Goal: Task Accomplishment & Management: Manage account settings

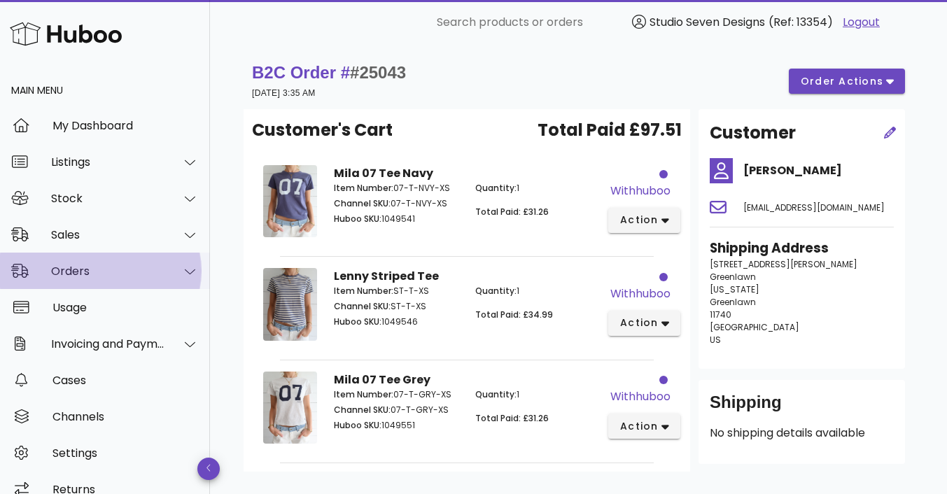
click at [70, 270] on div "Orders" at bounding box center [108, 271] width 114 height 13
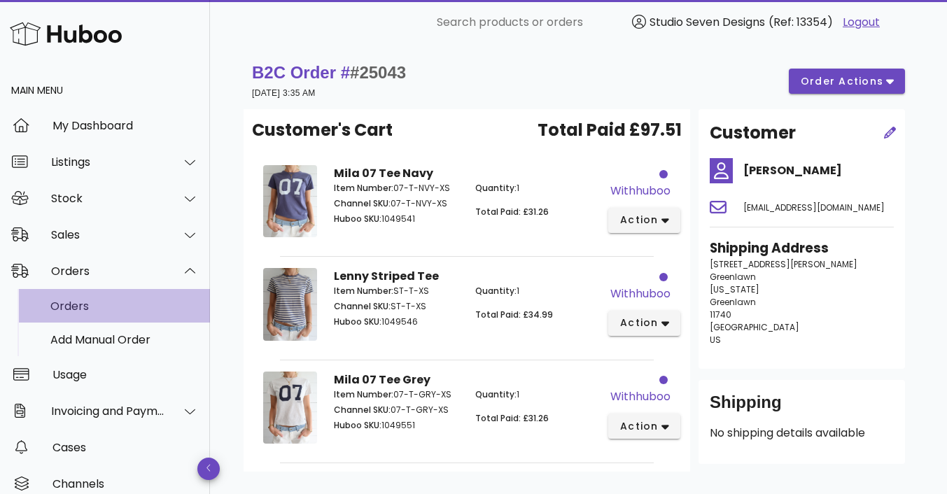
click at [78, 310] on div "Orders" at bounding box center [124, 306] width 148 height 13
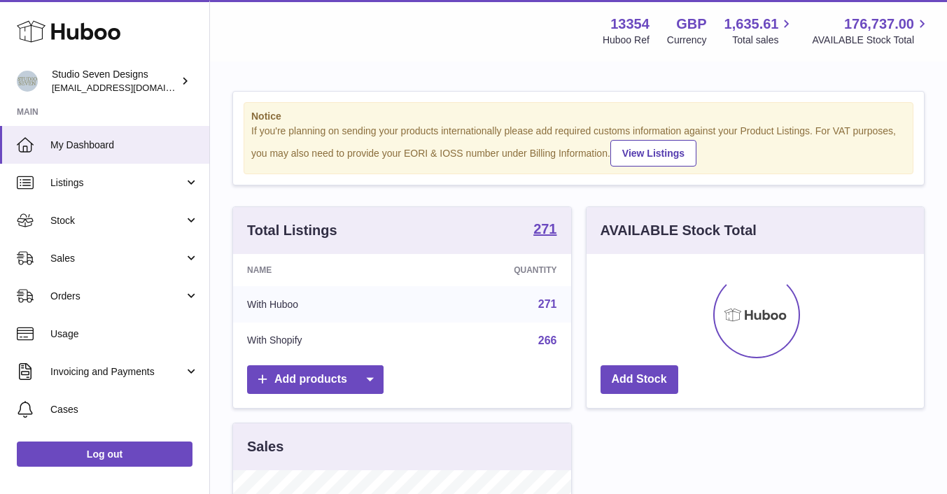
scroll to position [218, 337]
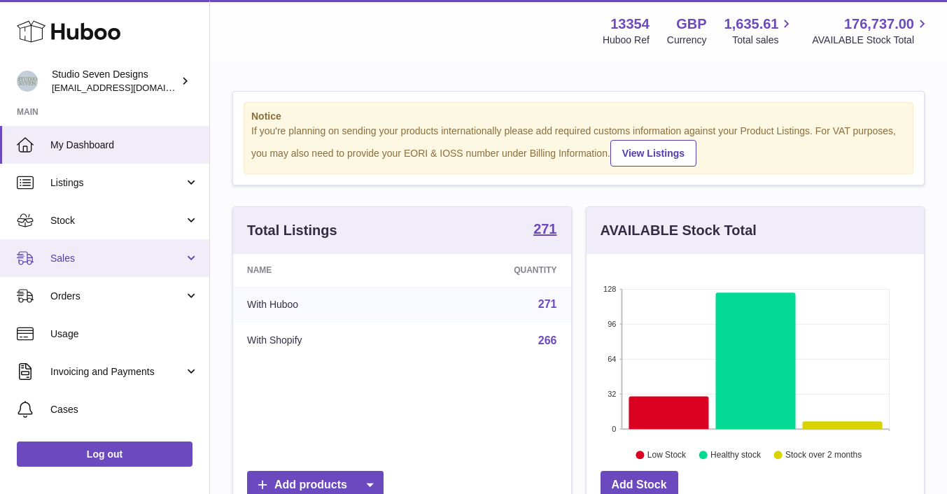
click at [78, 260] on span "Sales" at bounding box center [117, 258] width 134 height 13
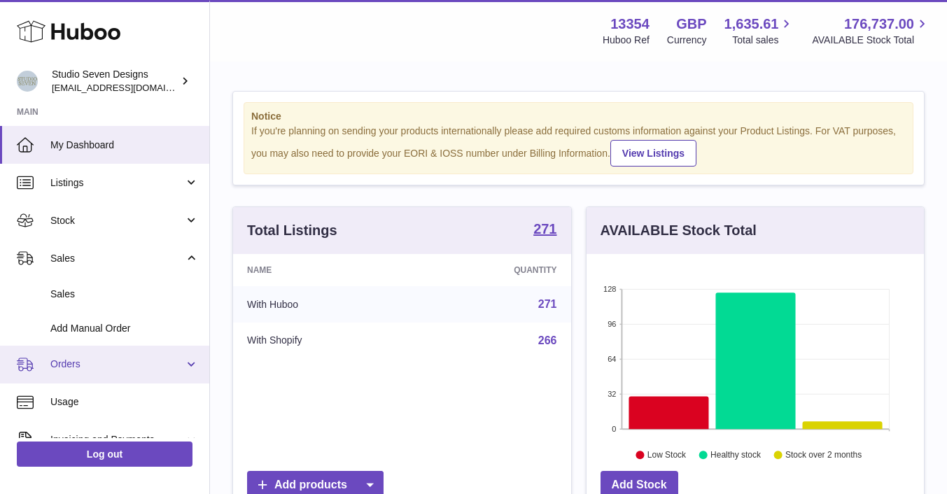
click at [76, 358] on span "Orders" at bounding box center [117, 364] width 134 height 13
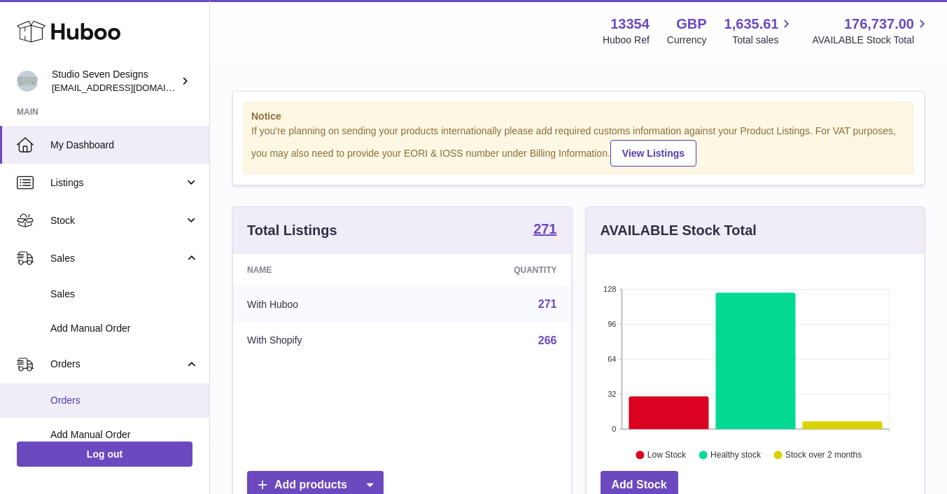
click at [69, 394] on span "Orders" at bounding box center [124, 400] width 148 height 13
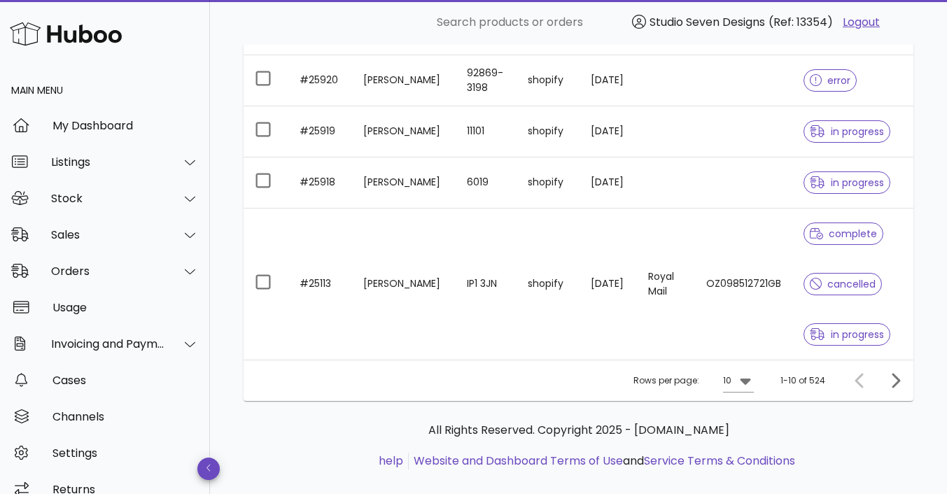
scroll to position [528, 0]
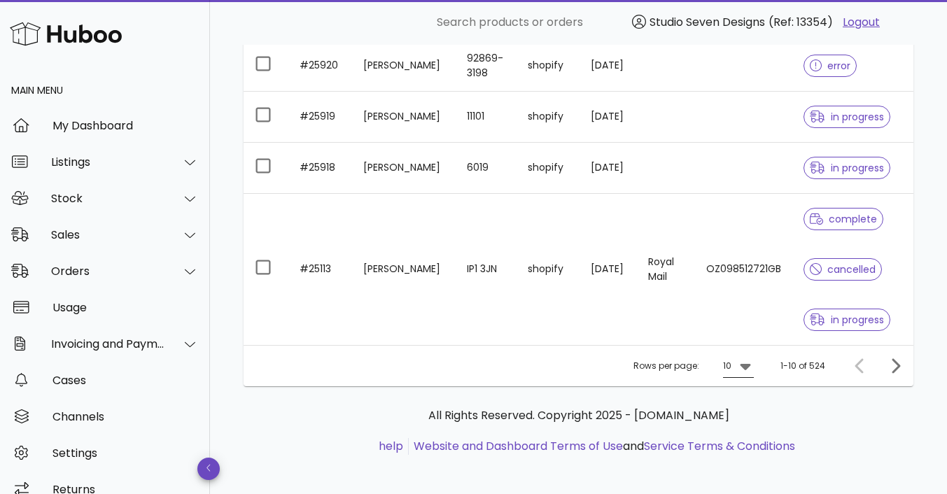
click at [746, 364] on icon at bounding box center [745, 367] width 11 height 6
click at [747, 439] on div "50" at bounding box center [743, 438] width 14 height 13
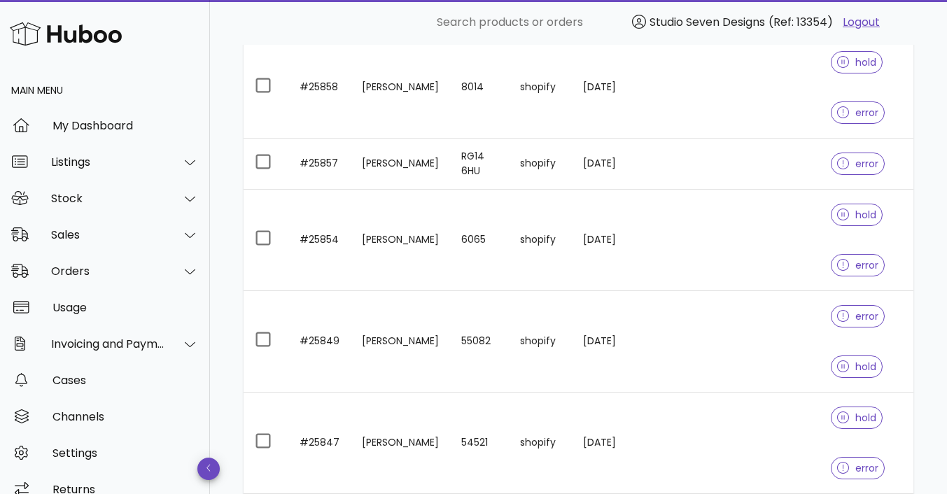
scroll to position [3192, 0]
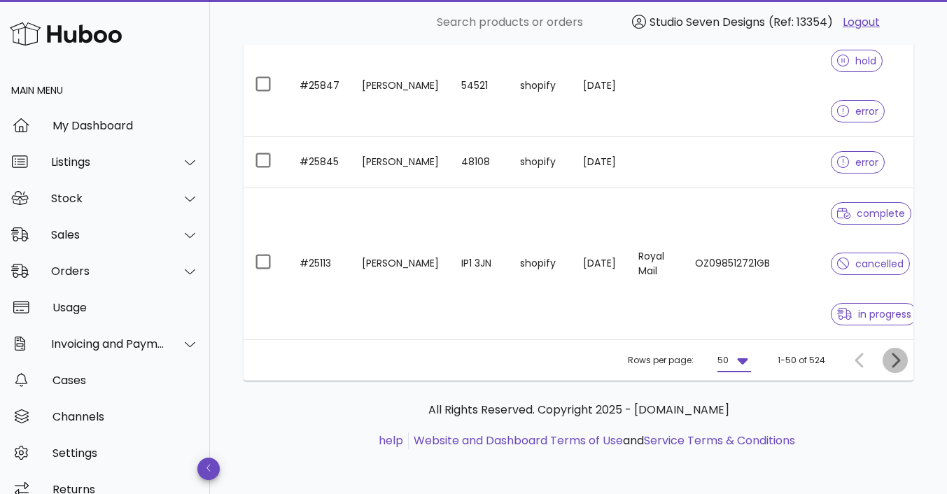
click at [894, 358] on icon "Next page" at bounding box center [895, 360] width 17 height 17
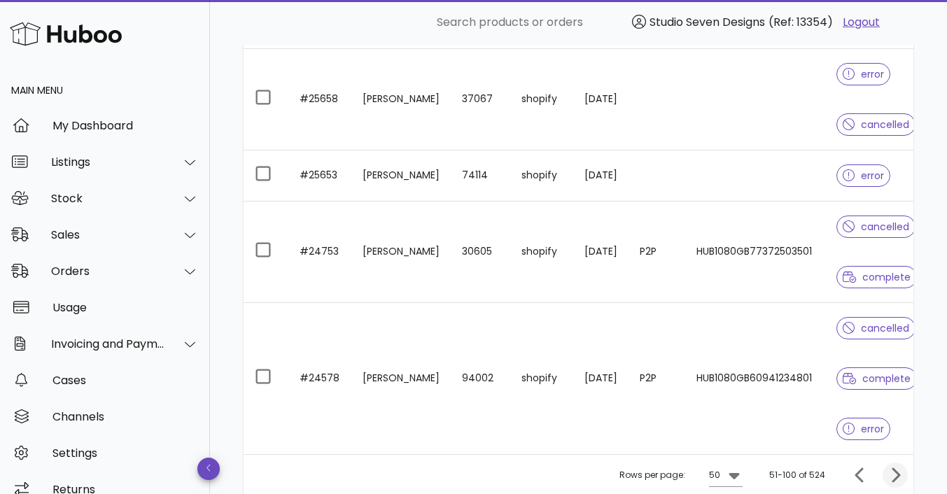
scroll to position [3596, 0]
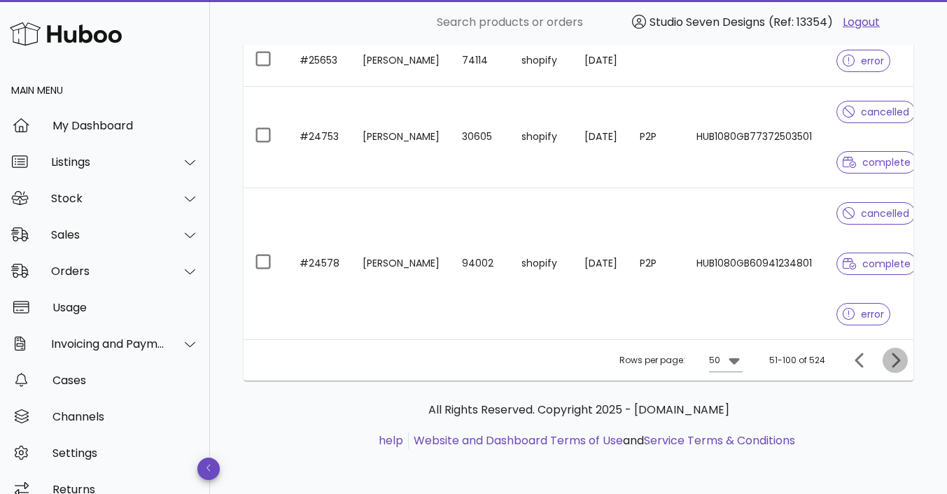
click at [894, 361] on icon "Next page" at bounding box center [895, 360] width 17 height 17
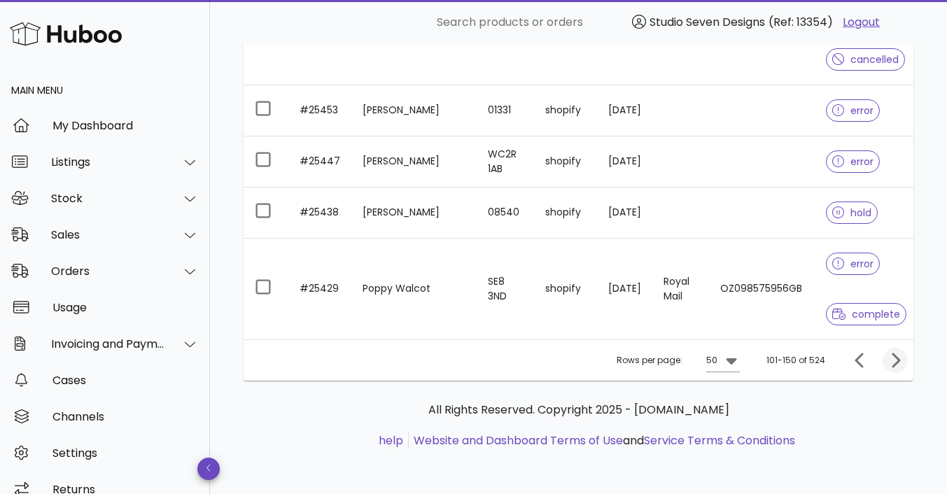
scroll to position [3328, 0]
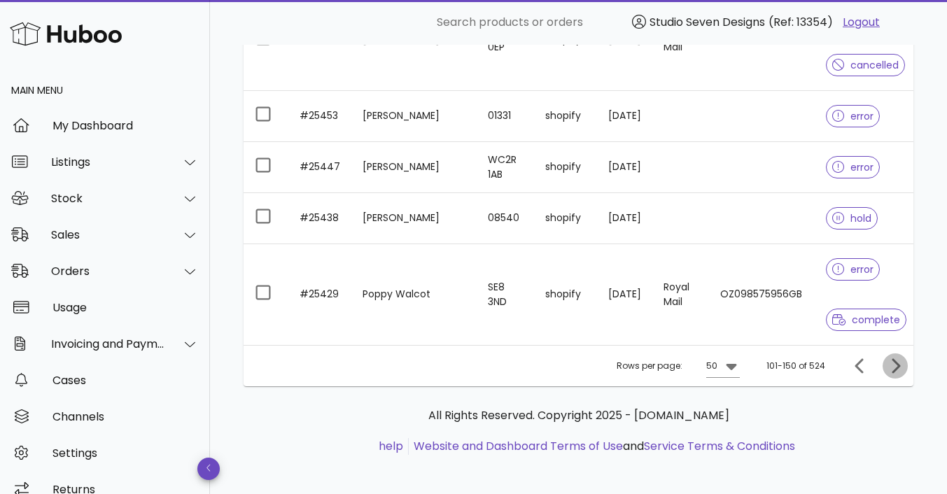
click at [895, 361] on icon "Next page" at bounding box center [895, 366] width 17 height 17
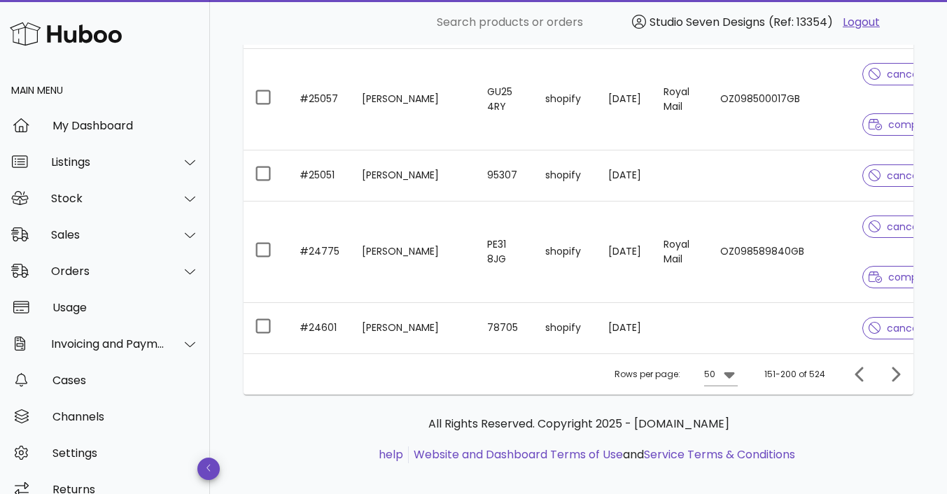
scroll to position [3221, 0]
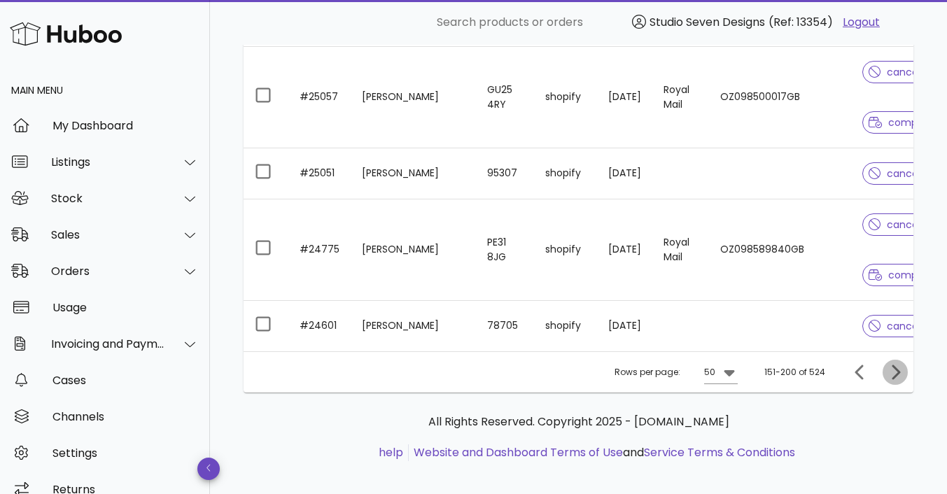
click at [895, 378] on icon "Next page" at bounding box center [896, 372] width 8 height 15
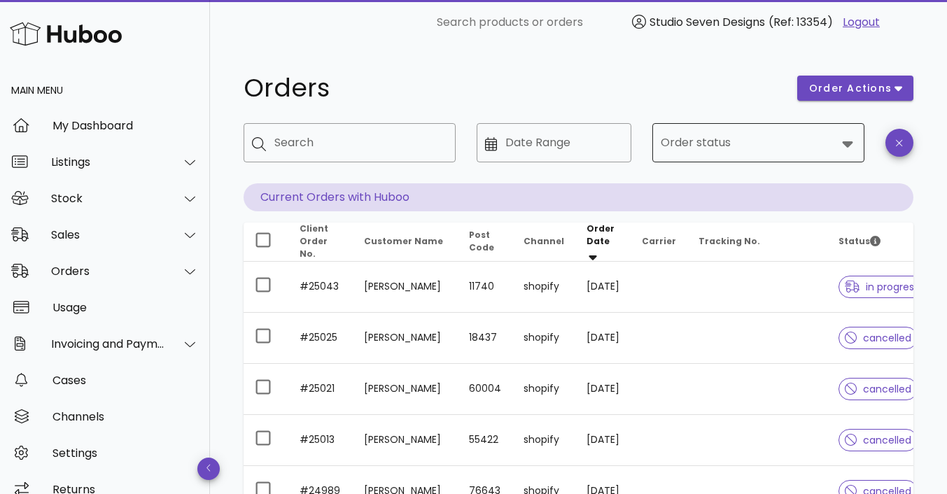
click at [846, 145] on icon at bounding box center [848, 144] width 11 height 6
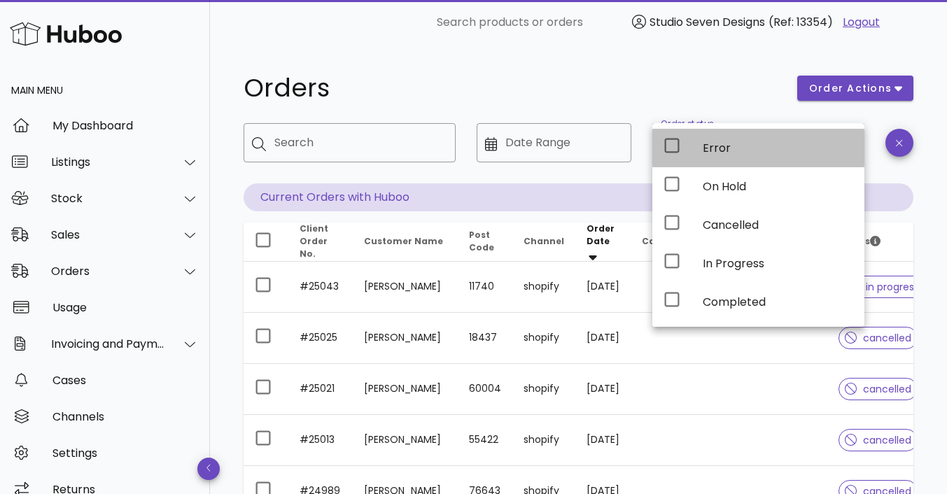
click at [673, 146] on icon at bounding box center [672, 145] width 17 height 17
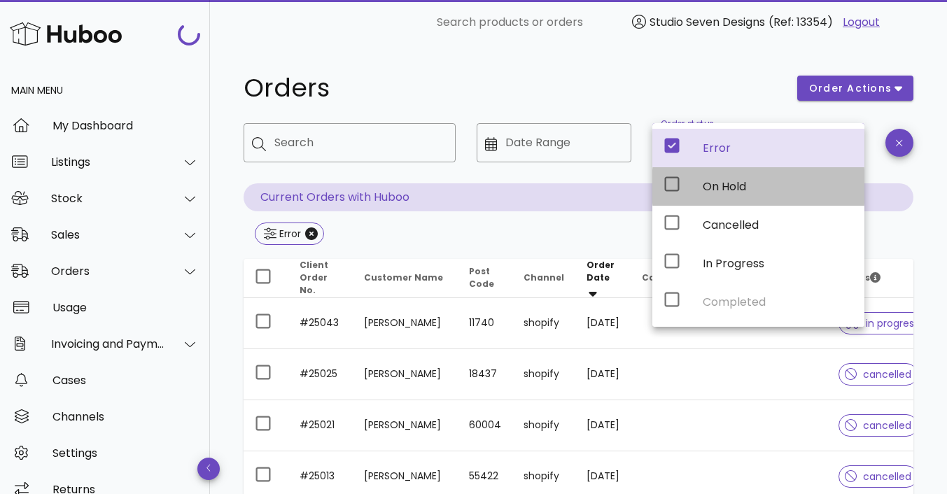
click at [673, 177] on icon at bounding box center [672, 184] width 15 height 15
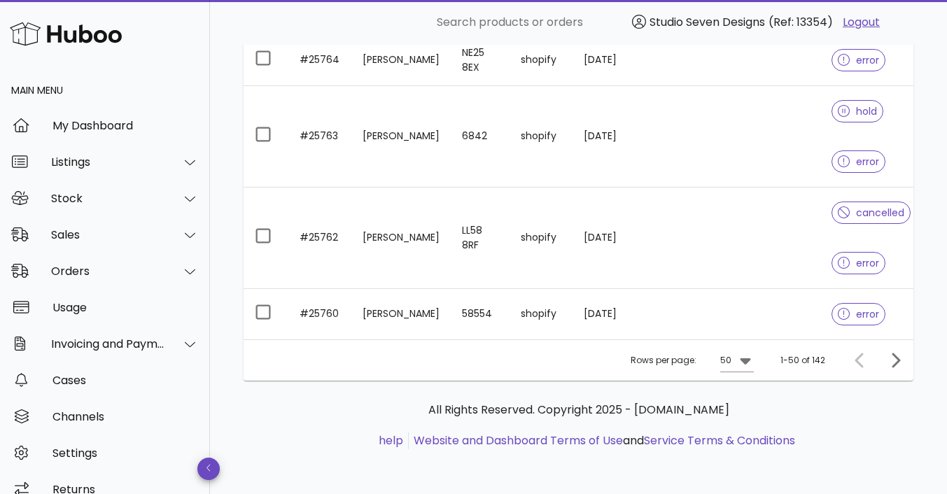
scroll to position [3632, 0]
click at [900, 366] on icon "Next page" at bounding box center [895, 360] width 17 height 17
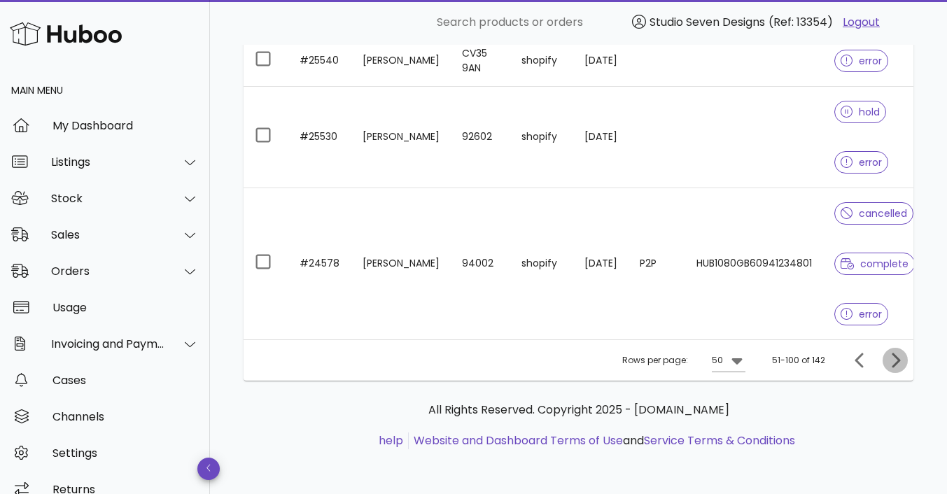
click at [900, 366] on icon "Next page" at bounding box center [895, 360] width 17 height 17
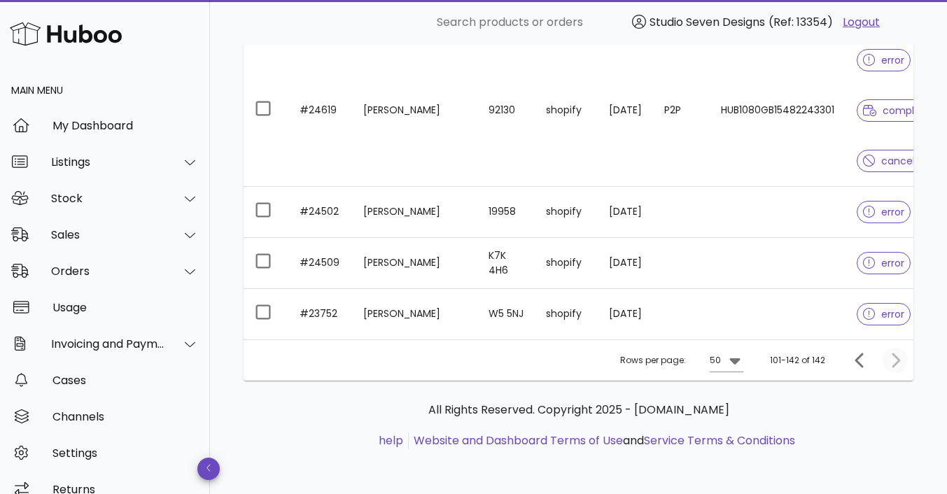
scroll to position [2728, 0]
click at [900, 366] on div at bounding box center [893, 360] width 30 height 25
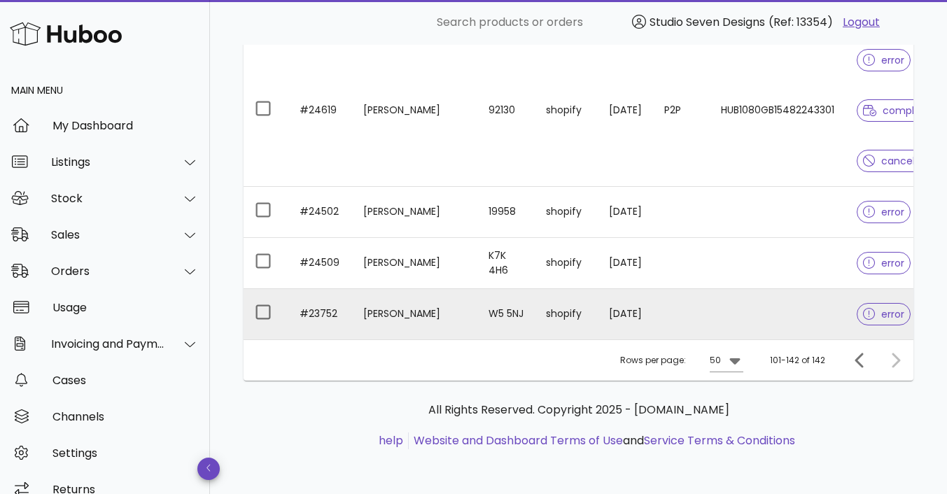
click at [857, 304] on span "error" at bounding box center [884, 314] width 54 height 22
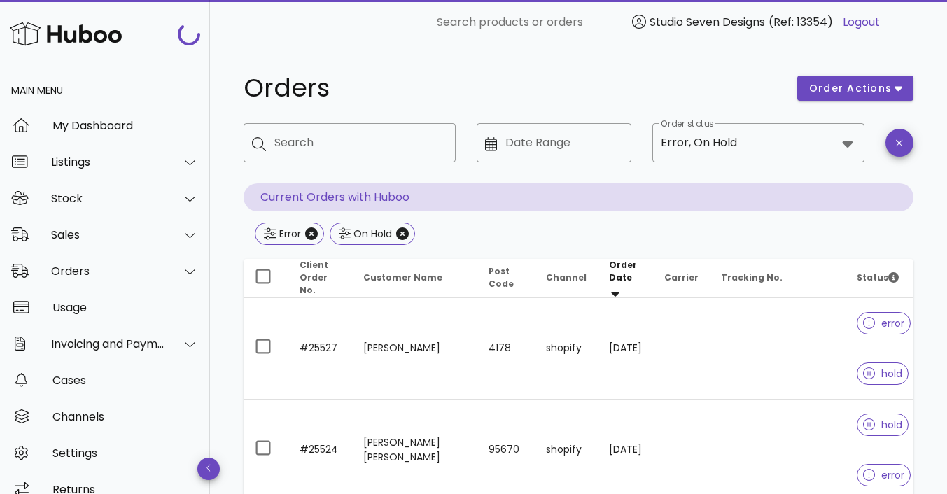
scroll to position [2728, 0]
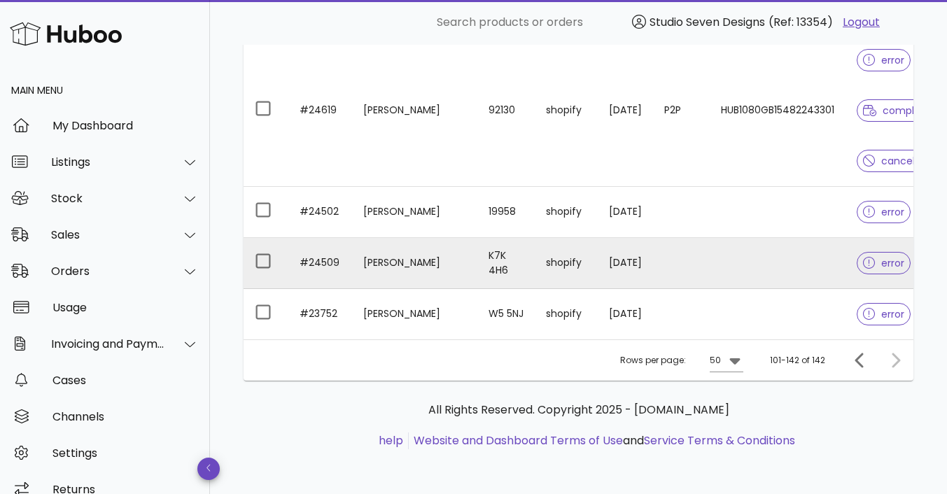
click at [872, 258] on span "error" at bounding box center [883, 263] width 41 height 10
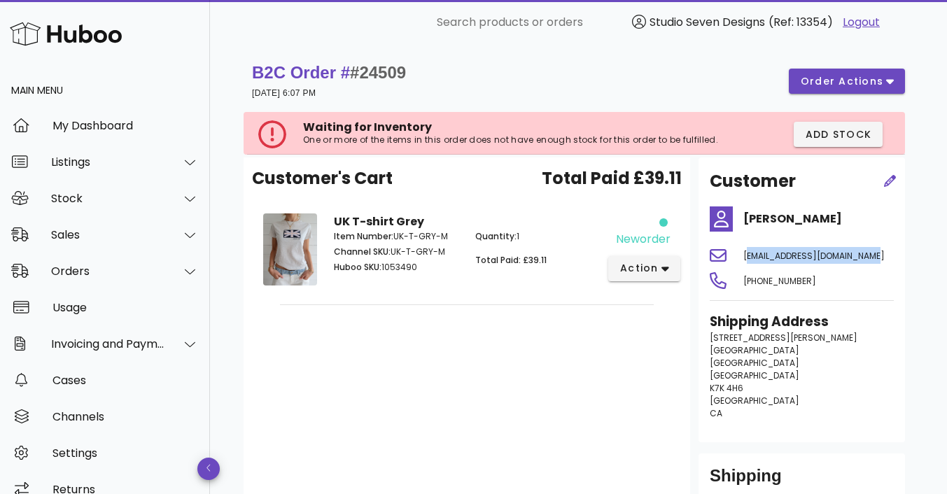
drag, startPoint x: 743, startPoint y: 257, endPoint x: 867, endPoint y: 258, distance: 123.9
click at [867, 258] on span "kaliabrushey04@outlook.com" at bounding box center [813, 256] width 141 height 12
copy span "kaliabrushey04@outlook.com"
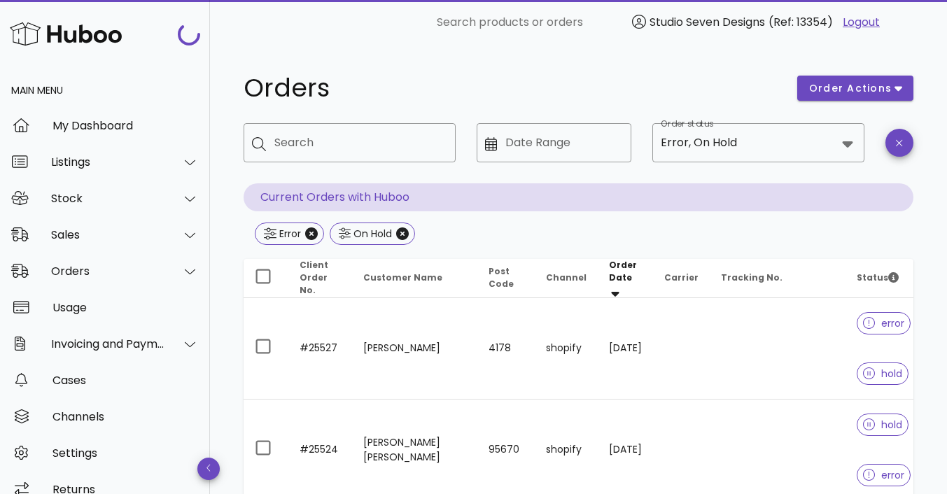
scroll to position [2728, 0]
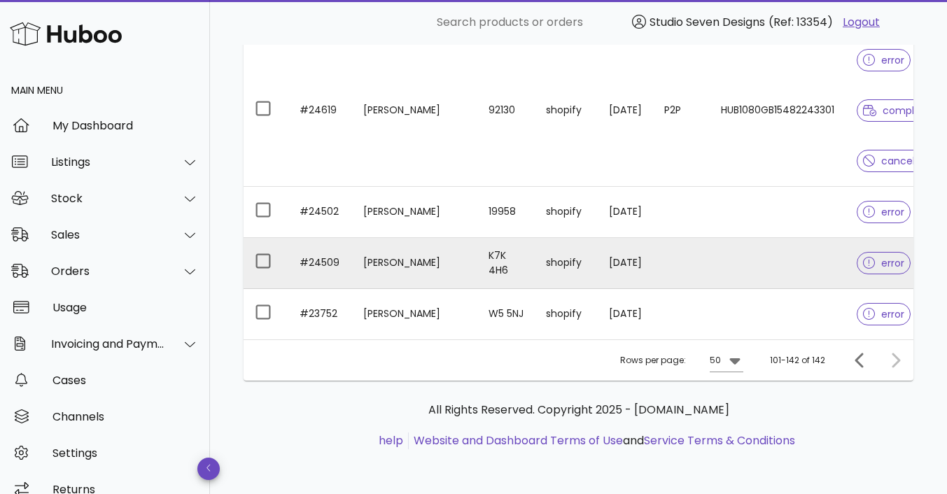
click at [756, 254] on td at bounding box center [778, 263] width 136 height 51
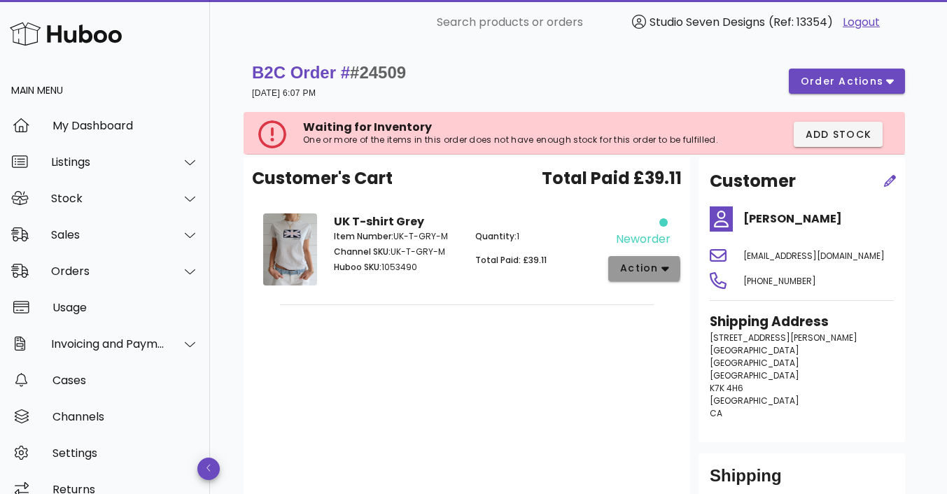
click at [674, 263] on button "action" at bounding box center [644, 268] width 72 height 25
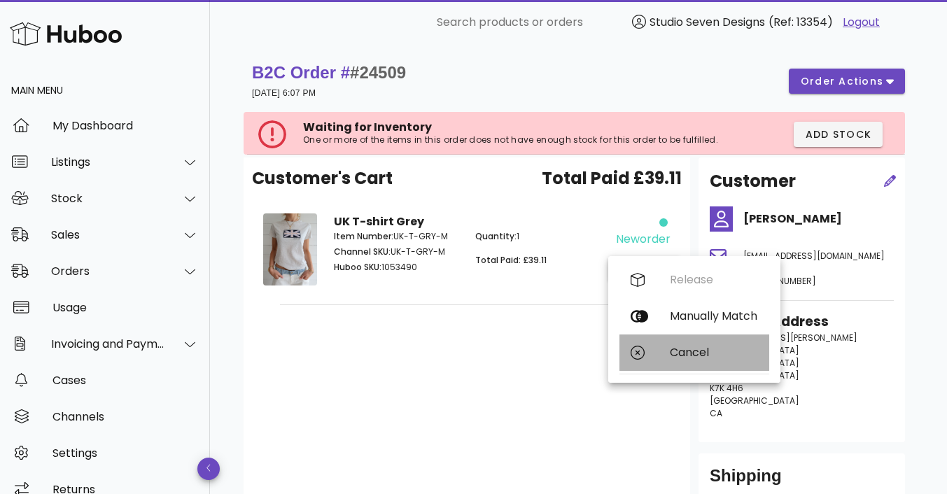
click at [687, 357] on div "Cancel" at bounding box center [714, 352] width 88 height 13
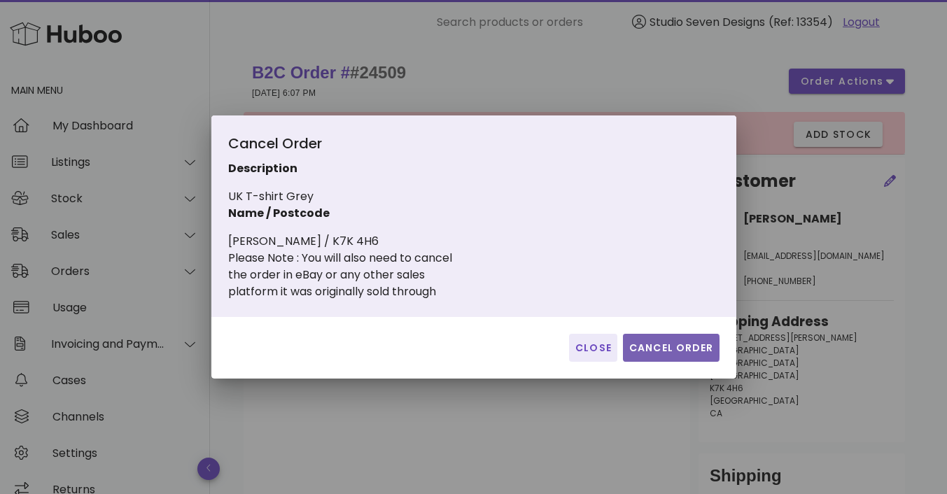
click at [677, 354] on span "Cancel Order" at bounding box center [671, 348] width 85 height 15
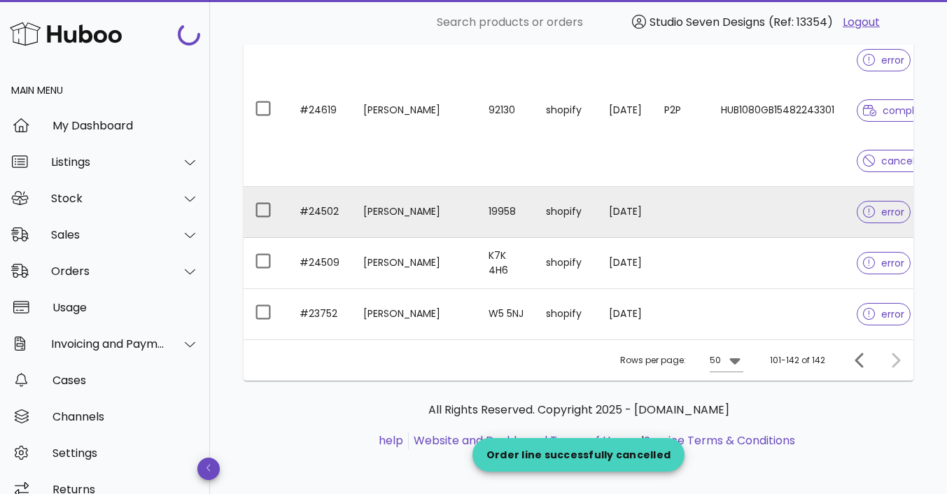
scroll to position [2676, 0]
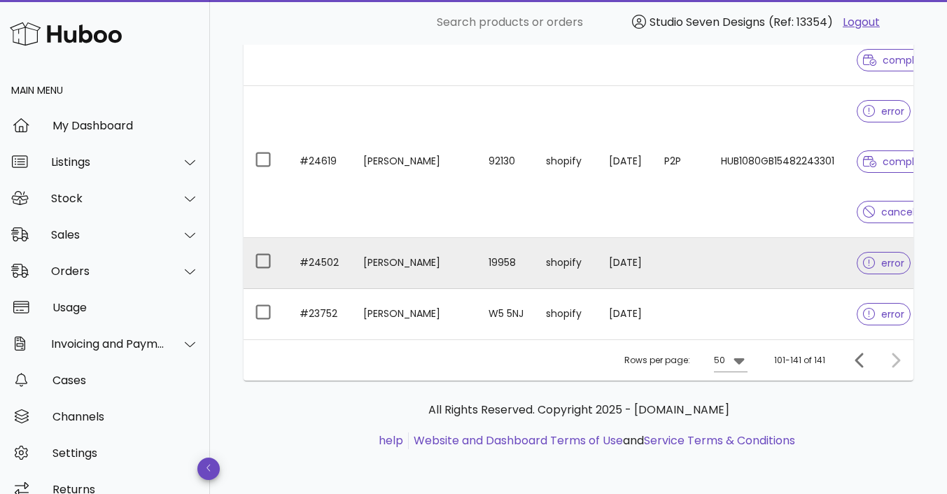
click at [758, 257] on td at bounding box center [778, 263] width 136 height 51
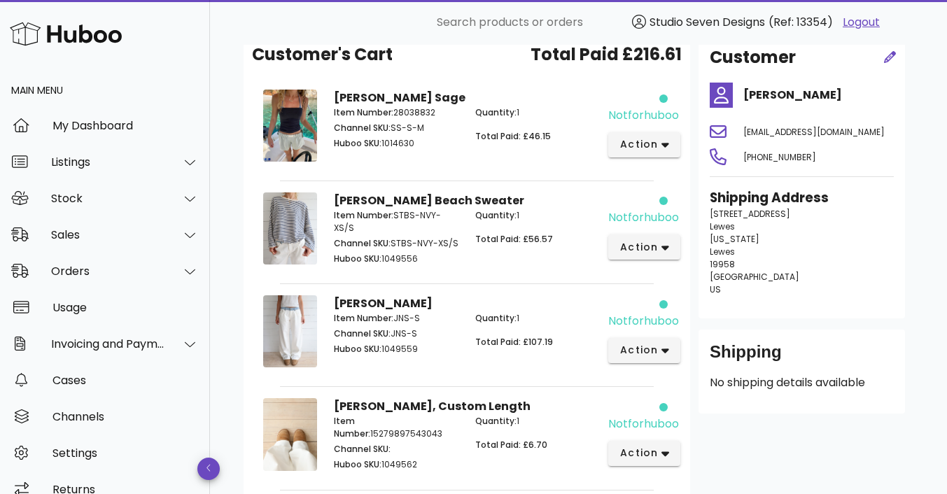
scroll to position [95, 0]
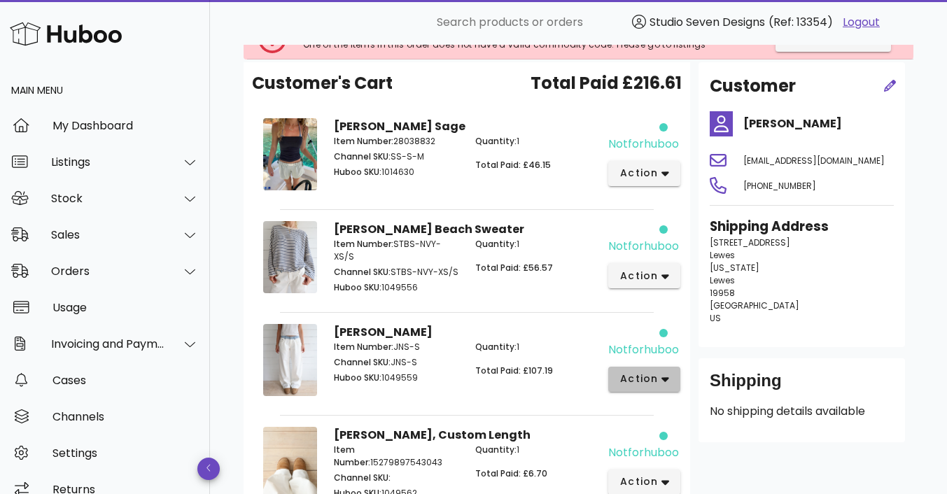
click at [666, 374] on icon "button" at bounding box center [666, 379] width 8 height 13
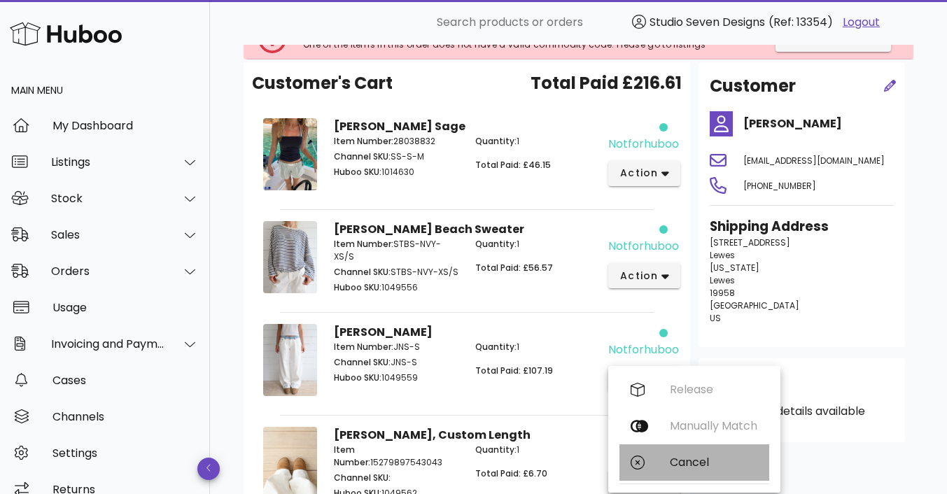
click at [694, 459] on div "Cancel" at bounding box center [714, 462] width 88 height 13
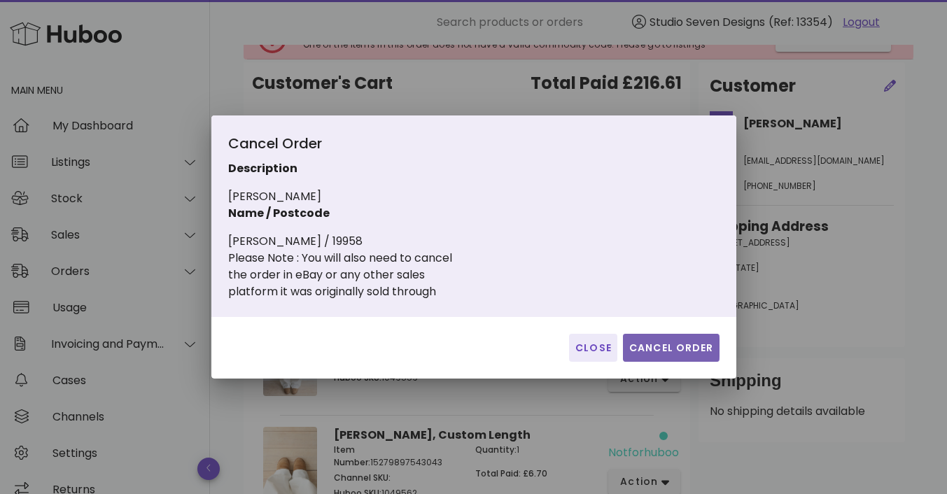
click at [659, 351] on span "Cancel Order" at bounding box center [671, 348] width 85 height 15
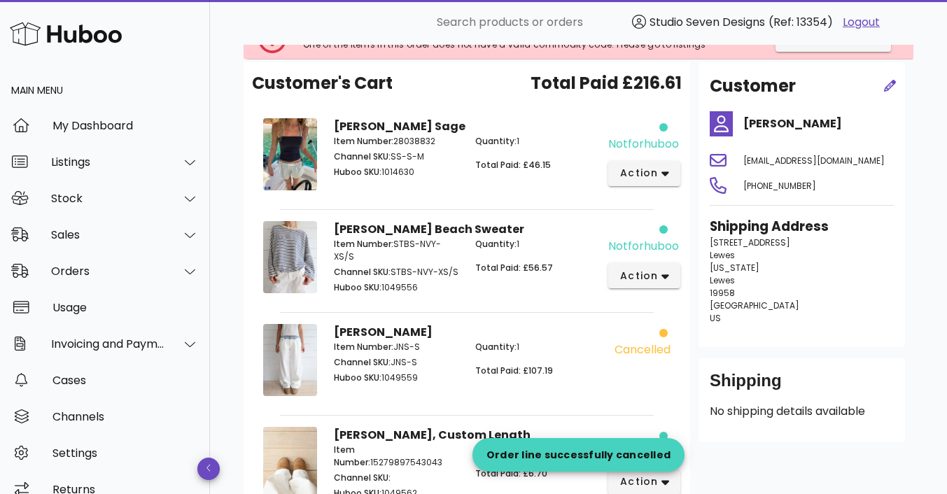
scroll to position [241, 0]
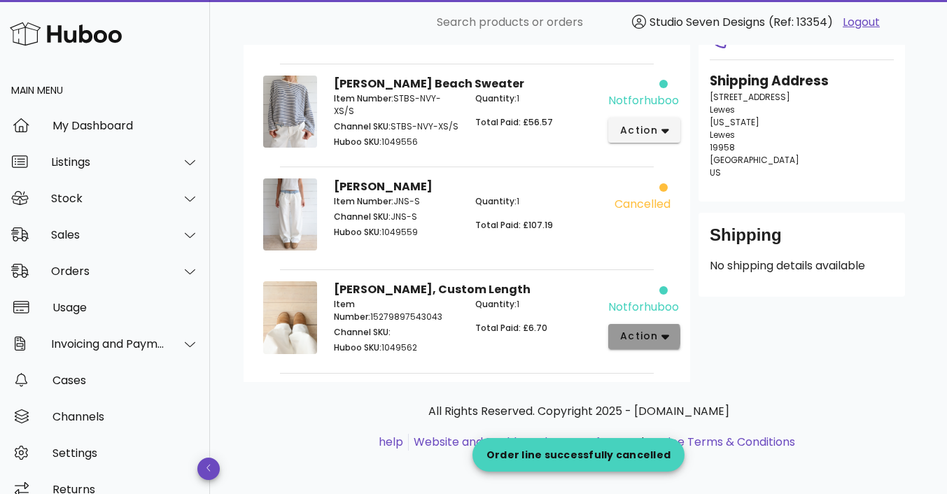
click at [666, 333] on icon "button" at bounding box center [666, 336] width 8 height 13
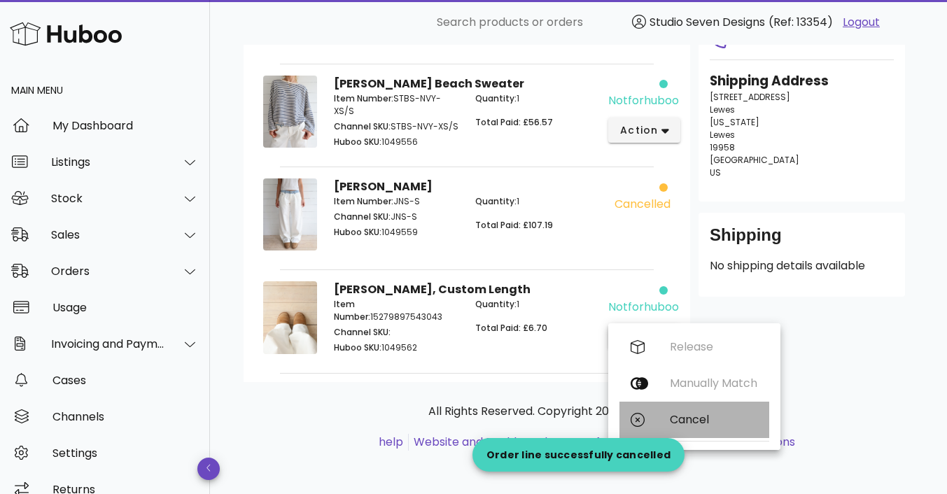
click at [698, 420] on div "Cancel" at bounding box center [714, 419] width 88 height 13
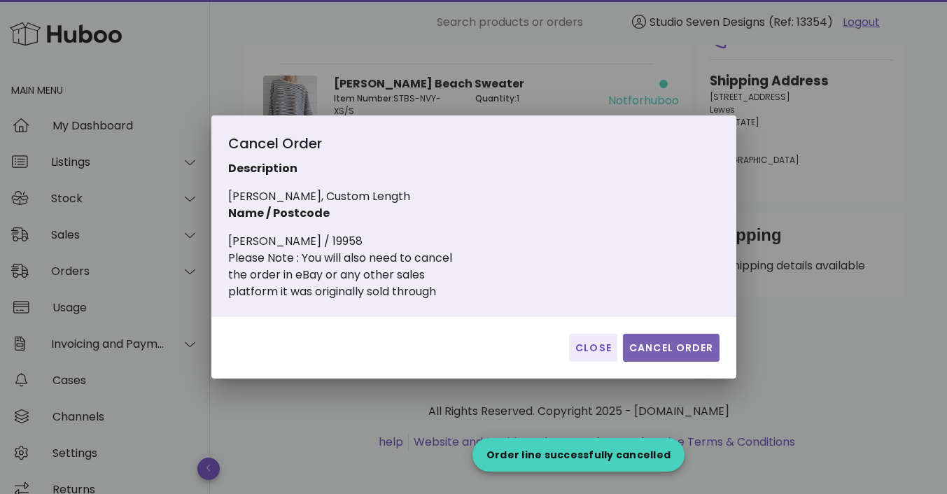
click at [670, 351] on span "Cancel Order" at bounding box center [671, 348] width 85 height 15
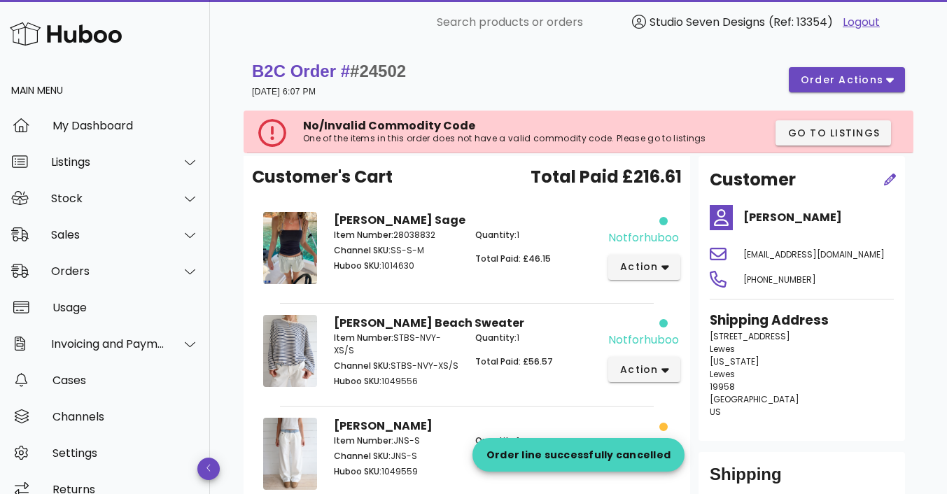
scroll to position [1, 0]
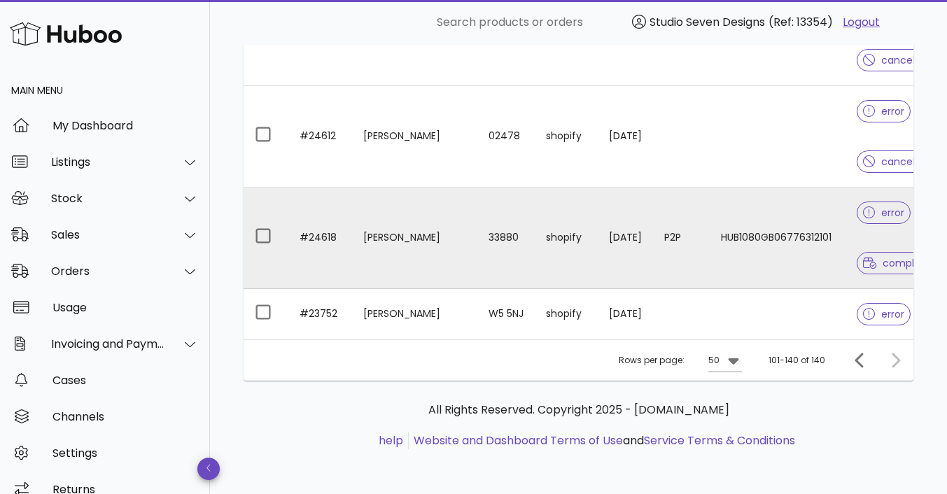
scroll to position [2625, 0]
click at [857, 222] on div "error" at bounding box center [884, 213] width 54 height 50
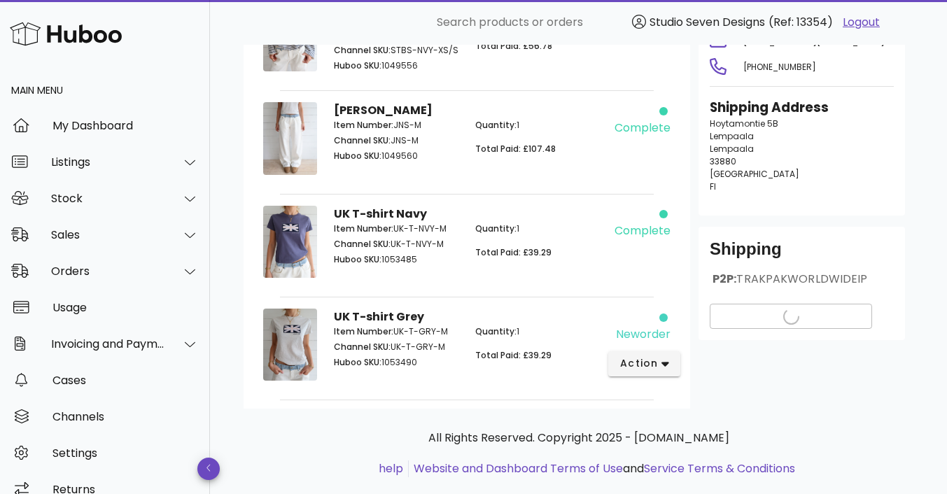
scroll to position [215, 0]
click at [667, 366] on icon "button" at bounding box center [666, 363] width 8 height 13
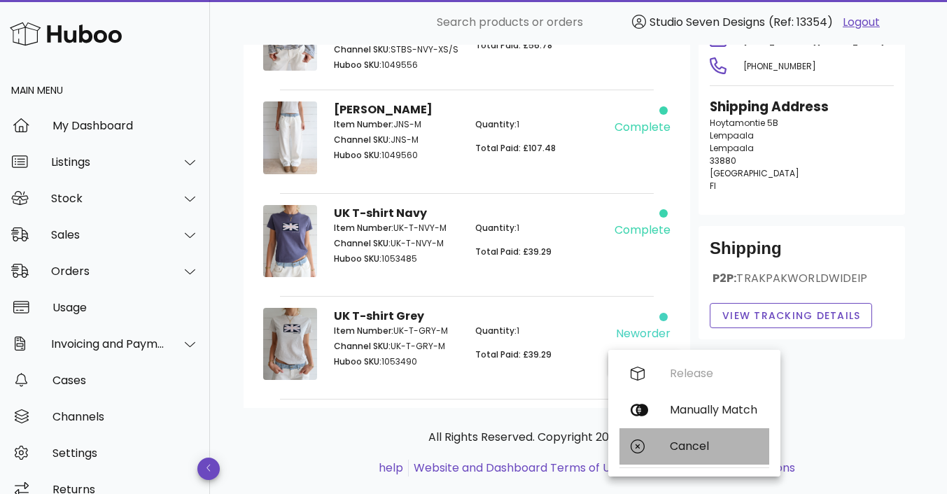
click at [695, 444] on div "Cancel" at bounding box center [714, 446] width 88 height 13
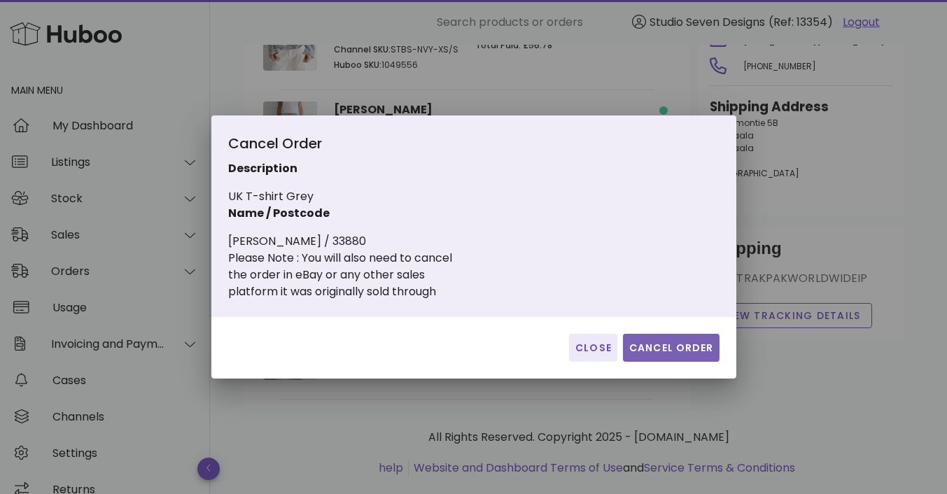
click at [671, 344] on span "Cancel Order" at bounding box center [671, 348] width 85 height 15
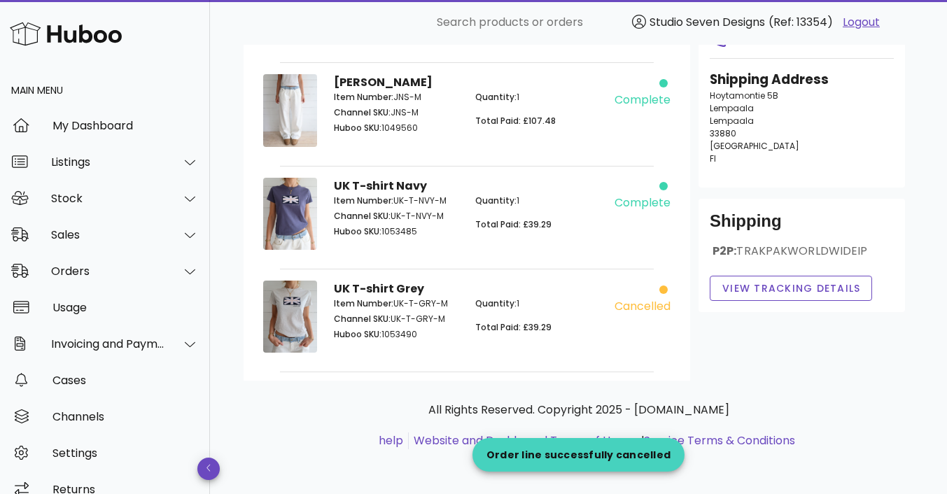
scroll to position [193, 0]
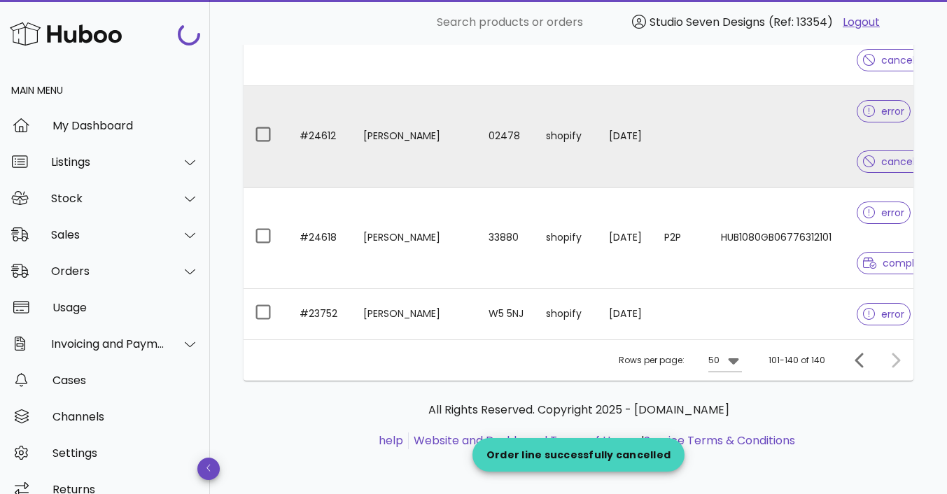
scroll to position [2524, 0]
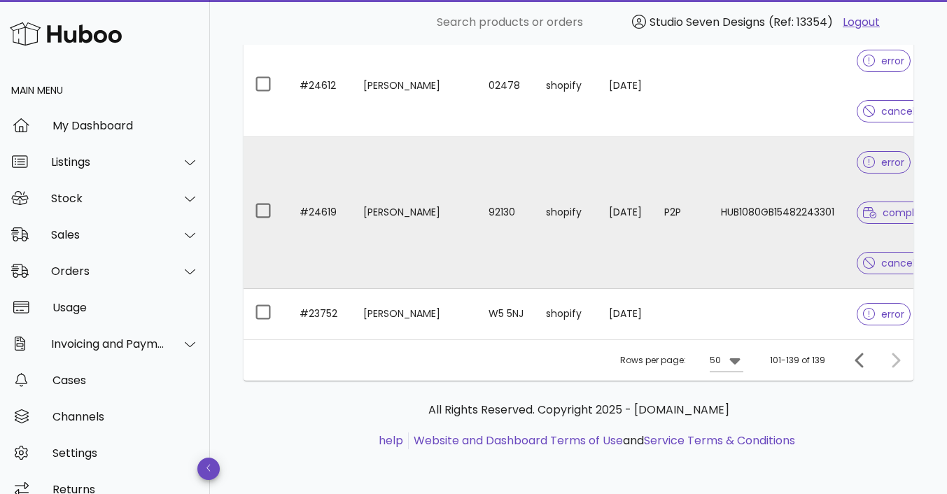
click at [774, 225] on td "HUB1080GB15482243301" at bounding box center [778, 213] width 136 height 152
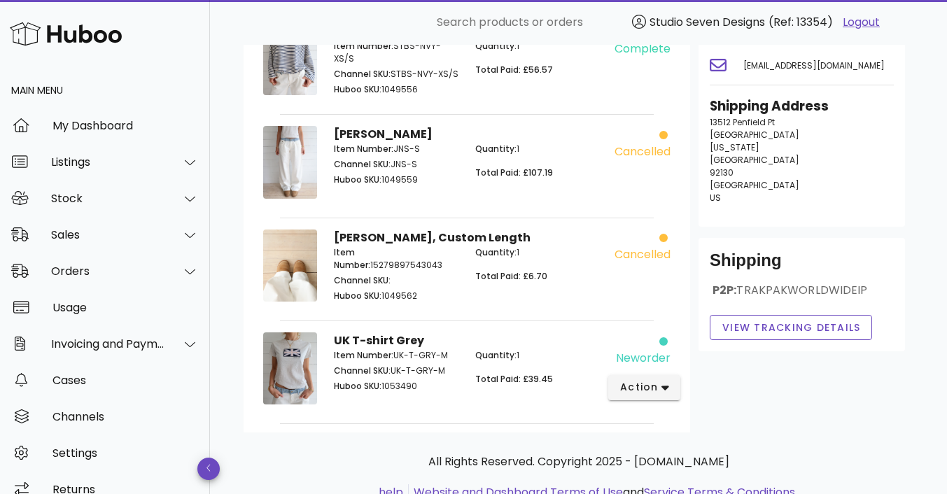
scroll to position [191, 0]
drag, startPoint x: 859, startPoint y: 66, endPoint x: 743, endPoint y: 67, distance: 115.5
click at [743, 67] on span "carolinegracce@gmail.com" at bounding box center [813, 65] width 141 height 12
copy span "carolinegracce@gmail.com"
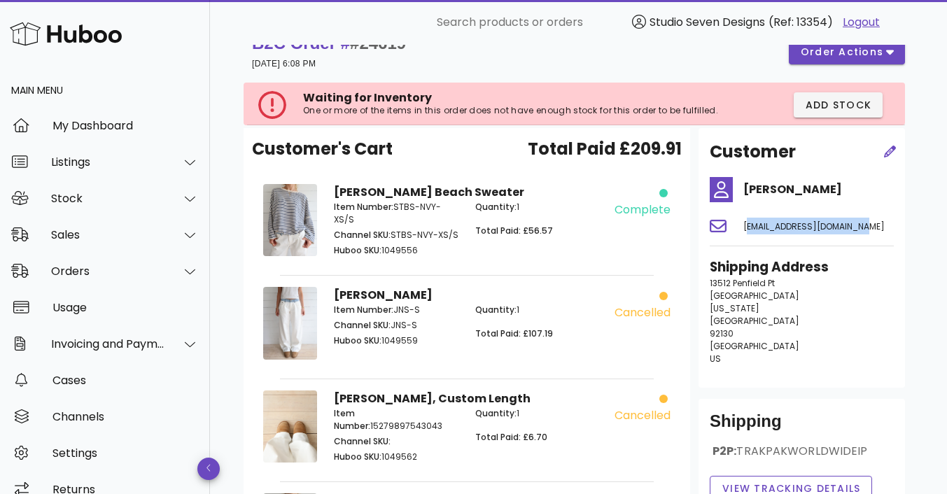
scroll to position [0, 0]
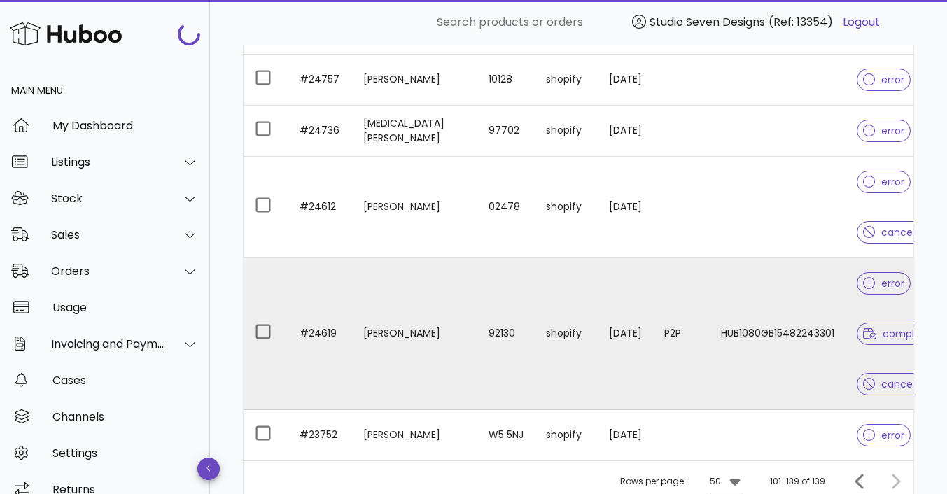
scroll to position [2377, 0]
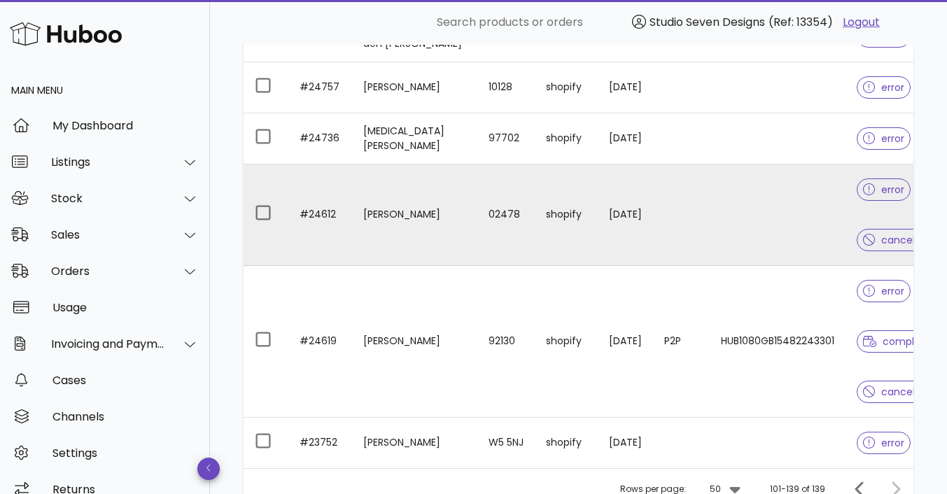
click at [791, 195] on td at bounding box center [778, 216] width 136 height 102
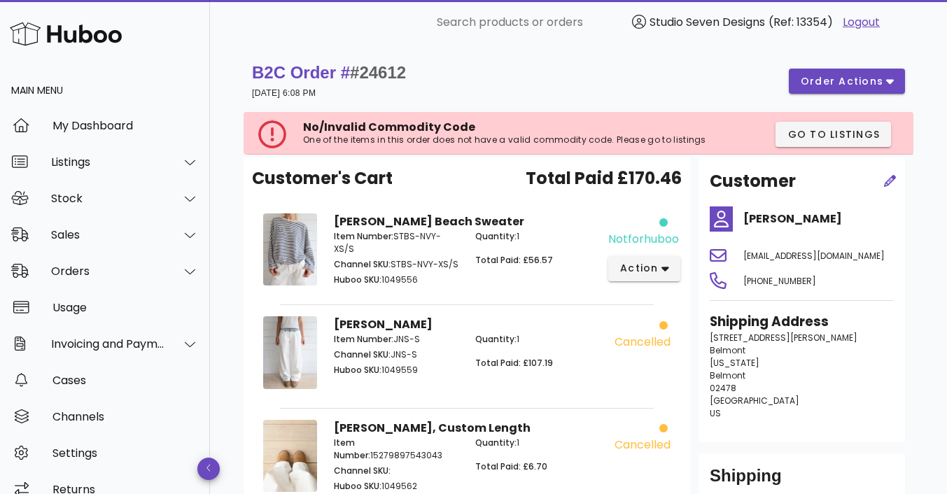
scroll to position [1, 0]
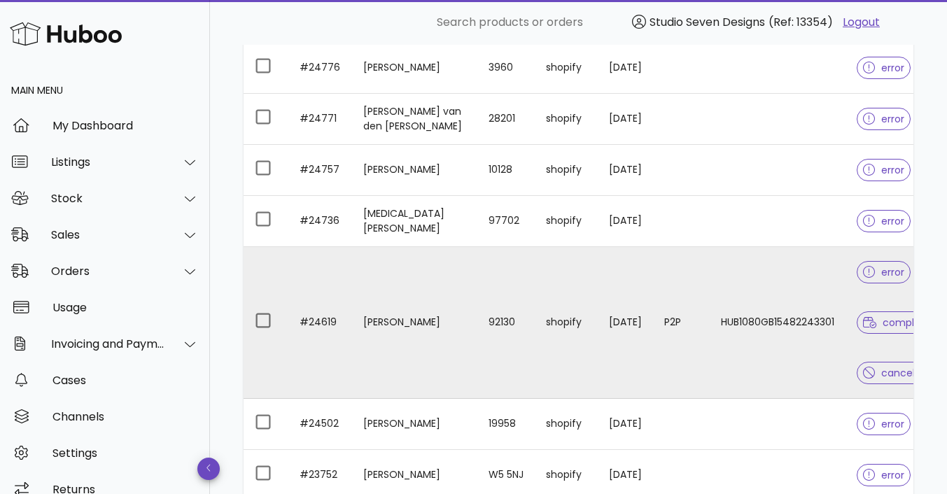
scroll to position [2292, 0]
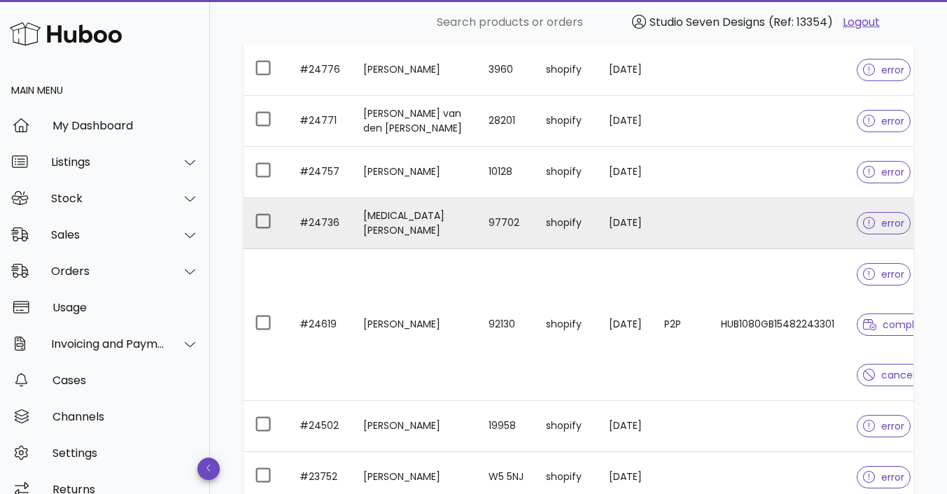
click at [775, 221] on td at bounding box center [778, 223] width 136 height 51
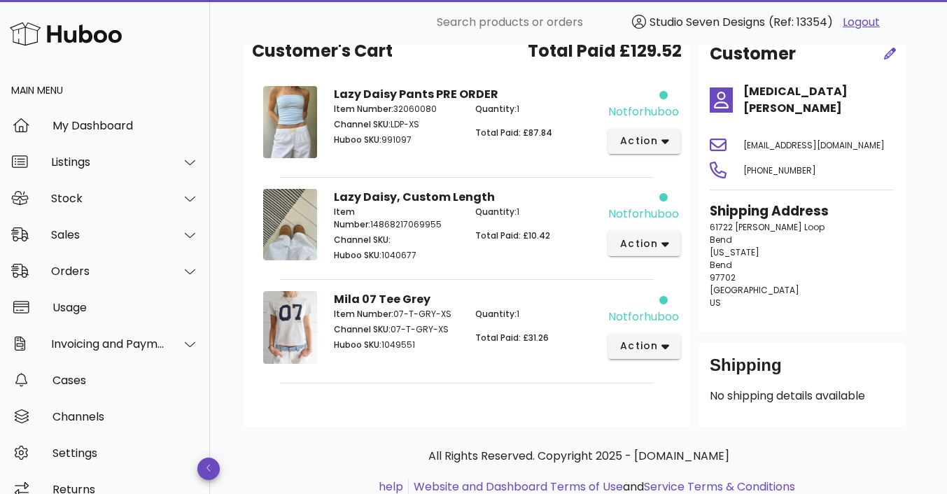
scroll to position [141, 0]
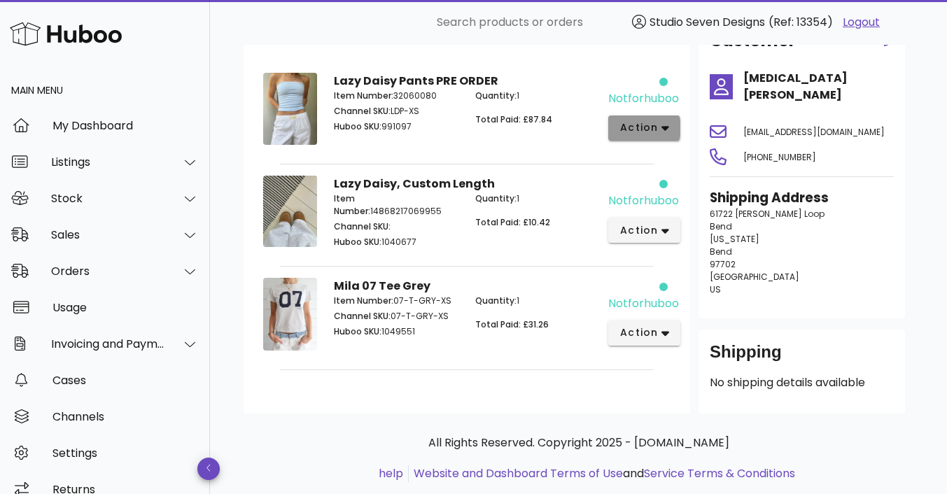
click at [669, 132] on button "action" at bounding box center [644, 128] width 72 height 25
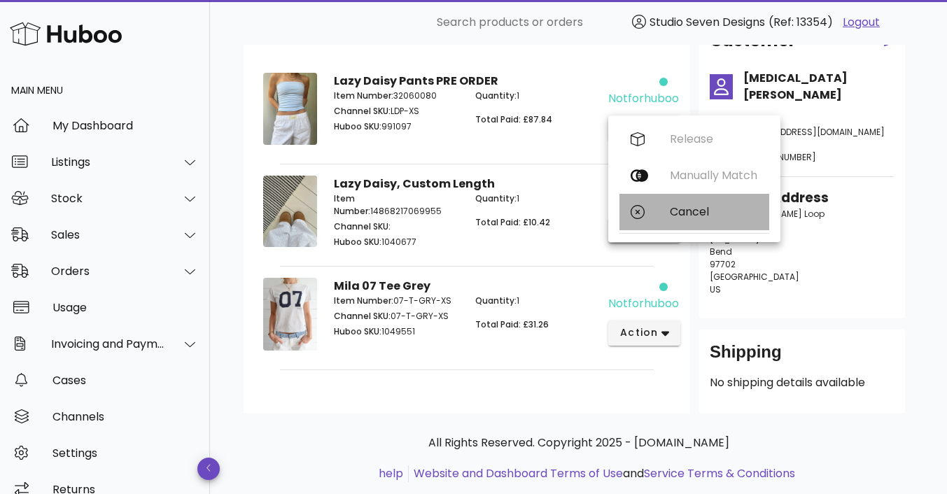
click at [685, 208] on div "Cancel" at bounding box center [714, 211] width 88 height 13
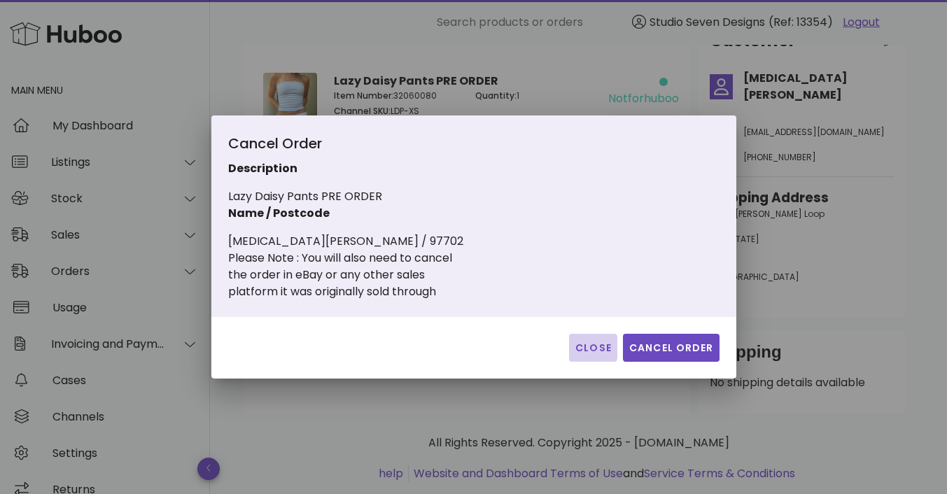
click at [592, 343] on span "Close" at bounding box center [593, 348] width 37 height 15
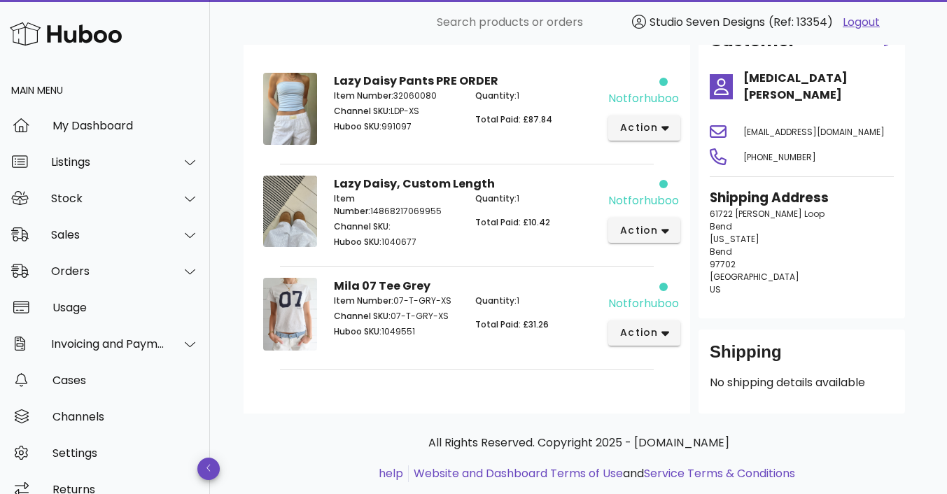
scroll to position [0, 0]
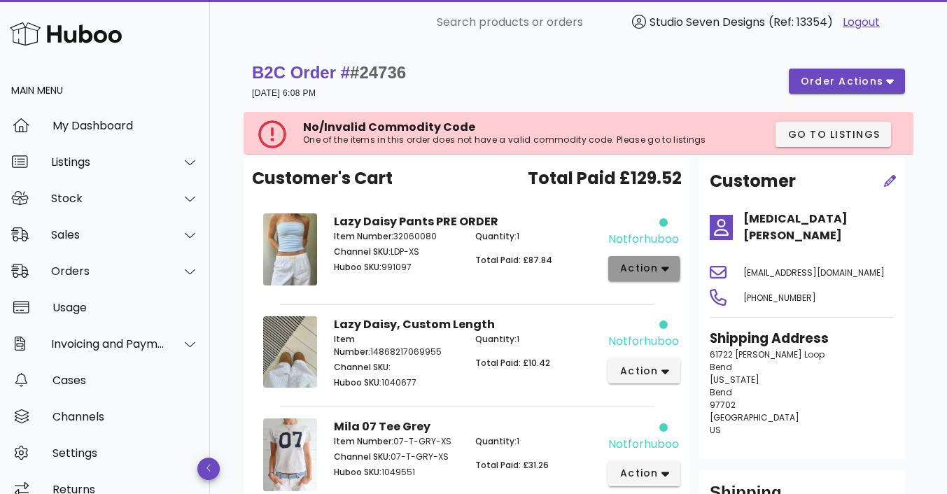
click at [667, 272] on icon "button" at bounding box center [666, 269] width 8 height 13
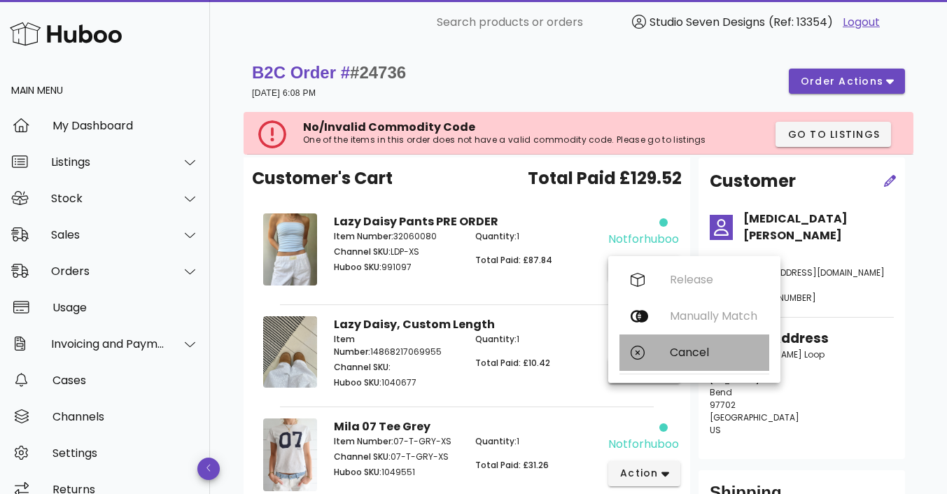
click at [695, 351] on div "Cancel" at bounding box center [714, 352] width 88 height 13
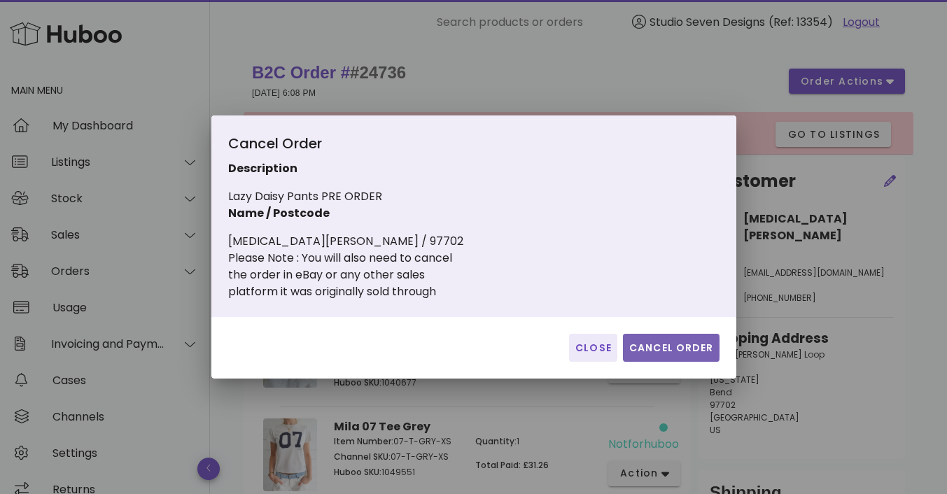
click at [676, 347] on span "Cancel Order" at bounding box center [671, 348] width 85 height 15
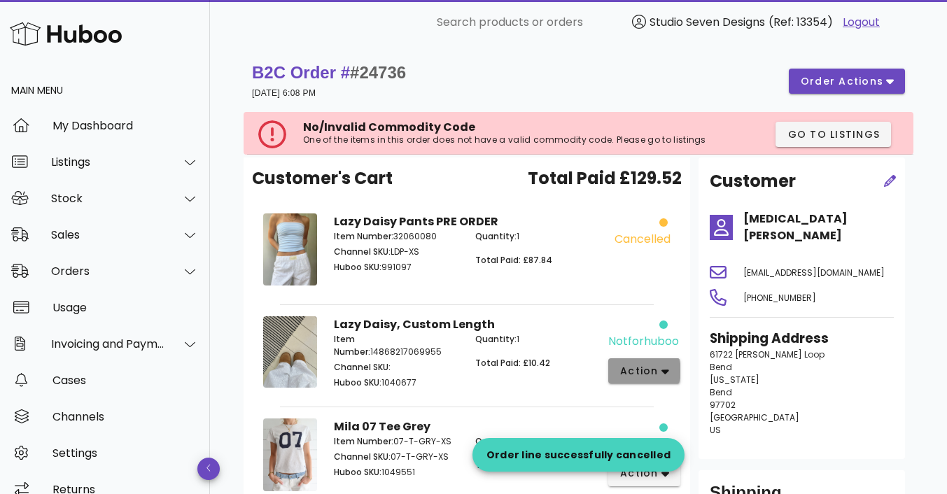
click at [668, 372] on button "action" at bounding box center [644, 370] width 72 height 25
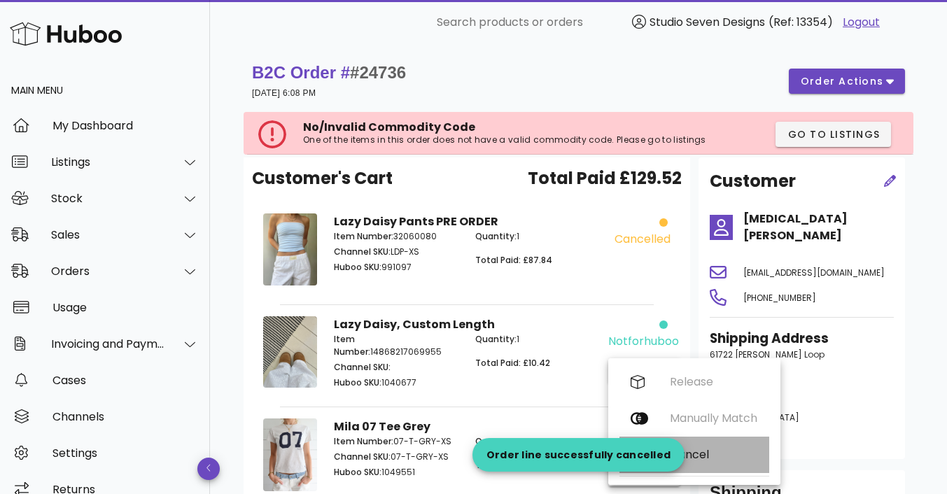
click at [697, 450] on div "Cancel" at bounding box center [714, 454] width 88 height 13
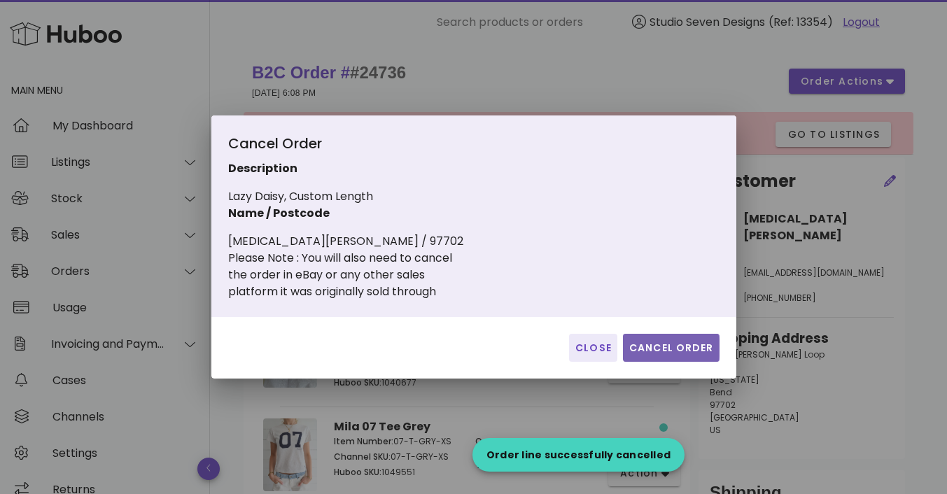
click at [669, 343] on span "Cancel Order" at bounding box center [671, 348] width 85 height 15
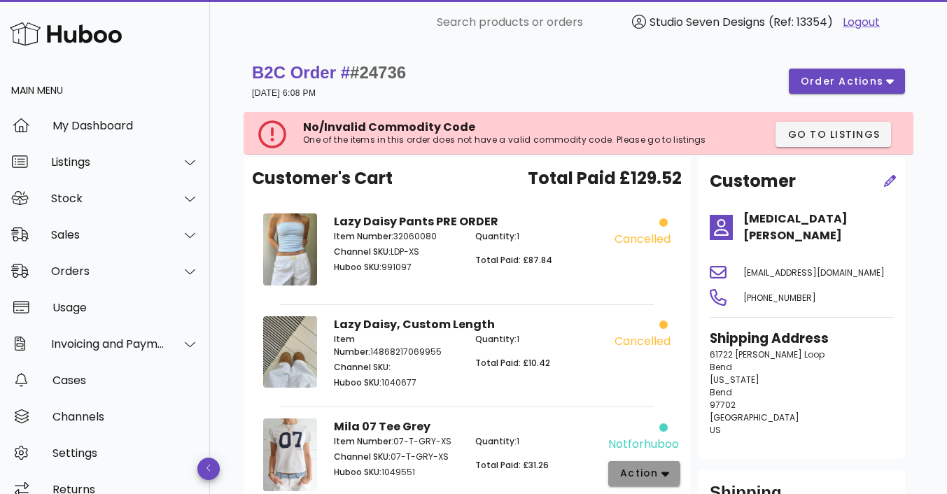
click at [671, 464] on button "action" at bounding box center [644, 473] width 72 height 25
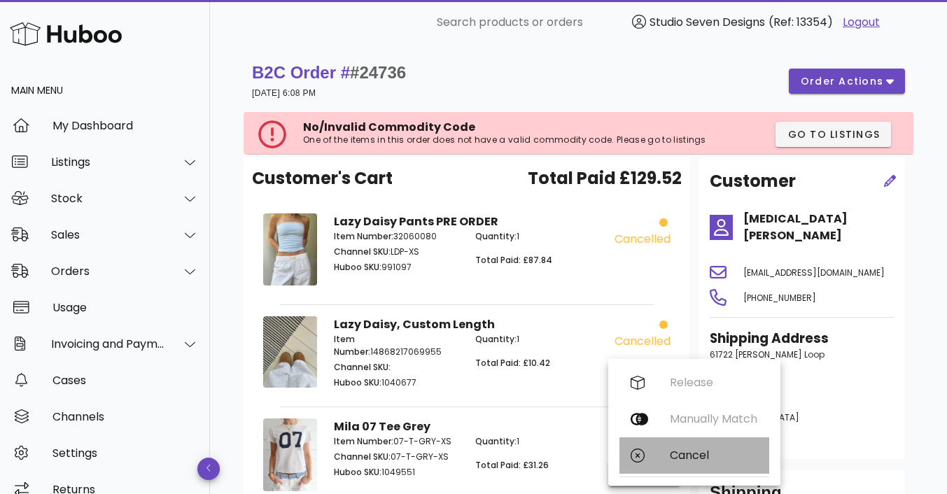
click at [695, 453] on div "Cancel" at bounding box center [714, 455] width 88 height 13
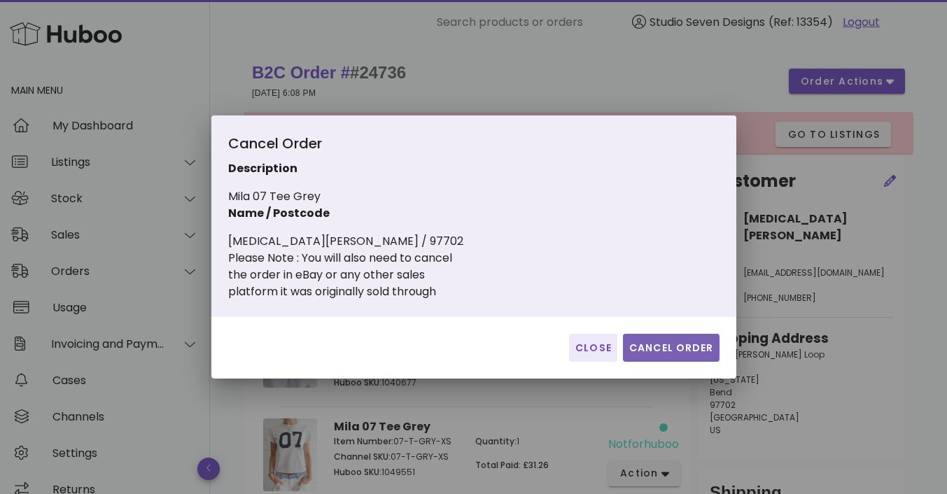
click at [666, 348] on span "Cancel Order" at bounding box center [671, 348] width 85 height 15
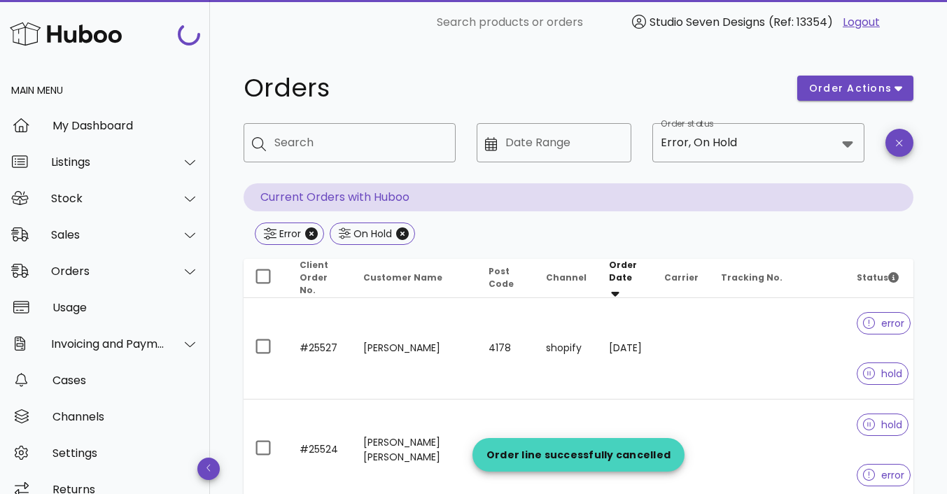
scroll to position [2292, 0]
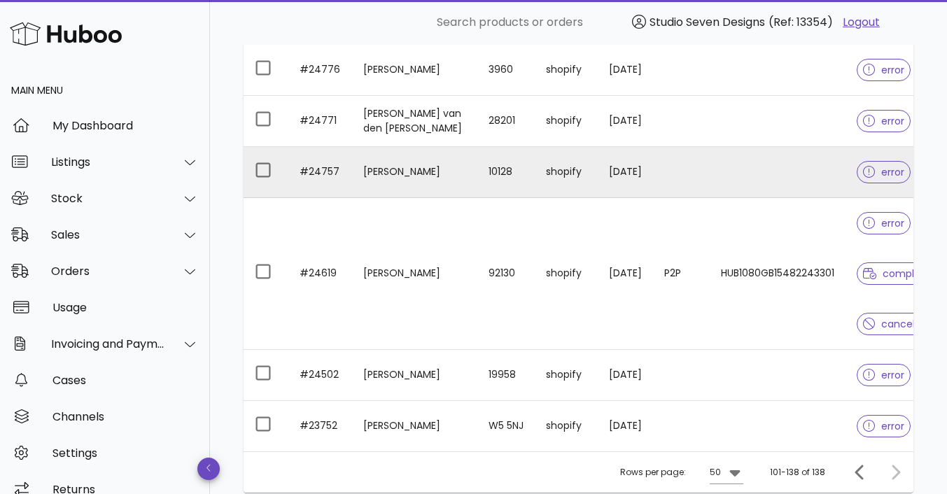
click at [748, 173] on td at bounding box center [778, 172] width 136 height 51
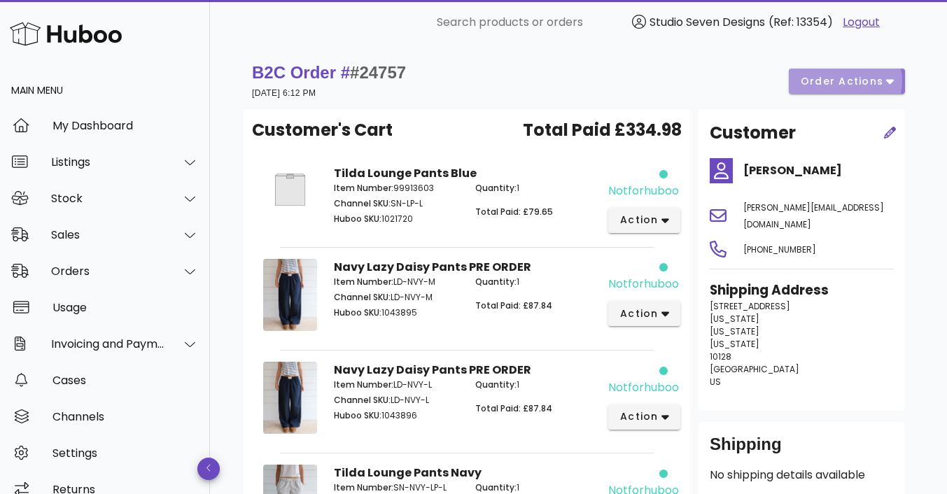
click at [886, 83] on span "order actions" at bounding box center [847, 81] width 94 height 15
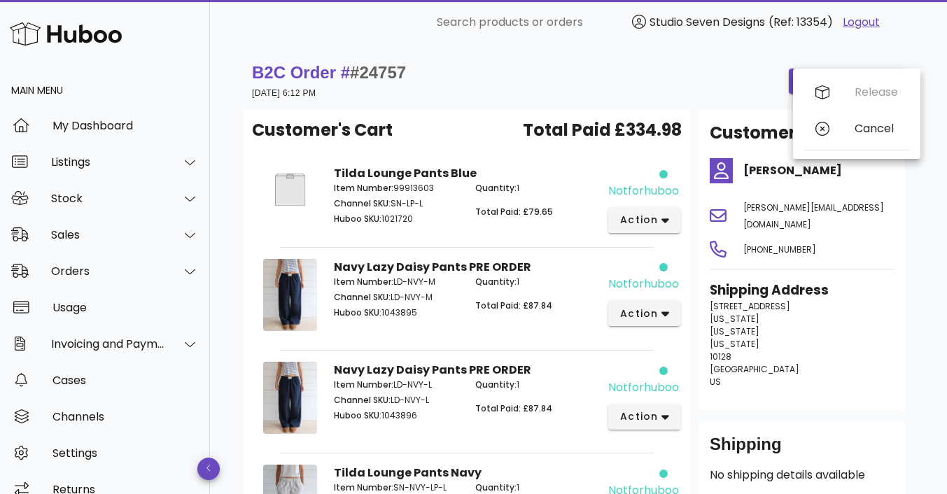
click at [672, 79] on div "B2C Order # #24757 26 July 2025 at 6:12 PM order actions" at bounding box center [578, 81] width 653 height 39
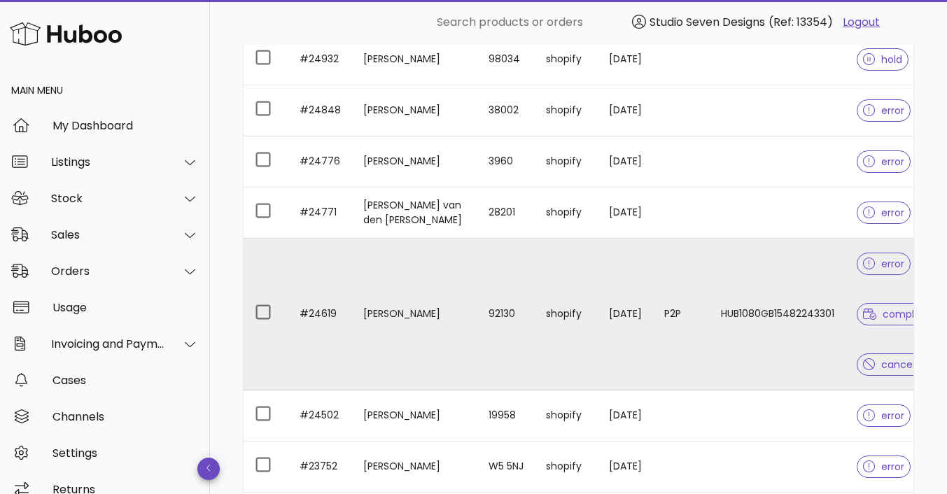
scroll to position [2200, 0]
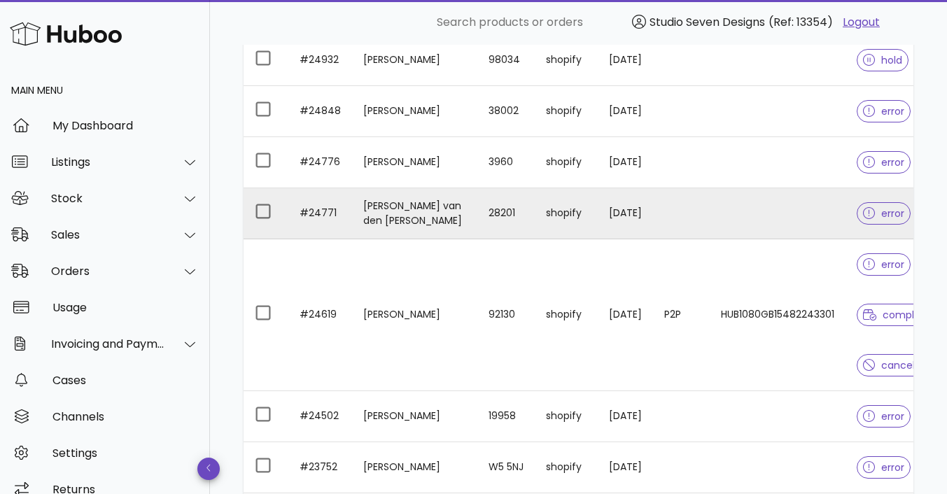
click at [725, 204] on td at bounding box center [778, 213] width 136 height 51
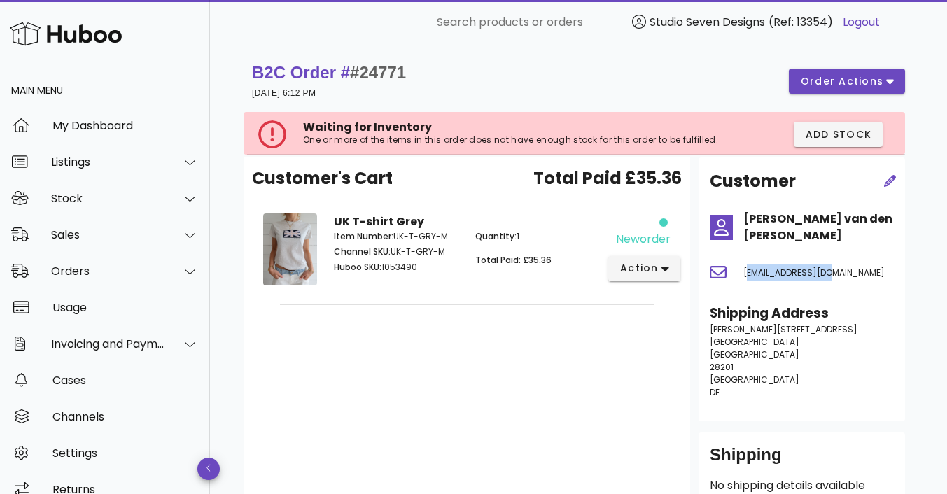
drag, startPoint x: 832, startPoint y: 272, endPoint x: 746, endPoint y: 275, distance: 86.9
click at [746, 275] on span "hunnypuuh@aol.com" at bounding box center [813, 273] width 141 height 12
copy span "hunnypuuh@aol.com"
click at [855, 82] on span "order actions" at bounding box center [842, 81] width 84 height 15
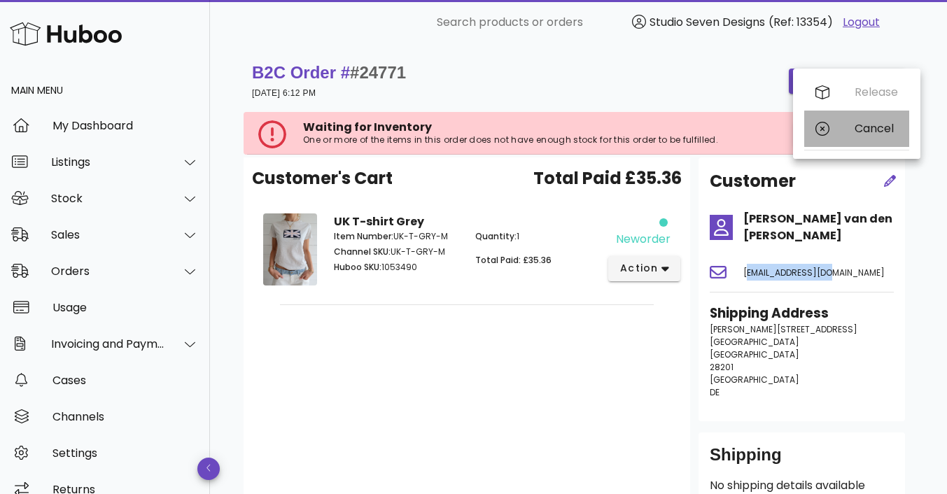
click at [872, 130] on div "Cancel" at bounding box center [876, 128] width 43 height 13
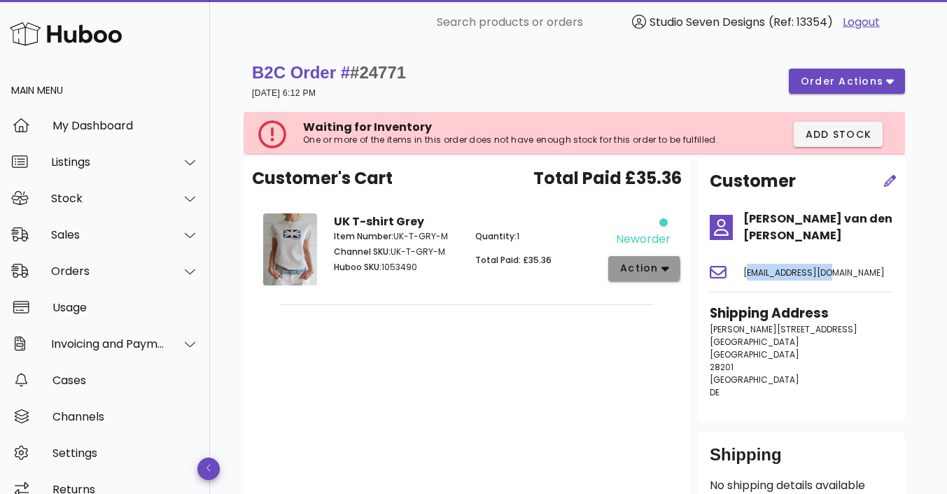
click at [662, 270] on icon "button" at bounding box center [666, 269] width 8 height 13
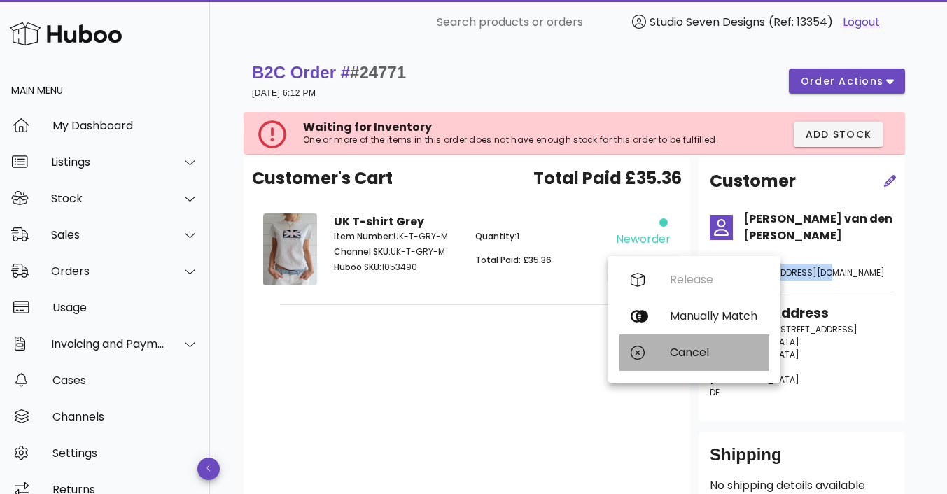
click at [685, 351] on div "Cancel" at bounding box center [714, 352] width 88 height 13
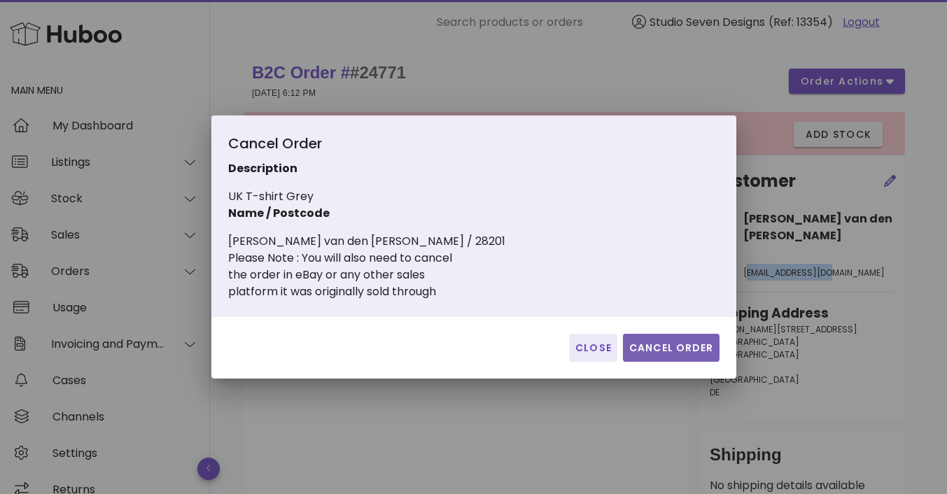
click at [676, 349] on span "Cancel Order" at bounding box center [671, 348] width 85 height 15
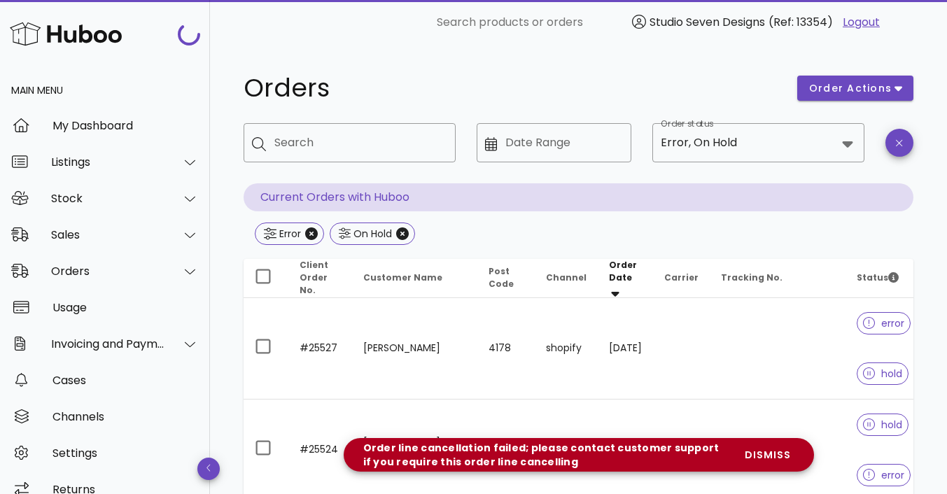
scroll to position [2200, 0]
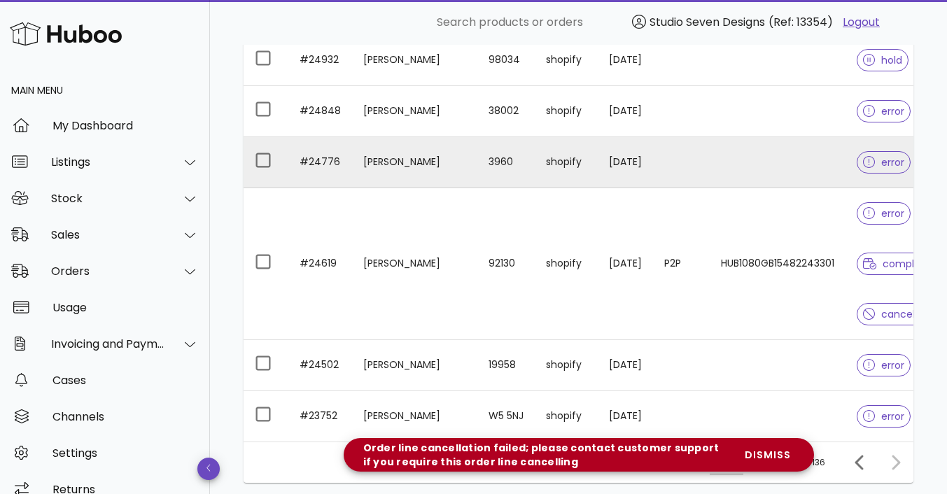
click at [738, 158] on td at bounding box center [778, 162] width 136 height 51
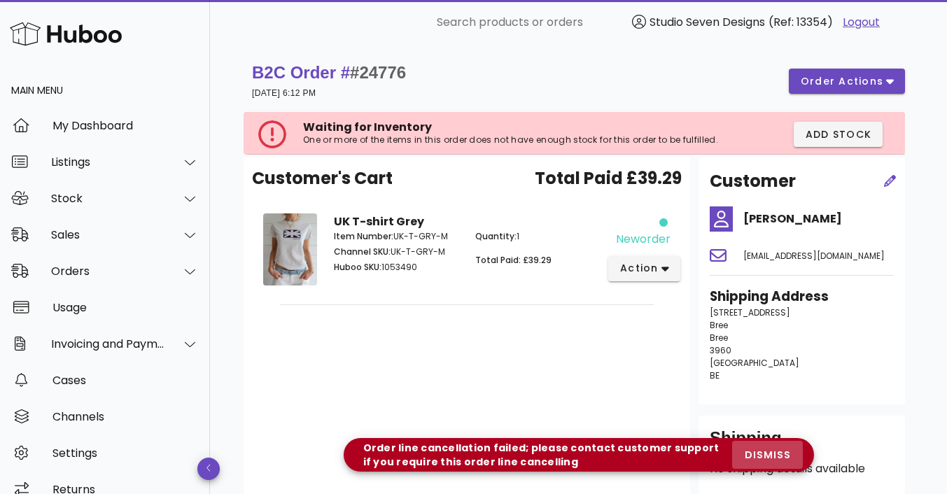
click at [775, 456] on span "dismiss" at bounding box center [767, 455] width 48 height 15
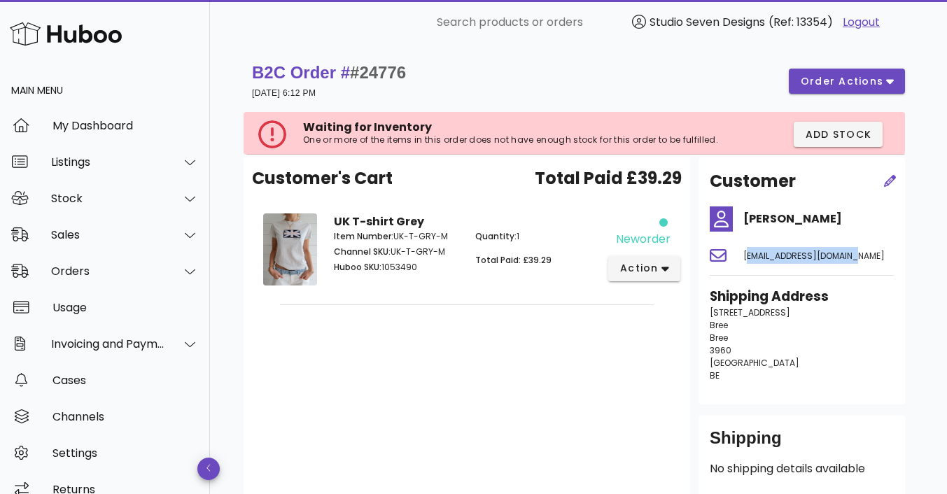
drag, startPoint x: 745, startPoint y: 258, endPoint x: 863, endPoint y: 258, distance: 117.6
click at [863, 258] on div "nanoukneyens@gmail.com" at bounding box center [818, 256] width 167 height 34
copy span "nanoukneyens@gmail.com"
click at [664, 270] on icon "button" at bounding box center [666, 269] width 8 height 5
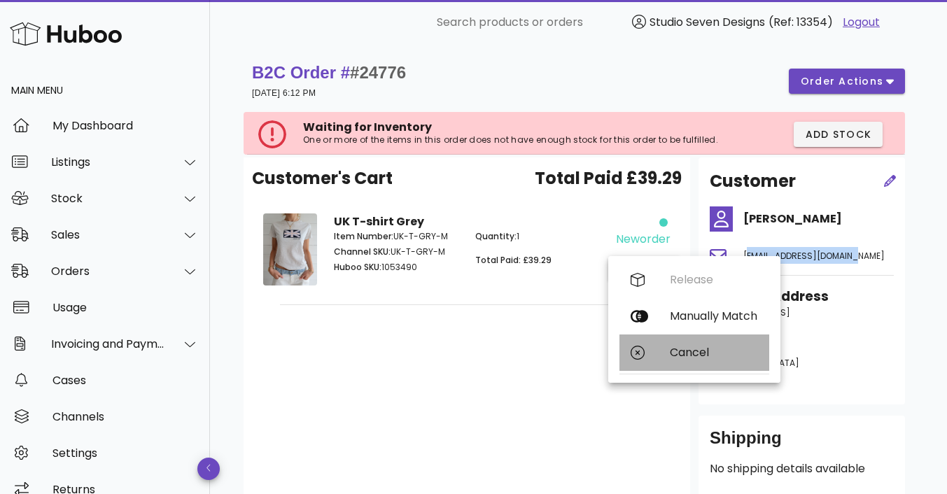
click at [697, 355] on div "Cancel" at bounding box center [714, 352] width 88 height 13
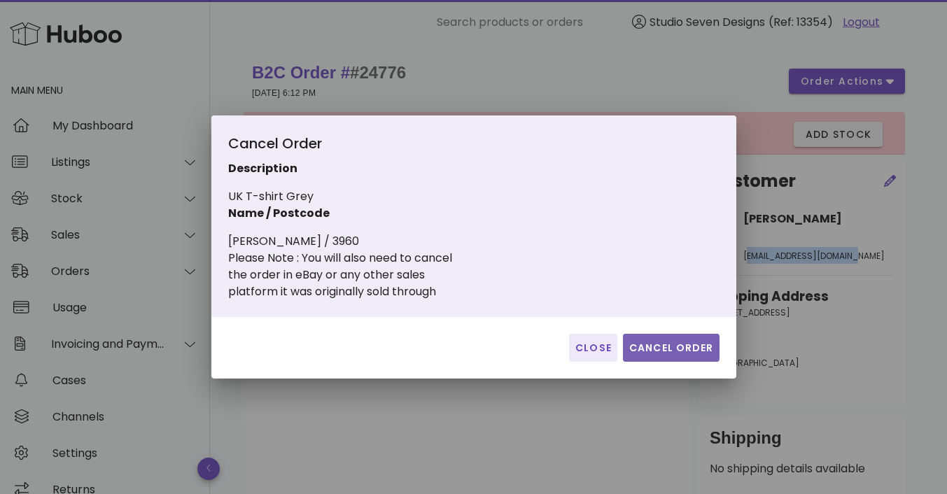
click at [697, 355] on span "Cancel Order" at bounding box center [671, 348] width 85 height 15
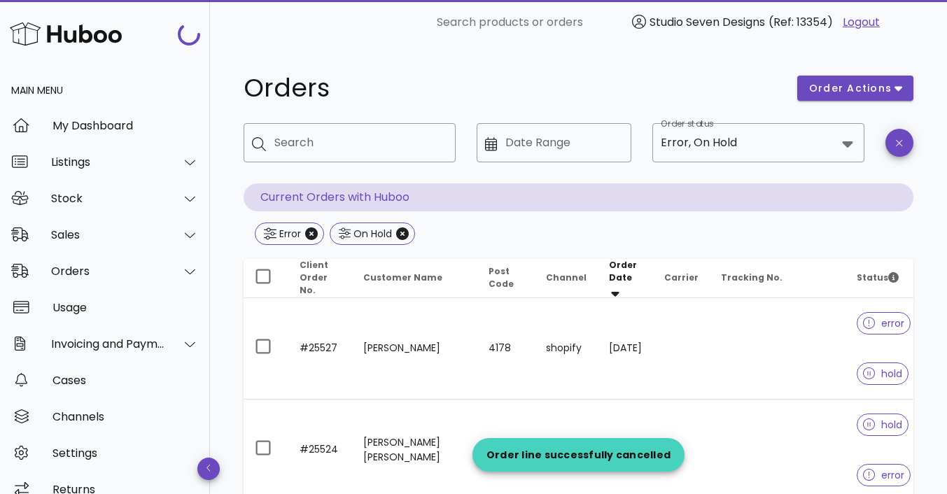
scroll to position [2200, 0]
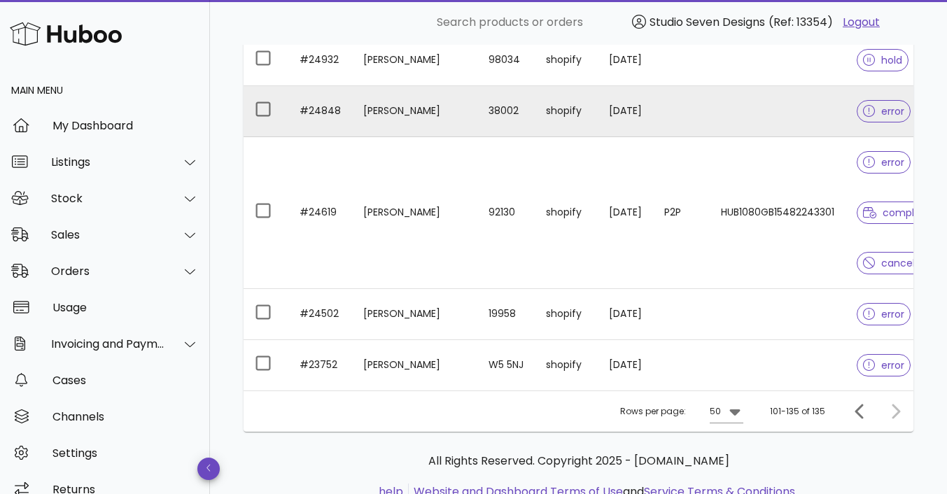
click at [732, 104] on td at bounding box center [778, 111] width 136 height 51
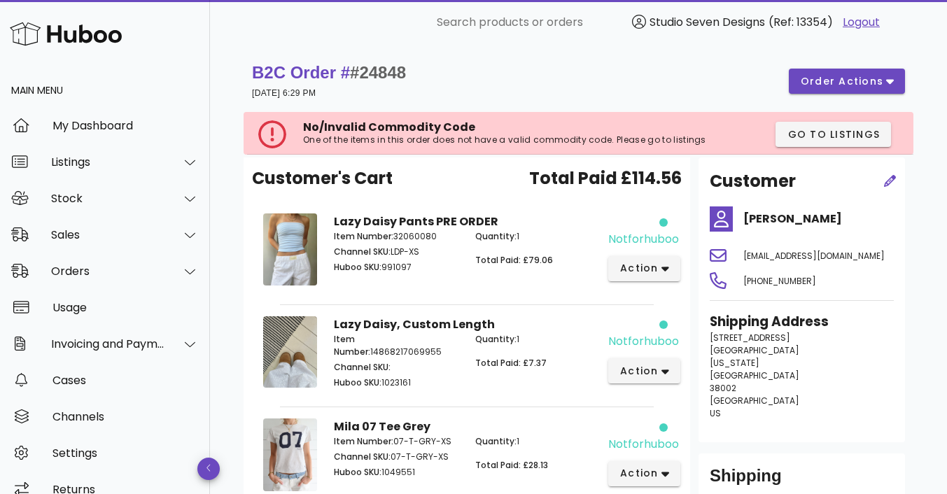
scroll to position [117, 0]
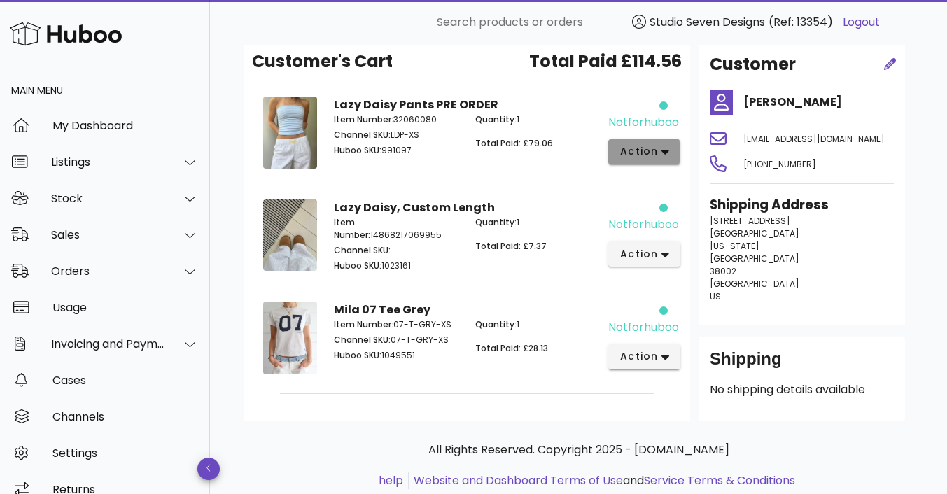
click at [662, 156] on icon "button" at bounding box center [666, 152] width 8 height 13
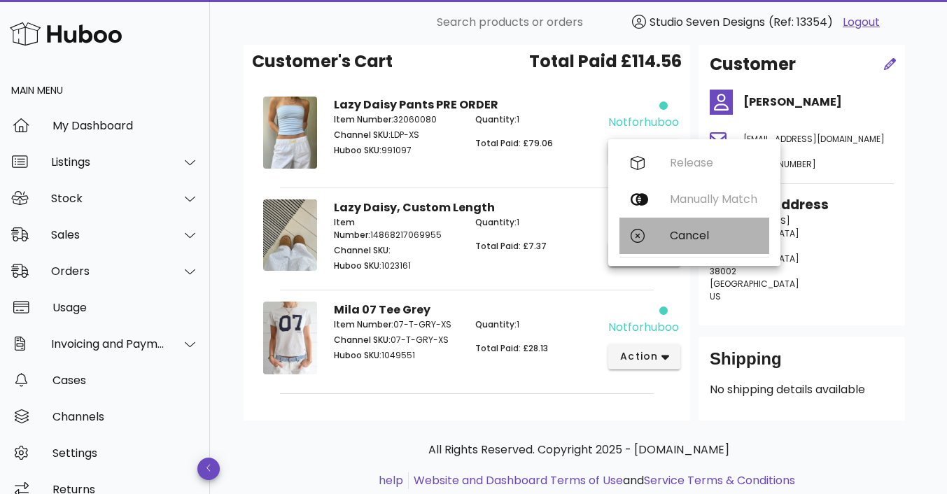
click at [700, 230] on div "Cancel" at bounding box center [714, 235] width 88 height 13
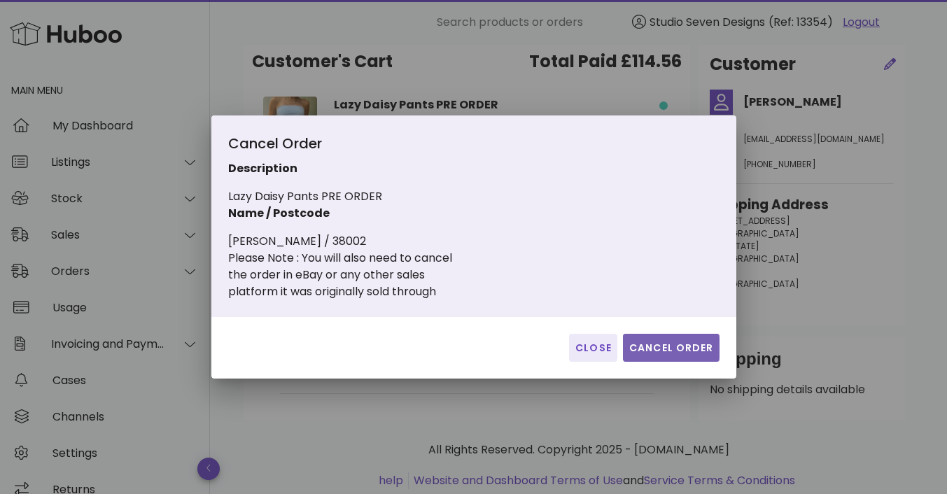
click at [678, 344] on span "Cancel Order" at bounding box center [671, 348] width 85 height 15
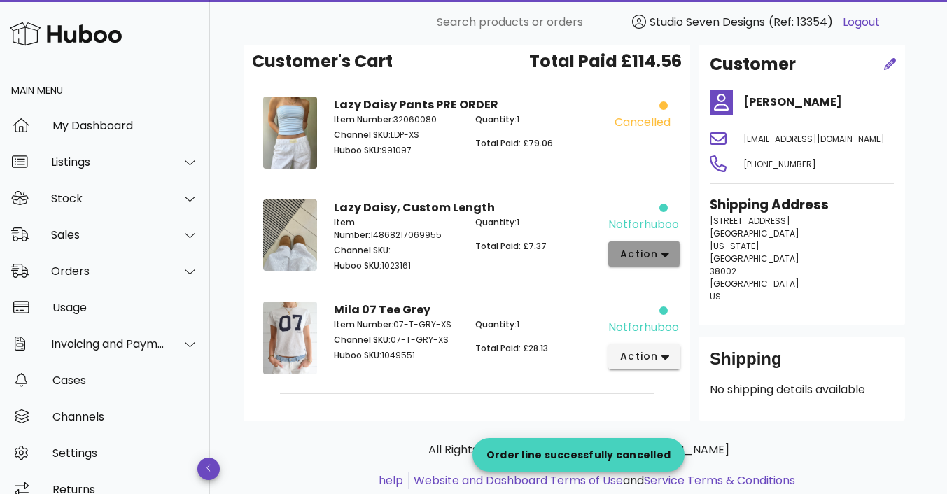
click at [662, 258] on icon "button" at bounding box center [666, 255] width 8 height 13
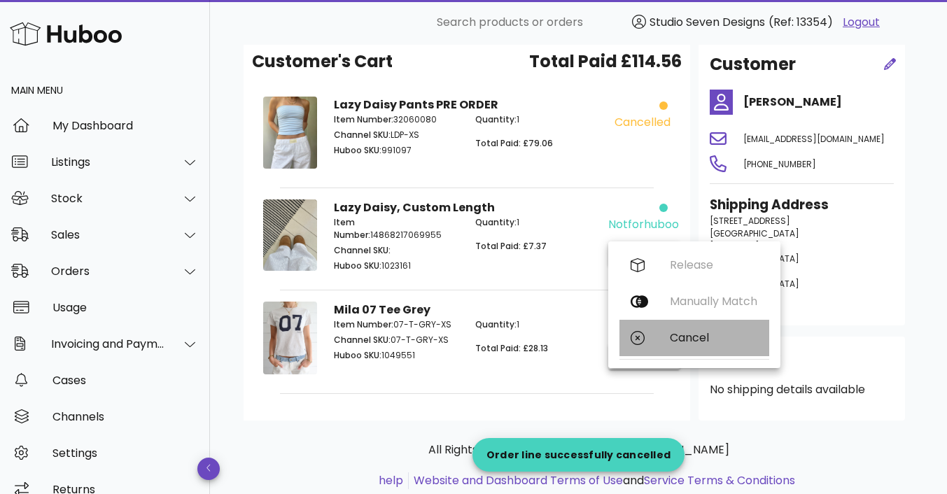
click at [680, 340] on div "Cancel" at bounding box center [714, 337] width 88 height 13
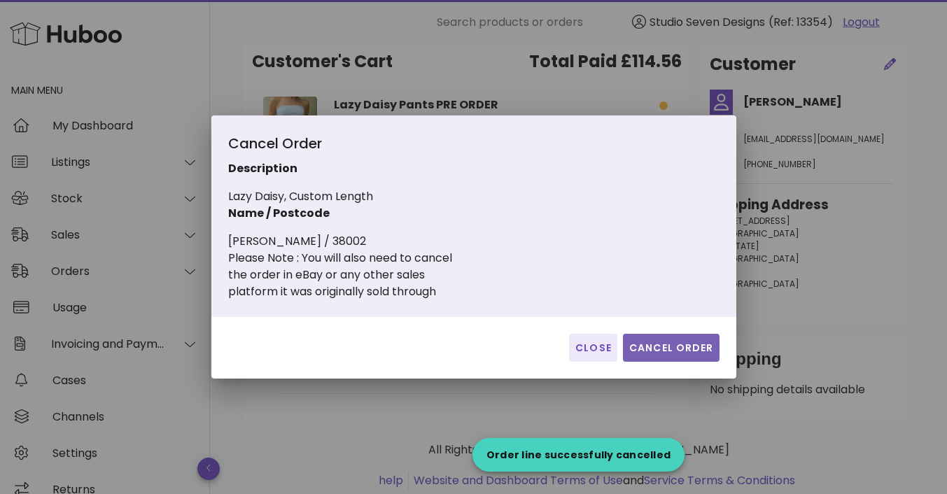
click at [669, 354] on span "Cancel Order" at bounding box center [671, 348] width 85 height 15
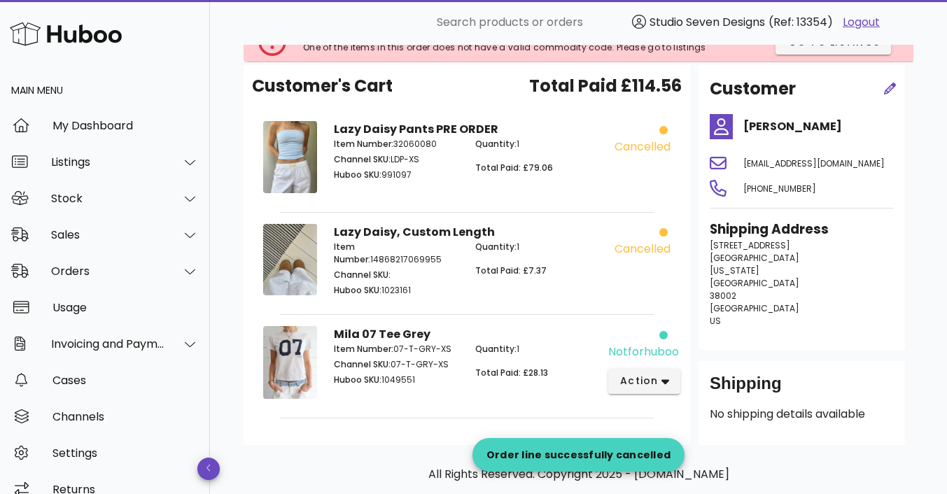
scroll to position [0, 0]
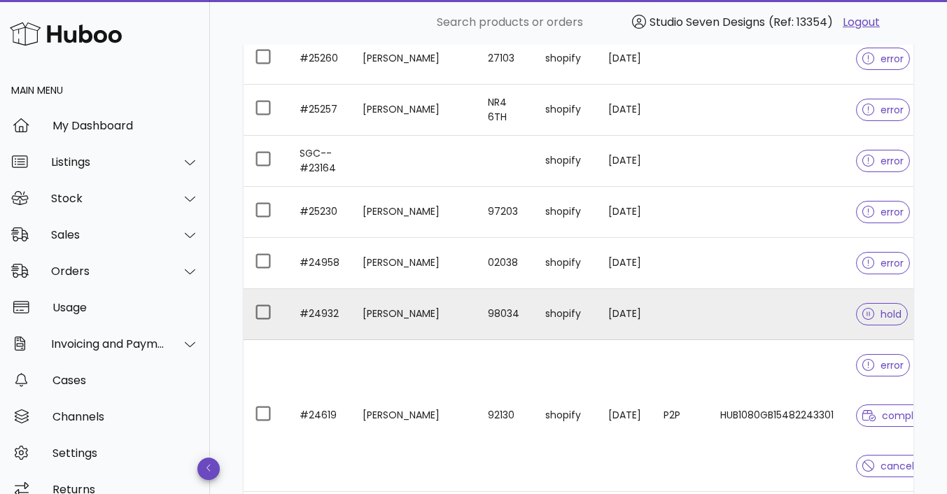
scroll to position [1939, 0]
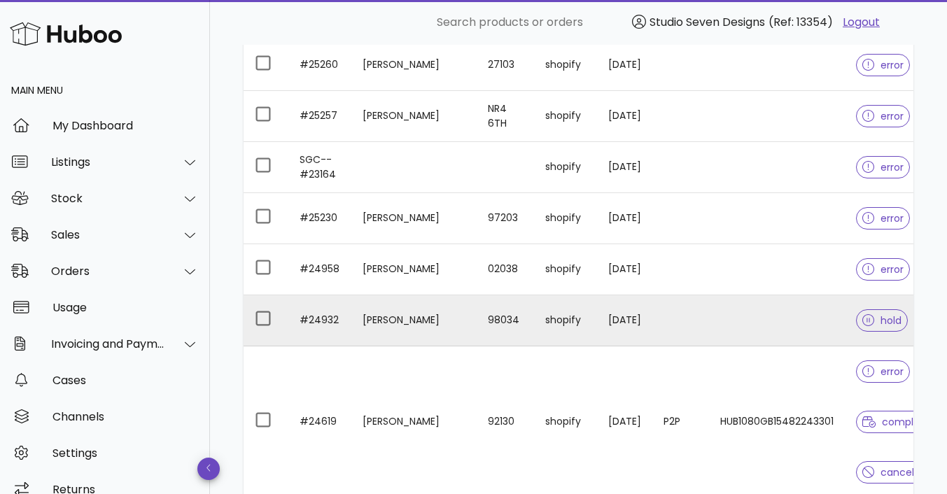
click at [736, 323] on td at bounding box center [777, 320] width 136 height 51
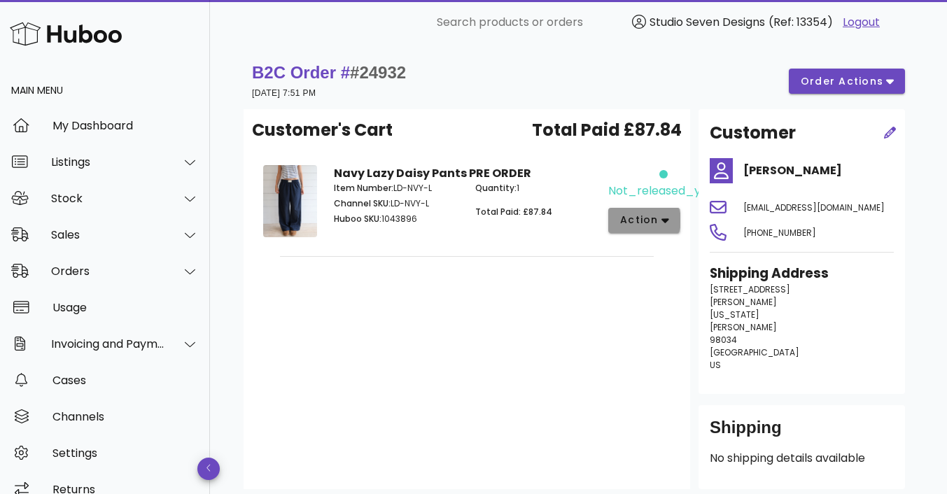
click at [674, 221] on button "action" at bounding box center [644, 220] width 72 height 25
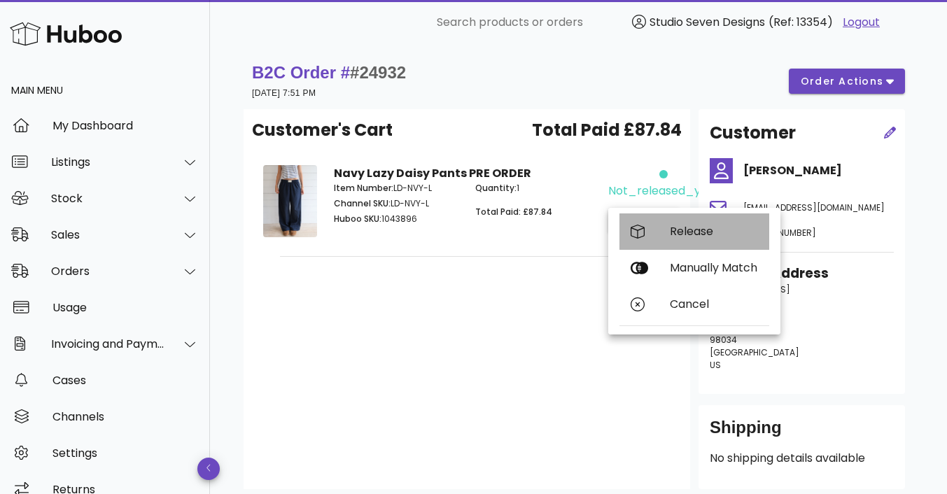
click at [703, 227] on div "Release" at bounding box center [714, 231] width 88 height 13
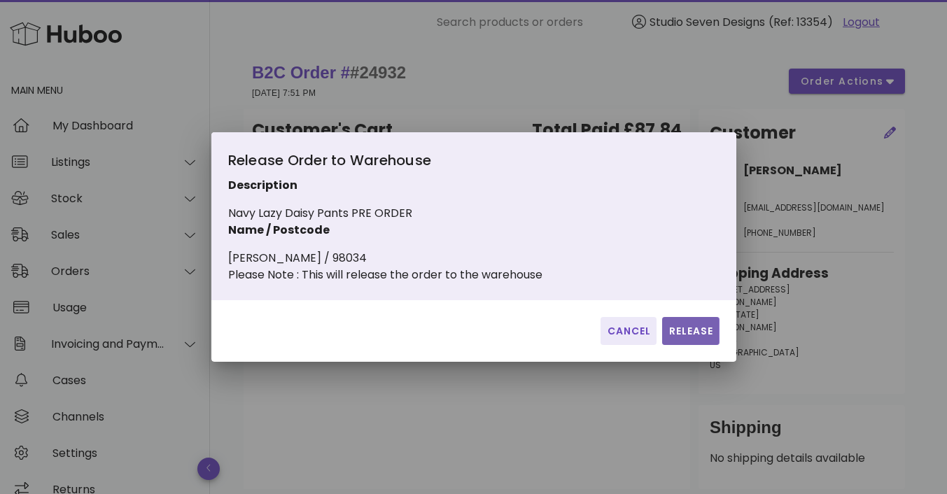
click at [699, 339] on span "Release" at bounding box center [691, 331] width 46 height 15
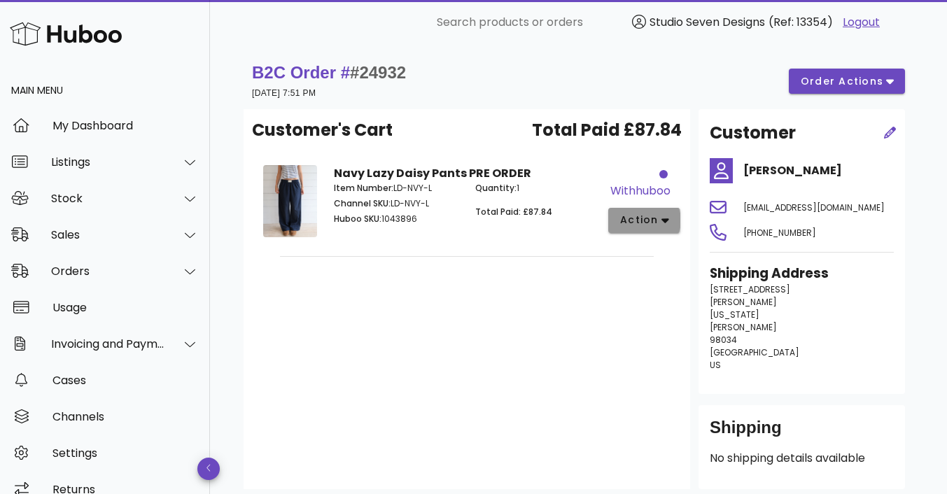
click at [662, 227] on span "action" at bounding box center [645, 220] width 50 height 15
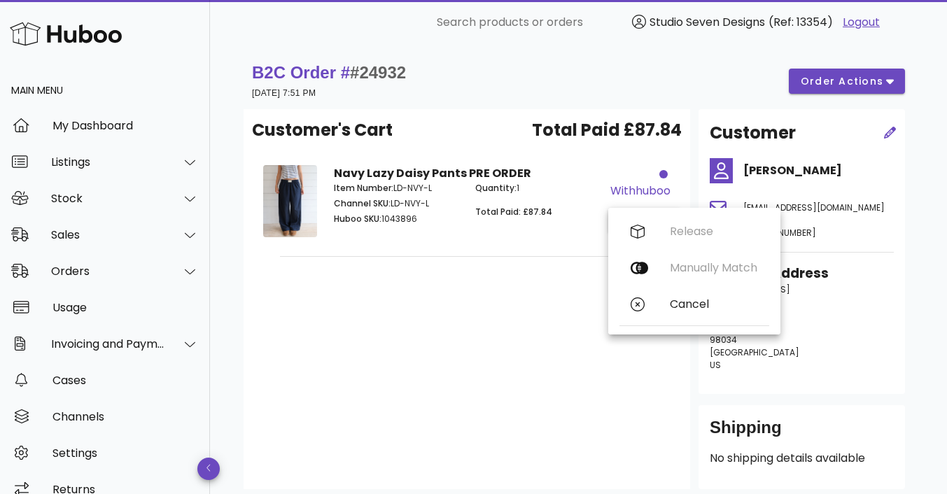
click at [412, 400] on div "Customer's Cart Total Paid £87.84 Navy Lazy Daisy Pants PRE ORDER Item Number: …" at bounding box center [467, 299] width 447 height 380
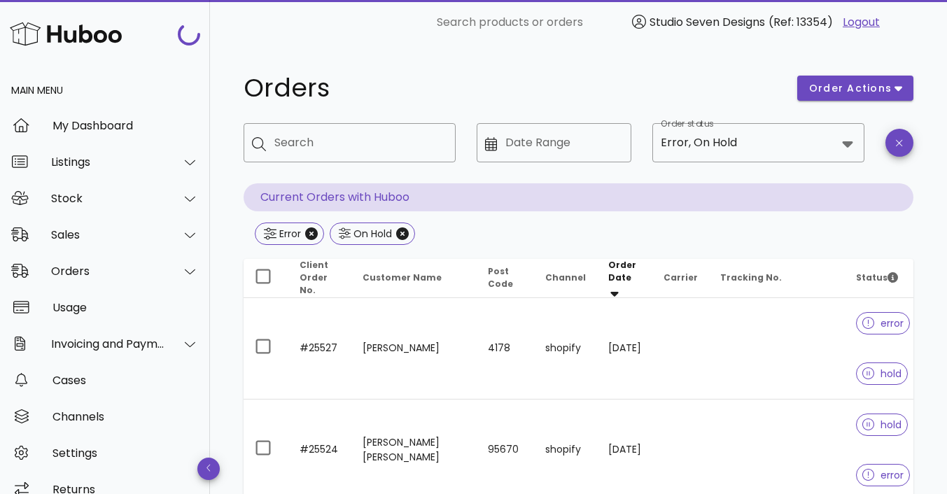
scroll to position [1939, 0]
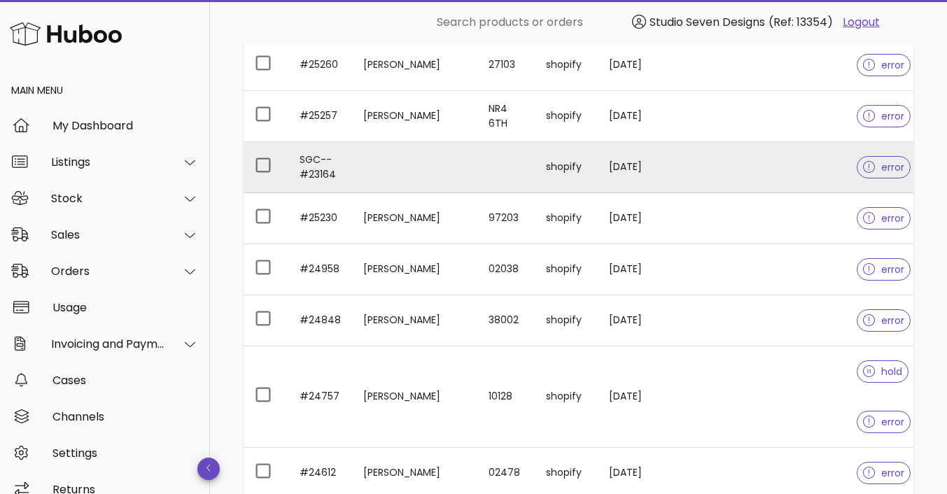
click at [785, 169] on td at bounding box center [778, 167] width 136 height 51
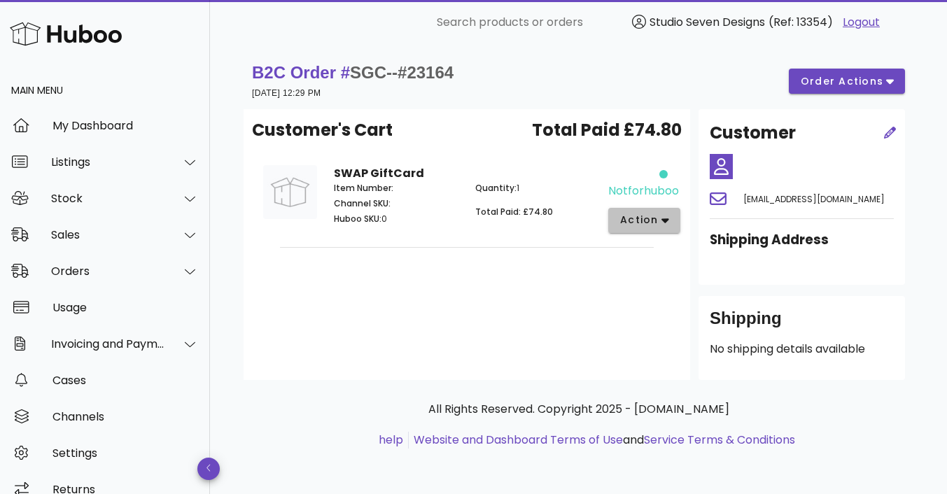
click at [666, 222] on icon "button" at bounding box center [666, 220] width 8 height 13
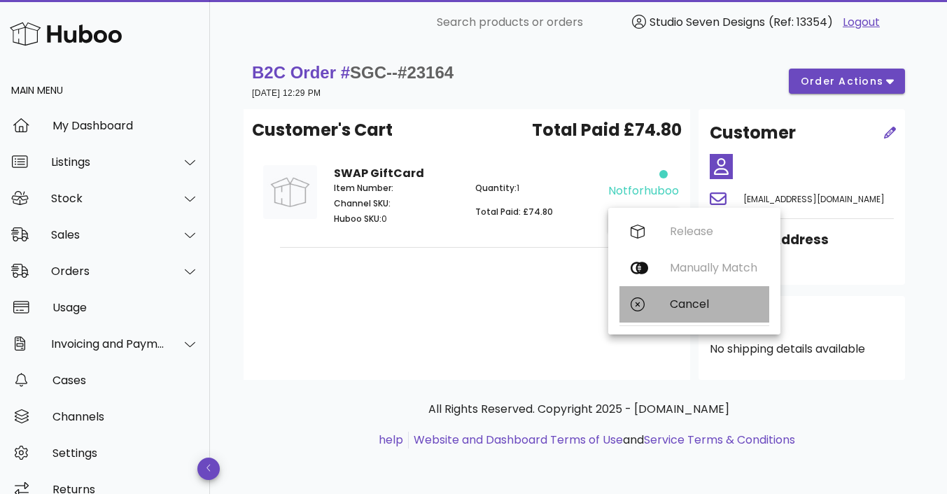
click at [714, 302] on div "Cancel" at bounding box center [714, 304] width 88 height 13
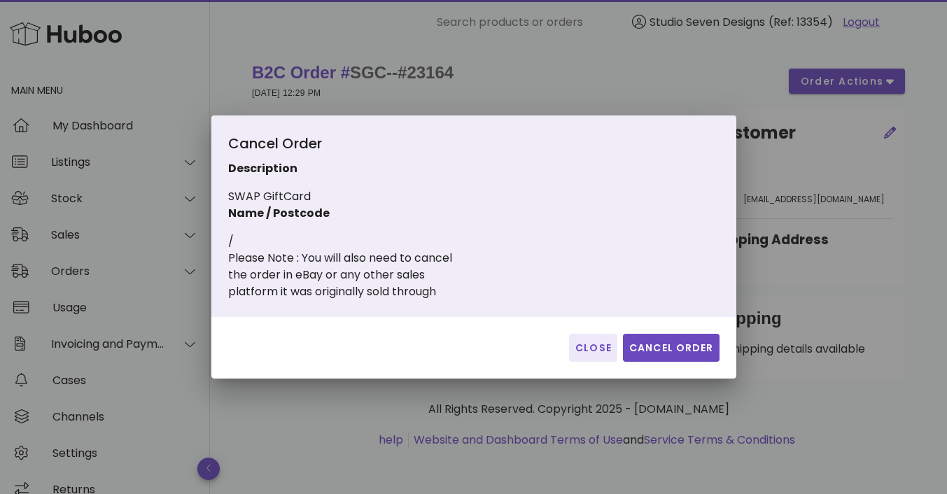
click at [836, 145] on div at bounding box center [473, 247] width 947 height 494
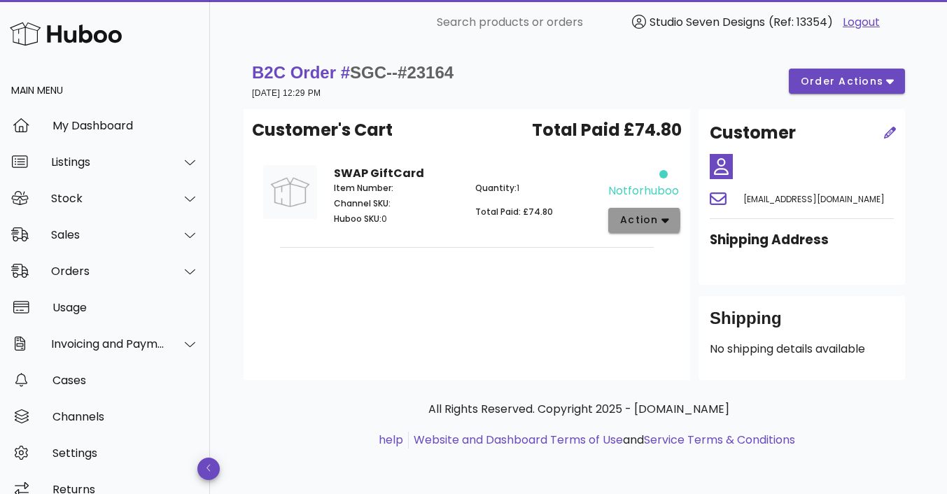
click at [676, 214] on button "action" at bounding box center [644, 220] width 72 height 25
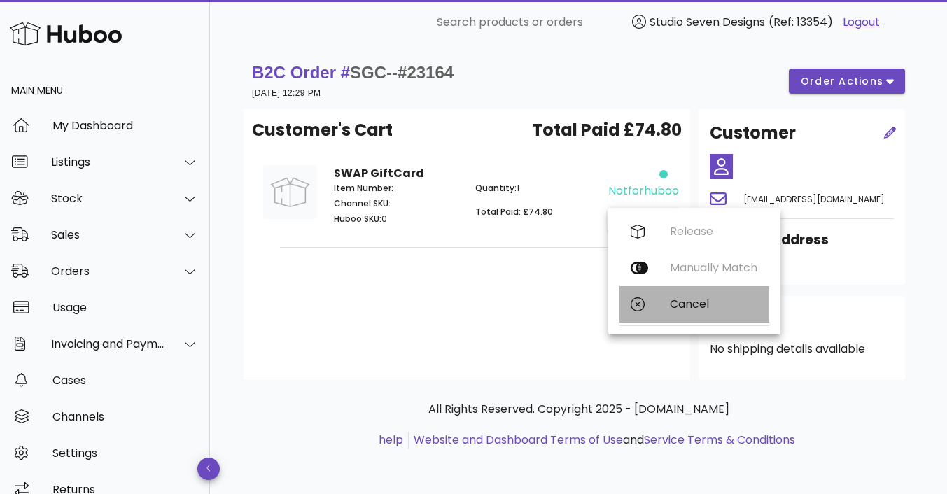
click at [691, 305] on div "Cancel" at bounding box center [714, 304] width 88 height 13
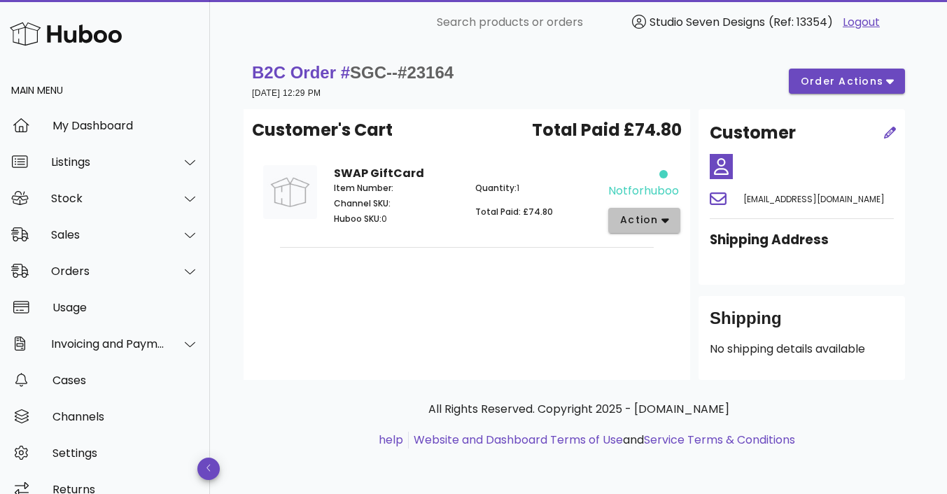
click at [655, 211] on button "action" at bounding box center [644, 220] width 72 height 25
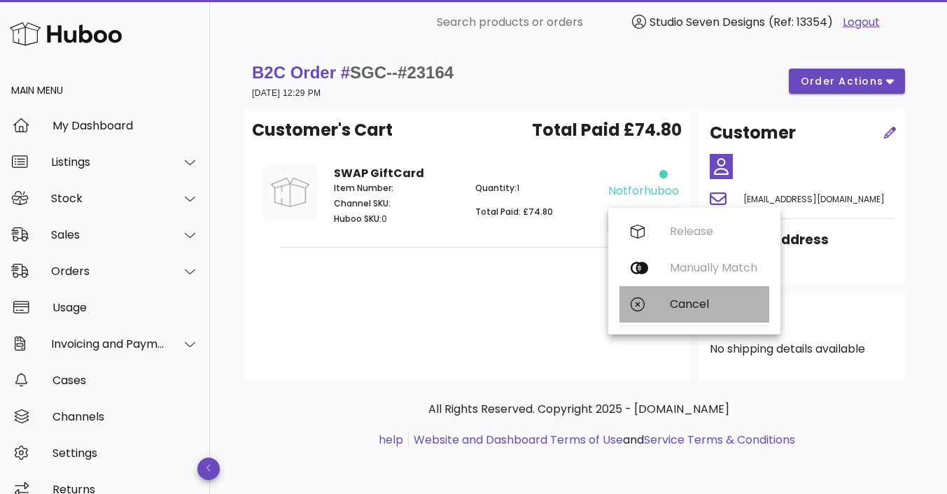
click at [692, 299] on div "Cancel" at bounding box center [714, 304] width 88 height 13
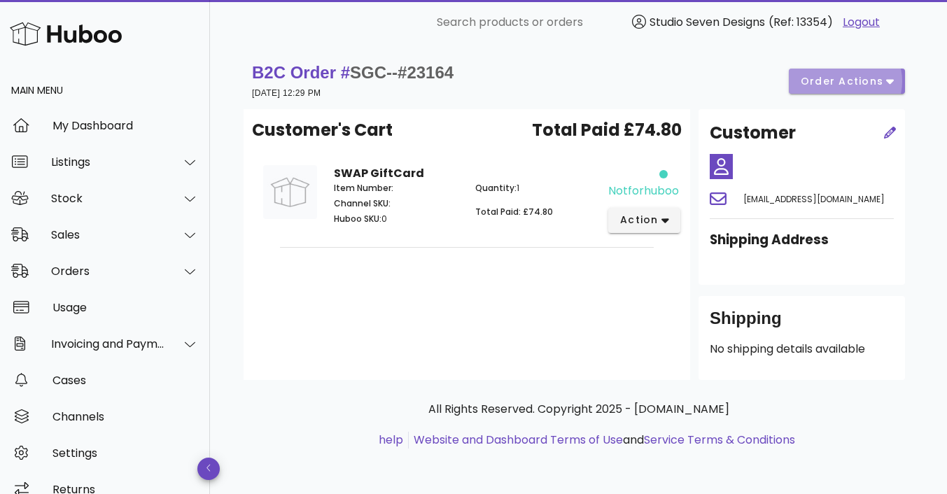
click at [841, 82] on span "order actions" at bounding box center [842, 81] width 84 height 15
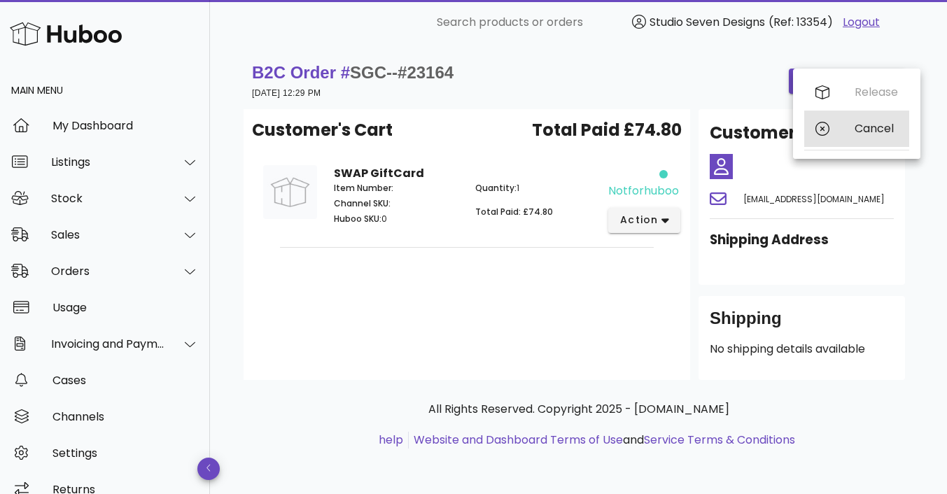
click at [873, 123] on div "Cancel" at bounding box center [876, 128] width 43 height 13
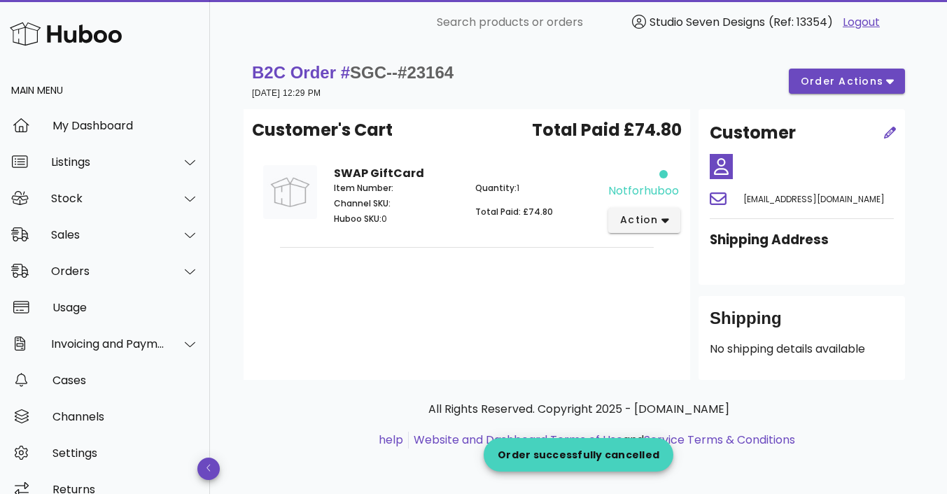
scroll to position [1939, 0]
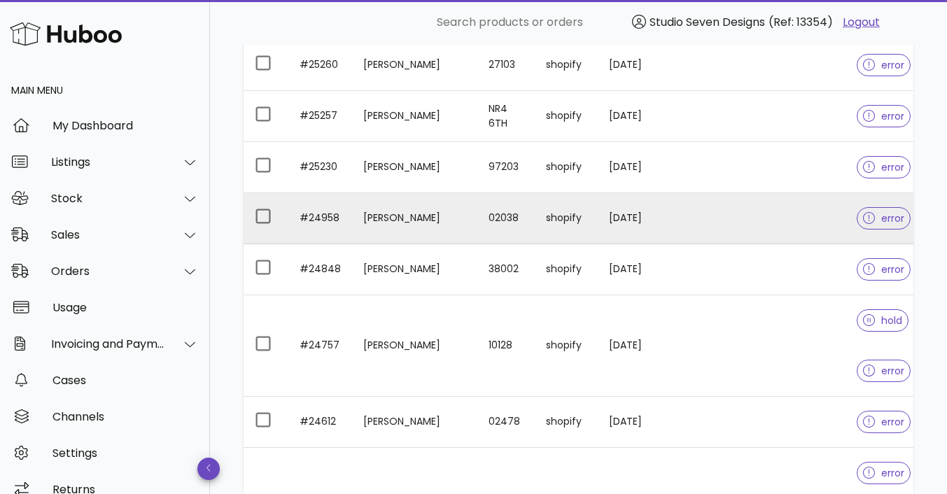
click at [729, 210] on td at bounding box center [778, 218] width 136 height 51
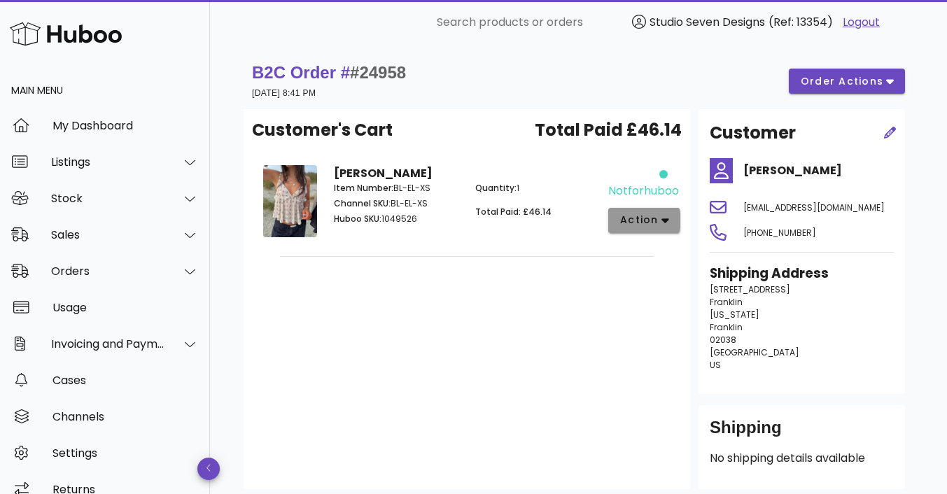
click at [664, 214] on icon "button" at bounding box center [666, 220] width 8 height 13
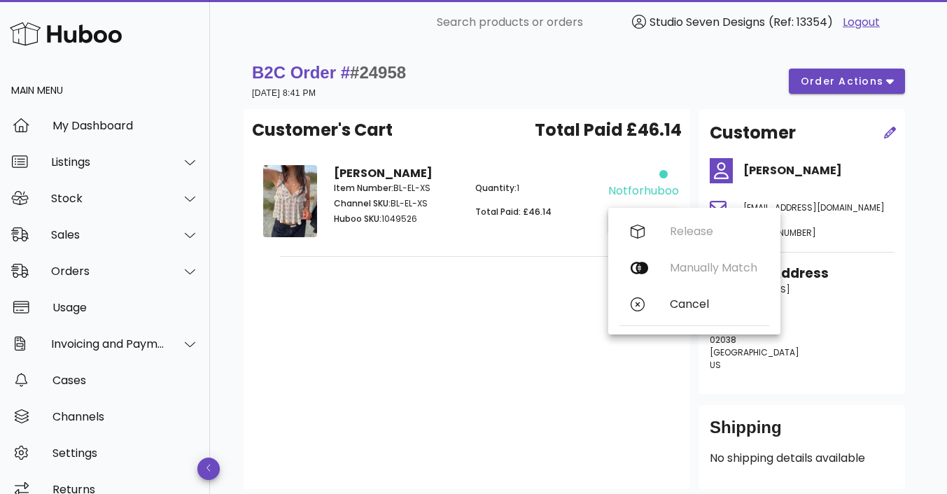
click at [563, 337] on div "Customer's Cart Total Paid £46.14 Elenna Blouse Item Number: BL-EL-XS Channel S…" at bounding box center [467, 299] width 447 height 380
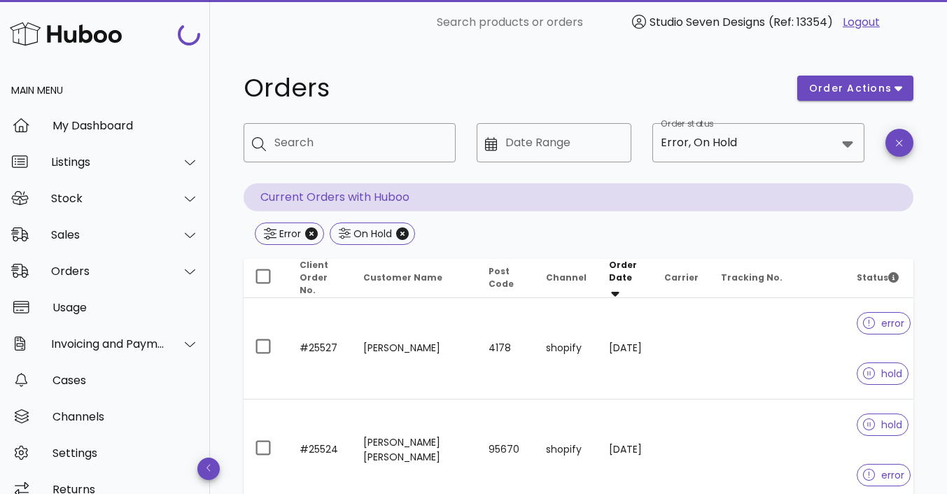
scroll to position [1939, 0]
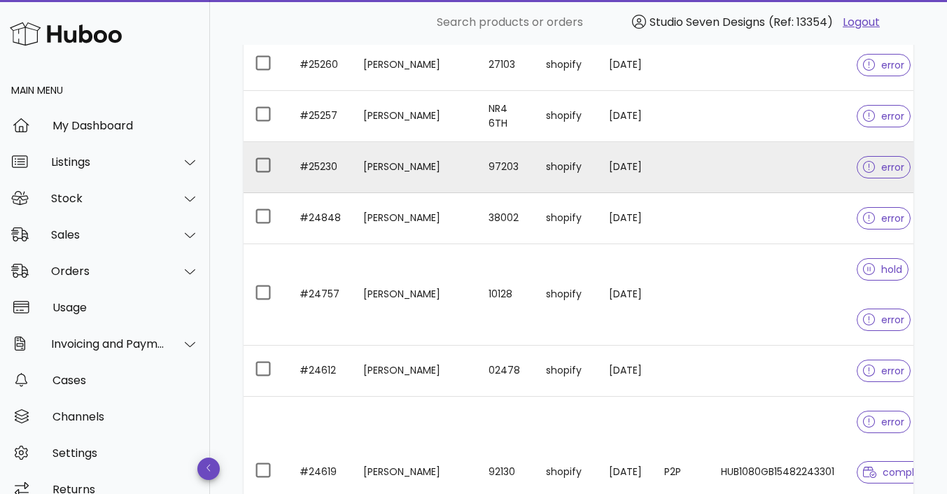
click at [743, 163] on td at bounding box center [778, 167] width 136 height 51
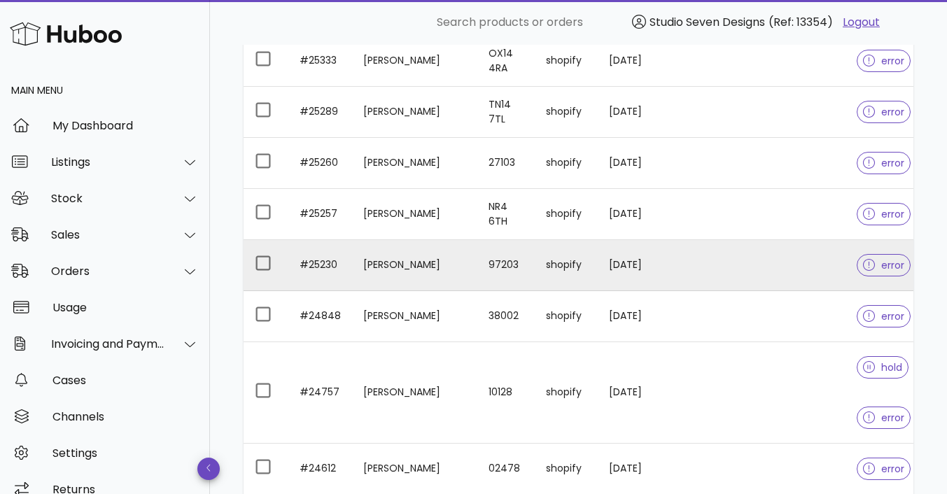
scroll to position [1838, 0]
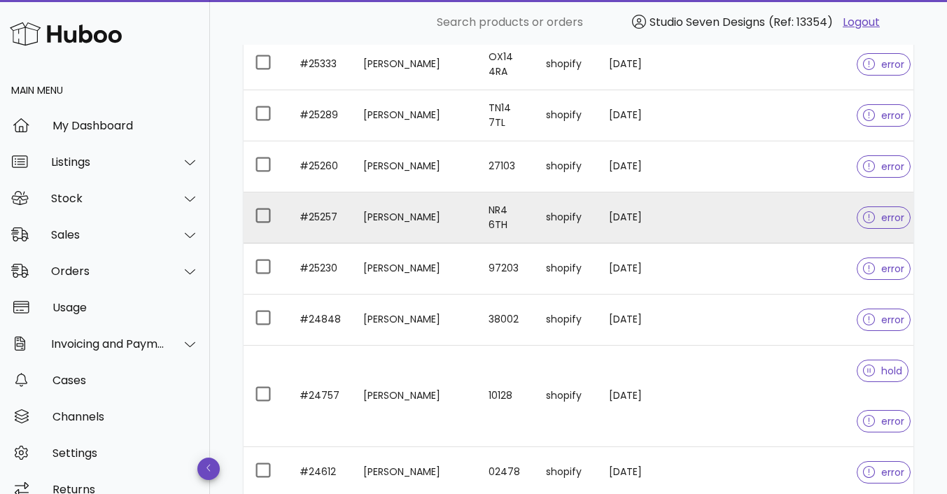
click at [757, 219] on td at bounding box center [778, 218] width 136 height 51
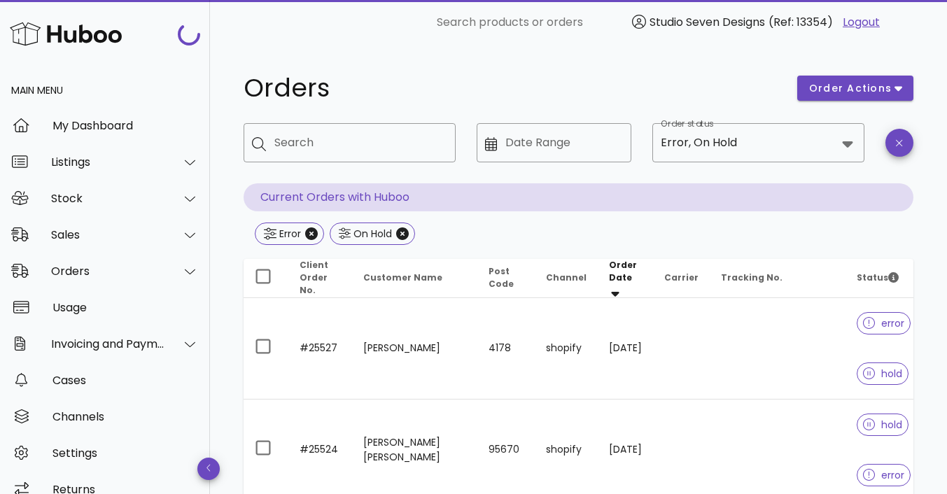
scroll to position [1838, 0]
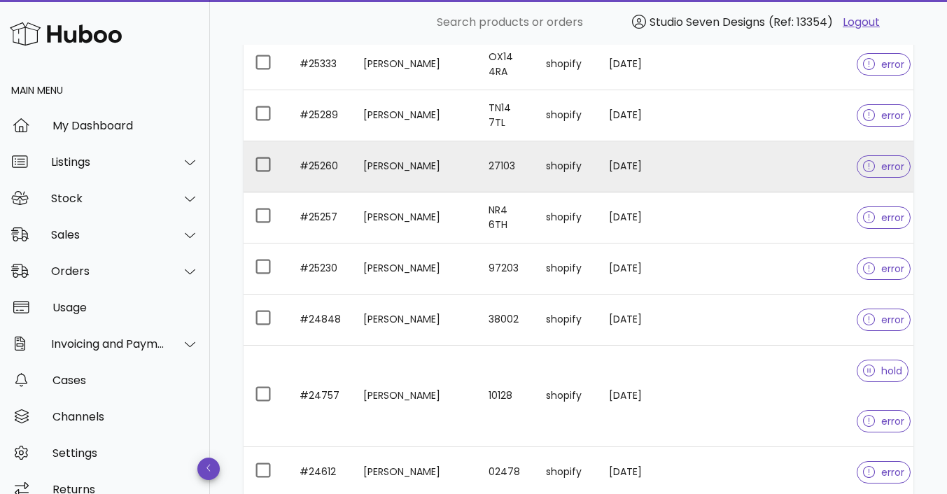
click at [778, 170] on td at bounding box center [778, 166] width 136 height 51
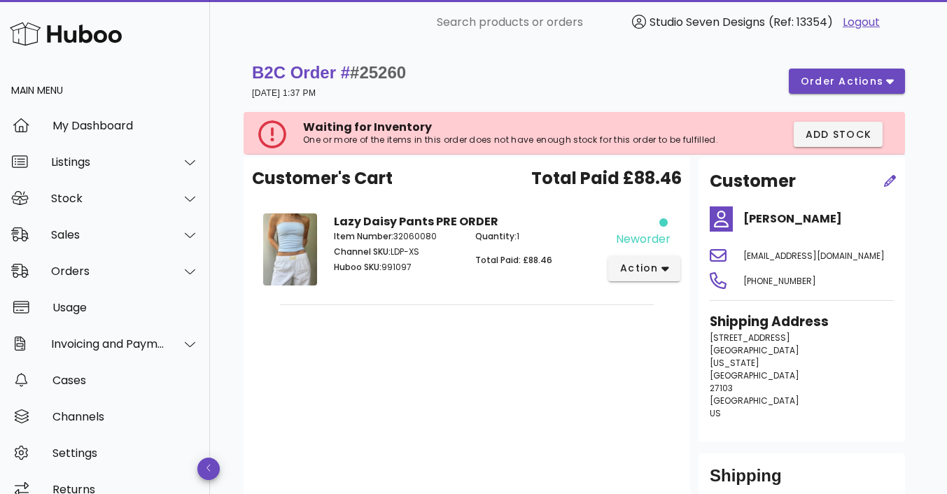
scroll to position [1838, 0]
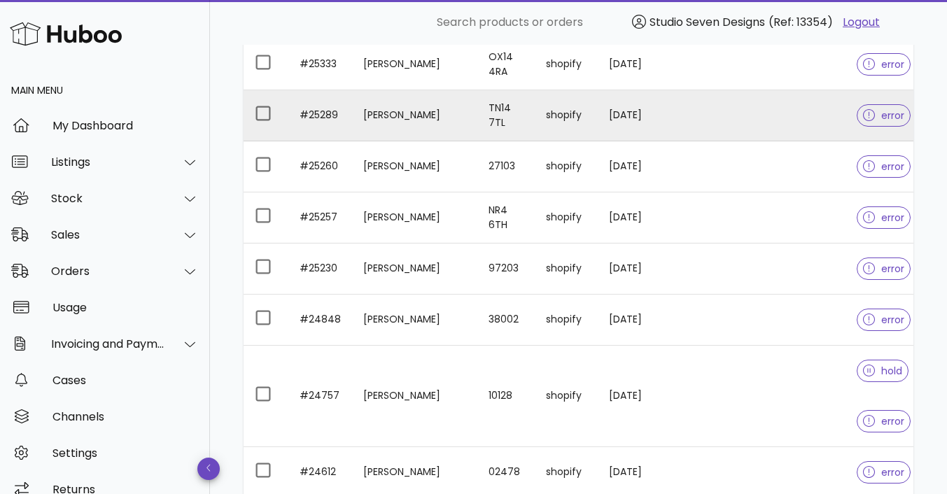
click at [765, 120] on td at bounding box center [778, 115] width 136 height 51
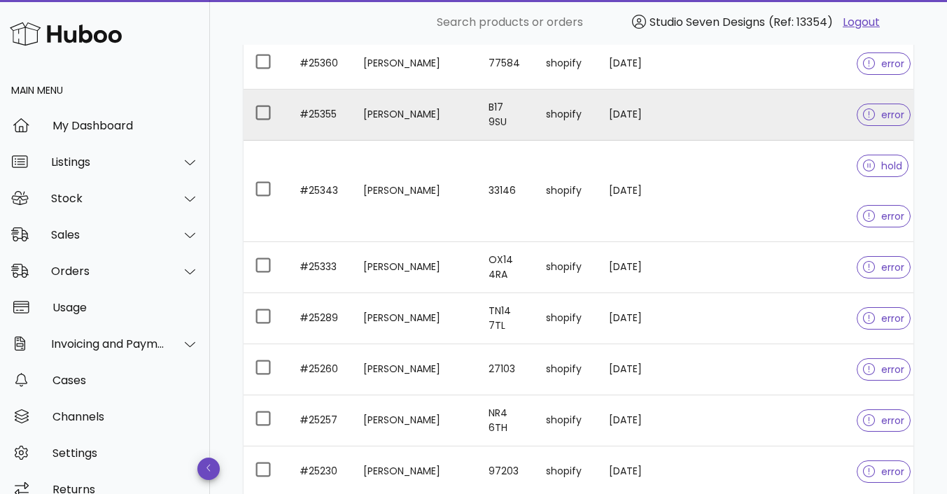
scroll to position [1633, 0]
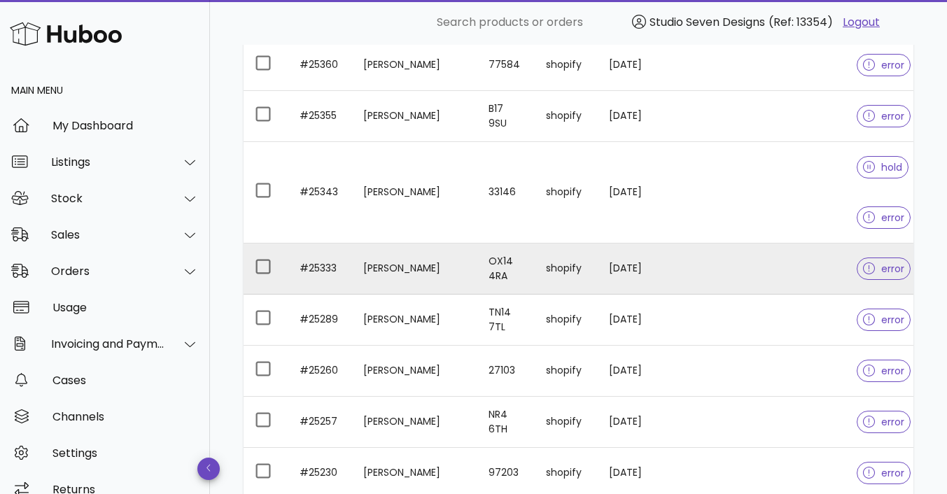
click at [788, 278] on td at bounding box center [778, 269] width 136 height 51
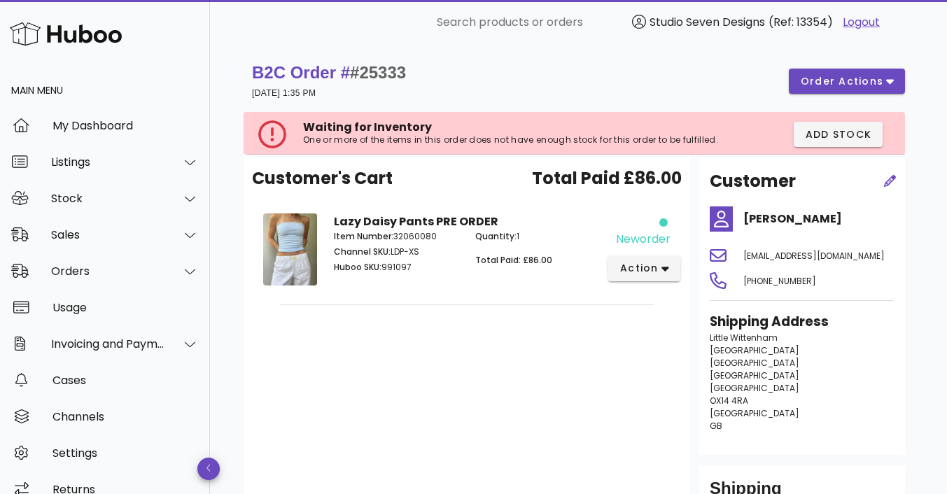
scroll to position [1633, 0]
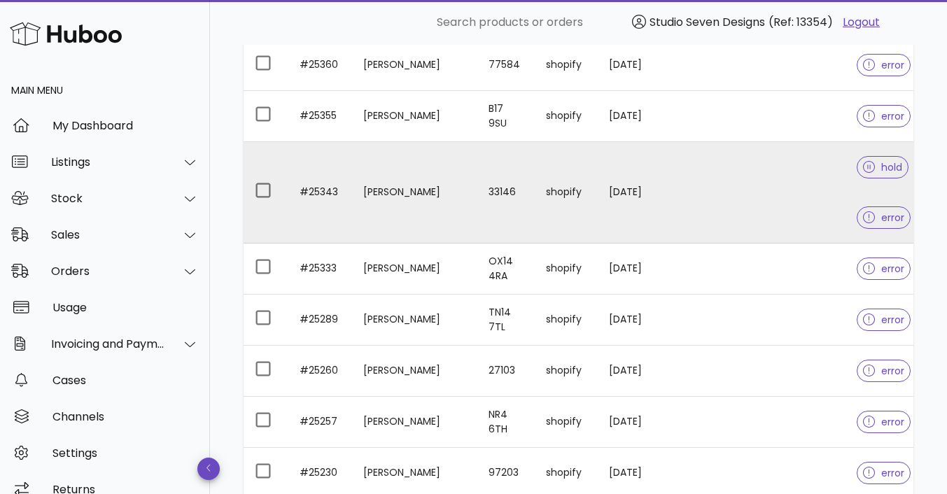
click at [734, 165] on td at bounding box center [778, 193] width 136 height 102
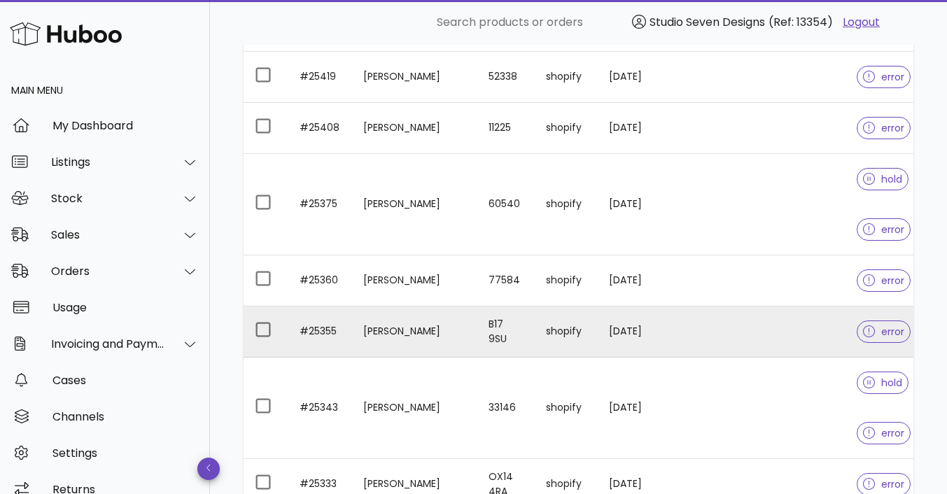
scroll to position [1416, 0]
click at [788, 323] on td at bounding box center [778, 334] width 136 height 51
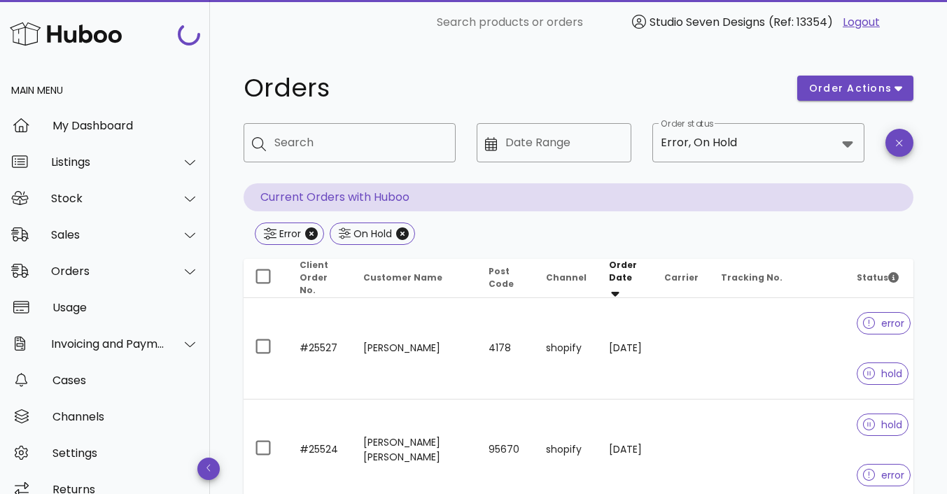
scroll to position [1416, 0]
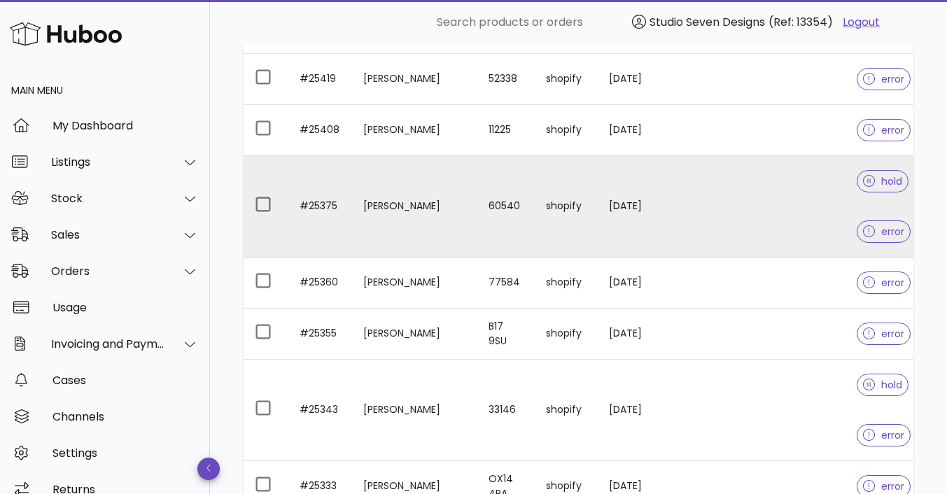
click at [765, 193] on td at bounding box center [778, 207] width 136 height 102
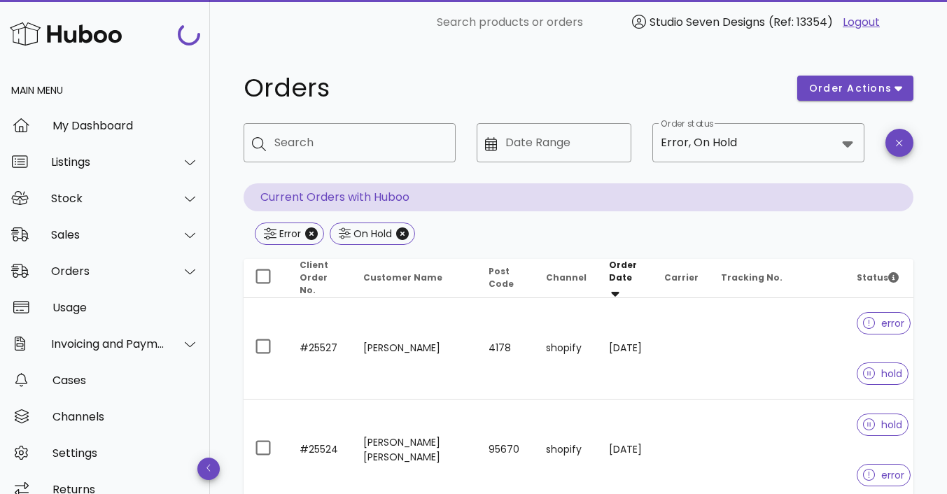
scroll to position [1416, 0]
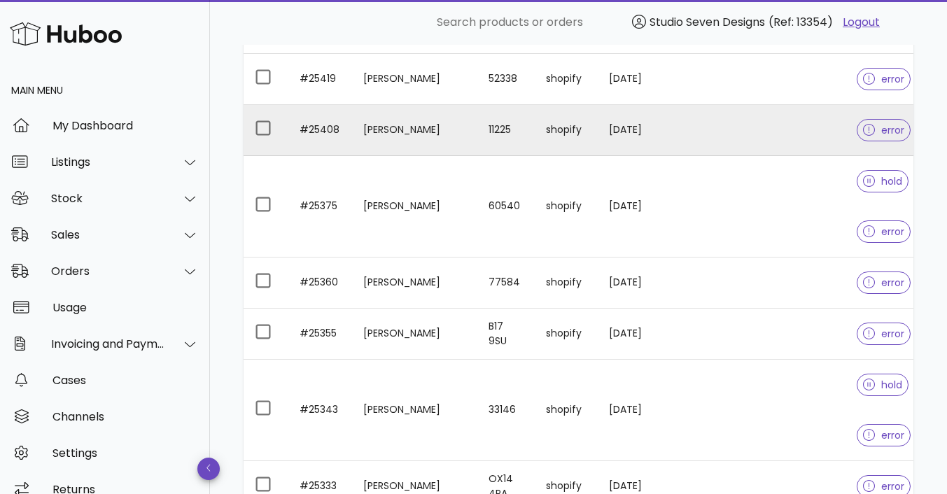
click at [765, 123] on td at bounding box center [778, 130] width 136 height 51
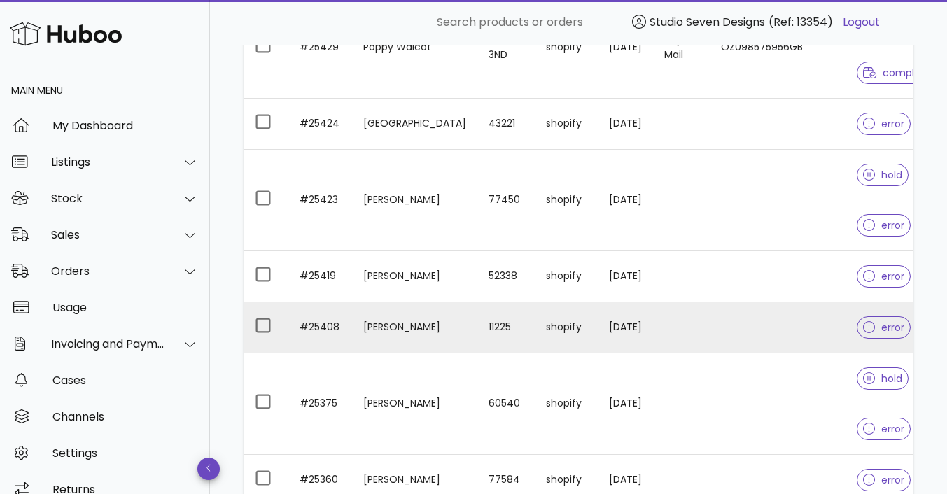
scroll to position [1215, 0]
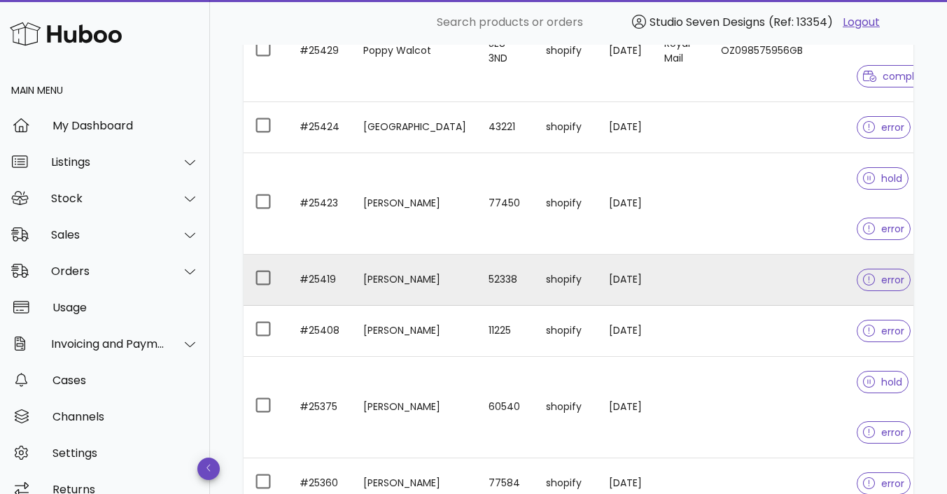
click at [766, 277] on td at bounding box center [778, 280] width 136 height 51
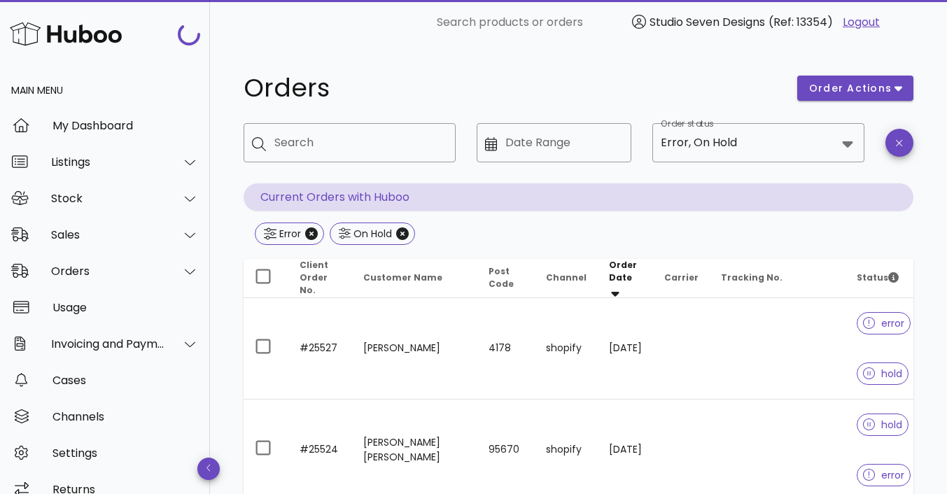
scroll to position [1215, 0]
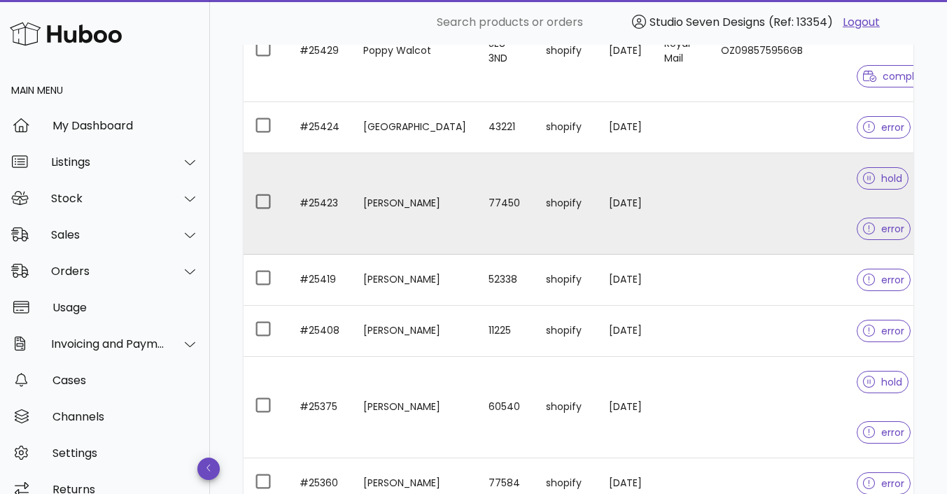
click at [729, 179] on td at bounding box center [778, 204] width 136 height 102
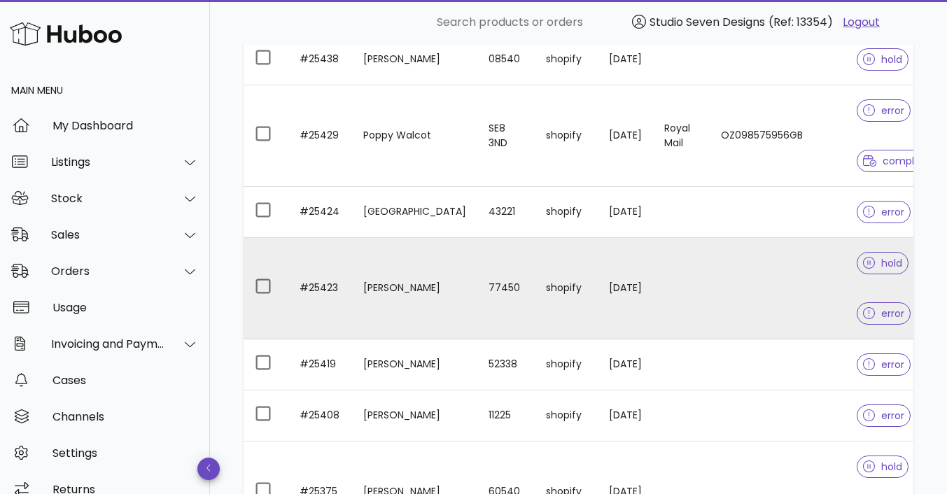
scroll to position [1105, 0]
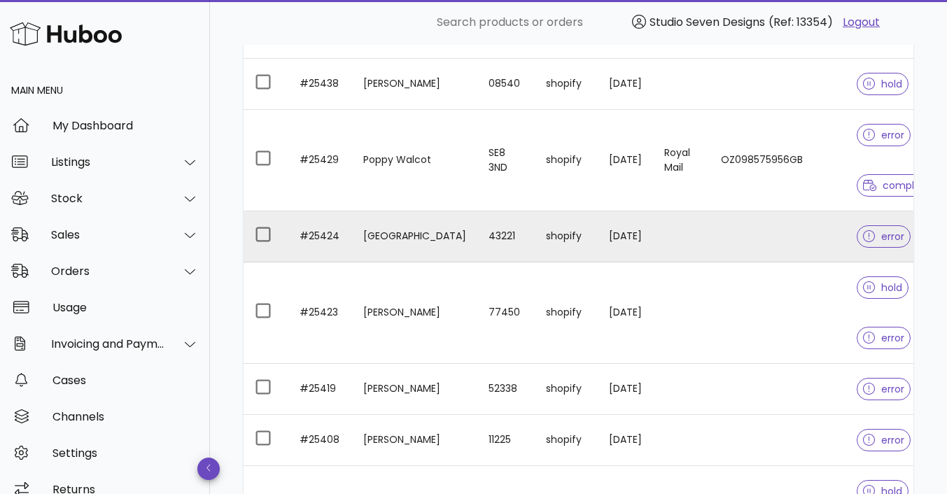
click at [758, 239] on td at bounding box center [778, 236] width 136 height 51
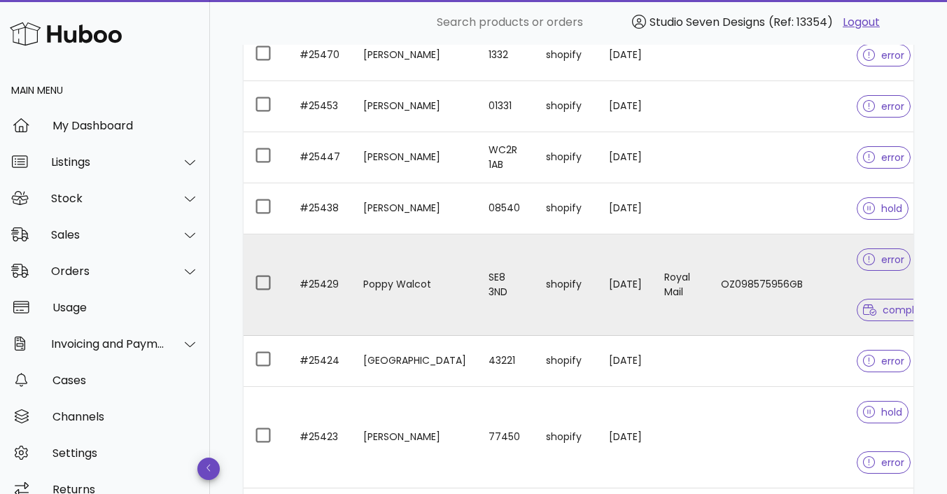
scroll to position [977, 0]
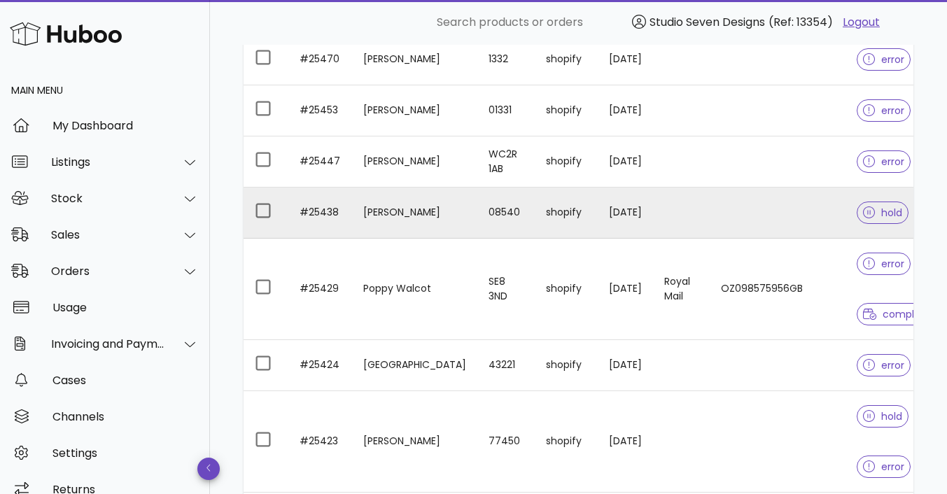
click at [774, 201] on td at bounding box center [778, 213] width 136 height 51
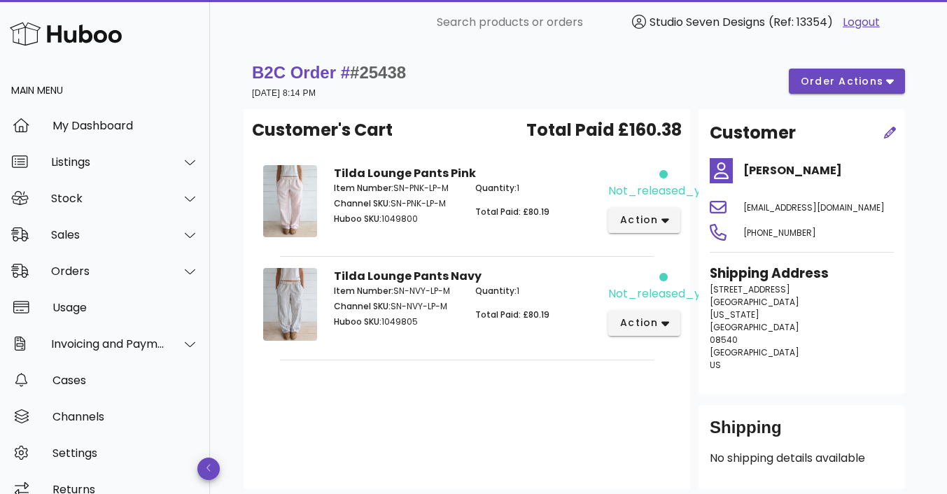
scroll to position [977, 0]
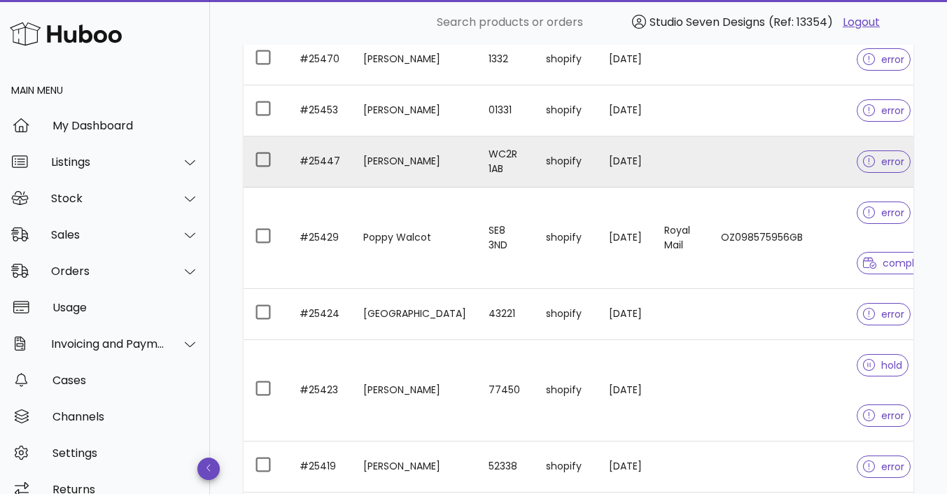
click at [753, 155] on td at bounding box center [778, 162] width 136 height 51
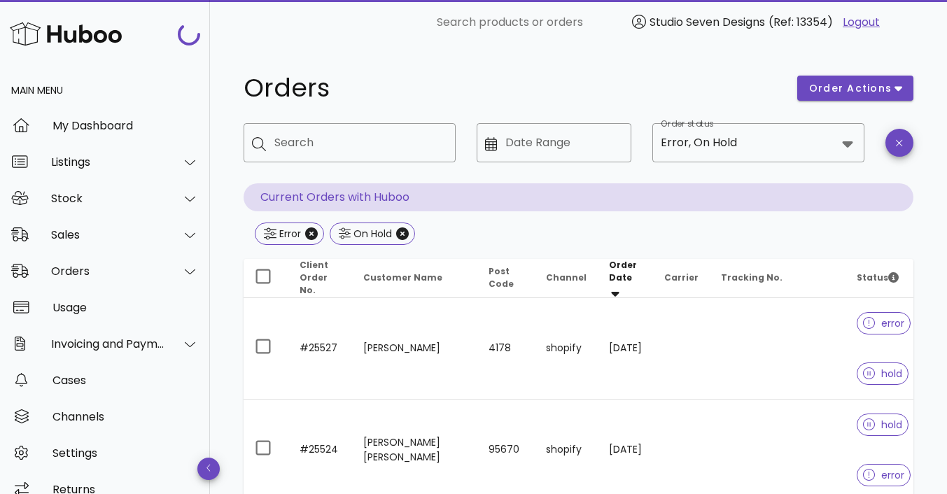
scroll to position [977, 0]
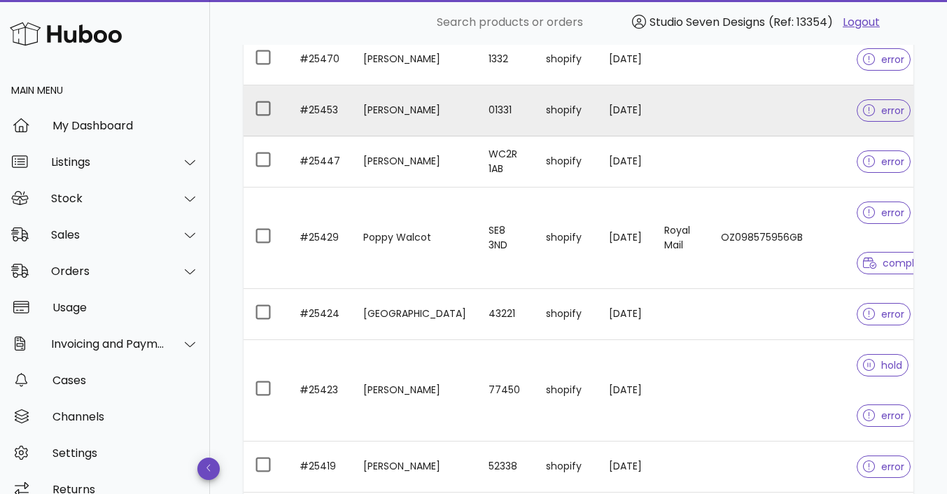
click at [768, 99] on td at bounding box center [778, 110] width 136 height 51
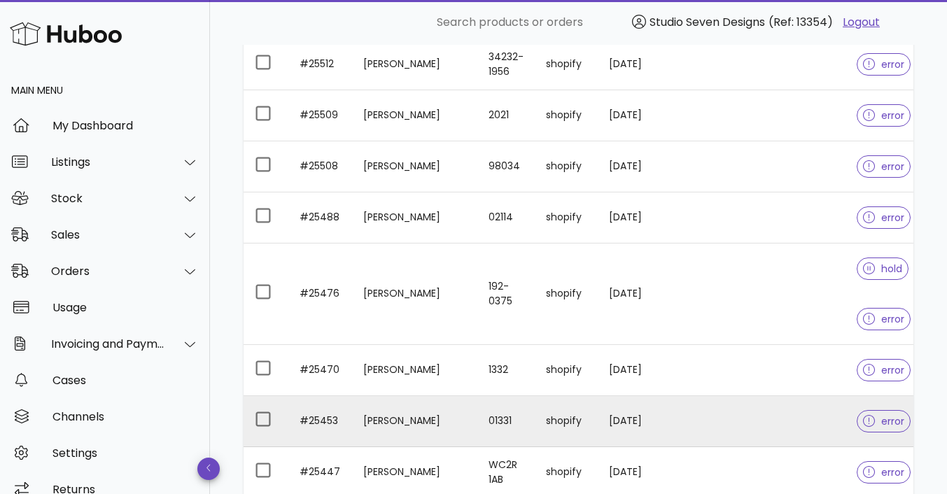
scroll to position [654, 0]
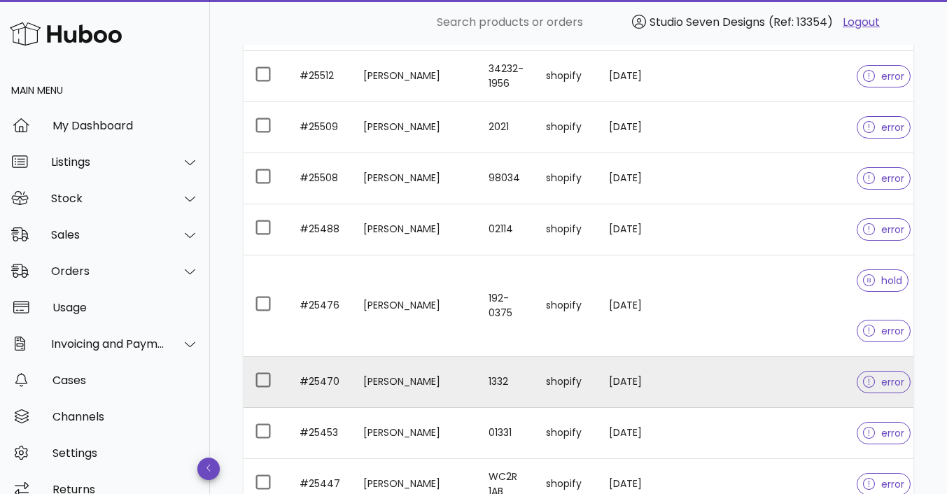
click at [753, 382] on td at bounding box center [778, 382] width 136 height 51
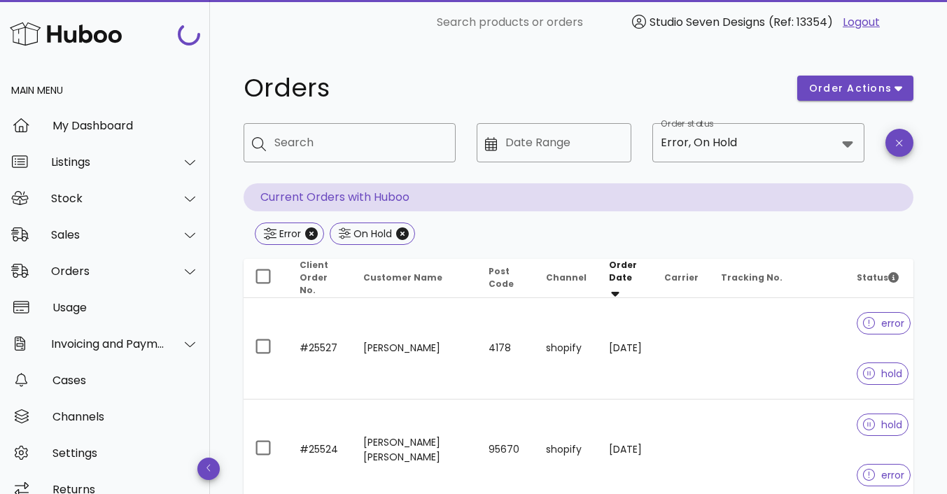
scroll to position [654, 0]
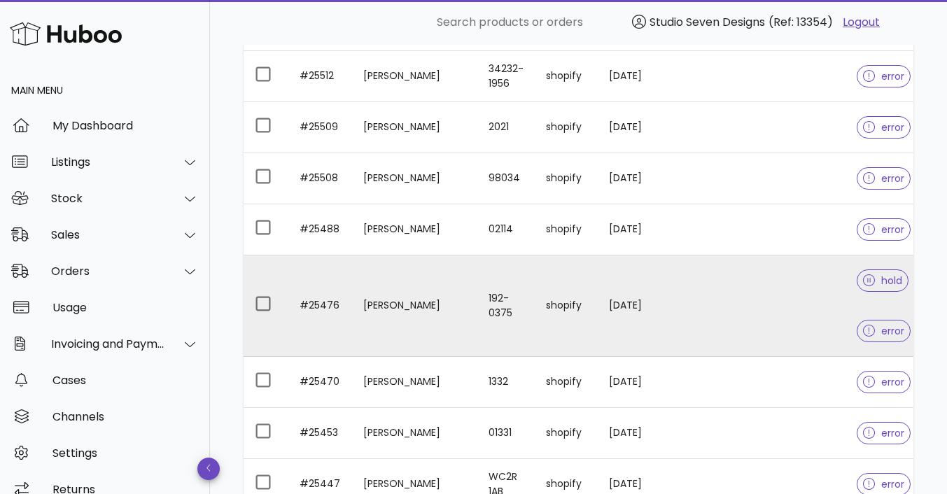
click at [760, 288] on td at bounding box center [778, 307] width 136 height 102
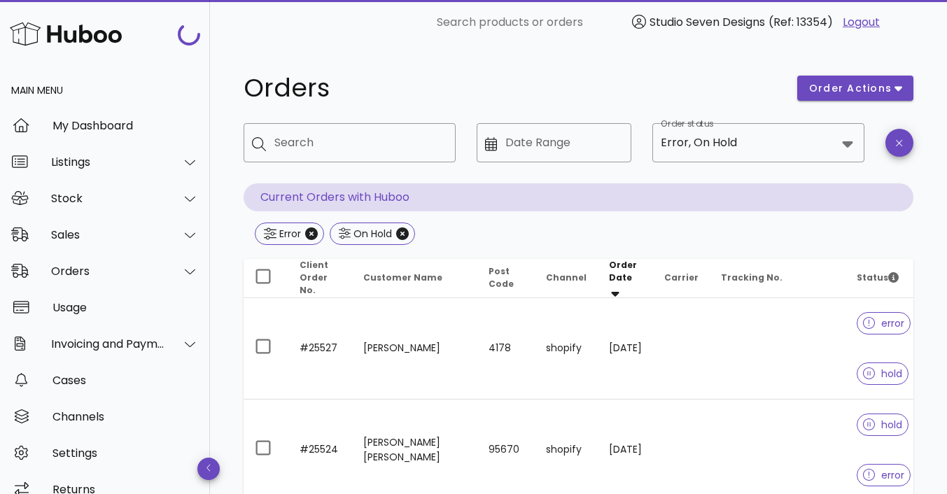
scroll to position [654, 0]
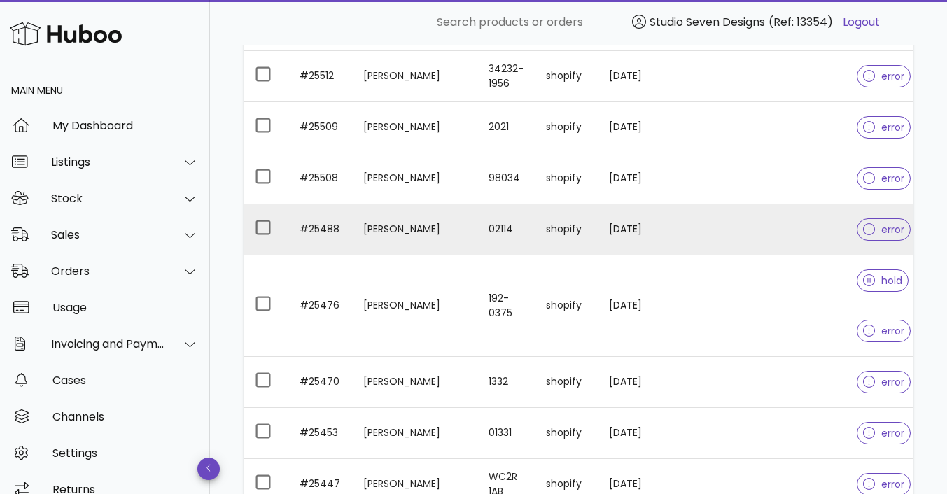
click at [793, 235] on td at bounding box center [778, 229] width 136 height 51
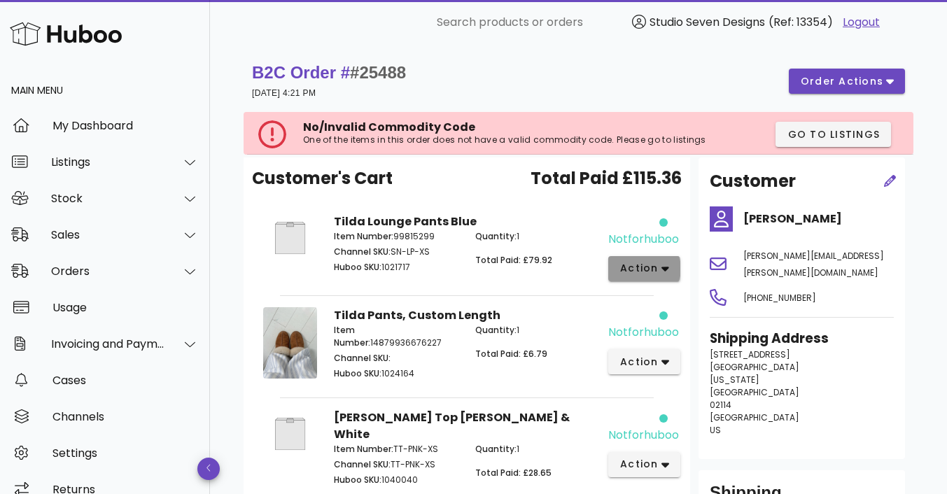
click at [666, 272] on icon "button" at bounding box center [666, 269] width 8 height 13
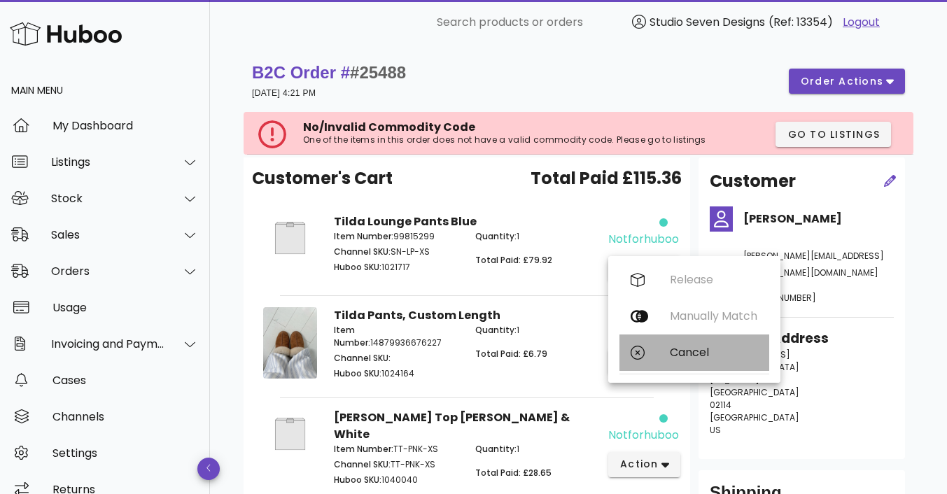
click at [704, 347] on div "Cancel" at bounding box center [714, 352] width 88 height 13
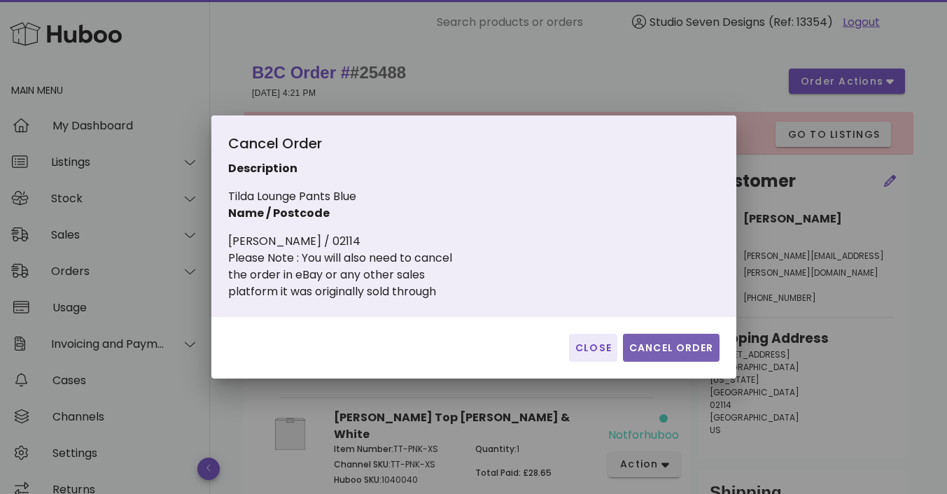
click at [684, 347] on span "Cancel Order" at bounding box center [671, 348] width 85 height 15
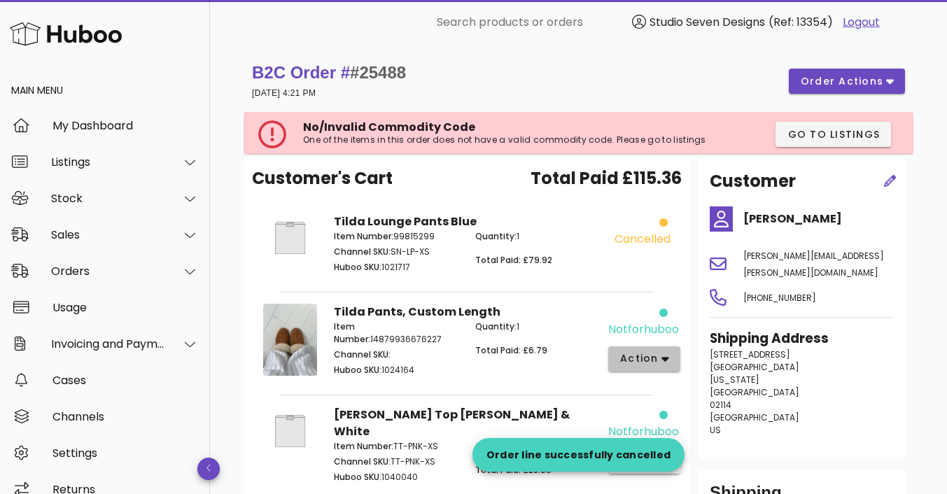
click at [662, 356] on icon "button" at bounding box center [666, 359] width 8 height 13
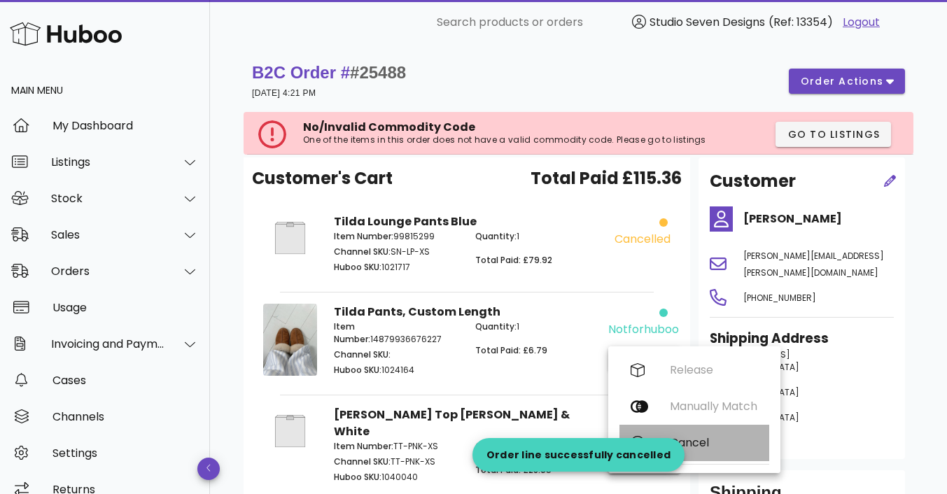
click at [700, 447] on div "Cancel" at bounding box center [714, 442] width 88 height 13
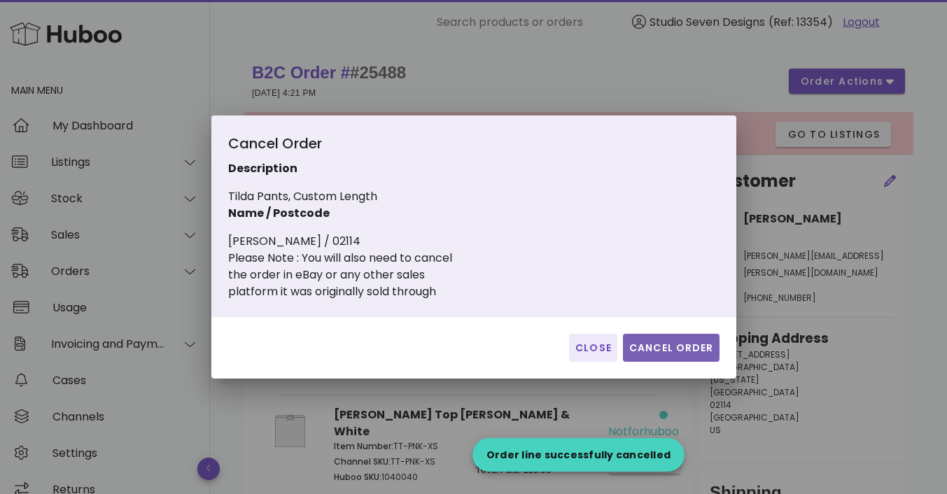
click at [685, 345] on span "Cancel Order" at bounding box center [671, 348] width 85 height 15
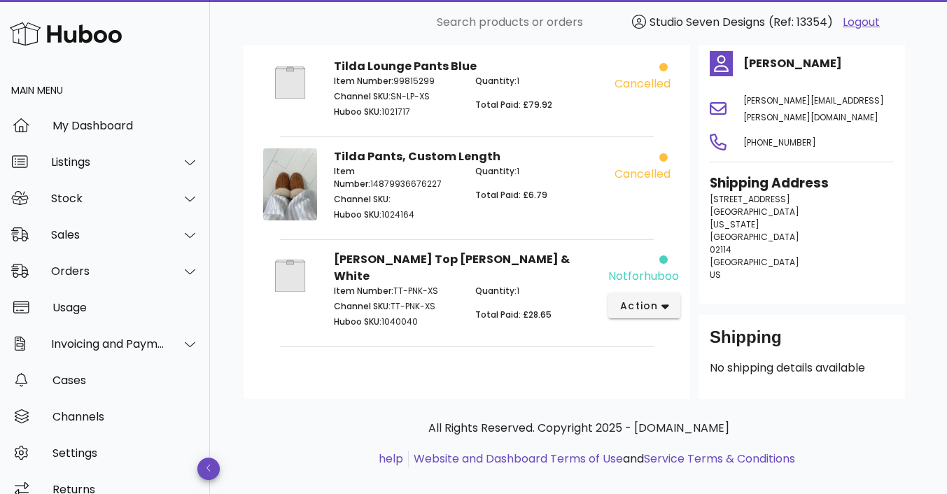
scroll to position [157, 0]
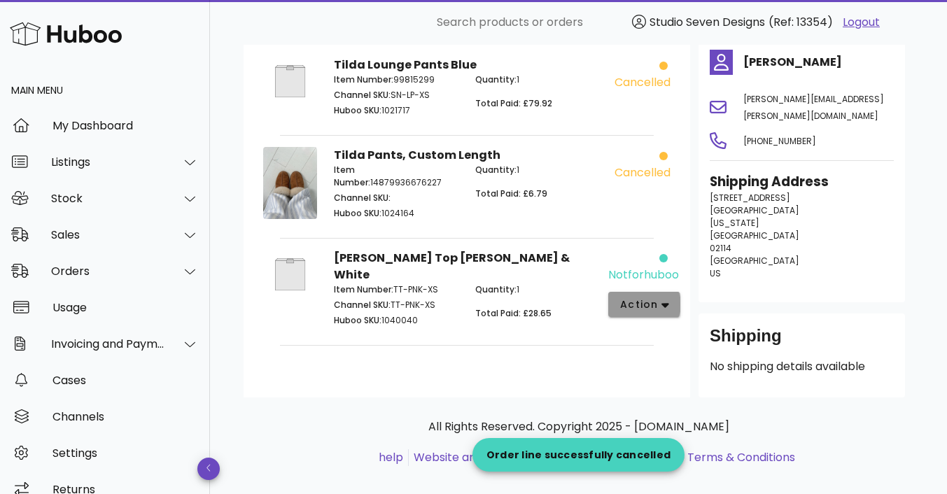
click at [669, 312] on button "action" at bounding box center [644, 304] width 72 height 25
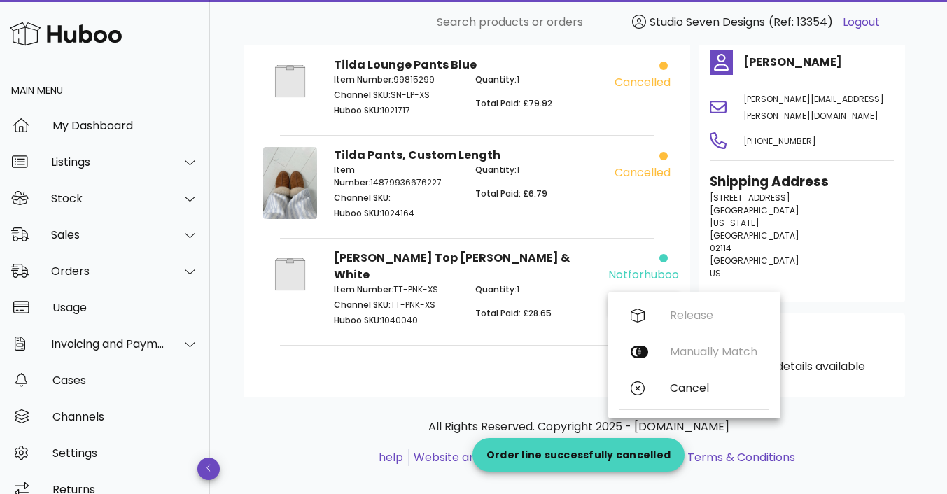
click at [568, 311] on div "Quantity: 1 Total Paid: £28.65" at bounding box center [537, 307] width 141 height 64
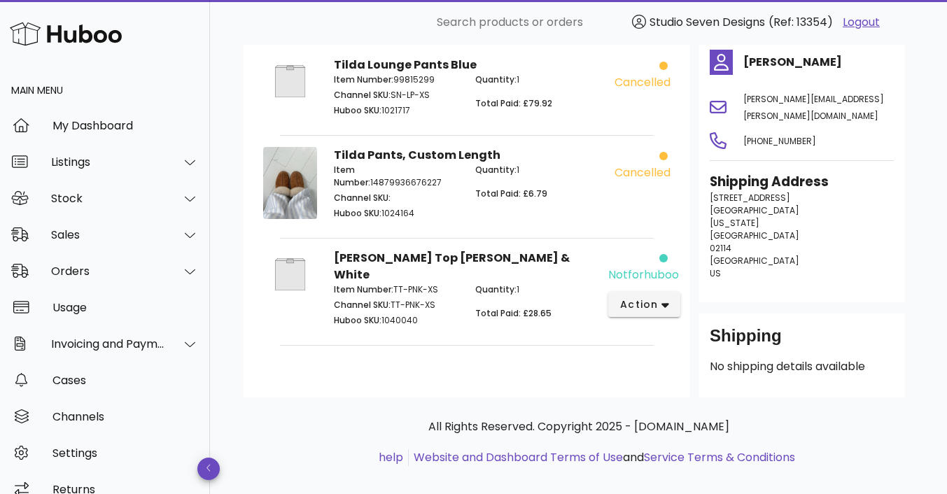
scroll to position [0, 0]
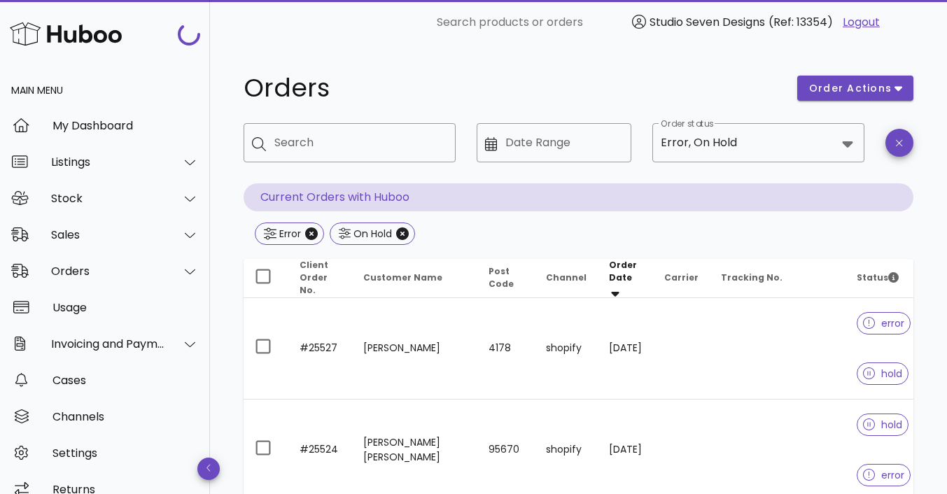
scroll to position [654, 0]
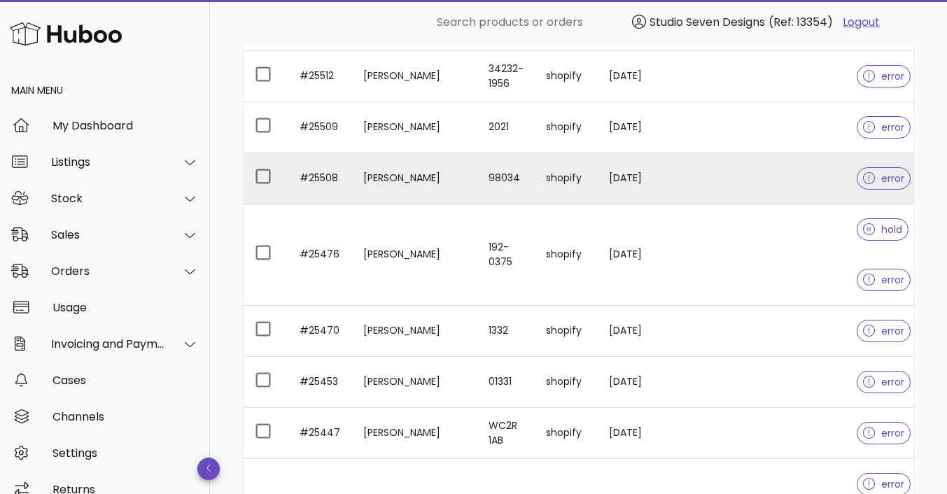
click at [753, 181] on td at bounding box center [778, 178] width 136 height 51
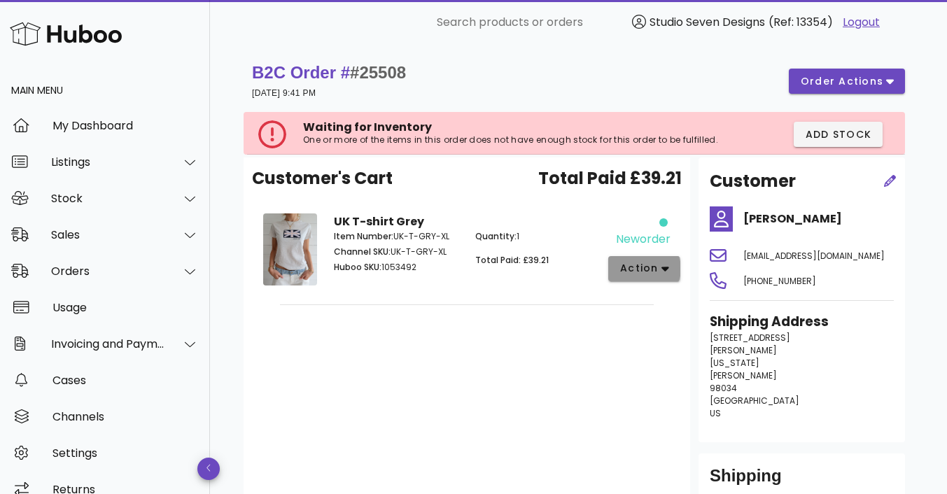
click at [662, 268] on icon "button" at bounding box center [666, 269] width 8 height 5
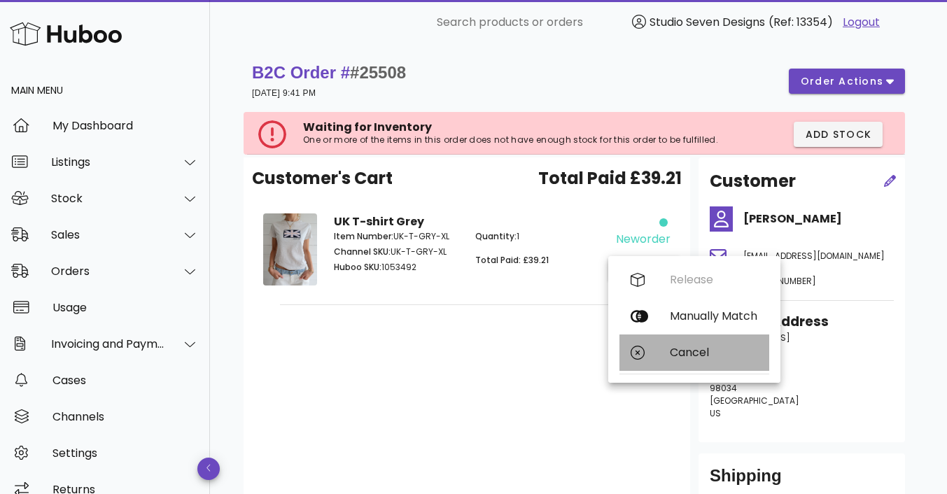
click at [697, 355] on div "Cancel" at bounding box center [714, 352] width 88 height 13
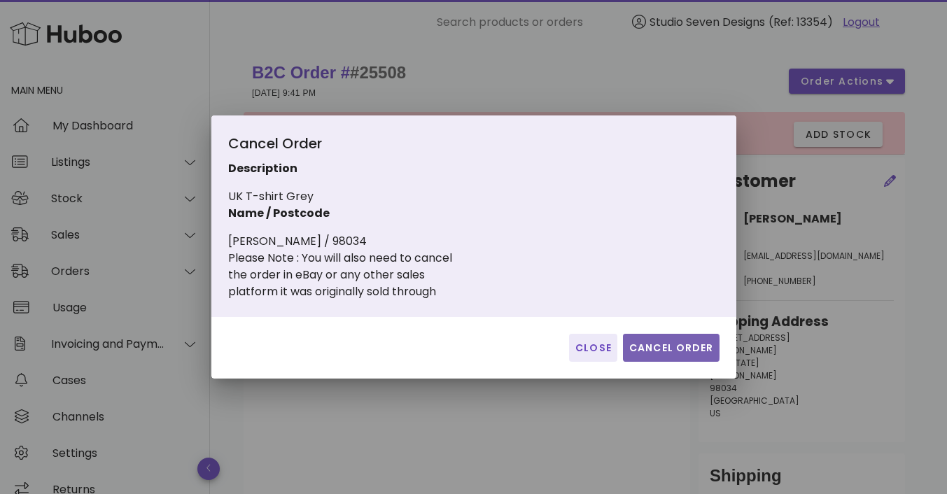
click at [676, 343] on span "Cancel Order" at bounding box center [671, 348] width 85 height 15
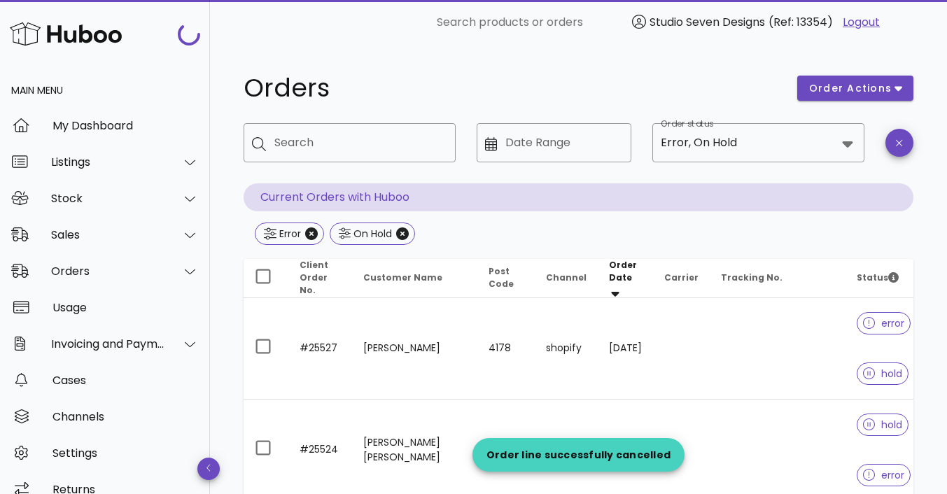
scroll to position [654, 0]
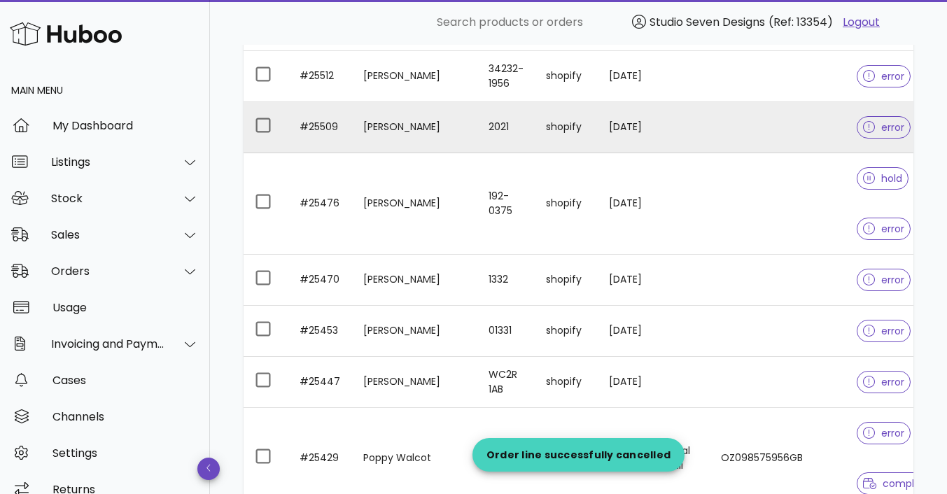
click at [778, 123] on td at bounding box center [778, 127] width 136 height 51
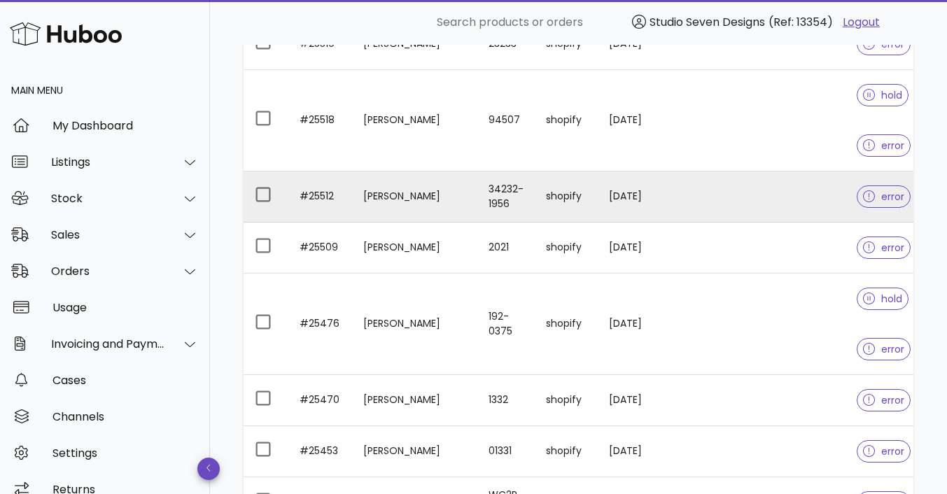
scroll to position [532, 0]
click at [766, 200] on td at bounding box center [778, 198] width 136 height 51
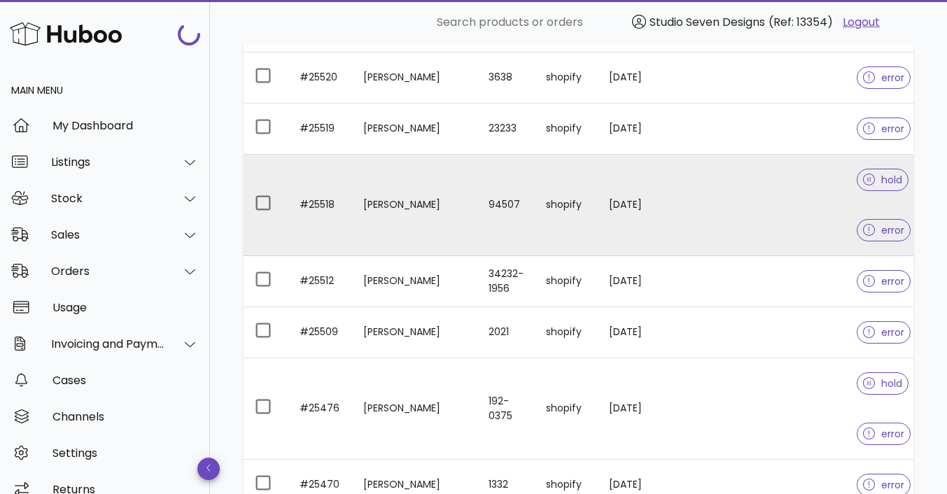
scroll to position [448, 0]
click at [790, 223] on td at bounding box center [778, 206] width 136 height 102
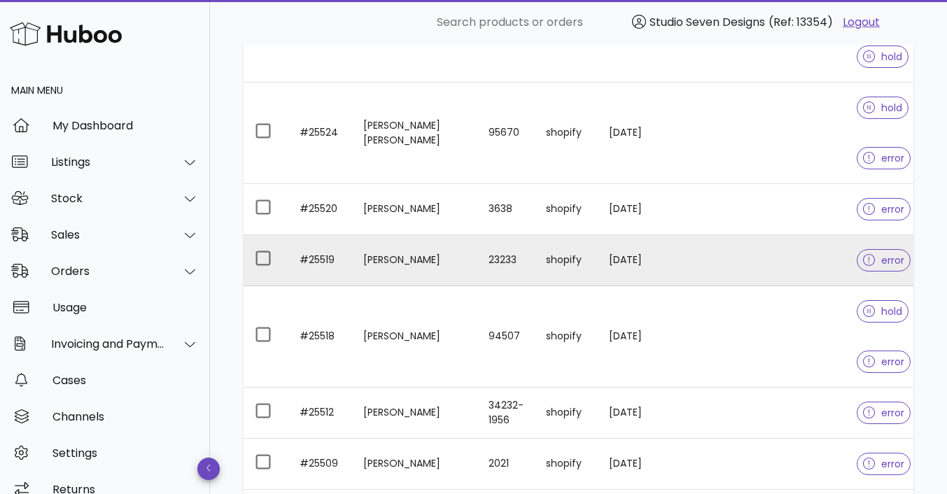
scroll to position [314, 0]
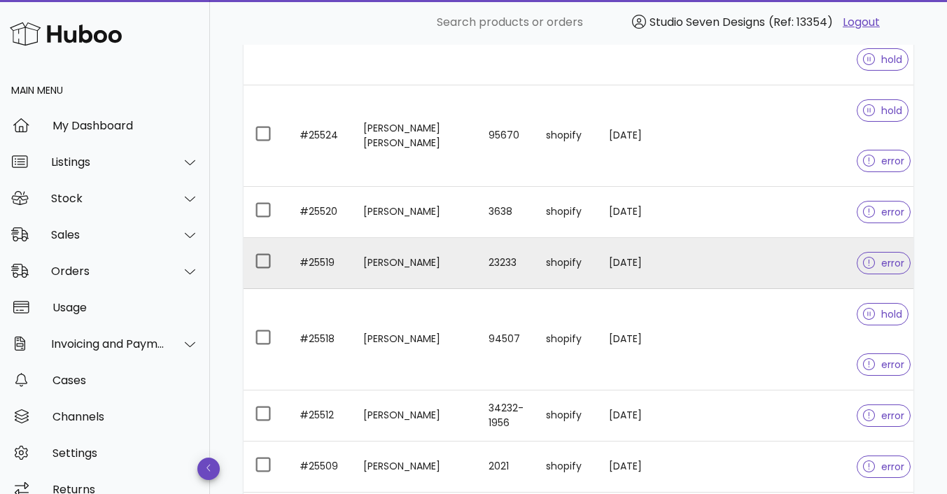
click at [752, 251] on td at bounding box center [778, 263] width 136 height 51
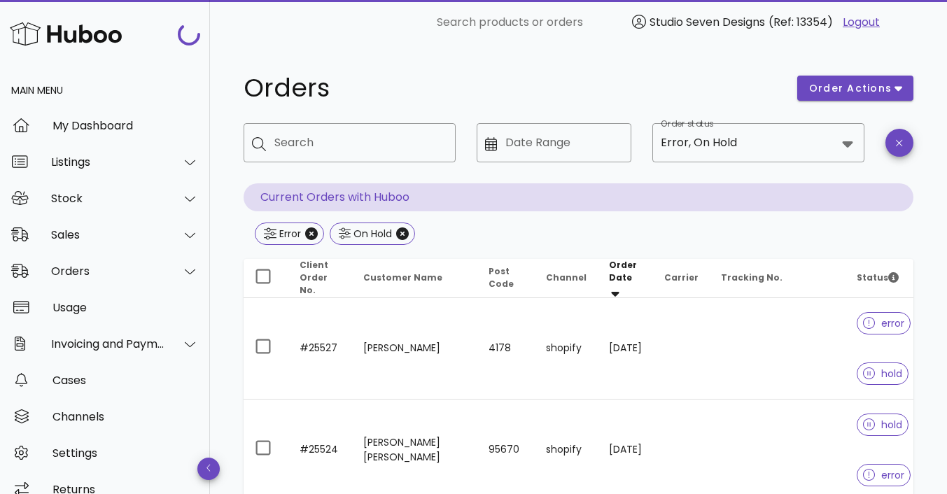
scroll to position [314, 0]
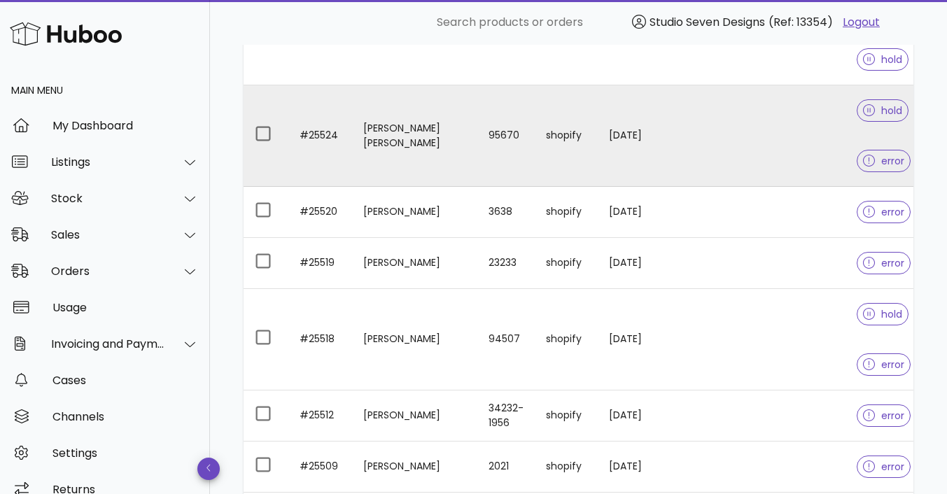
click at [765, 131] on td at bounding box center [778, 136] width 136 height 102
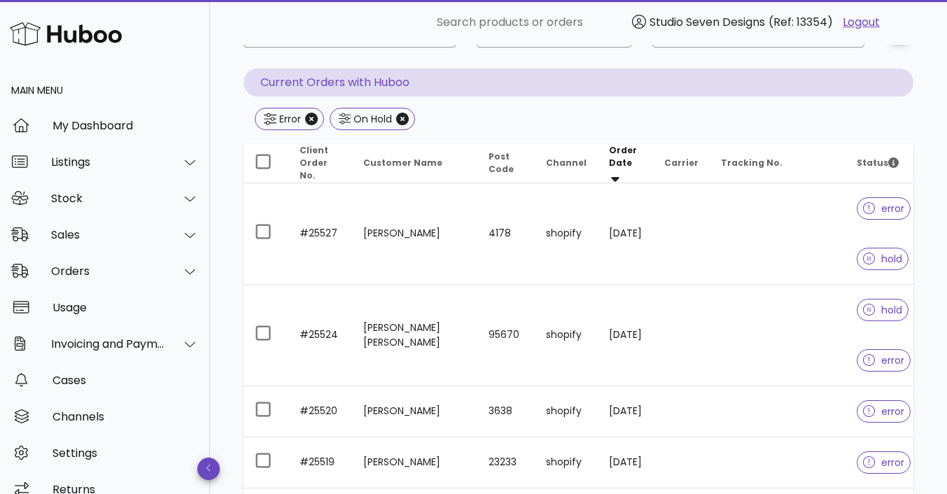
scroll to position [113, 0]
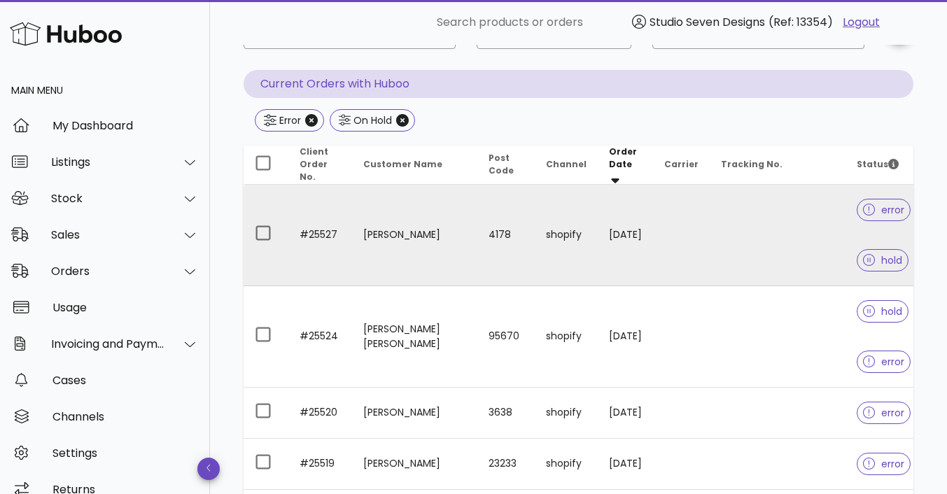
click at [763, 231] on td at bounding box center [778, 236] width 136 height 102
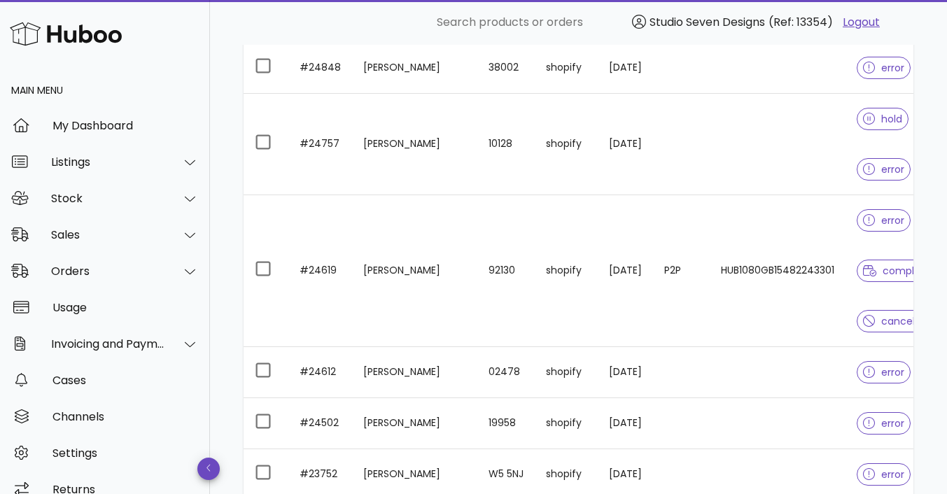
scroll to position [2107, 0]
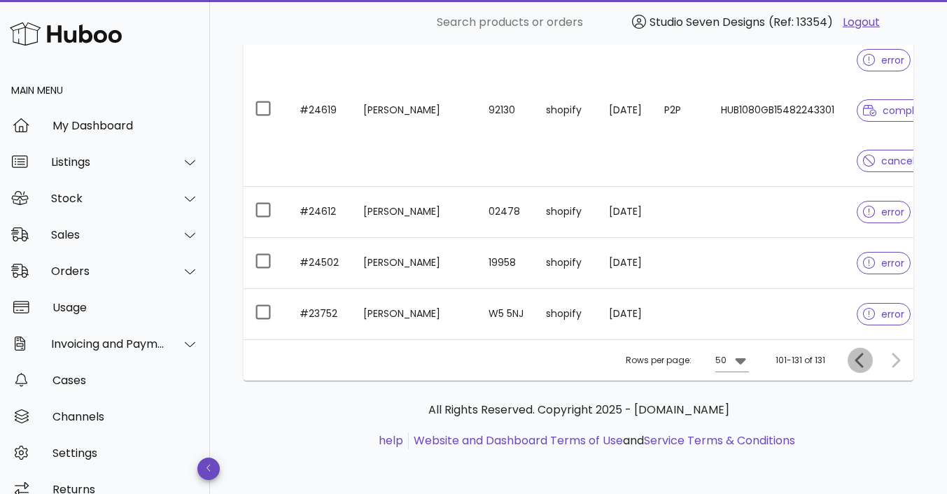
click at [859, 361] on icon "Previous page" at bounding box center [860, 360] width 17 height 17
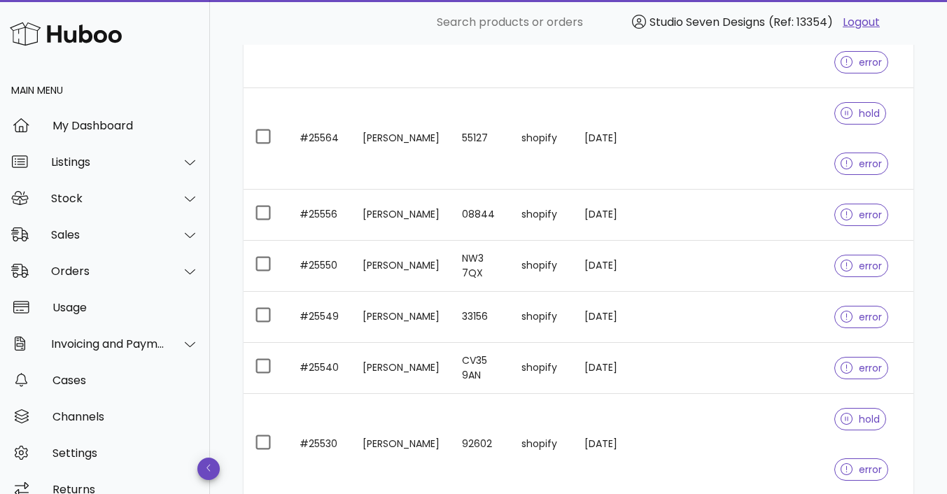
scroll to position [3531, 0]
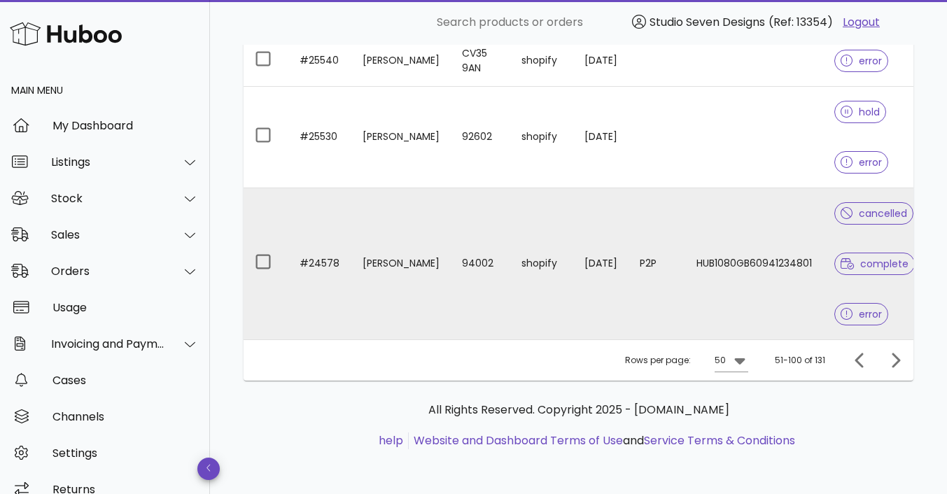
click at [755, 293] on td "HUB1080GB60941234801" at bounding box center [754, 263] width 138 height 151
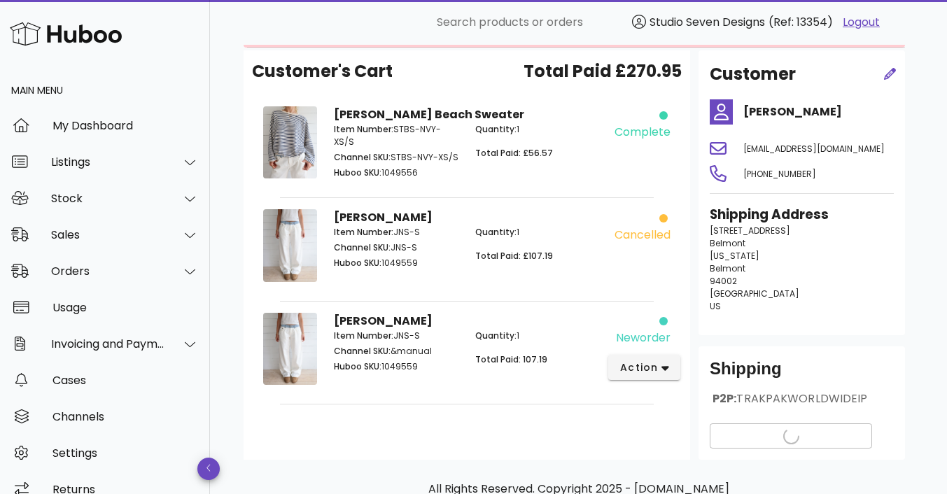
scroll to position [108, 0]
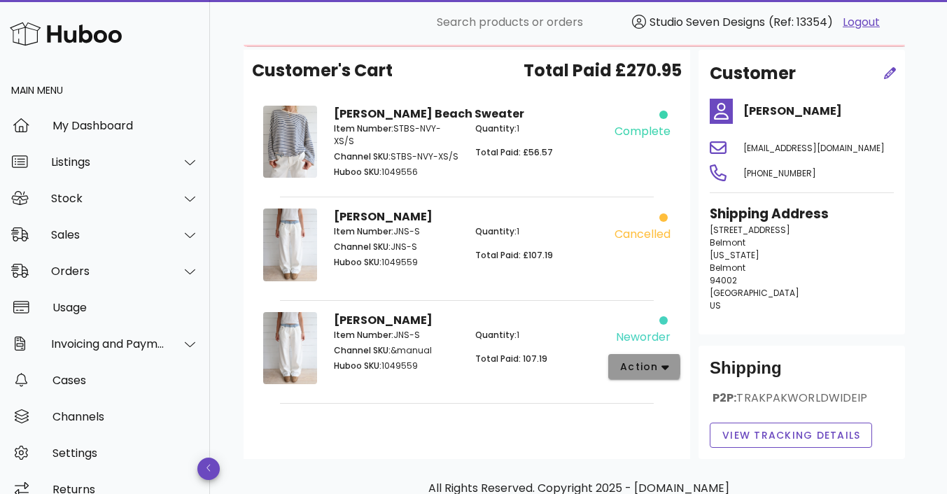
click at [668, 375] on button "action" at bounding box center [644, 366] width 72 height 25
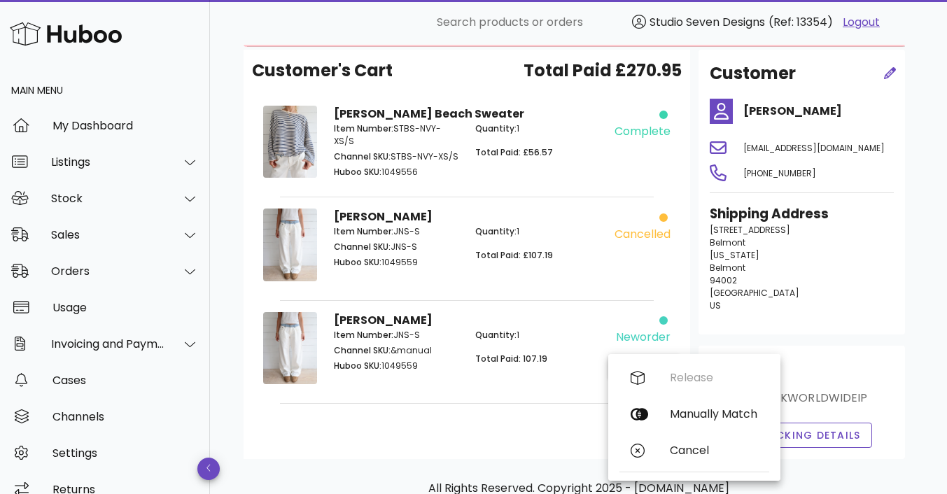
click at [552, 384] on div "Quantity: 1 Total Paid: 107.19" at bounding box center [537, 353] width 141 height 64
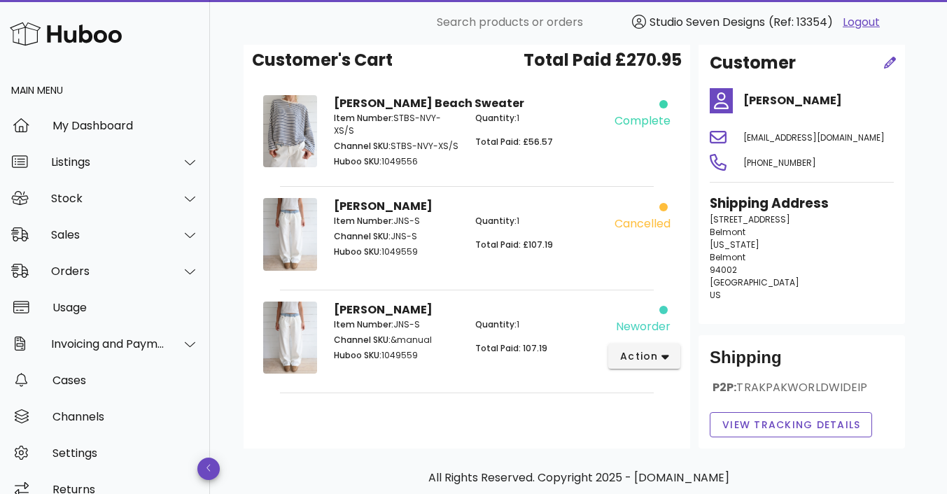
scroll to position [186, 0]
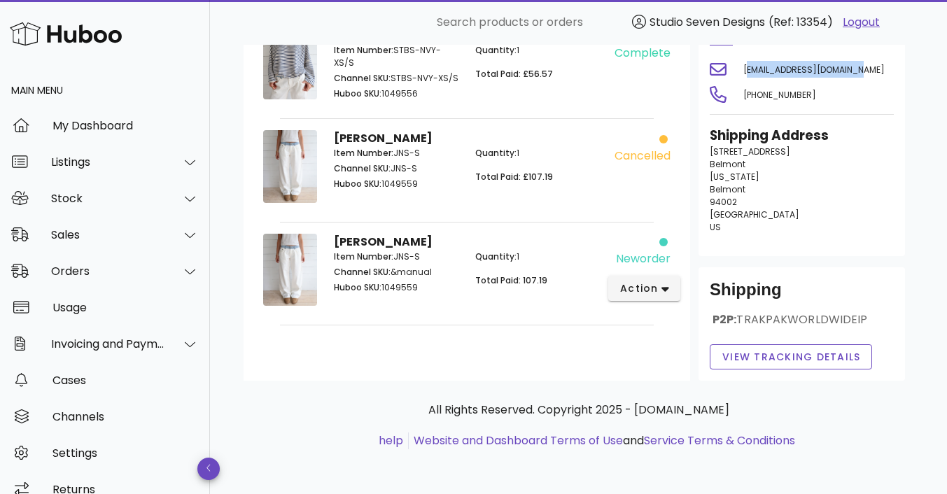
drag, startPoint x: 744, startPoint y: 71, endPoint x: 867, endPoint y: 63, distance: 122.8
click at [867, 63] on div "anaghanamburi@gmail.com" at bounding box center [818, 70] width 167 height 34
copy span "anaghanamburi@gmail.com"
click at [667, 286] on icon "button" at bounding box center [666, 289] width 8 height 13
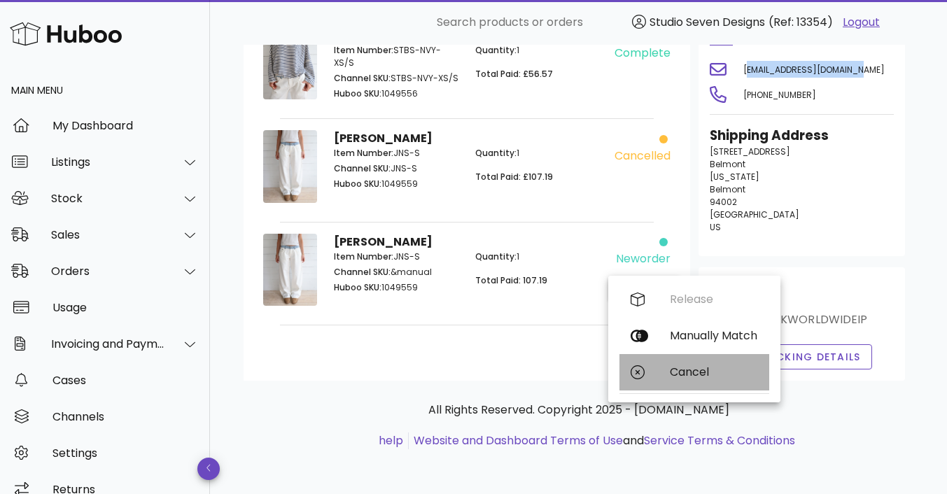
click at [694, 371] on div "Cancel" at bounding box center [714, 371] width 88 height 13
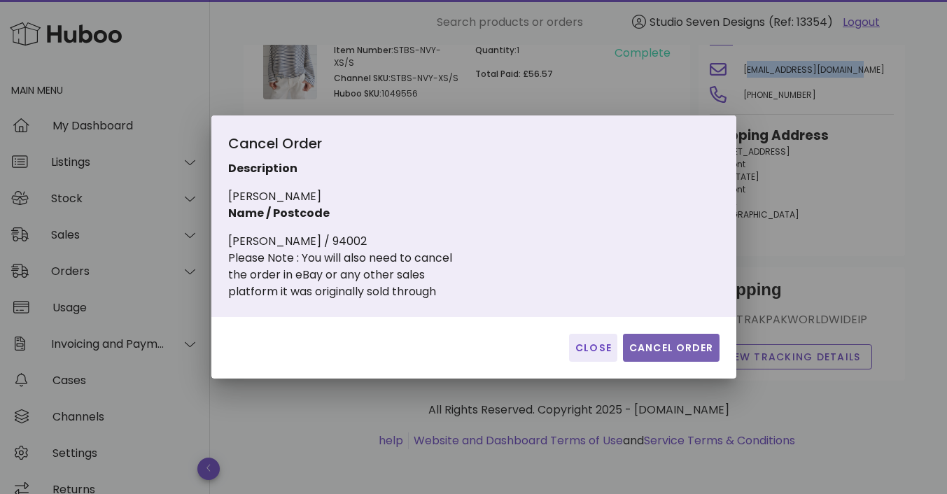
click at [662, 346] on span "Cancel Order" at bounding box center [671, 348] width 85 height 15
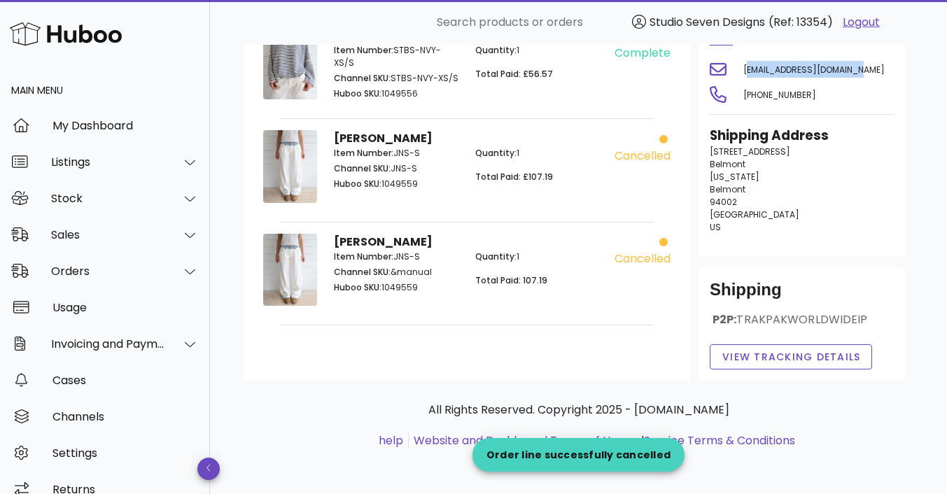
scroll to position [0, 0]
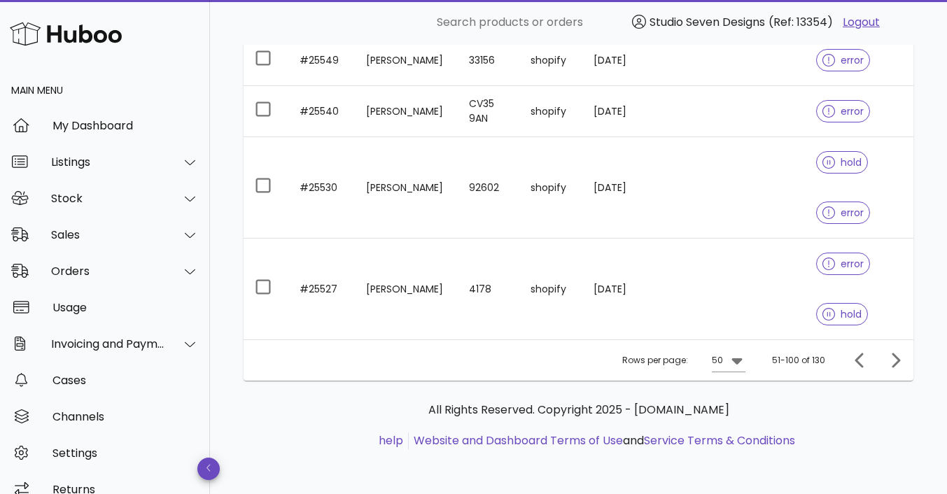
scroll to position [3465, 0]
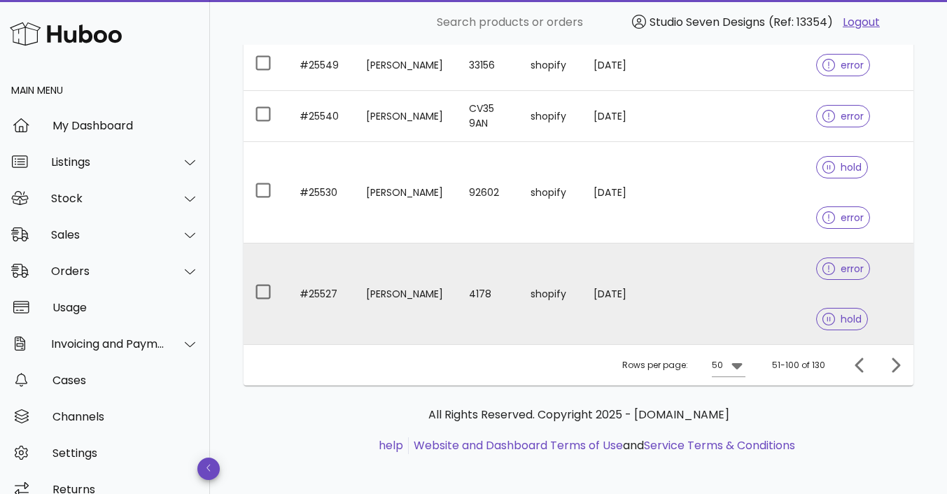
click at [747, 277] on td at bounding box center [752, 294] width 106 height 101
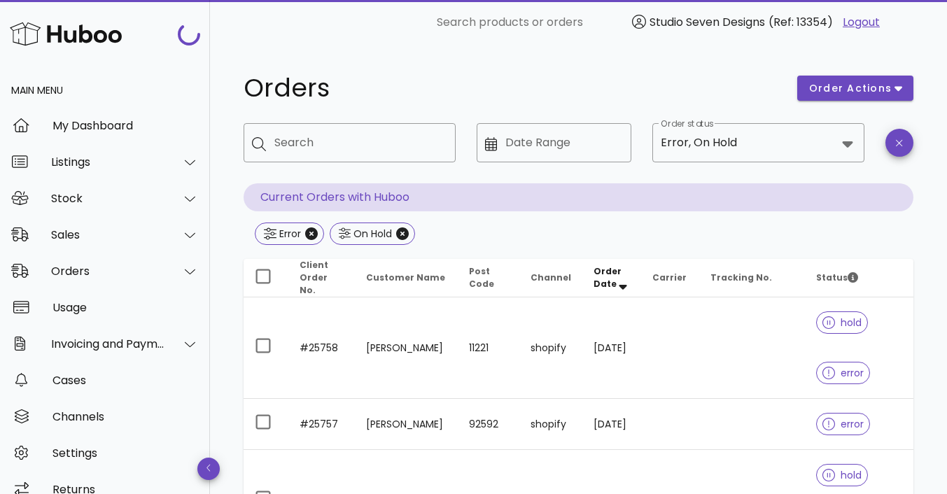
scroll to position [3465, 0]
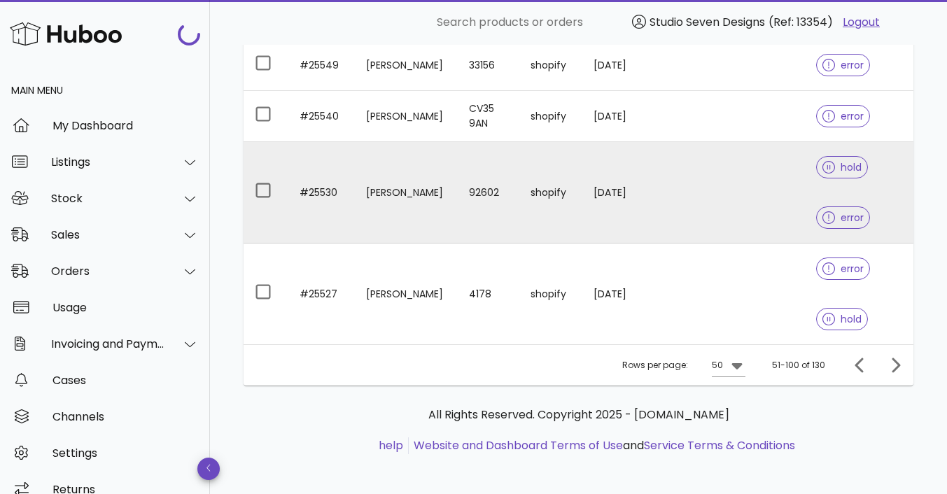
click at [748, 193] on td at bounding box center [752, 193] width 106 height 102
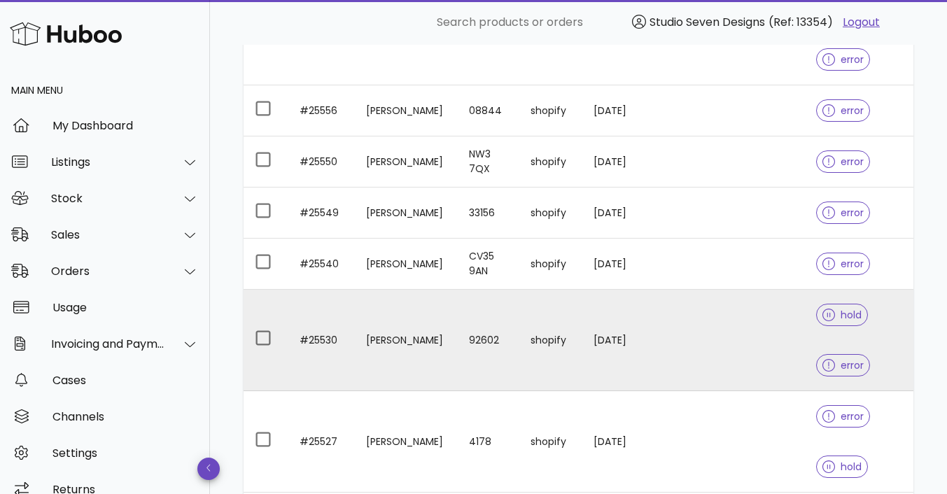
scroll to position [3317, 0]
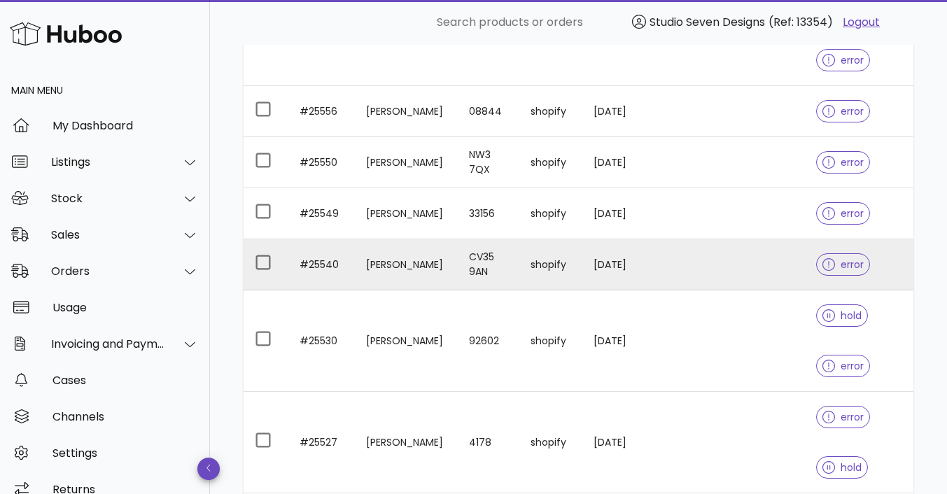
click at [751, 253] on td at bounding box center [752, 264] width 106 height 51
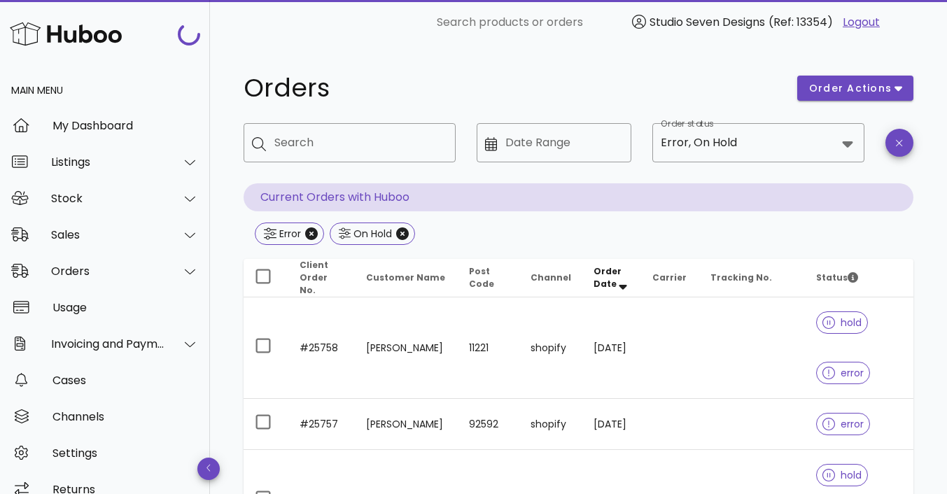
scroll to position [3317, 0]
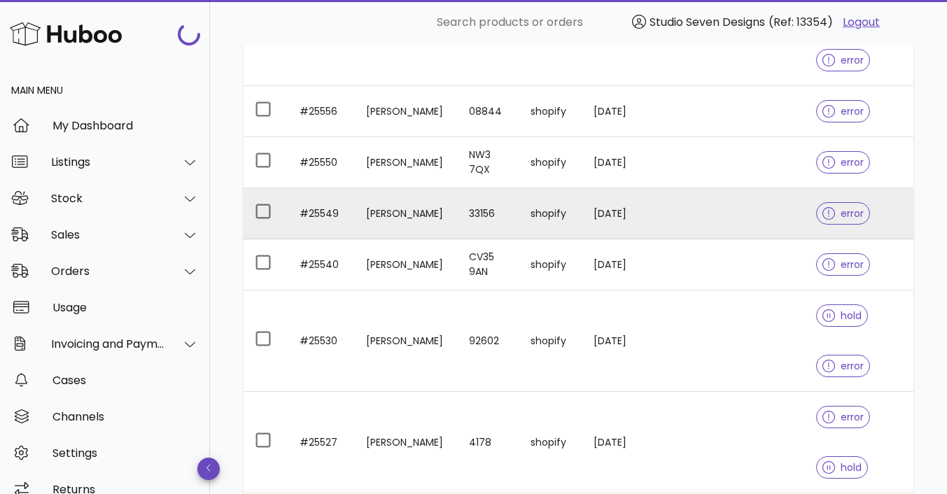
click at [741, 214] on td at bounding box center [752, 213] width 106 height 51
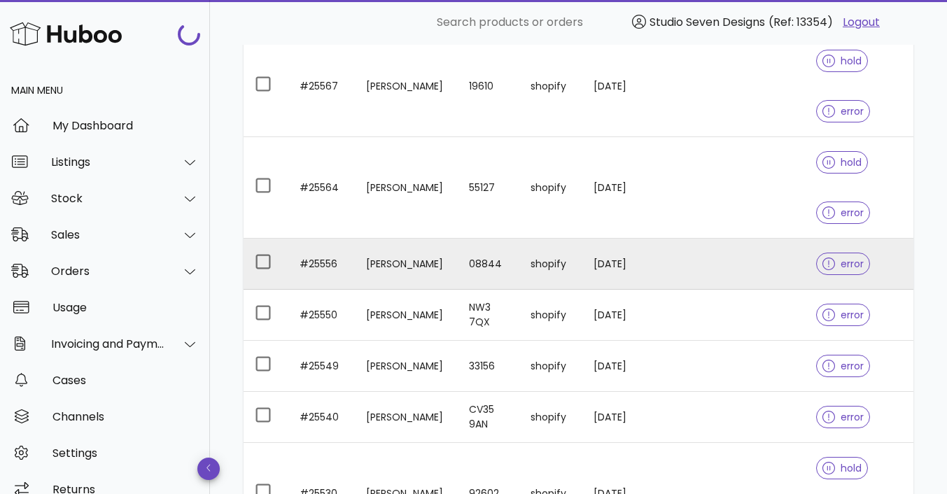
scroll to position [3164, 0]
click at [758, 274] on td at bounding box center [752, 264] width 106 height 51
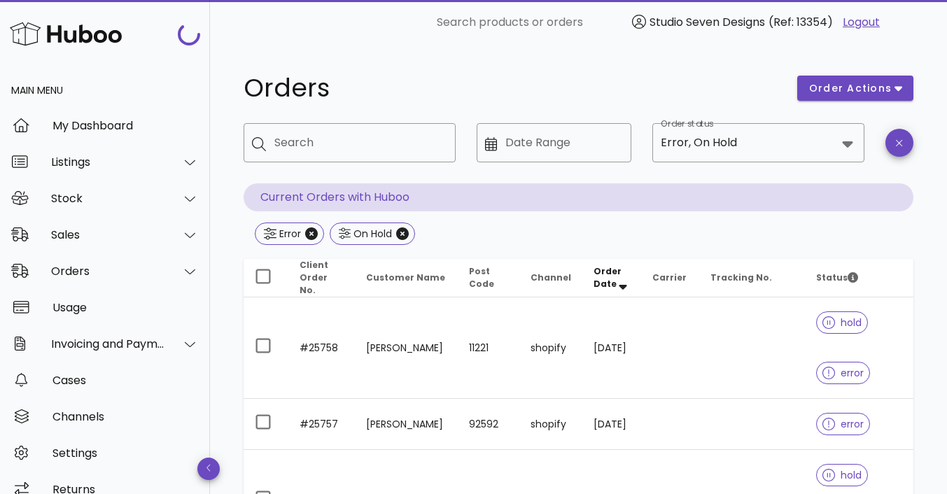
scroll to position [3164, 0]
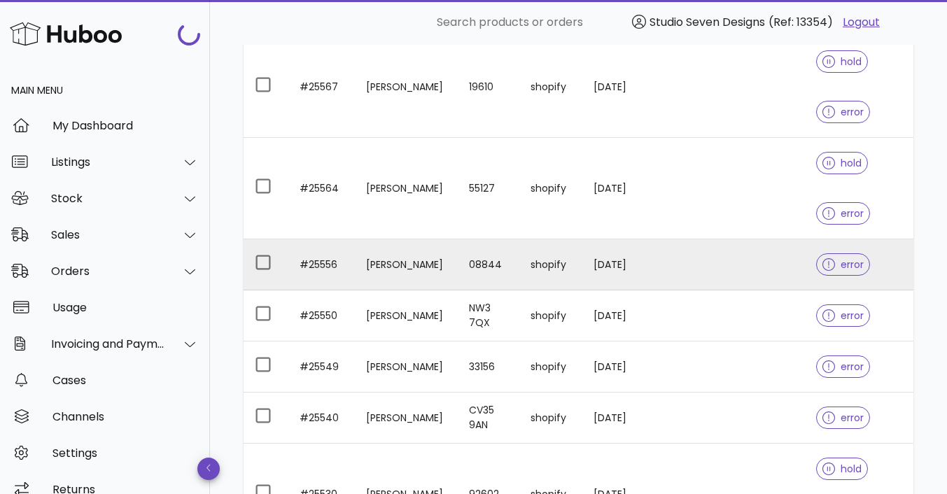
click at [749, 259] on td at bounding box center [752, 264] width 106 height 51
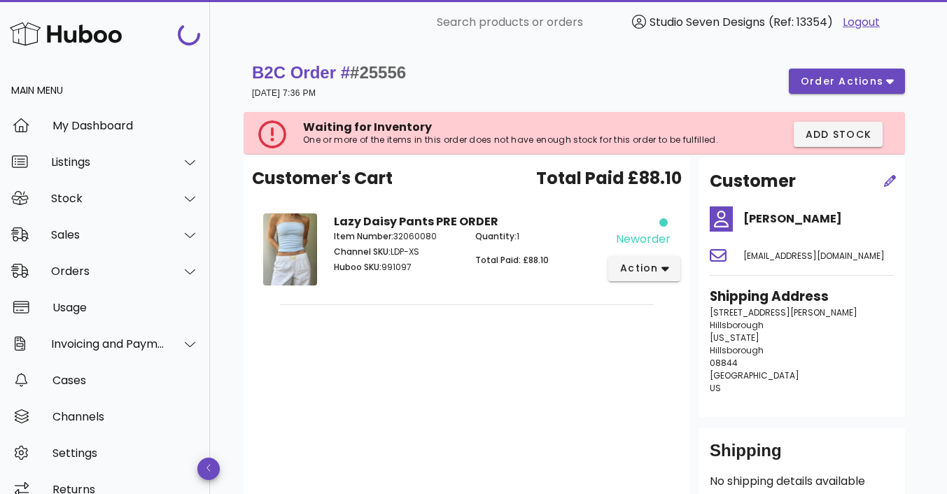
scroll to position [3164, 0]
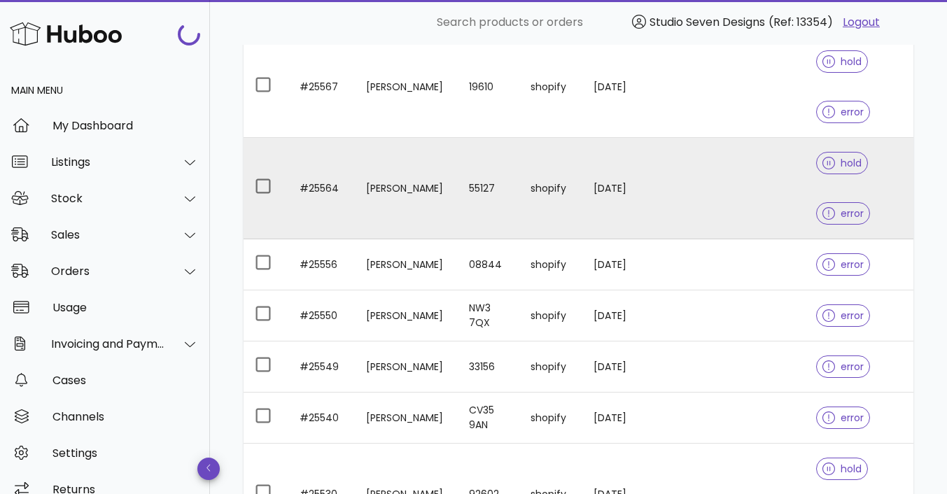
click at [753, 171] on td at bounding box center [752, 189] width 106 height 102
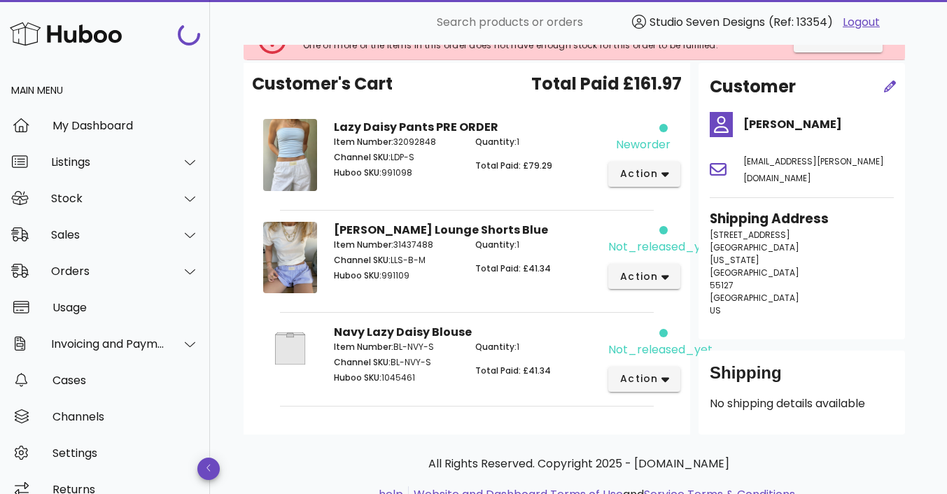
scroll to position [132, 0]
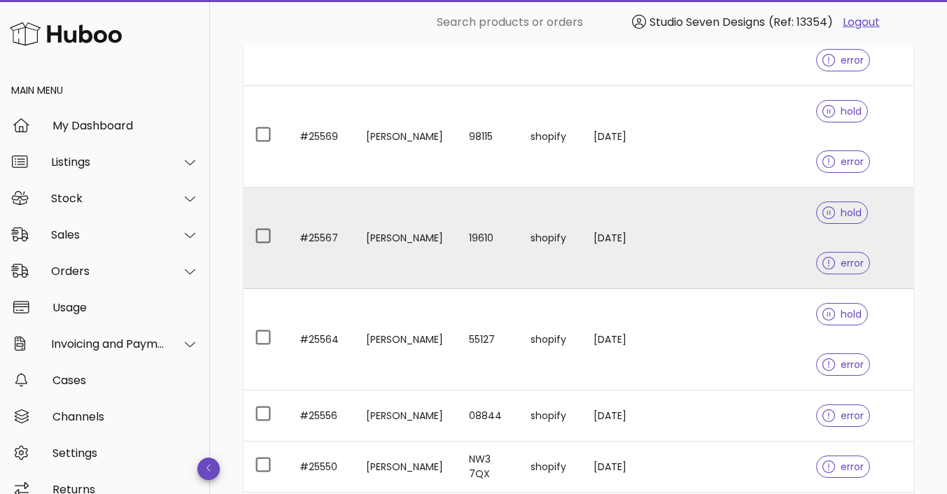
scroll to position [3012, 0]
click at [742, 225] on td at bounding box center [752, 239] width 106 height 102
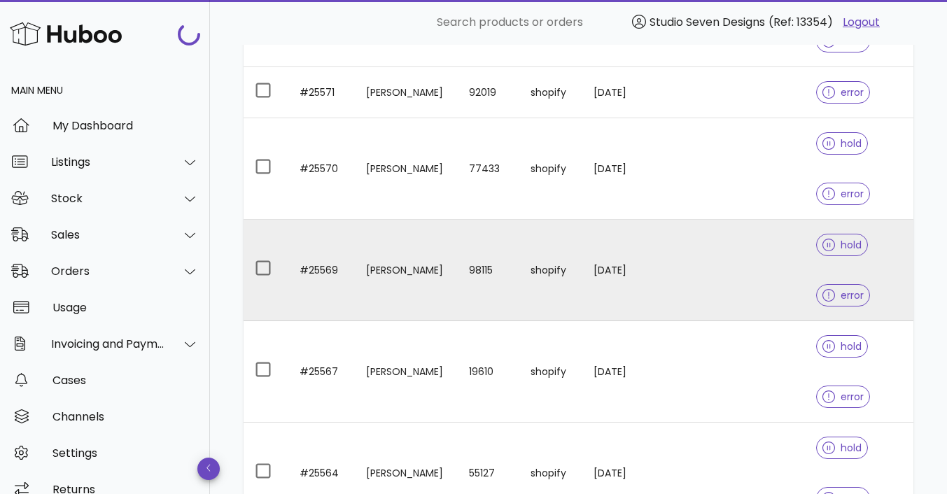
scroll to position [2863, 0]
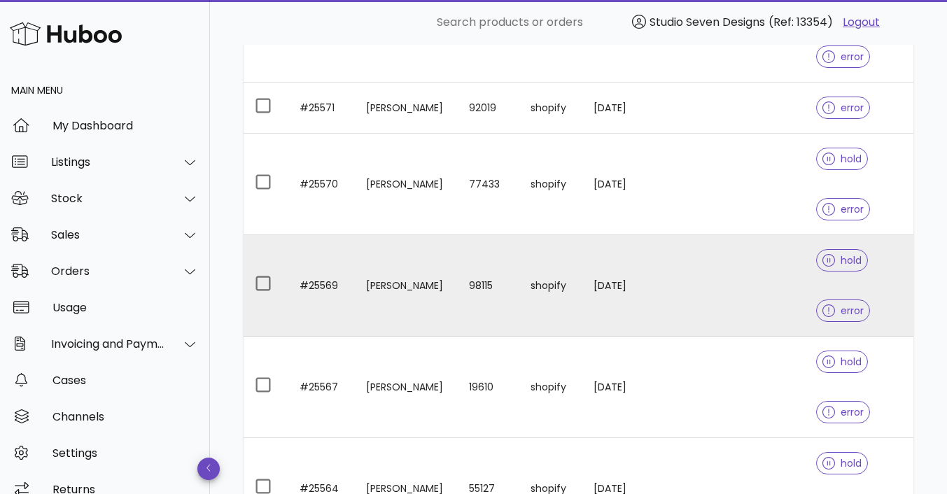
click at [735, 275] on td at bounding box center [752, 286] width 106 height 102
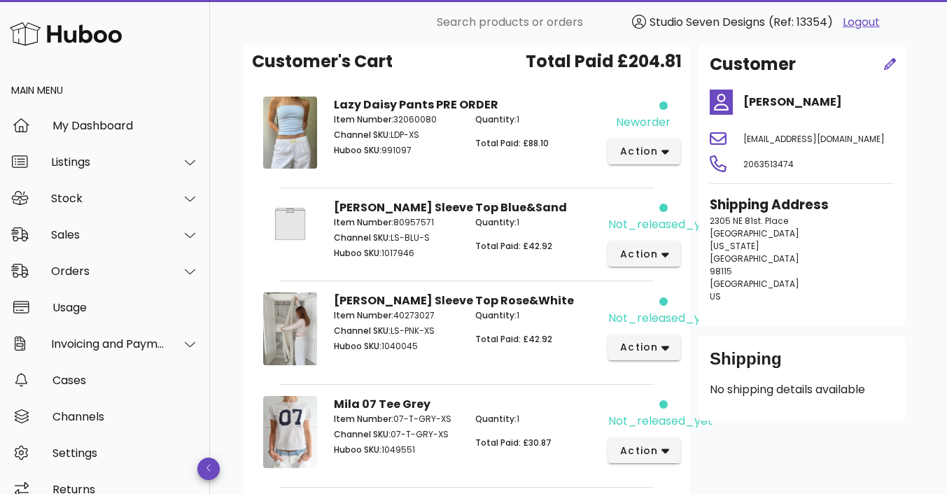
scroll to position [118, 0]
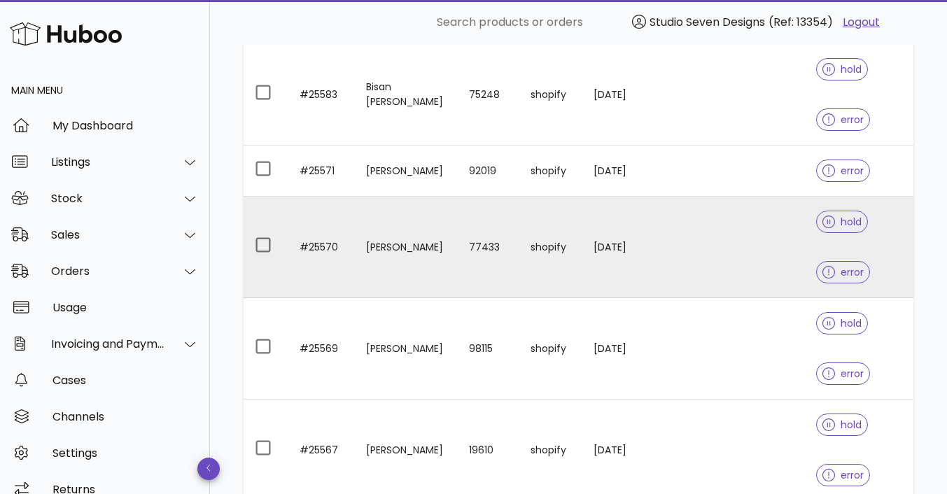
scroll to position [2792, 0]
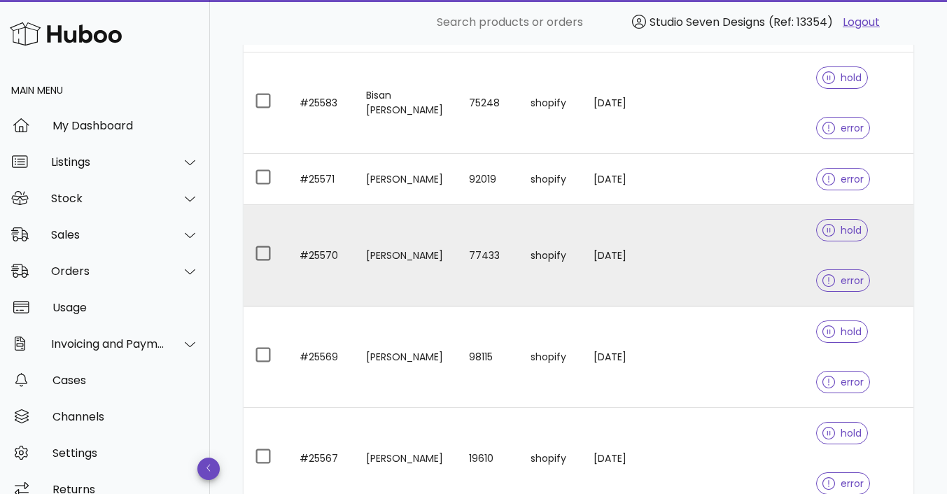
click at [714, 242] on td at bounding box center [752, 256] width 106 height 102
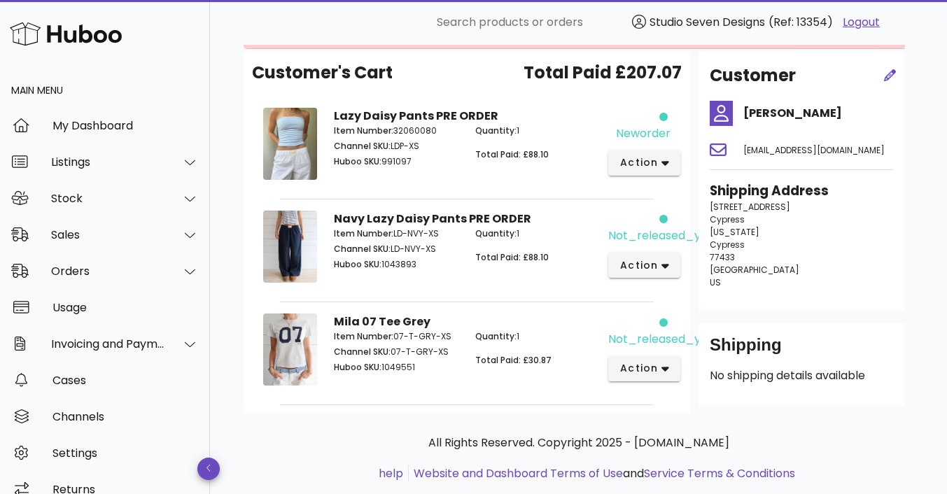
scroll to position [106, 0]
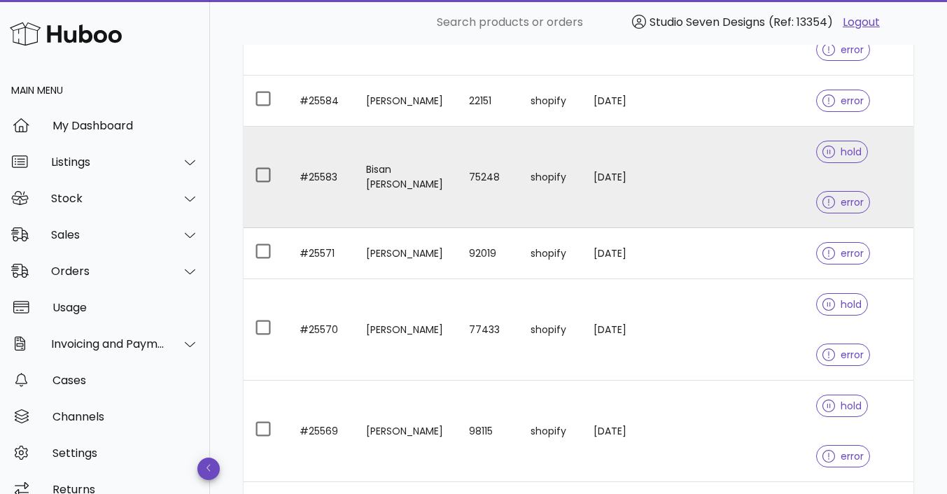
scroll to position [2717, 0]
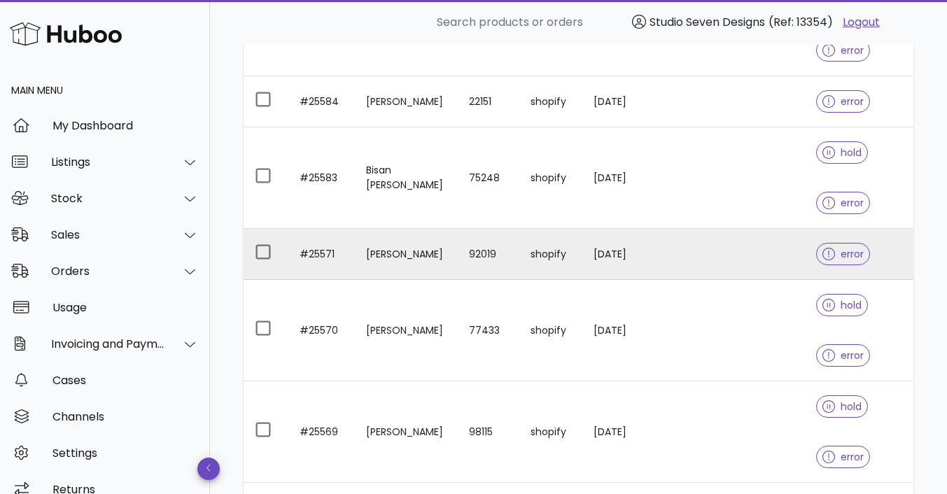
click at [741, 246] on td at bounding box center [752, 254] width 106 height 51
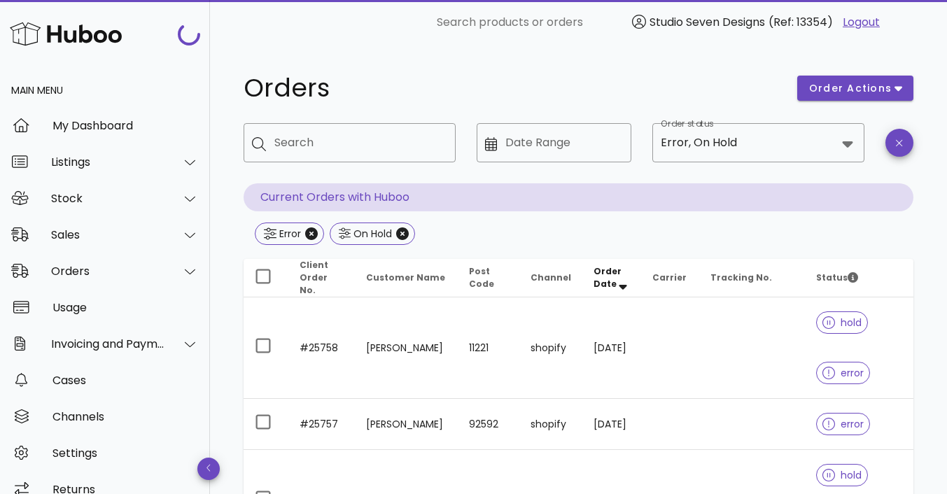
scroll to position [2717, 0]
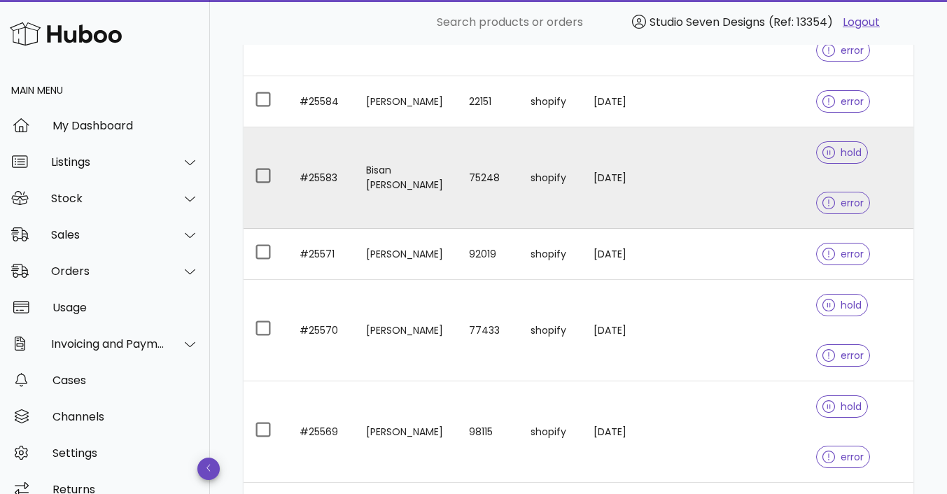
click at [711, 165] on td at bounding box center [752, 178] width 106 height 102
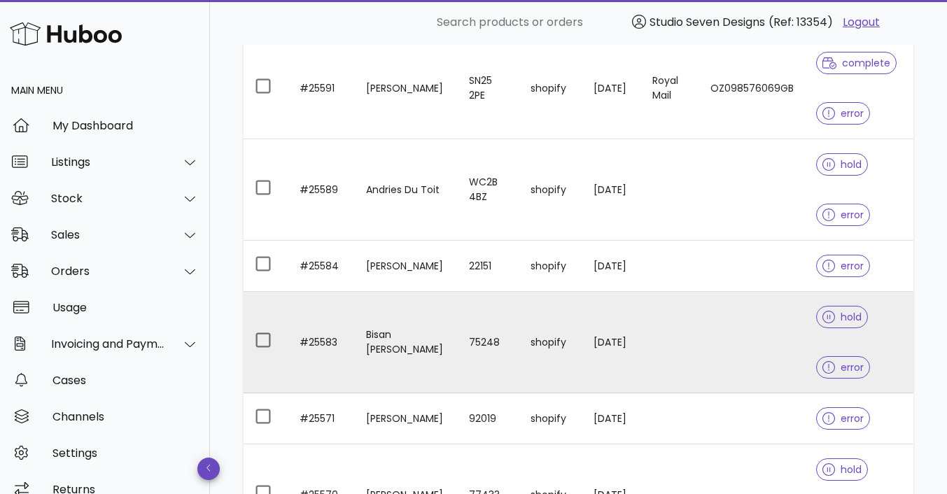
scroll to position [2541, 0]
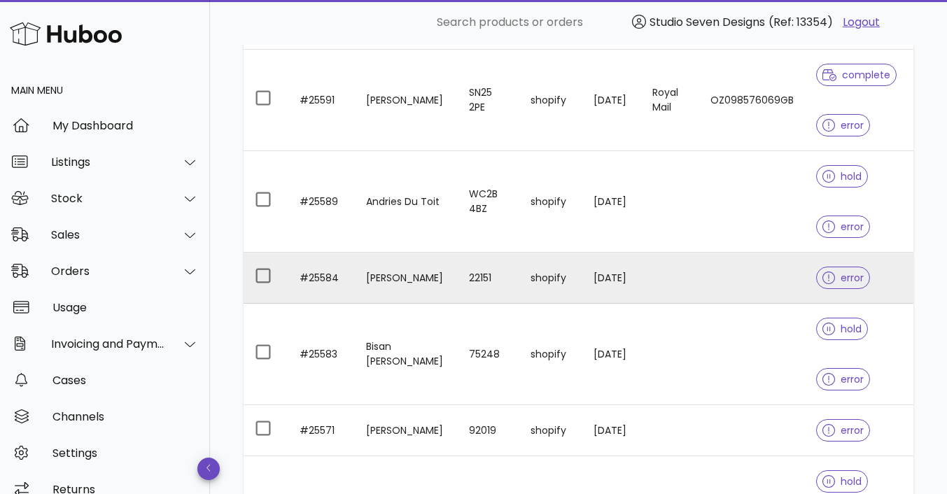
click at [732, 270] on td at bounding box center [752, 278] width 106 height 51
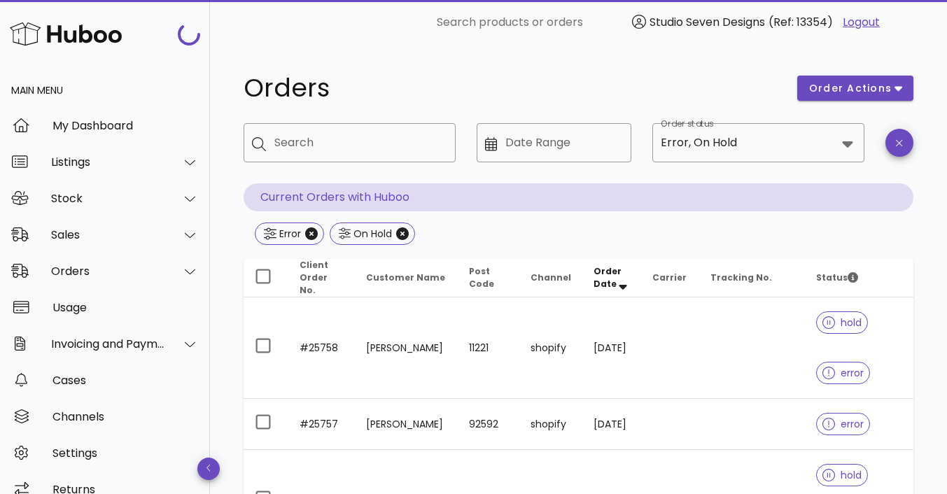
scroll to position [2541, 0]
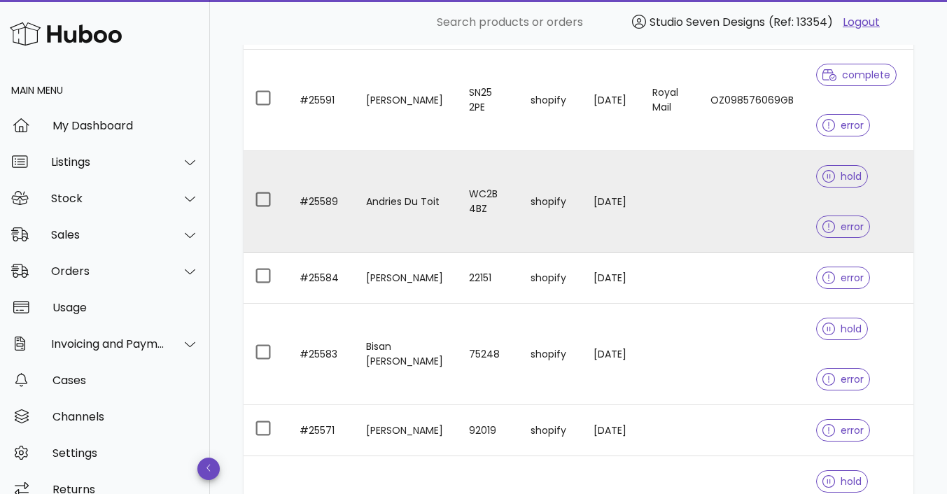
click at [727, 179] on td at bounding box center [752, 202] width 106 height 102
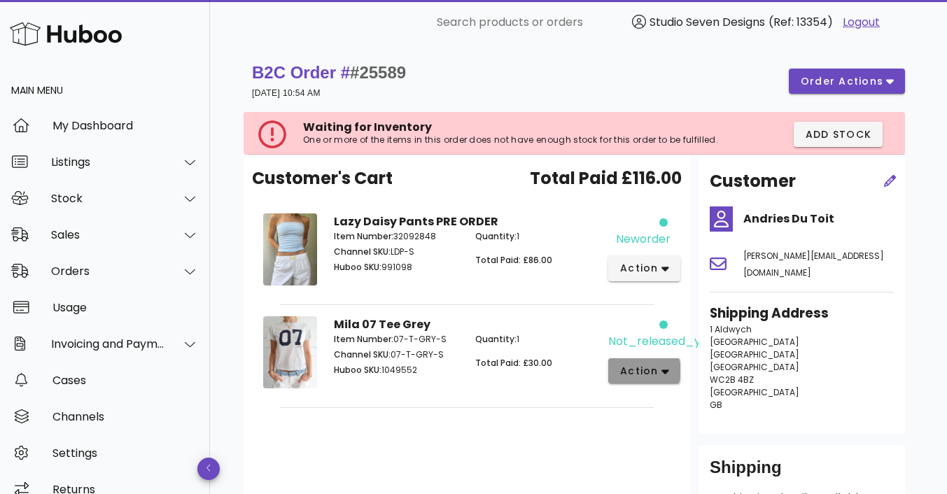
click at [665, 368] on icon "button" at bounding box center [666, 371] width 8 height 13
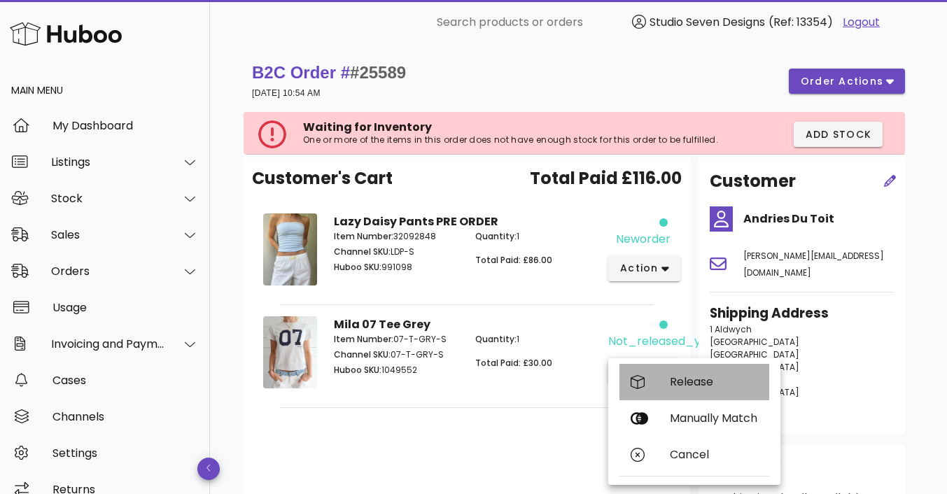
click at [694, 381] on div "Release" at bounding box center [714, 381] width 88 height 13
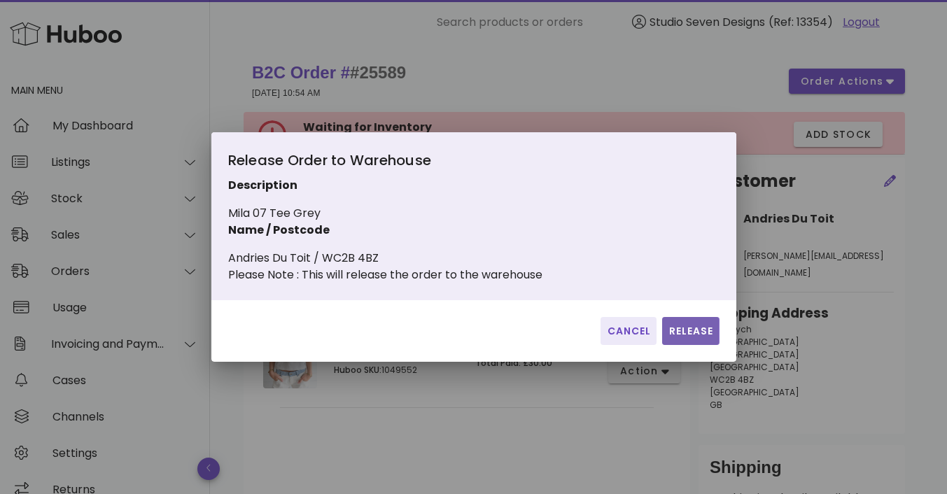
click at [685, 339] on span "Release" at bounding box center [691, 331] width 46 height 15
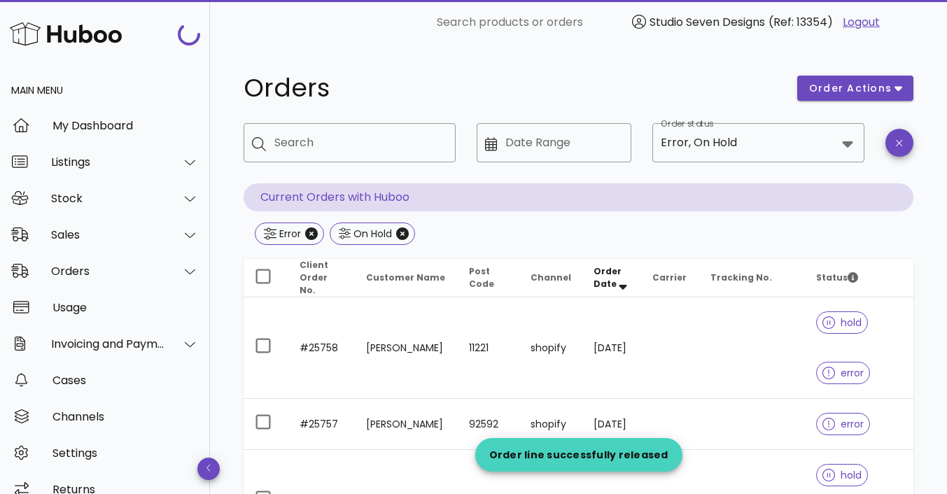
scroll to position [2541, 0]
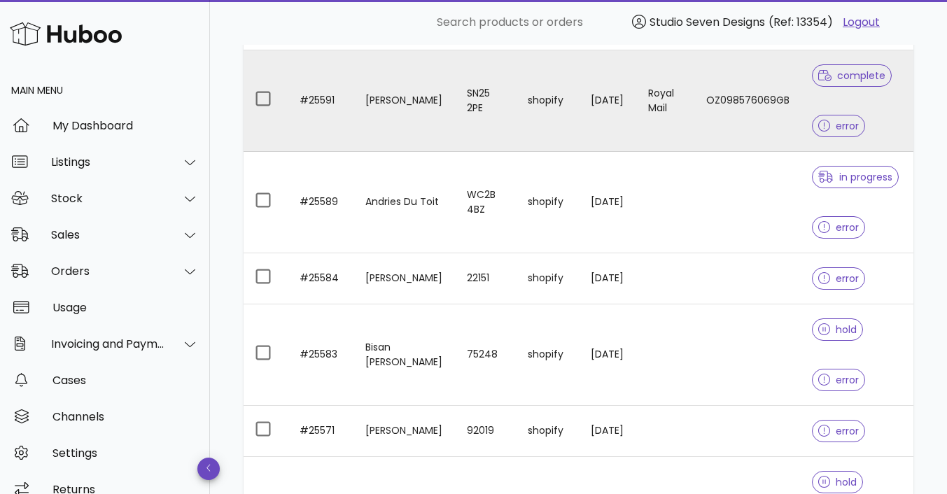
click at [726, 82] on td "OZ098576069GB" at bounding box center [748, 101] width 106 height 102
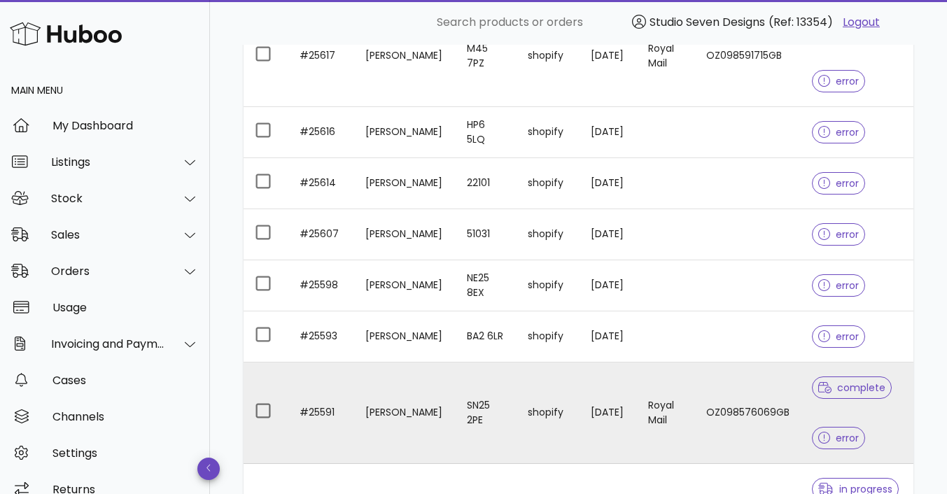
scroll to position [2227, 0]
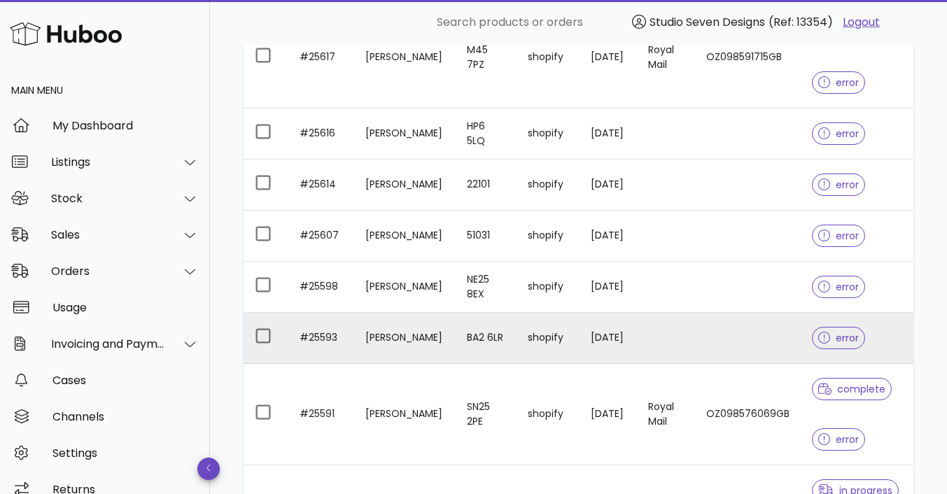
click at [741, 327] on td at bounding box center [748, 338] width 106 height 51
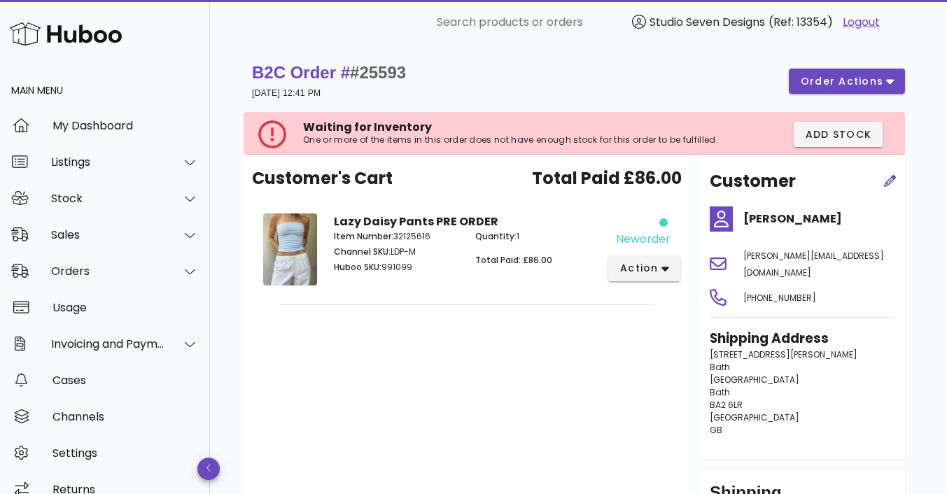
scroll to position [2227, 0]
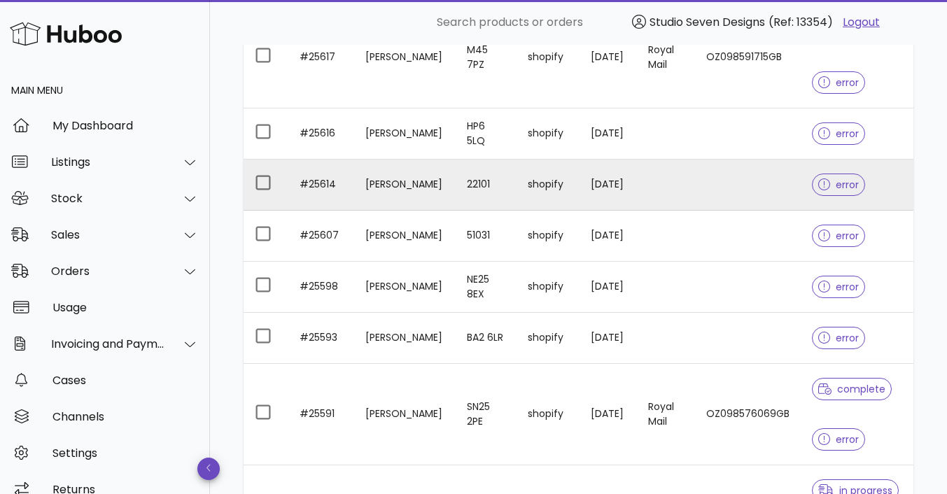
click at [738, 178] on td at bounding box center [748, 185] width 106 height 51
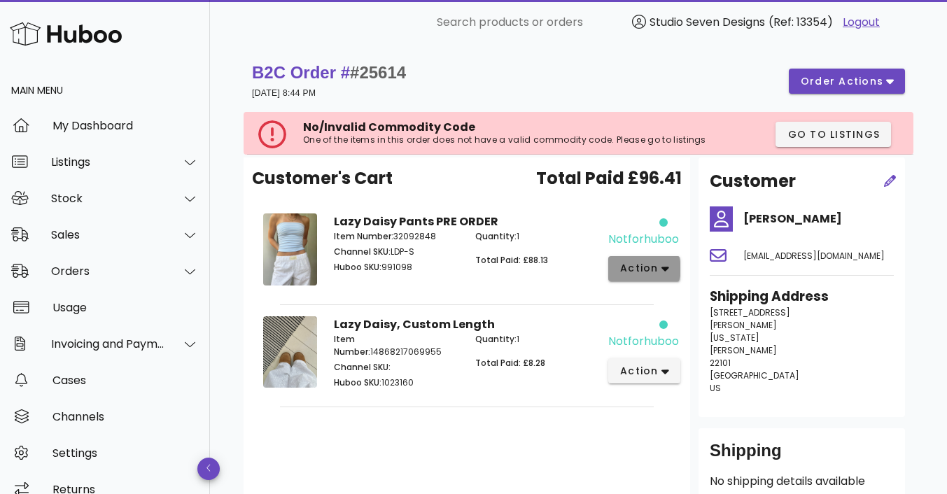
click at [664, 266] on icon "button" at bounding box center [666, 269] width 8 height 13
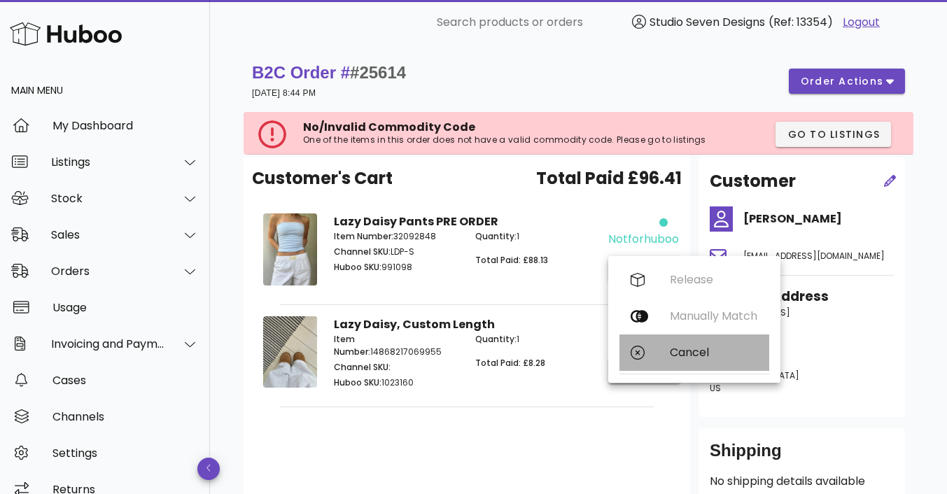
click at [690, 351] on div "Cancel" at bounding box center [714, 352] width 88 height 13
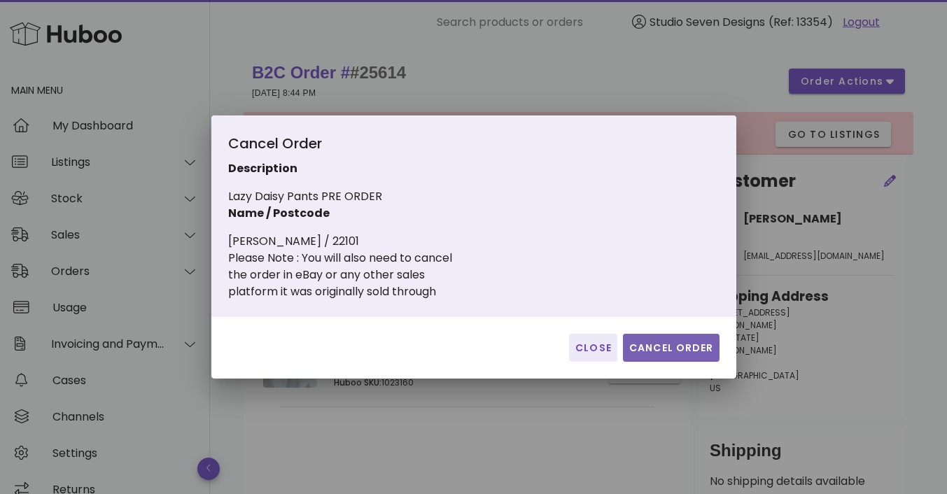
click at [673, 346] on span "Cancel Order" at bounding box center [671, 348] width 85 height 15
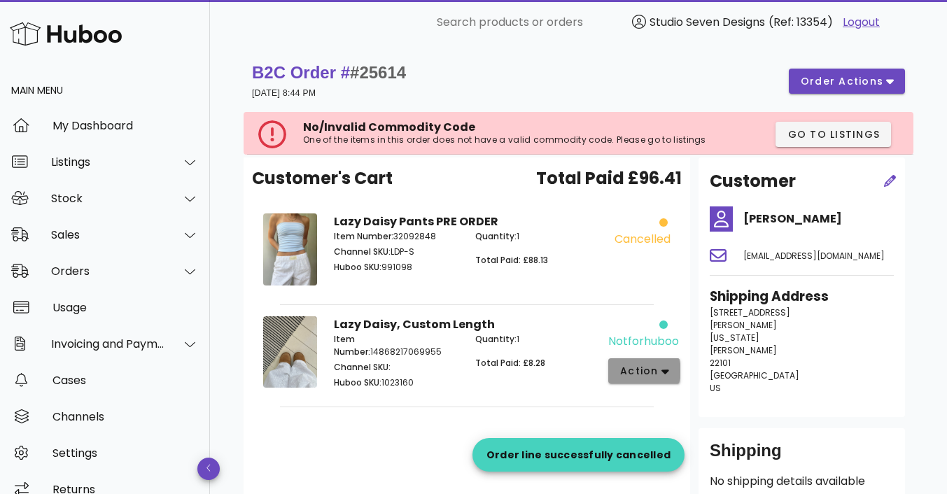
click at [659, 378] on span "action" at bounding box center [645, 371] width 50 height 15
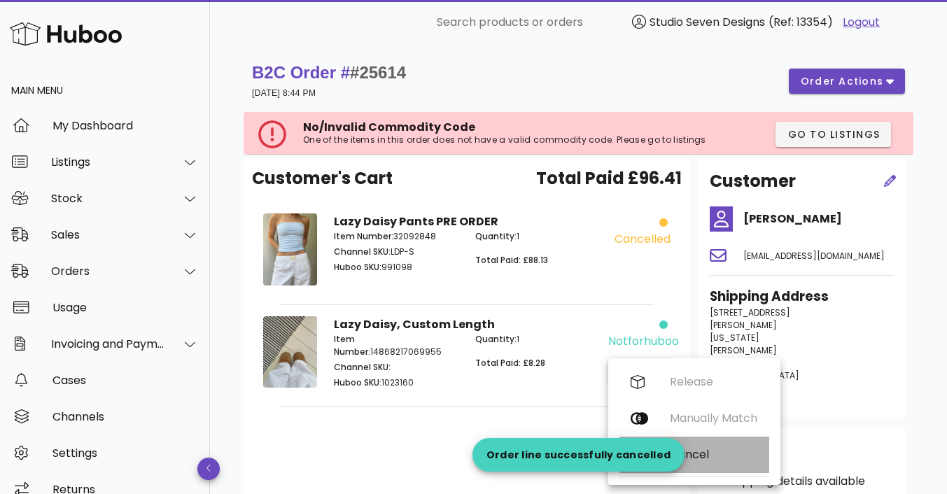
click at [701, 452] on div "Cancel" at bounding box center [714, 454] width 88 height 13
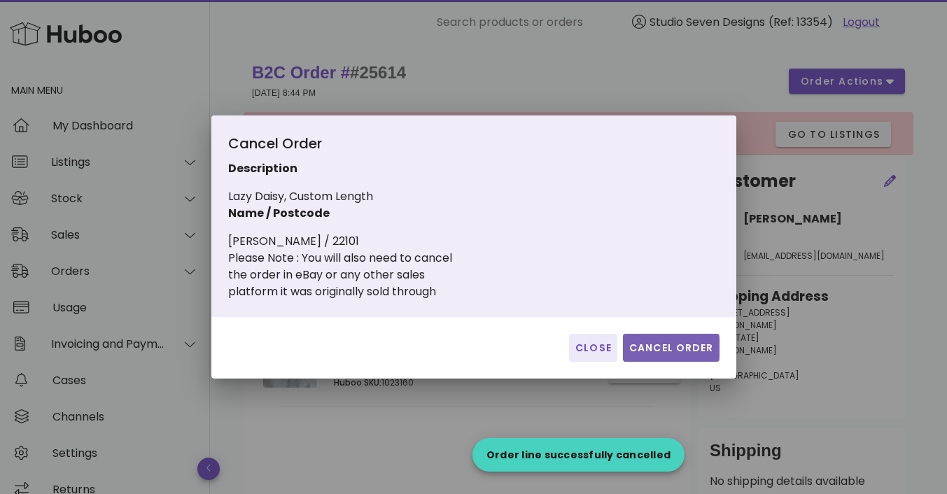
click at [666, 342] on span "Cancel Order" at bounding box center [671, 348] width 85 height 15
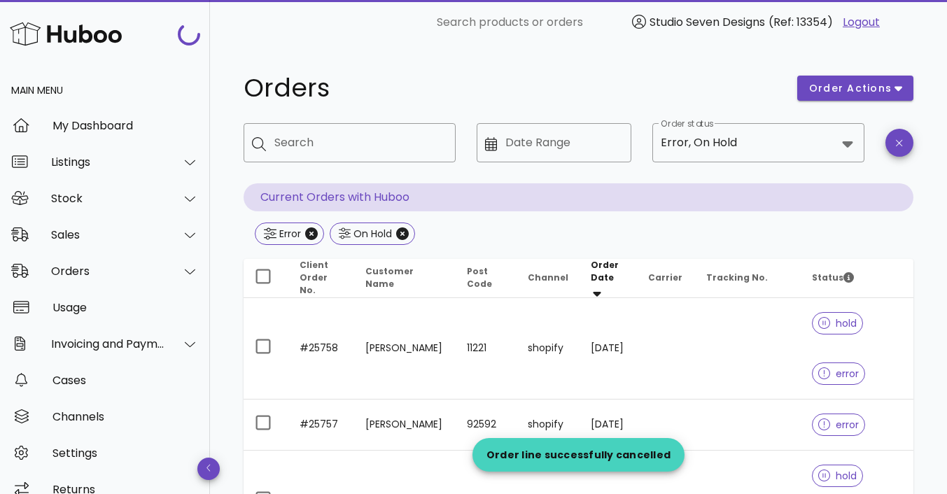
scroll to position [2227, 0]
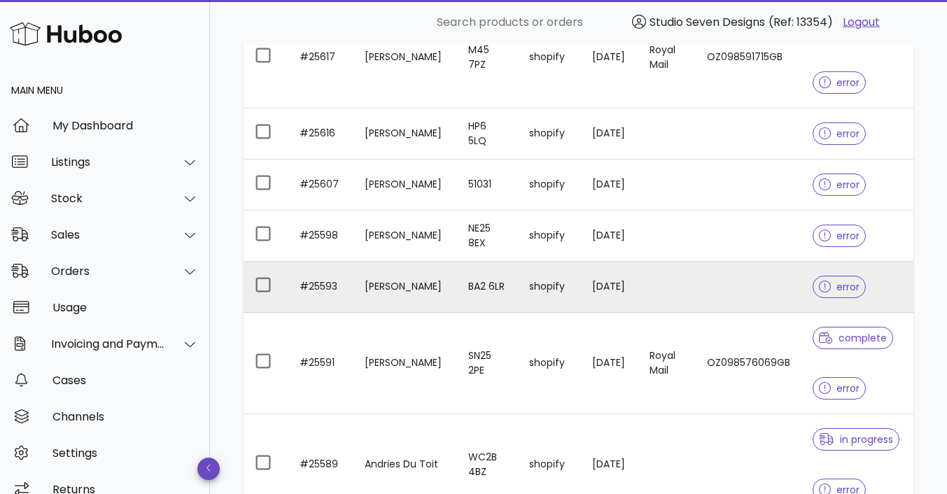
click at [749, 263] on td at bounding box center [749, 287] width 106 height 51
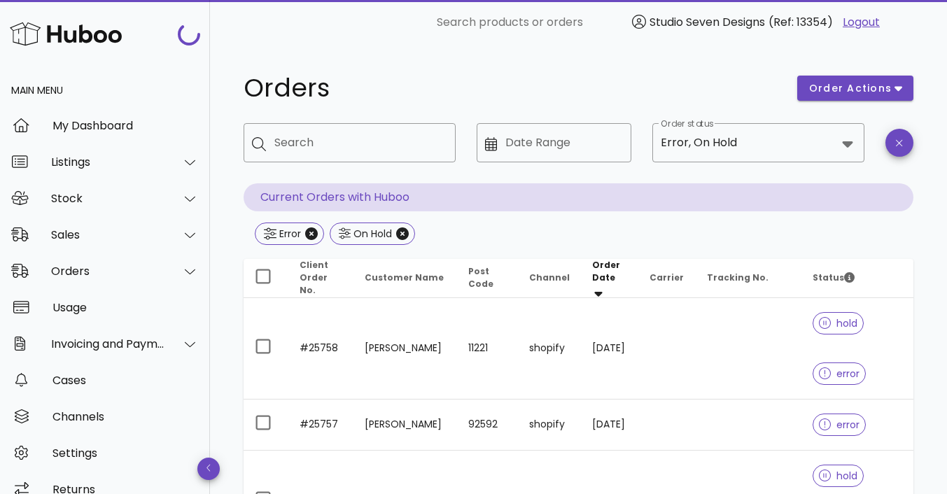
scroll to position [2227, 0]
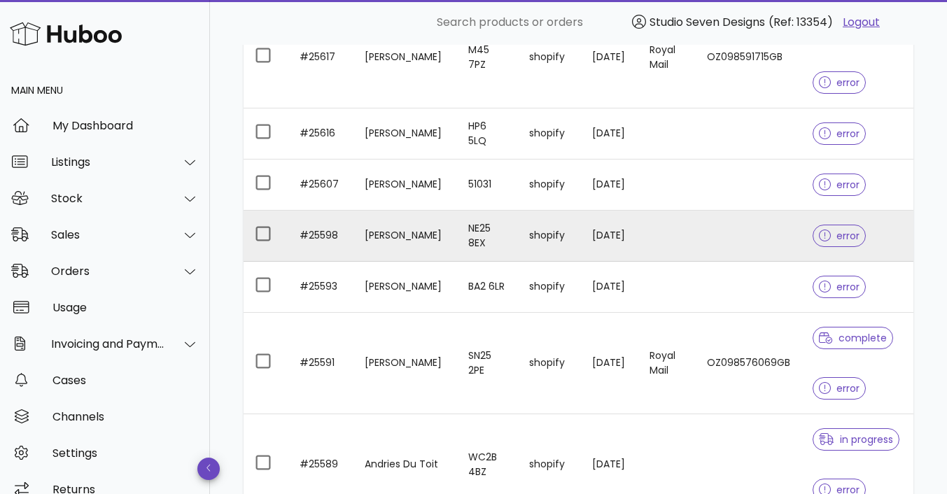
click at [773, 231] on td at bounding box center [749, 236] width 106 height 51
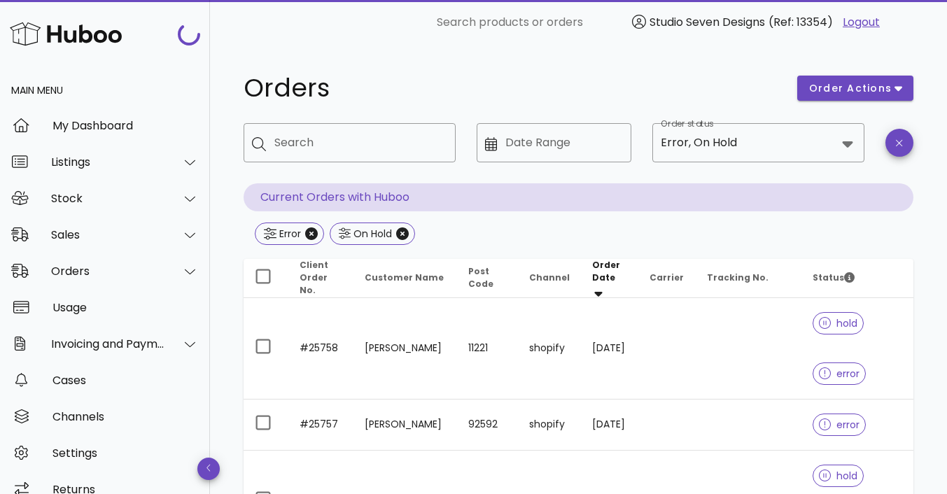
scroll to position [2227, 0]
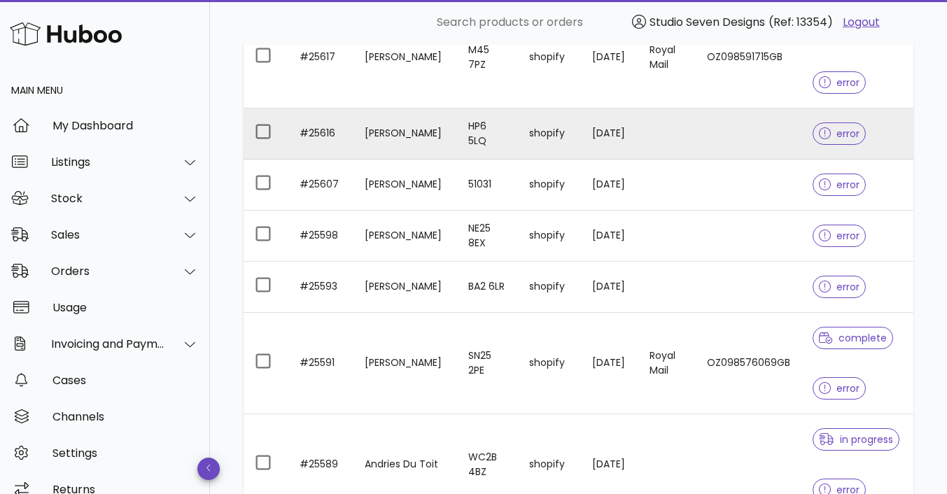
click at [753, 126] on td at bounding box center [749, 134] width 106 height 51
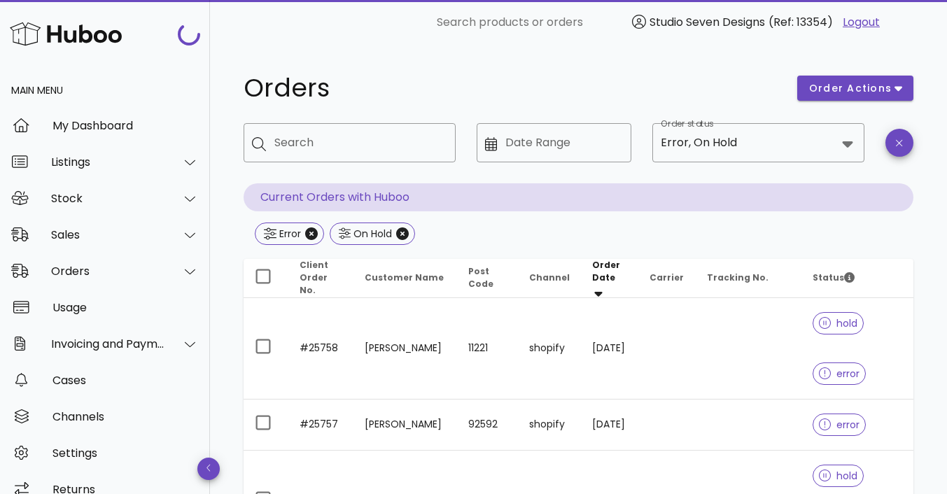
scroll to position [2227, 0]
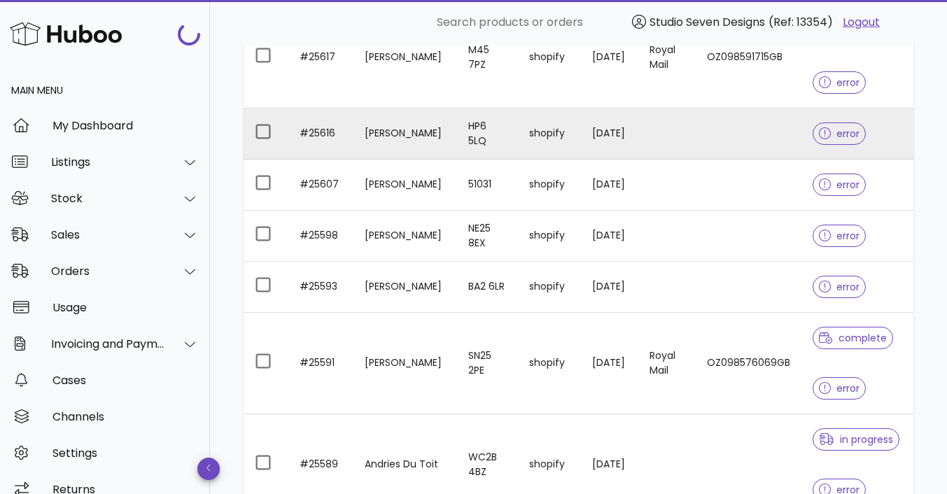
click at [736, 130] on td at bounding box center [749, 134] width 106 height 51
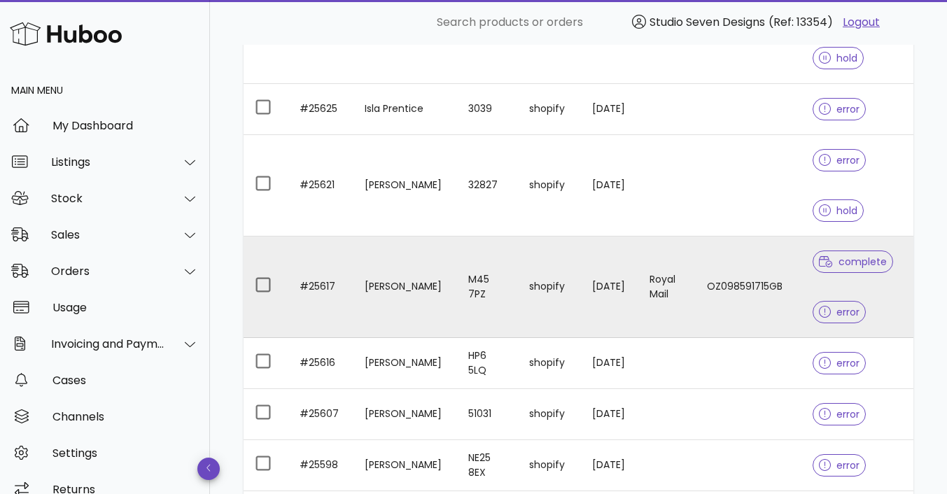
scroll to position [1996, 0]
click at [722, 300] on td "OZ098591715GB" at bounding box center [749, 289] width 106 height 102
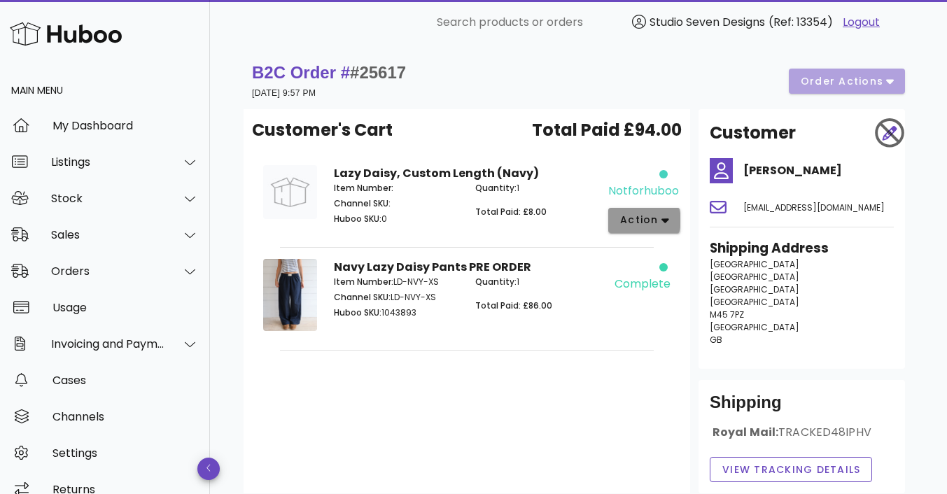
click at [662, 209] on button "action" at bounding box center [644, 220] width 72 height 25
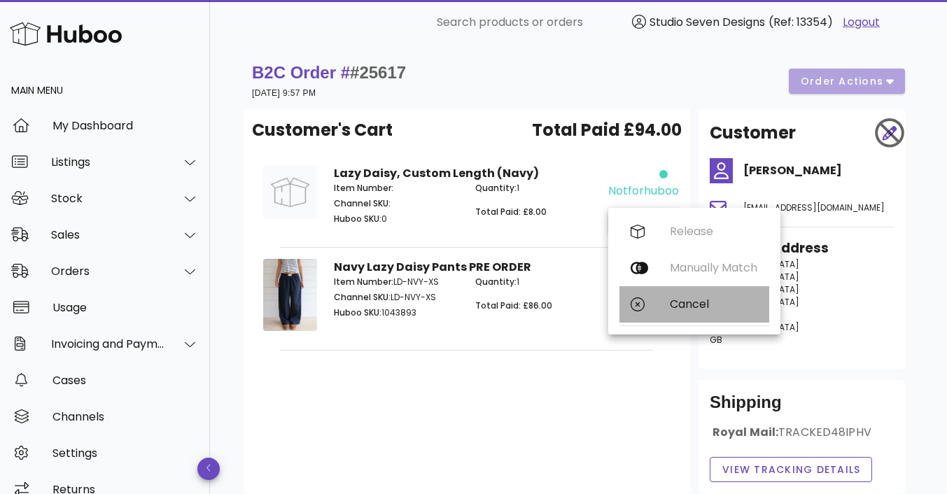
click at [685, 304] on div "Cancel" at bounding box center [714, 304] width 88 height 13
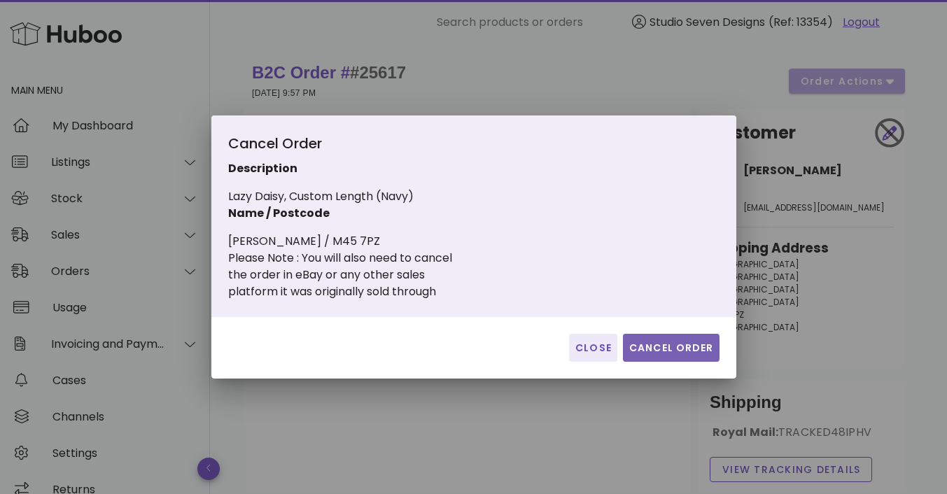
click at [666, 345] on span "Cancel Order" at bounding box center [671, 348] width 85 height 15
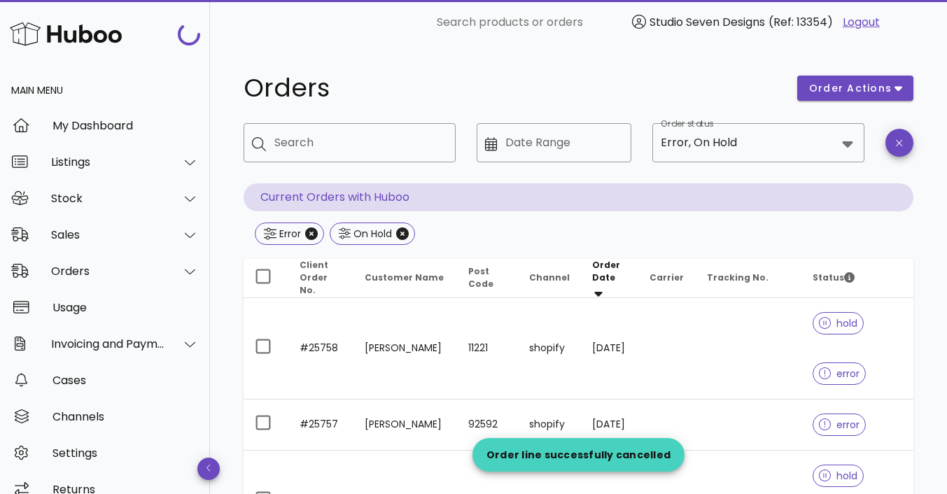
scroll to position [1996, 0]
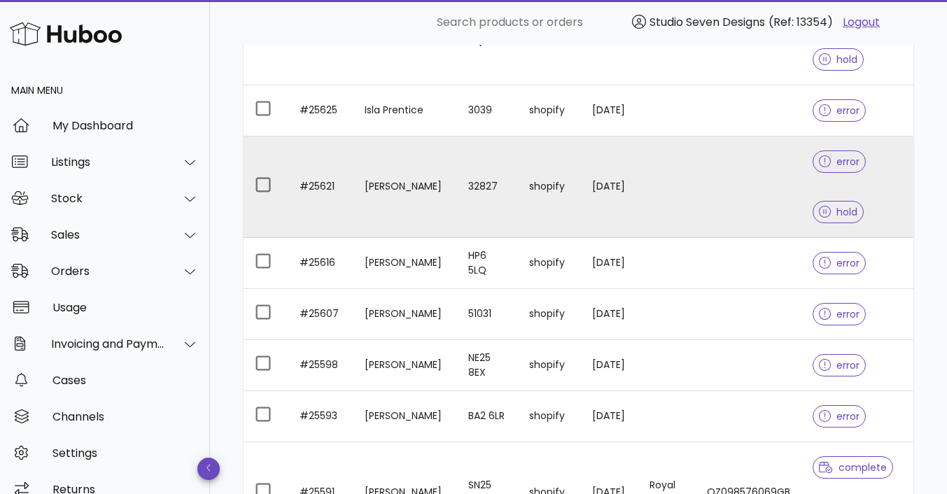
click at [743, 155] on td at bounding box center [749, 188] width 106 height 102
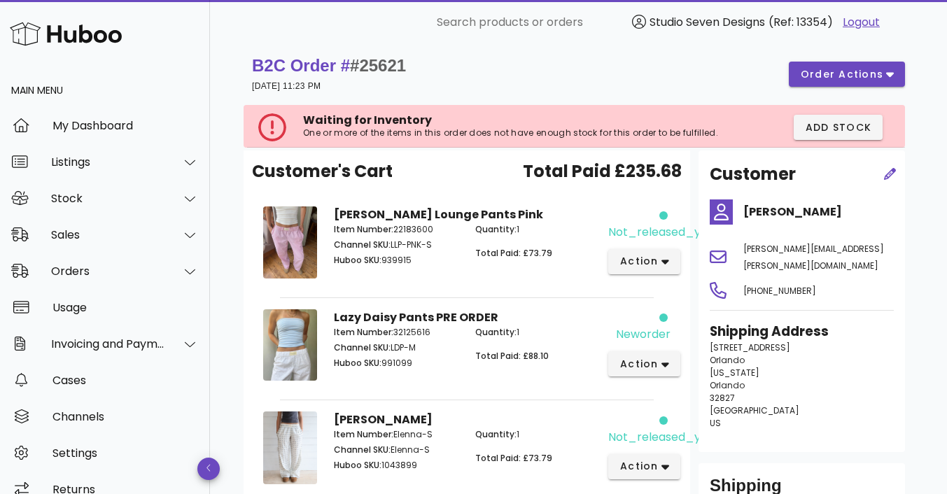
scroll to position [6, 0]
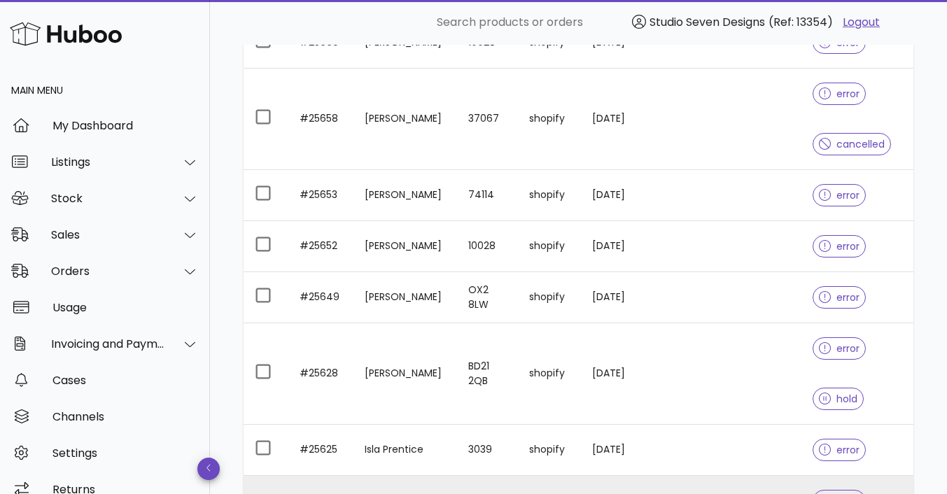
scroll to position [1655, 0]
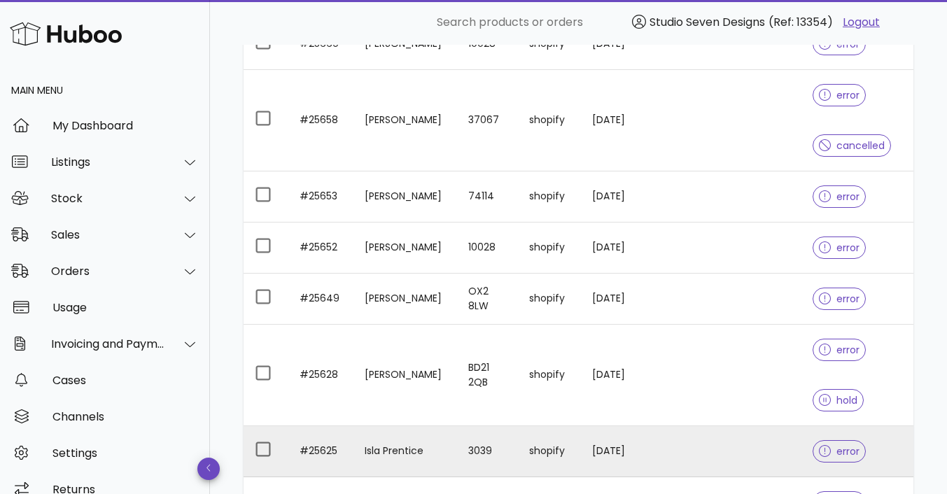
click at [750, 445] on td at bounding box center [749, 451] width 106 height 51
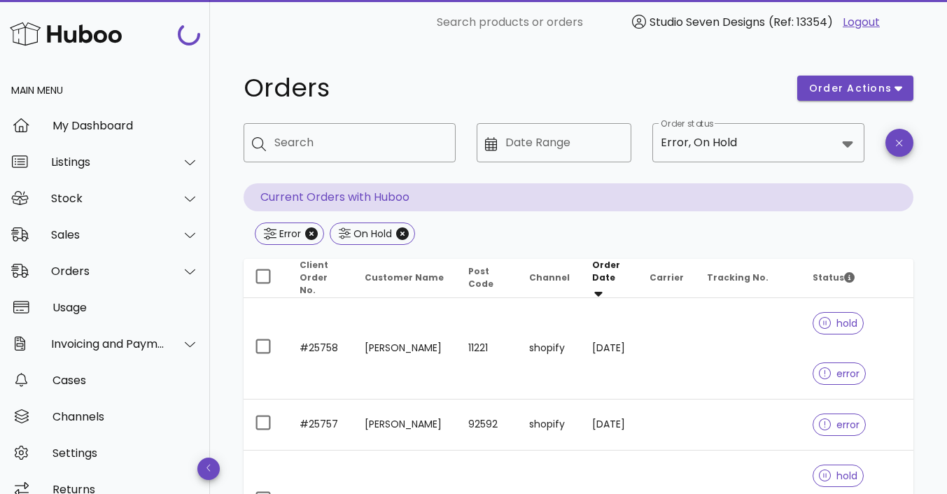
scroll to position [1655, 0]
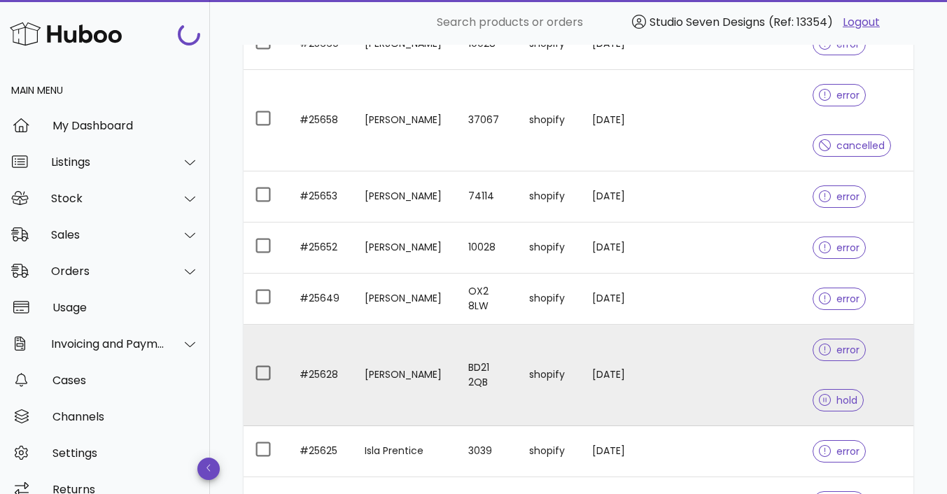
click at [722, 358] on td at bounding box center [749, 376] width 106 height 102
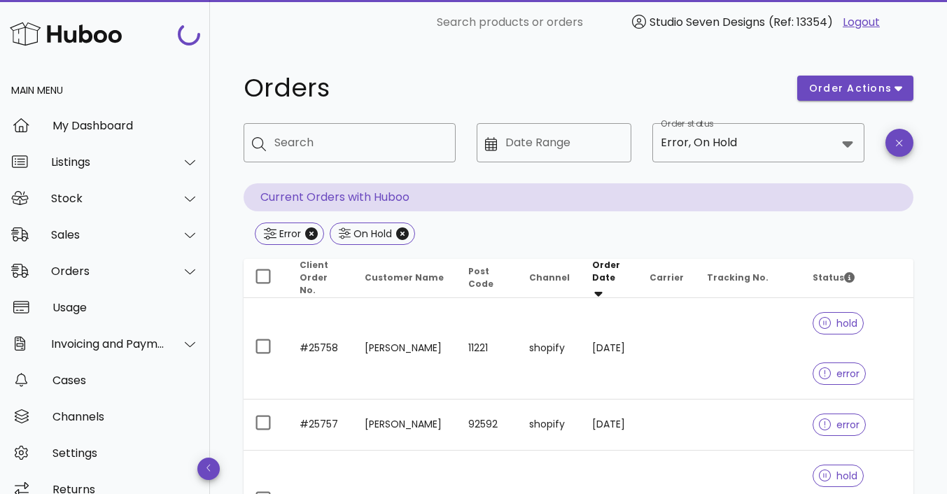
scroll to position [1655, 0]
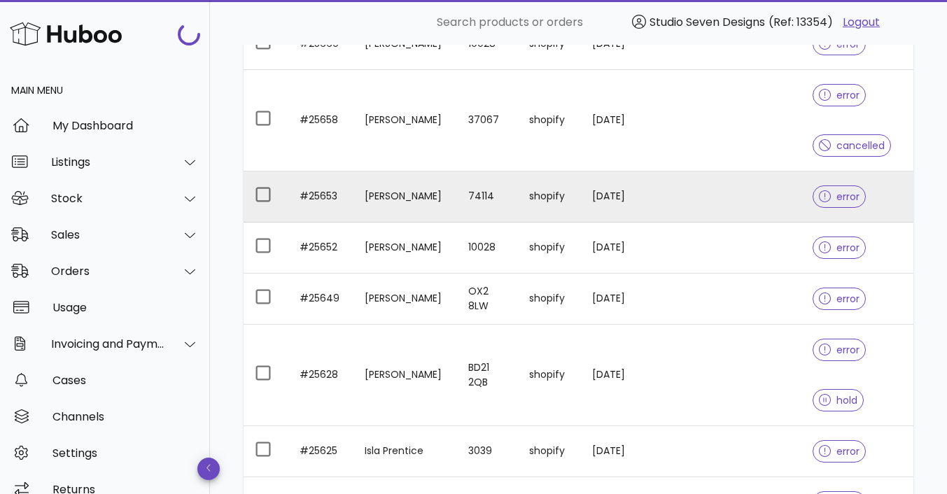
click at [731, 190] on td at bounding box center [749, 197] width 106 height 51
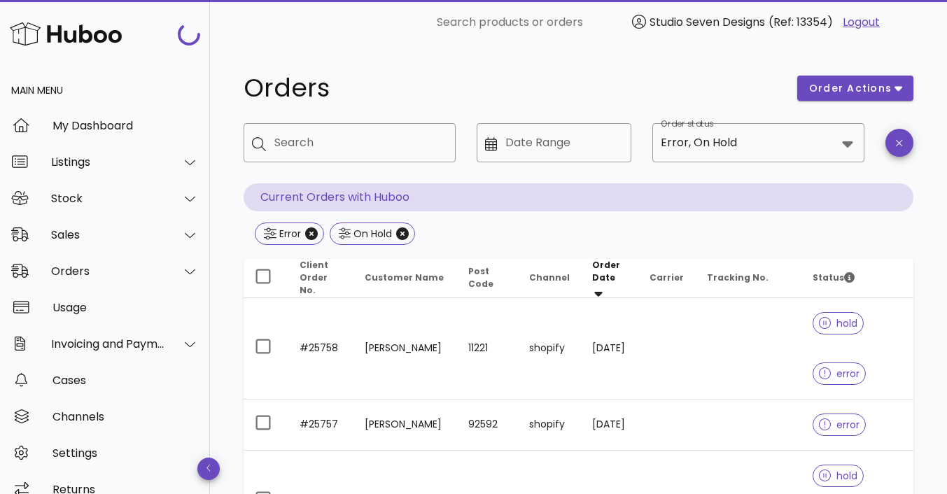
scroll to position [1655, 0]
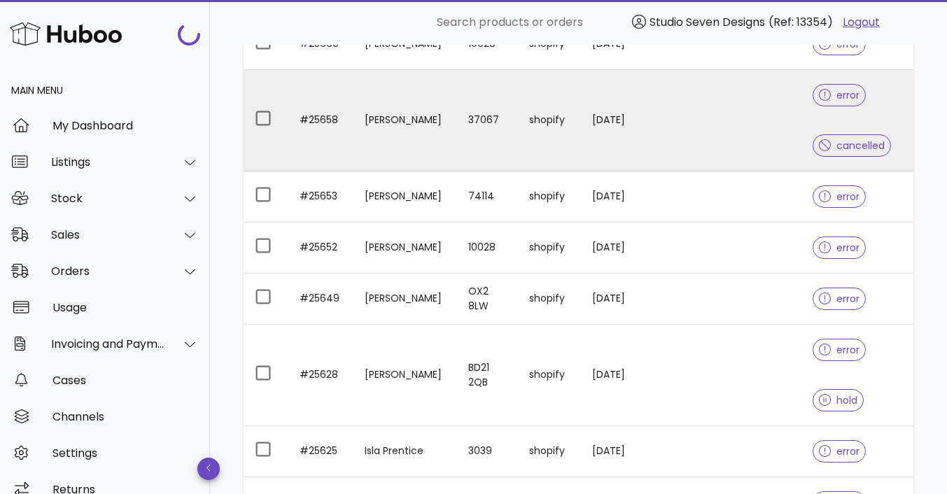
click at [728, 100] on td at bounding box center [749, 121] width 106 height 102
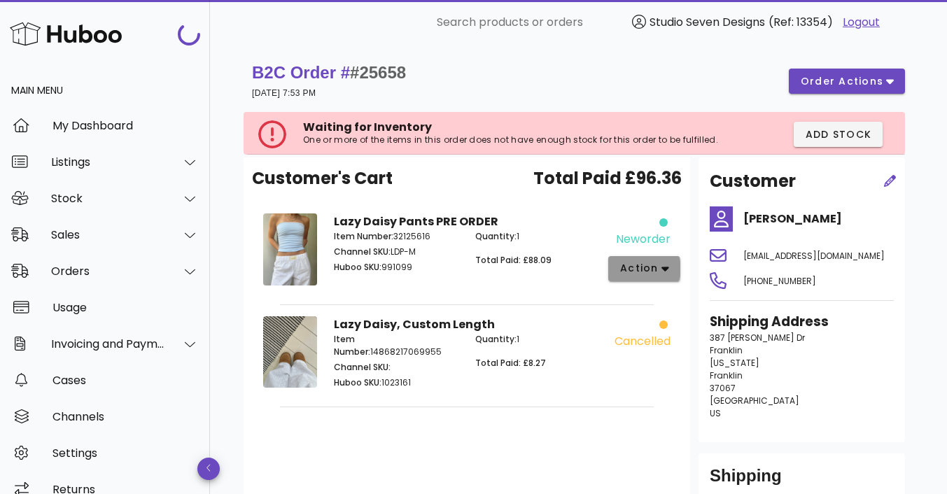
click at [668, 267] on button "action" at bounding box center [644, 268] width 72 height 25
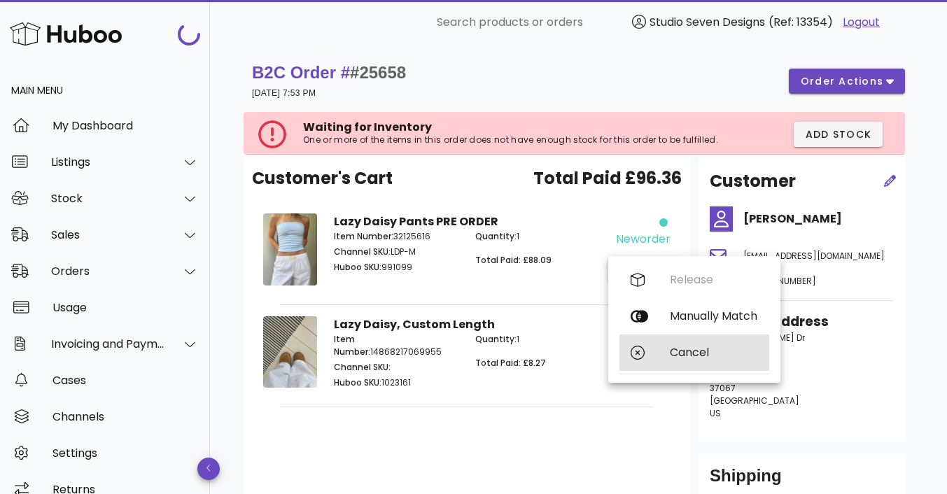
click at [690, 353] on div "Cancel" at bounding box center [714, 352] width 88 height 13
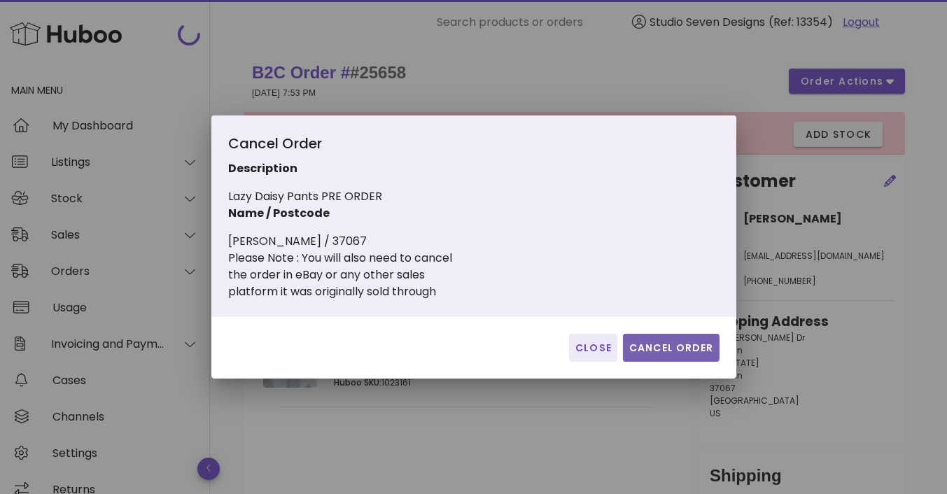
click at [684, 350] on span "Cancel Order" at bounding box center [671, 348] width 85 height 15
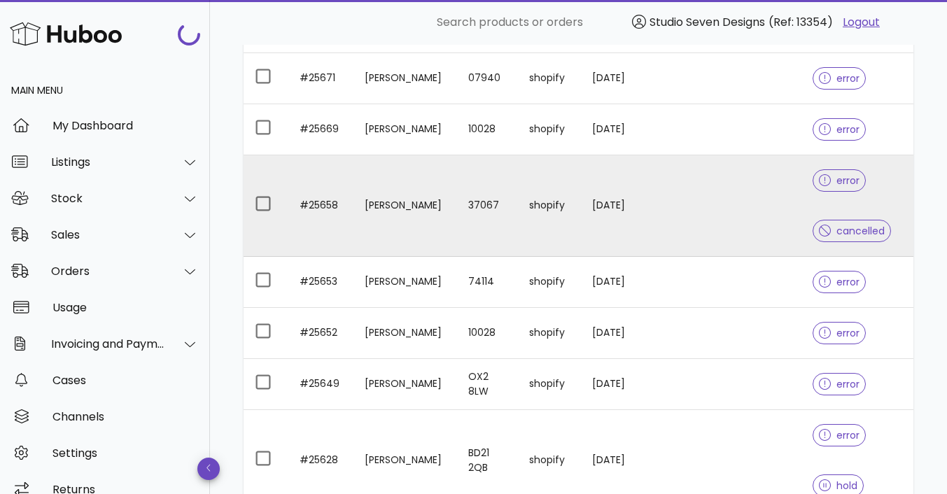
scroll to position [1569, 0]
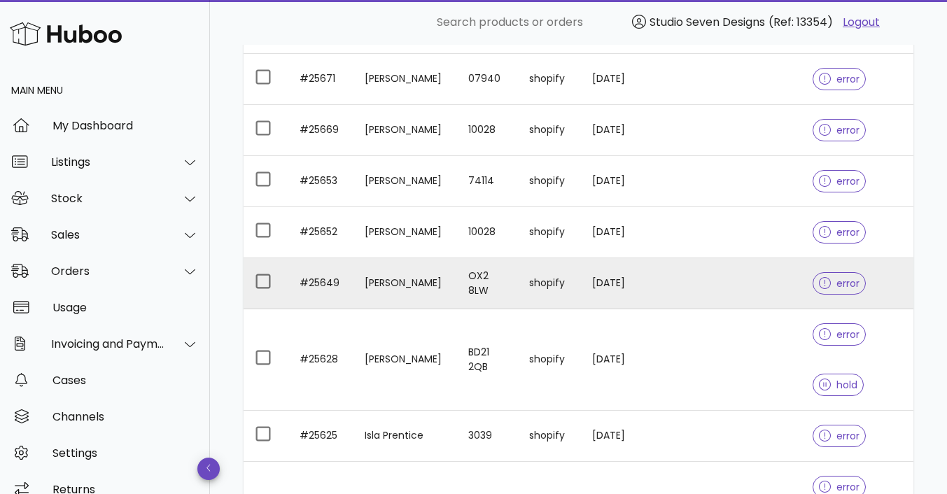
click at [732, 272] on td at bounding box center [749, 283] width 106 height 51
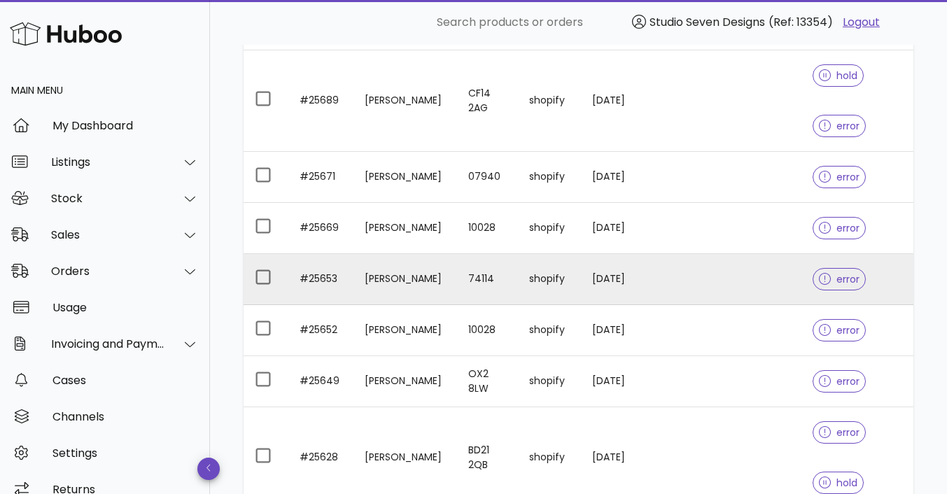
scroll to position [1470, 0]
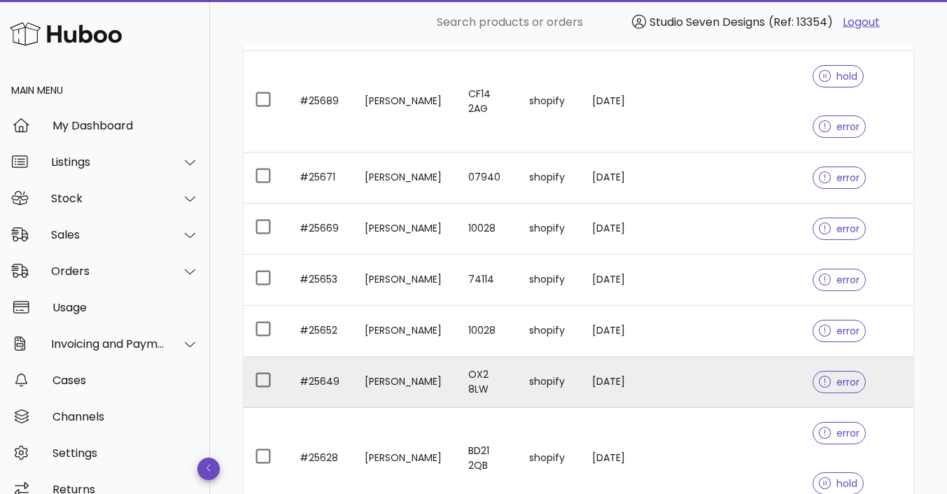
click at [752, 377] on td at bounding box center [749, 382] width 106 height 51
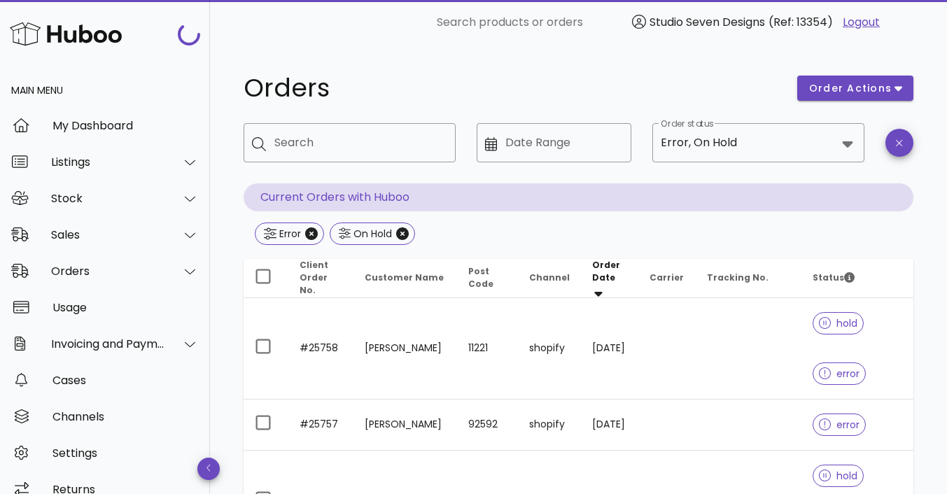
scroll to position [1470, 0]
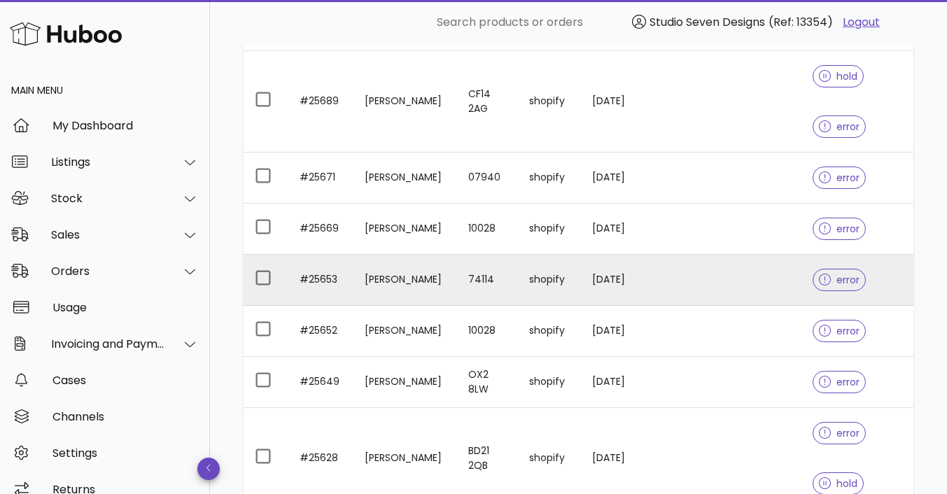
click at [737, 272] on td at bounding box center [749, 280] width 106 height 51
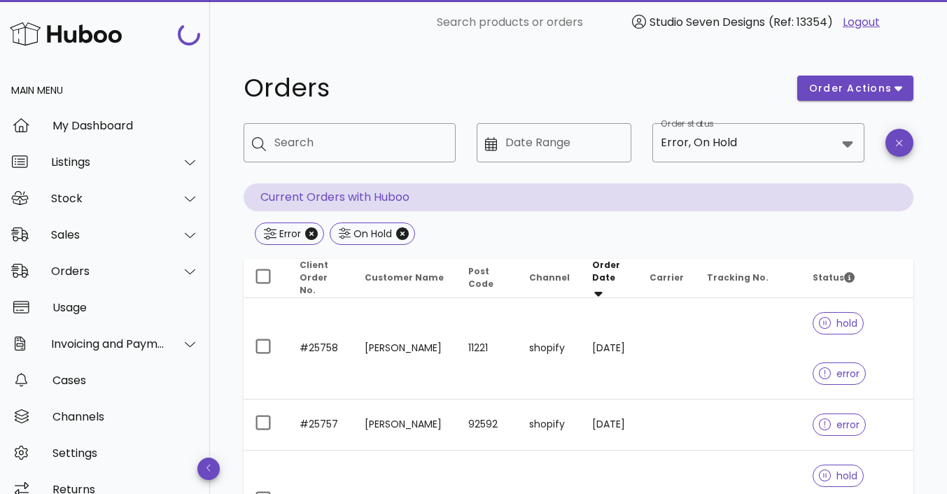
scroll to position [1470, 0]
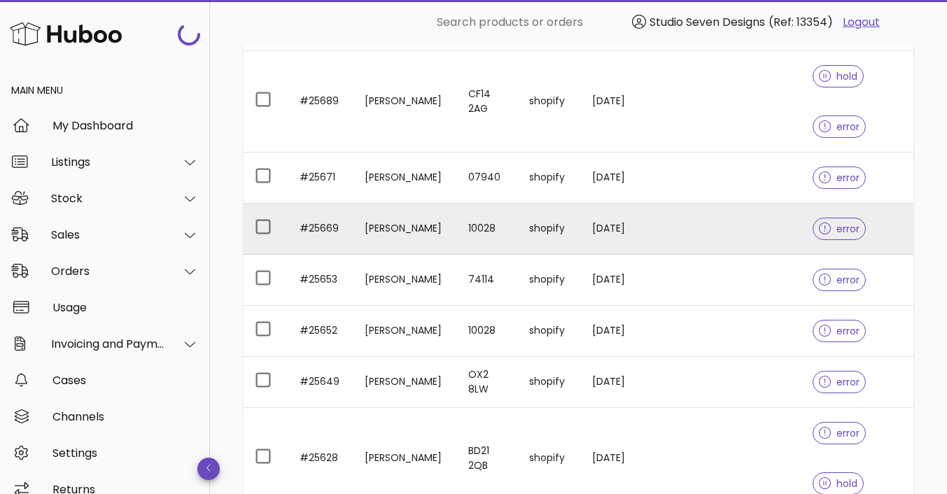
click at [734, 211] on td at bounding box center [749, 229] width 106 height 51
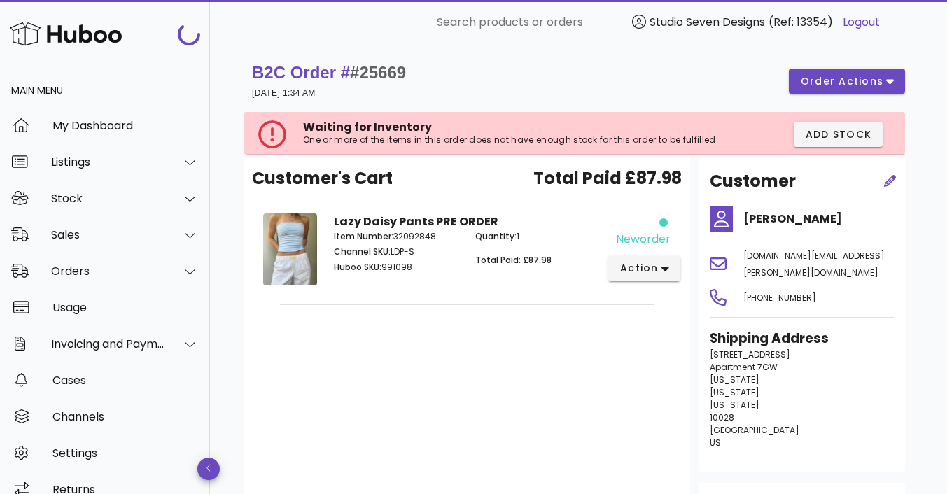
scroll to position [1470, 0]
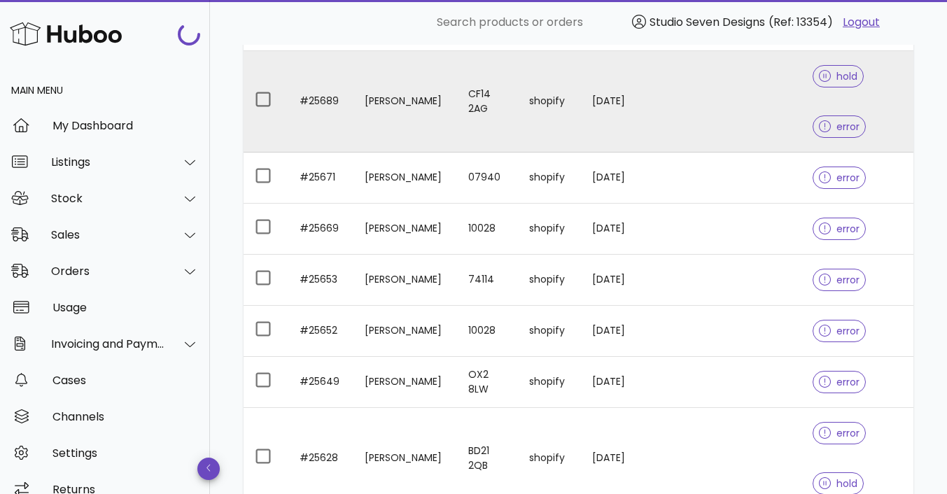
click at [741, 99] on td at bounding box center [749, 102] width 106 height 102
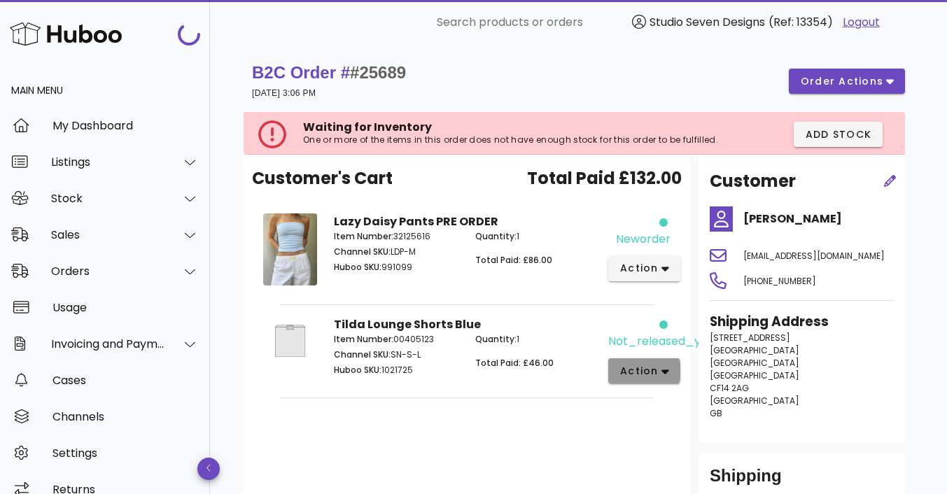
click at [663, 372] on icon "button" at bounding box center [666, 372] width 8 height 5
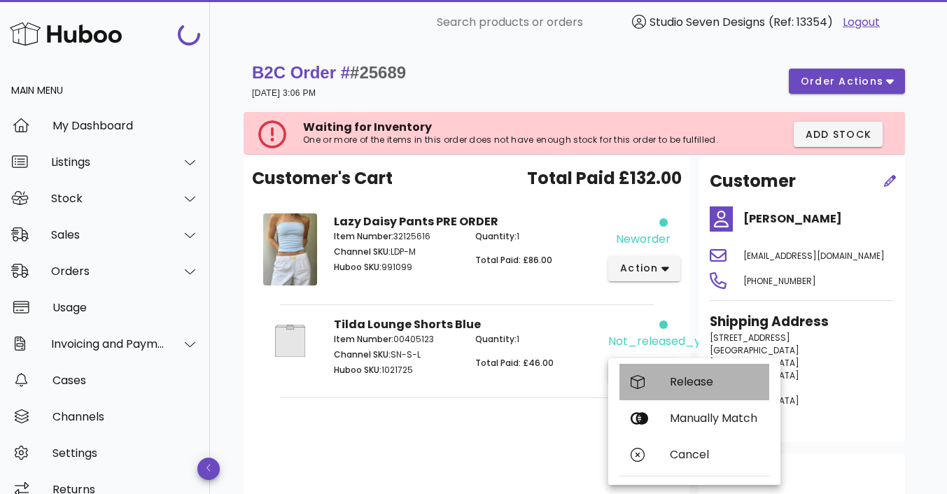
click at [699, 379] on div "Release" at bounding box center [714, 381] width 88 height 13
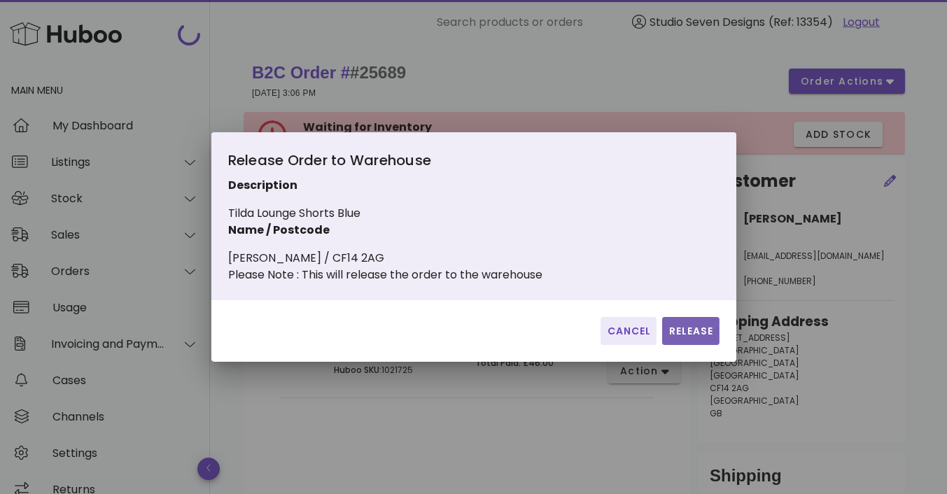
click at [694, 339] on span "Release" at bounding box center [691, 331] width 46 height 15
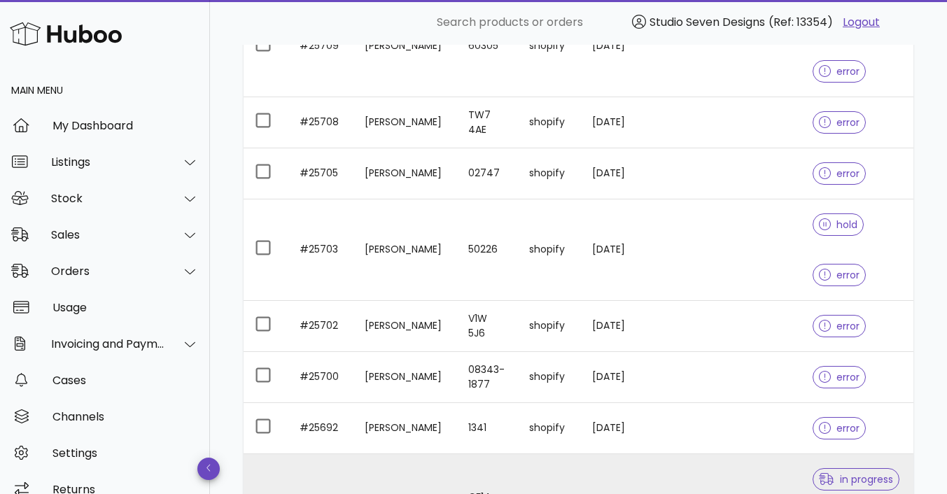
scroll to position [1063, 0]
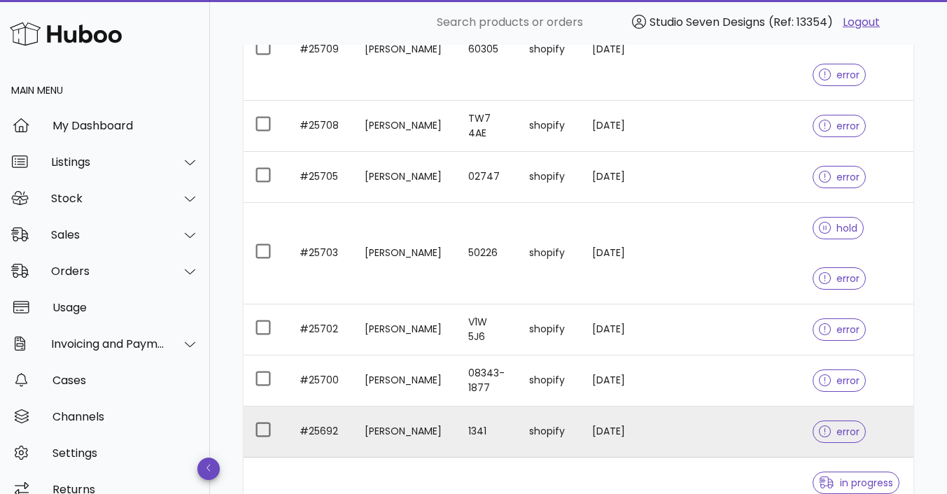
click at [732, 432] on td at bounding box center [749, 432] width 106 height 51
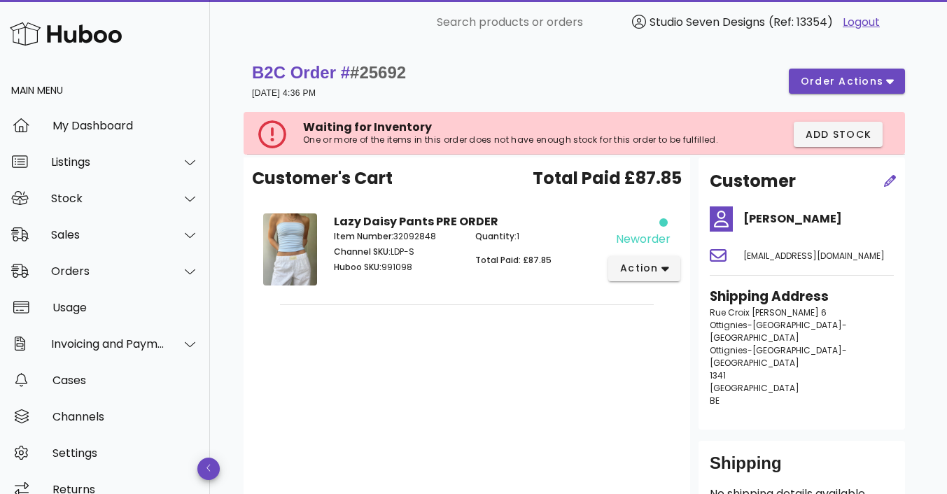
scroll to position [1063, 0]
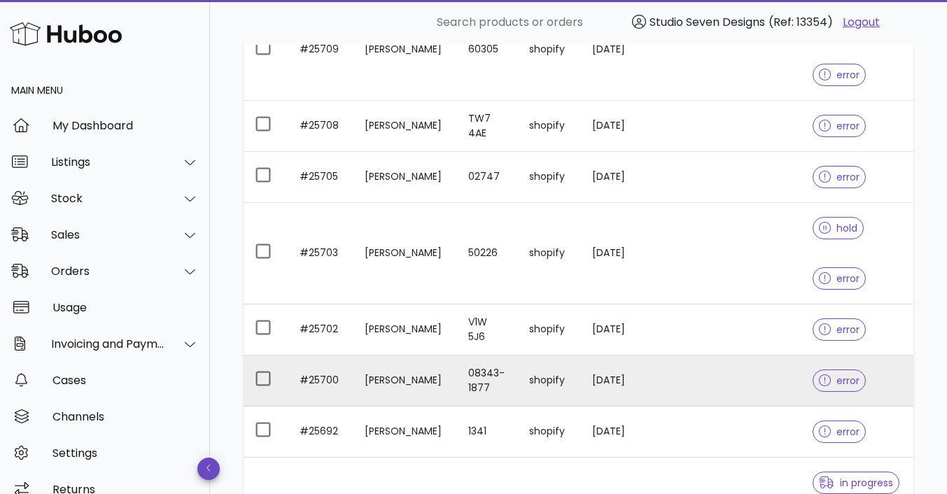
click at [721, 368] on td at bounding box center [749, 381] width 106 height 51
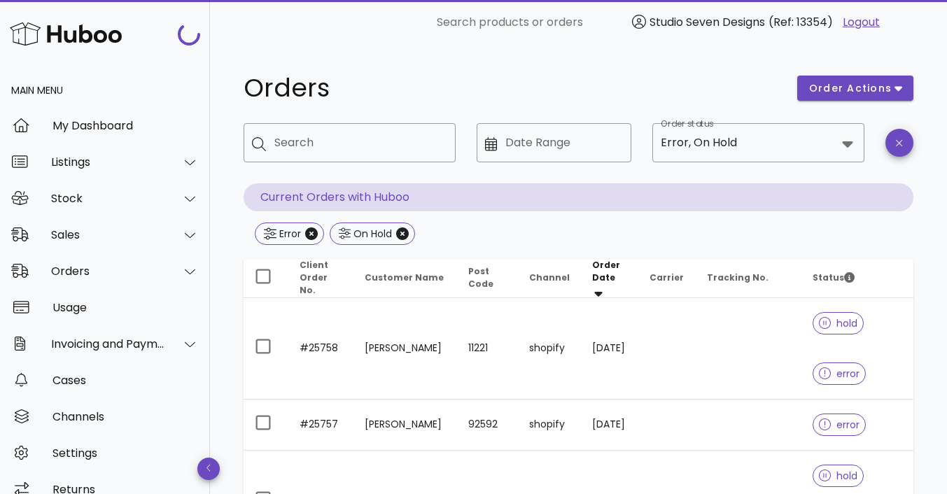
scroll to position [1063, 0]
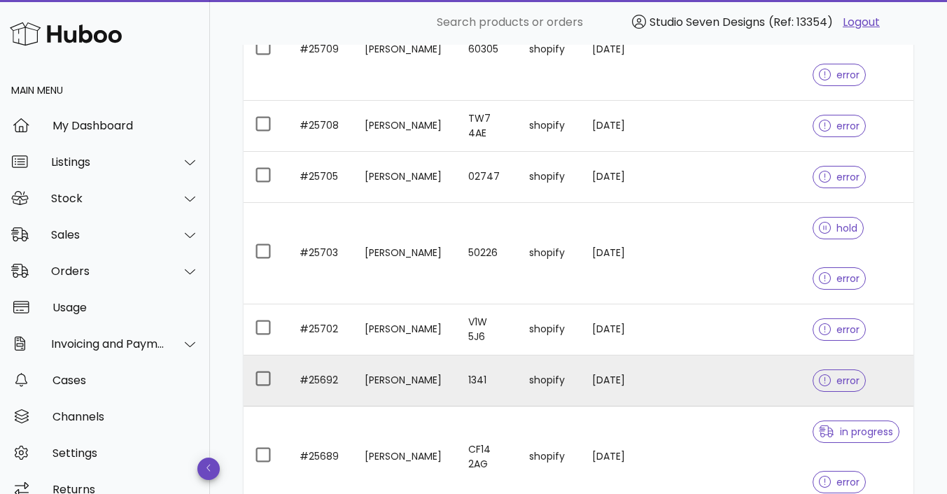
click at [726, 359] on td at bounding box center [749, 381] width 106 height 51
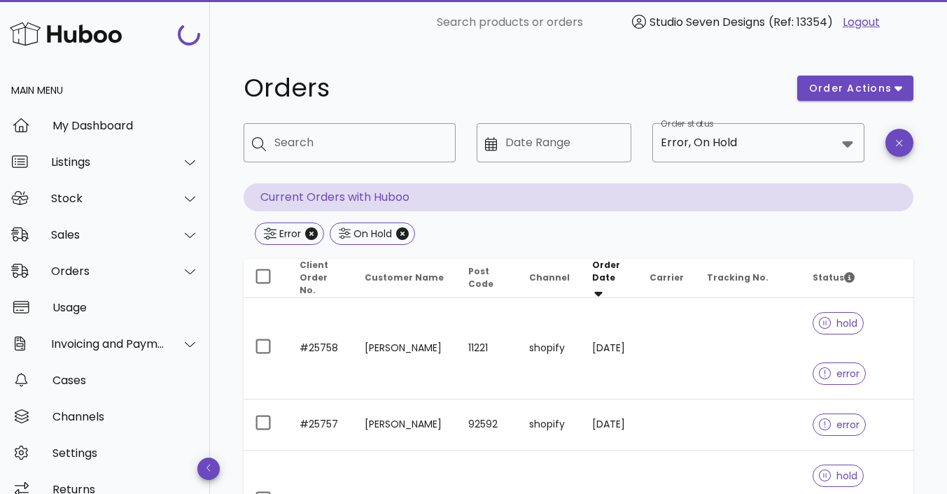
scroll to position [1063, 0]
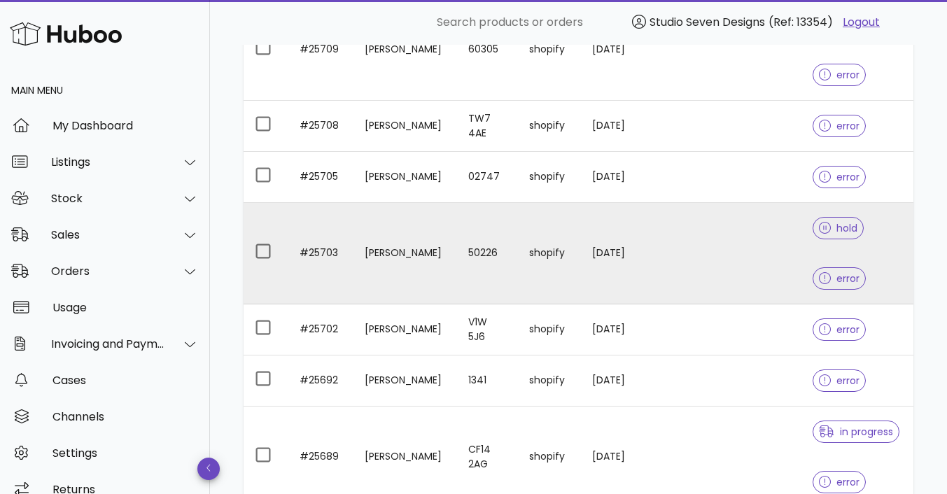
click at [724, 235] on td at bounding box center [749, 254] width 106 height 102
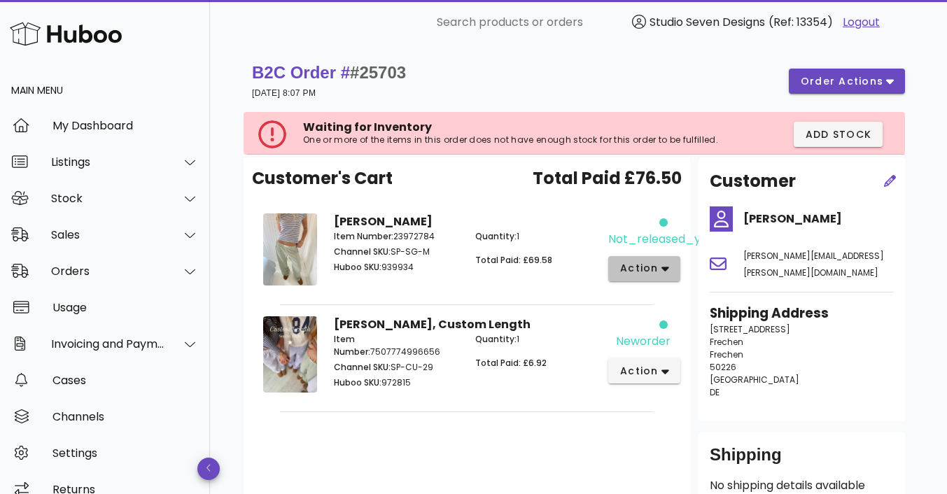
click at [671, 267] on button "action" at bounding box center [644, 268] width 72 height 25
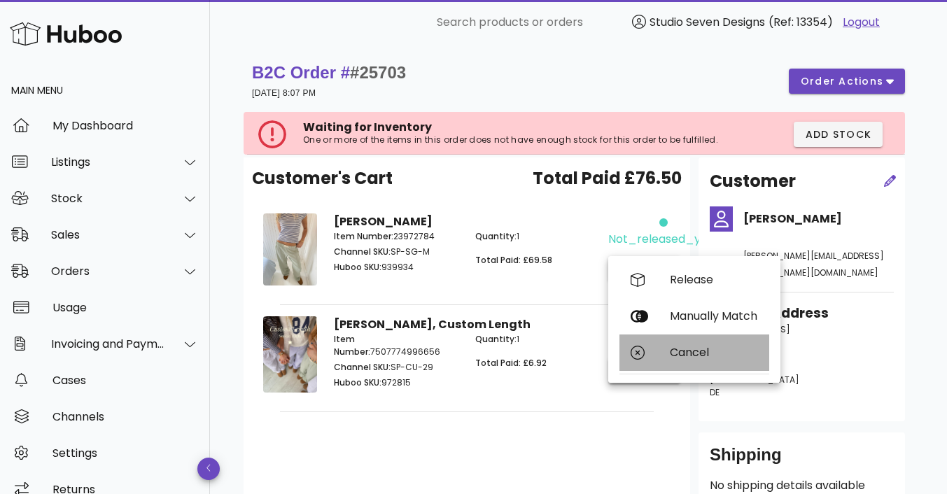
click at [696, 358] on div "Cancel" at bounding box center [714, 352] width 88 height 13
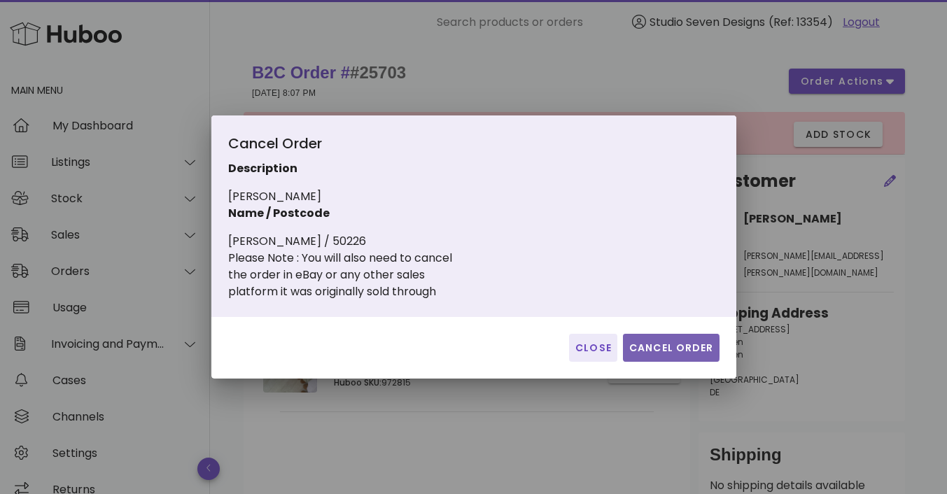
click at [686, 344] on span "Cancel Order" at bounding box center [671, 348] width 85 height 15
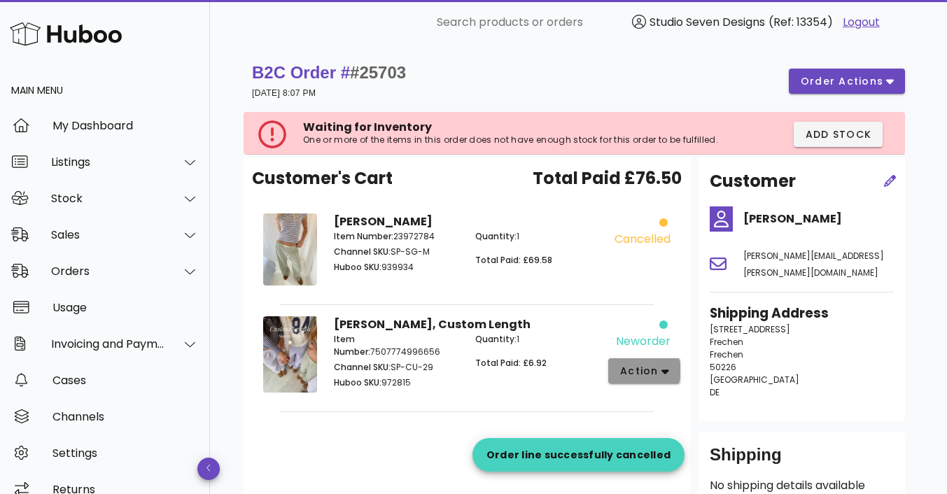
click at [662, 365] on icon "button" at bounding box center [666, 371] width 8 height 13
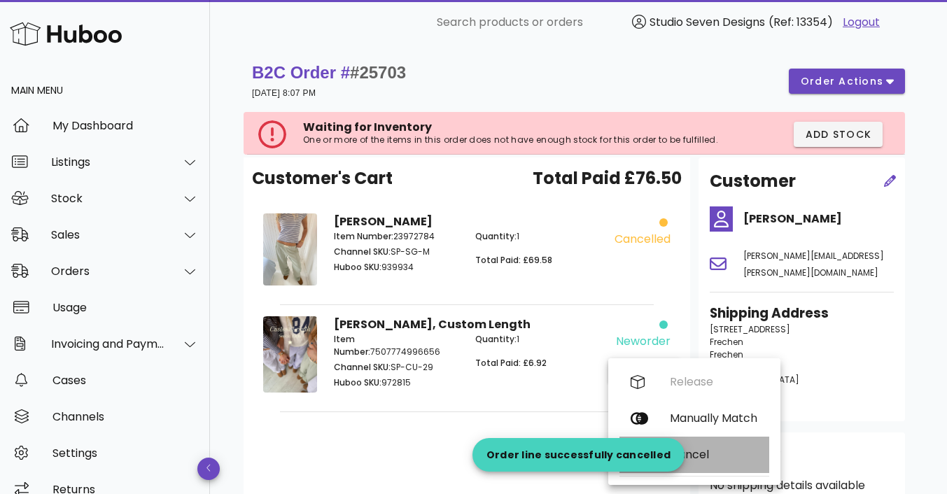
click at [716, 449] on div "Cancel" at bounding box center [714, 454] width 88 height 13
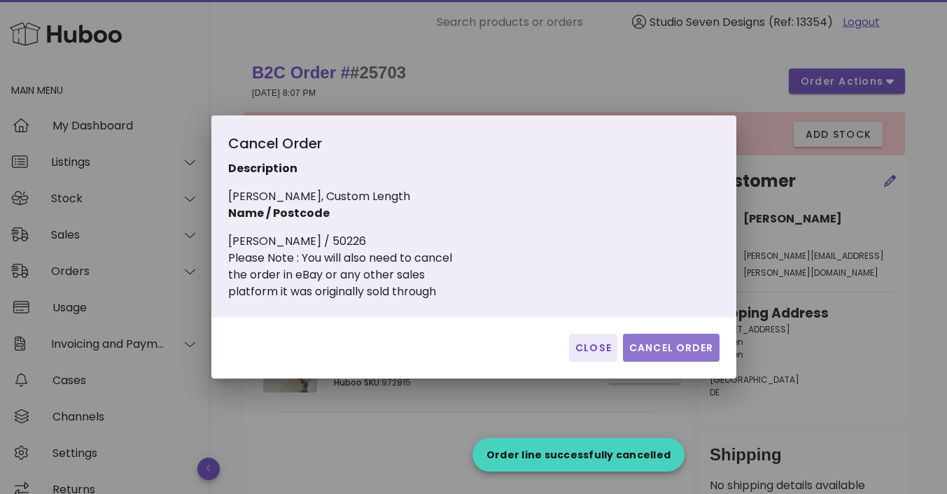
click at [668, 350] on span "Cancel Order" at bounding box center [671, 348] width 85 height 15
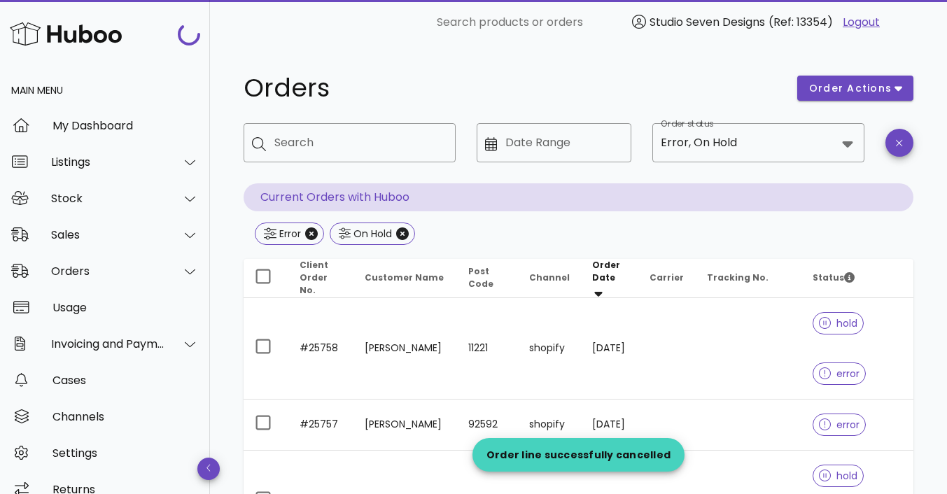
scroll to position [1063, 0]
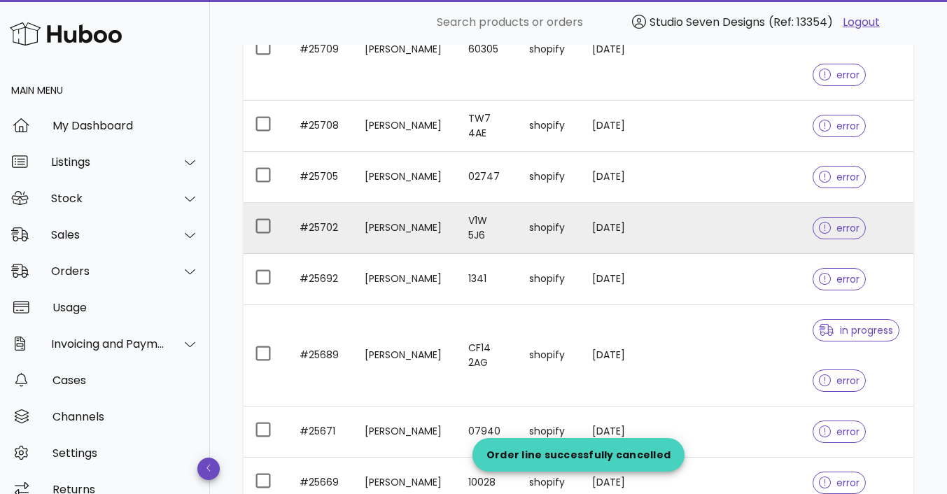
click at [706, 219] on td at bounding box center [749, 228] width 106 height 51
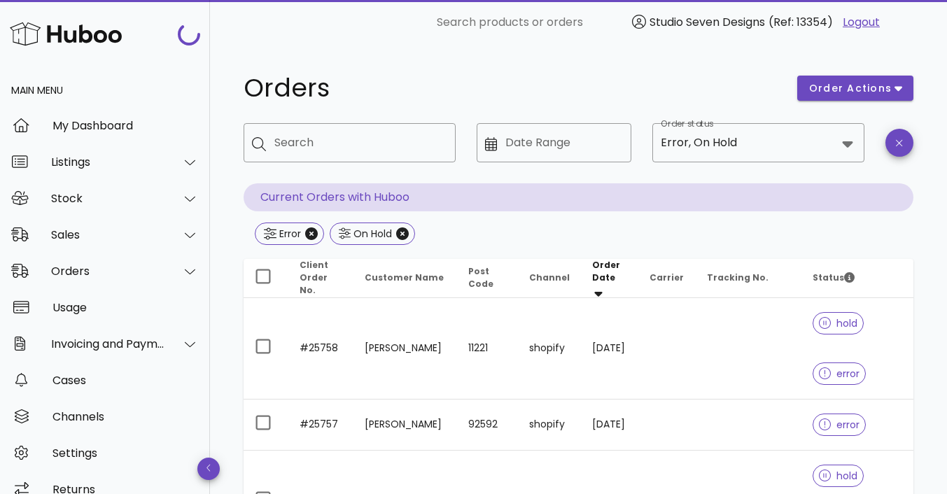
scroll to position [1063, 0]
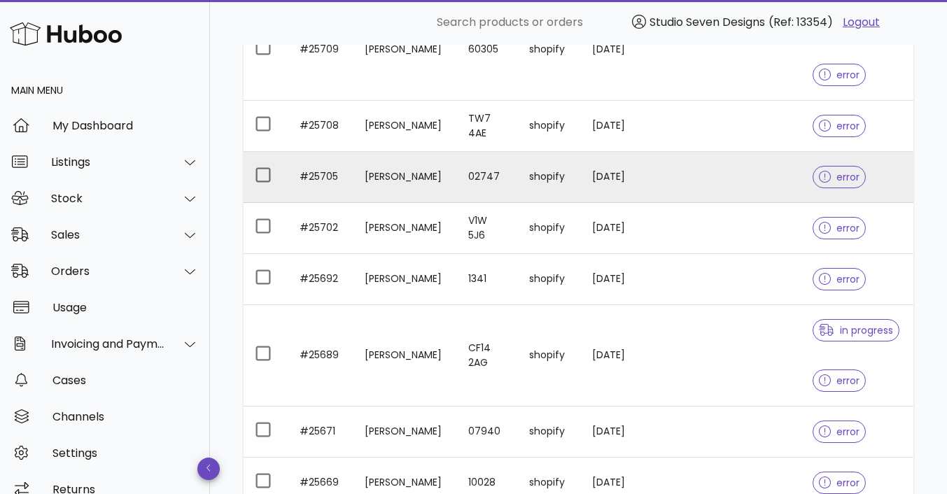
click at [706, 172] on td at bounding box center [749, 177] width 106 height 51
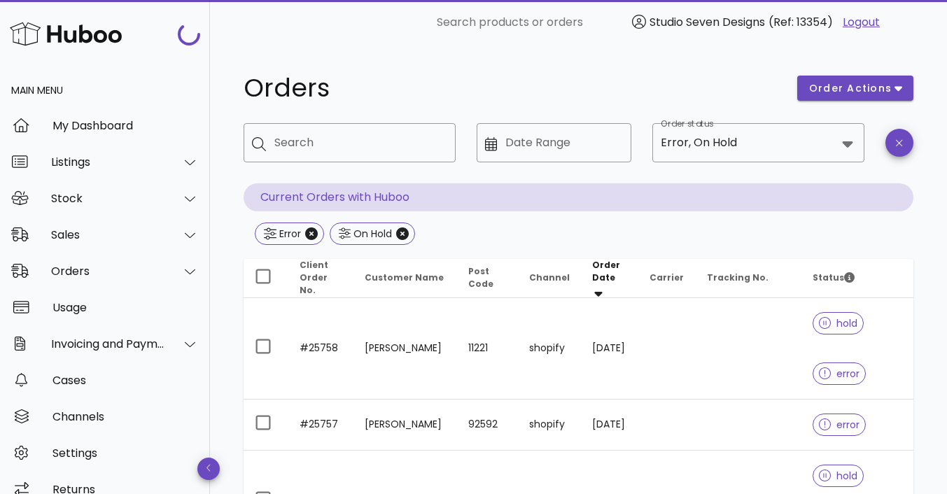
scroll to position [1063, 0]
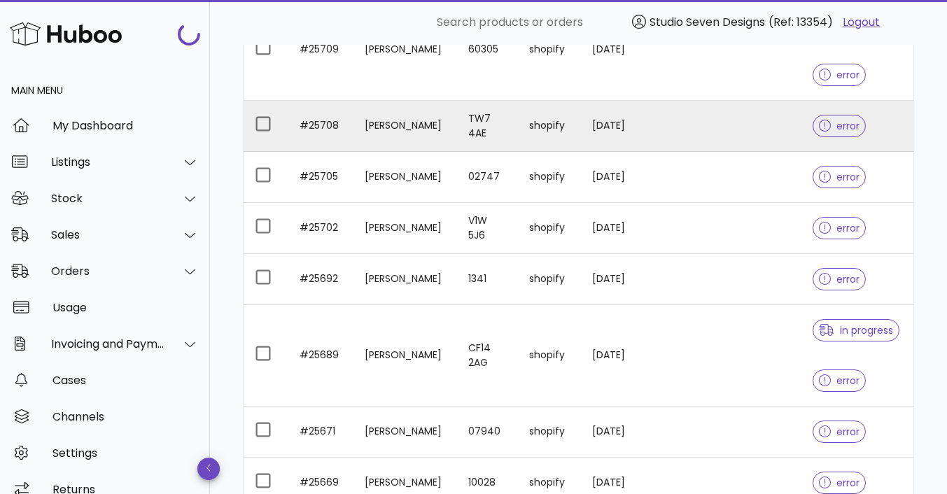
click at [745, 118] on td at bounding box center [749, 126] width 106 height 51
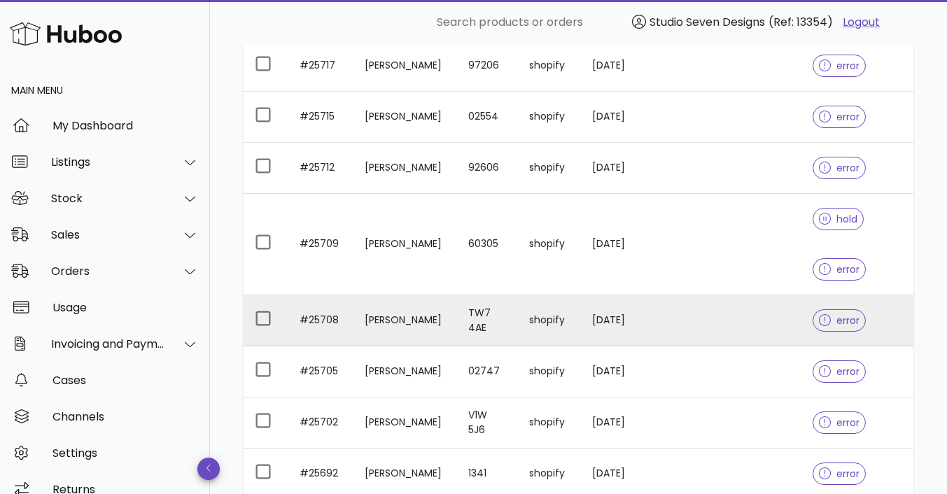
scroll to position [844, 0]
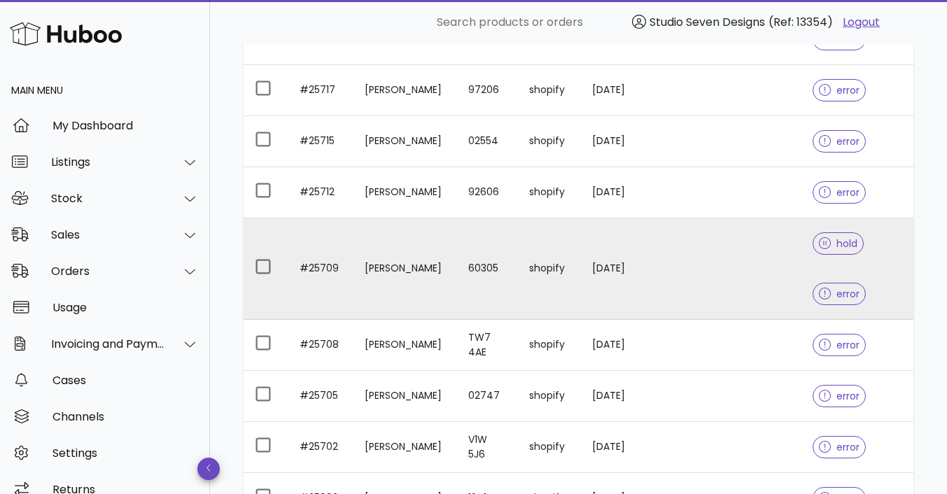
click at [739, 250] on td at bounding box center [749, 269] width 106 height 102
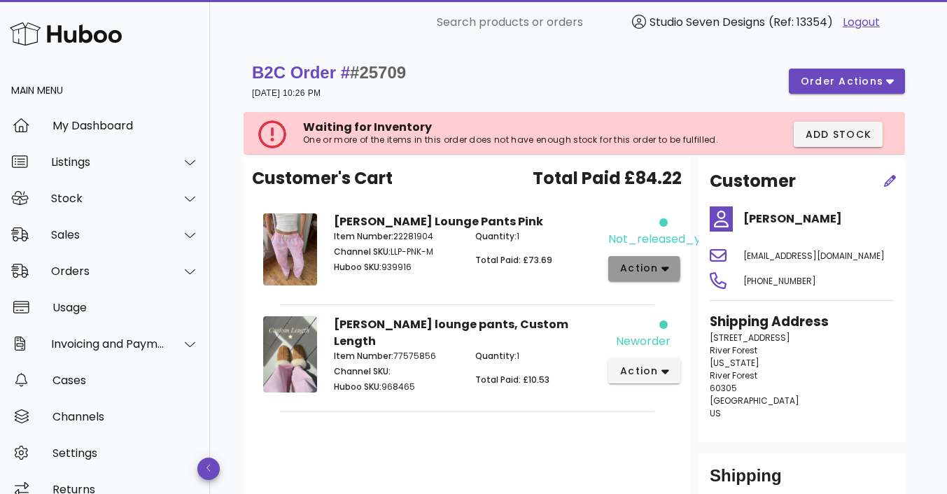
click at [671, 267] on button "action" at bounding box center [644, 268] width 72 height 25
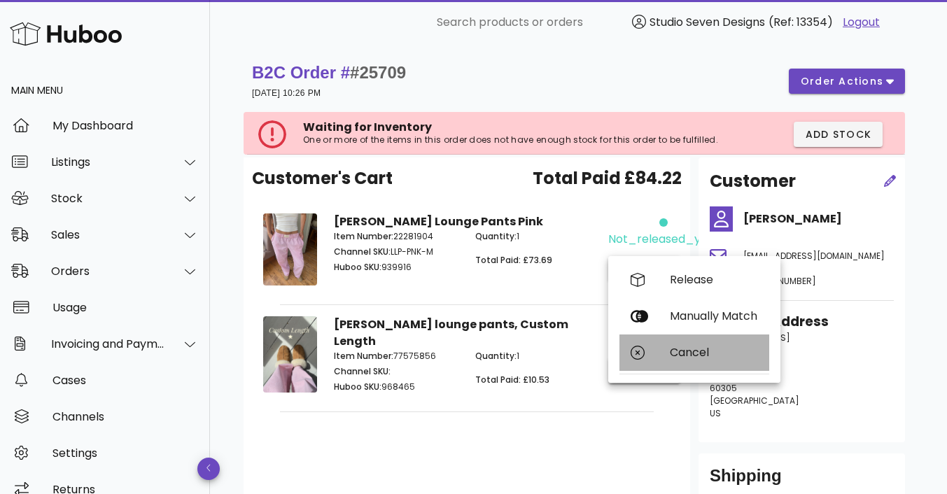
click at [692, 345] on div "Cancel" at bounding box center [695, 353] width 150 height 36
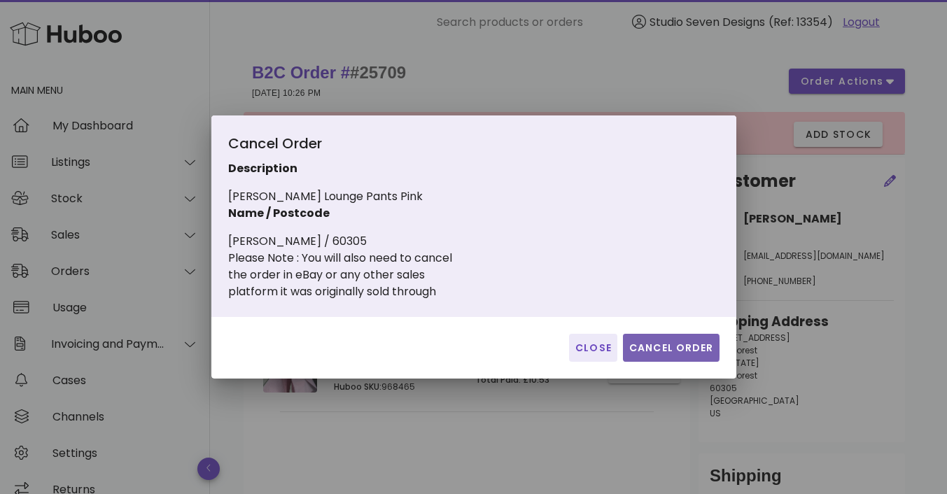
click at [680, 343] on span "Cancel Order" at bounding box center [671, 348] width 85 height 15
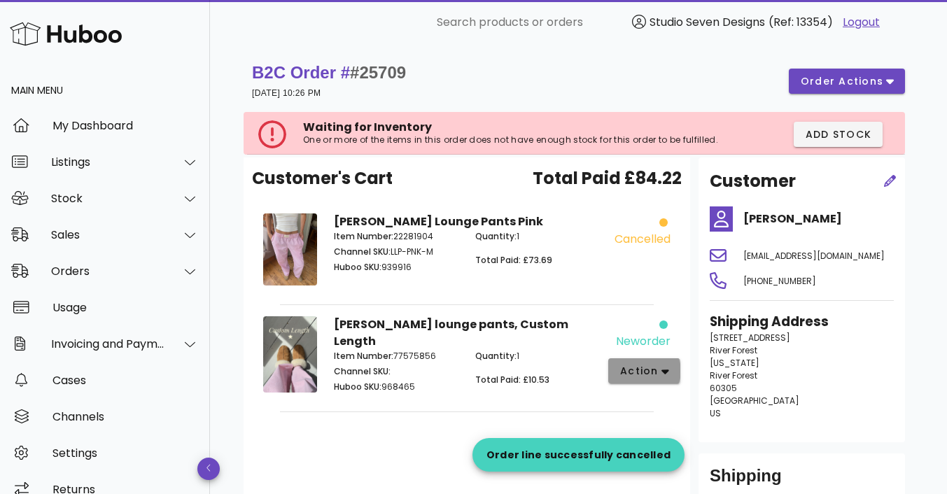
click at [664, 363] on button "action" at bounding box center [644, 370] width 72 height 25
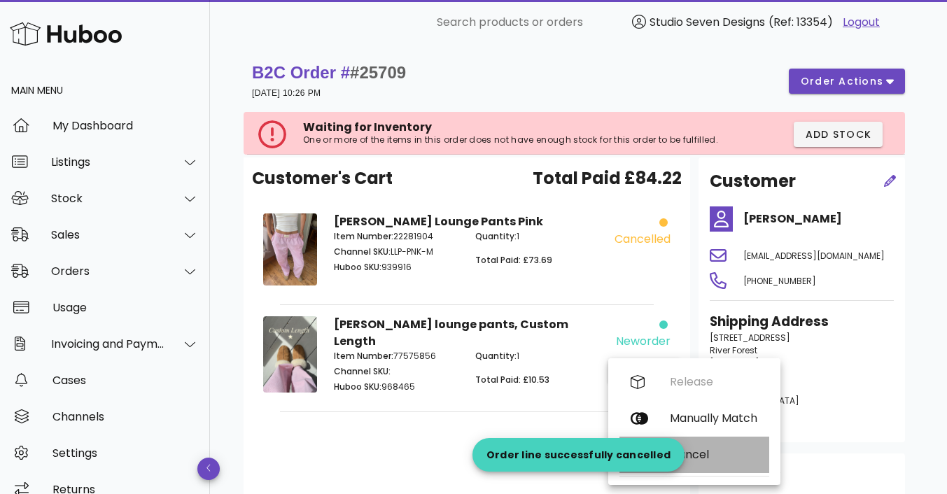
click at [713, 447] on div "Cancel" at bounding box center [695, 455] width 150 height 36
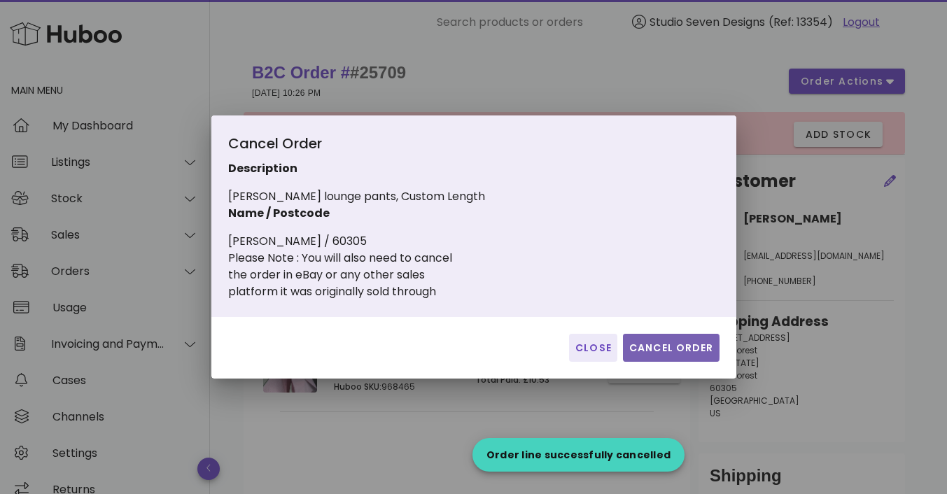
click at [666, 349] on span "Cancel Order" at bounding box center [671, 348] width 85 height 15
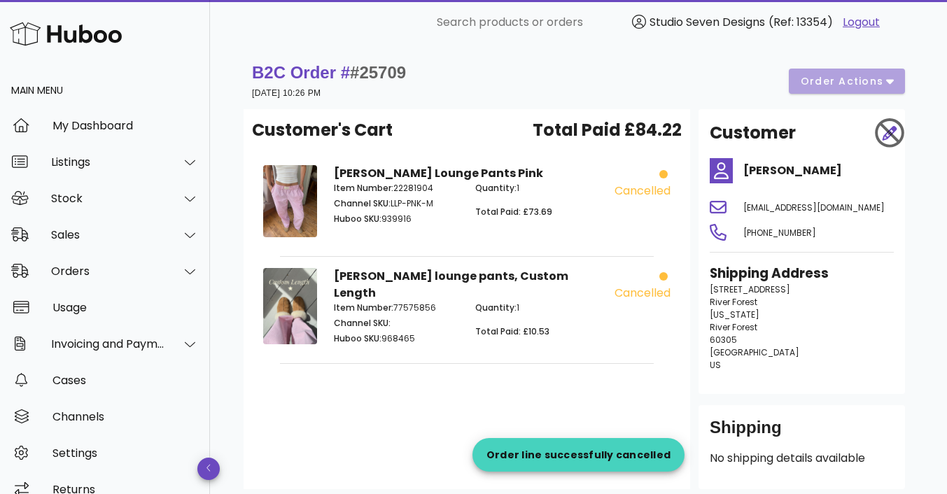
scroll to position [844, 0]
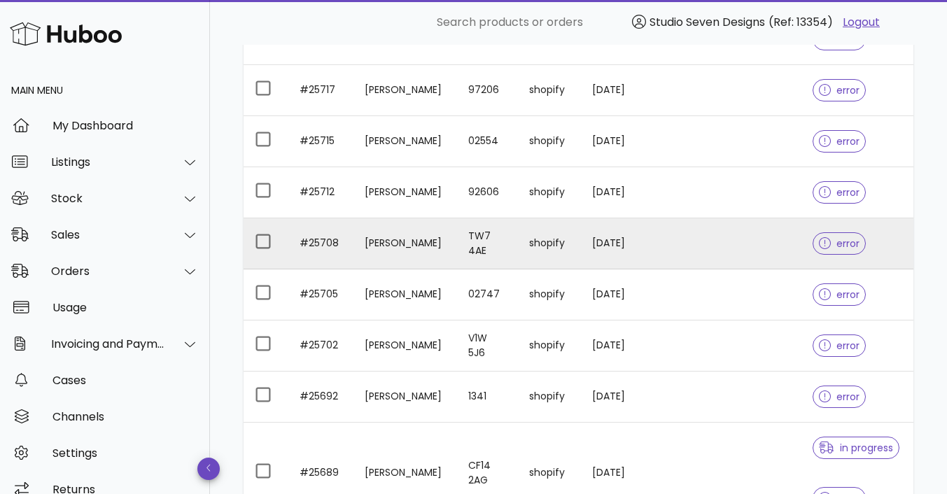
click at [729, 235] on td at bounding box center [749, 243] width 106 height 51
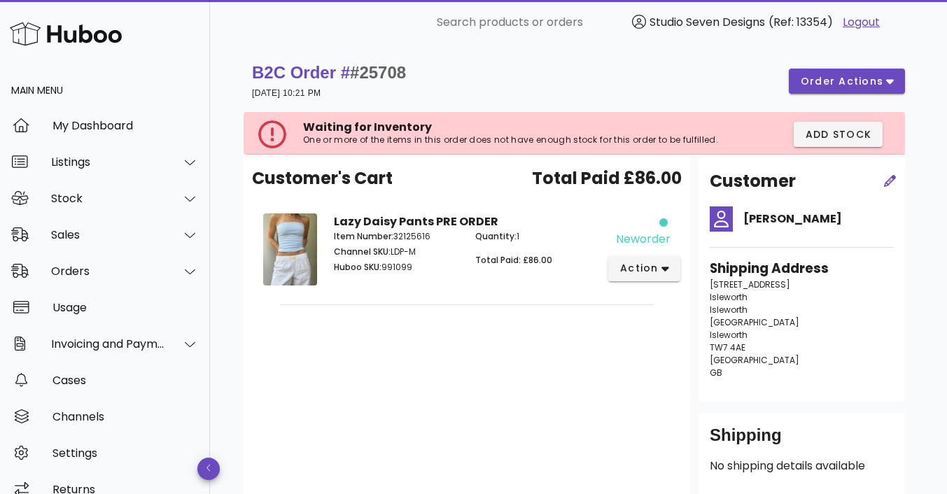
scroll to position [844, 0]
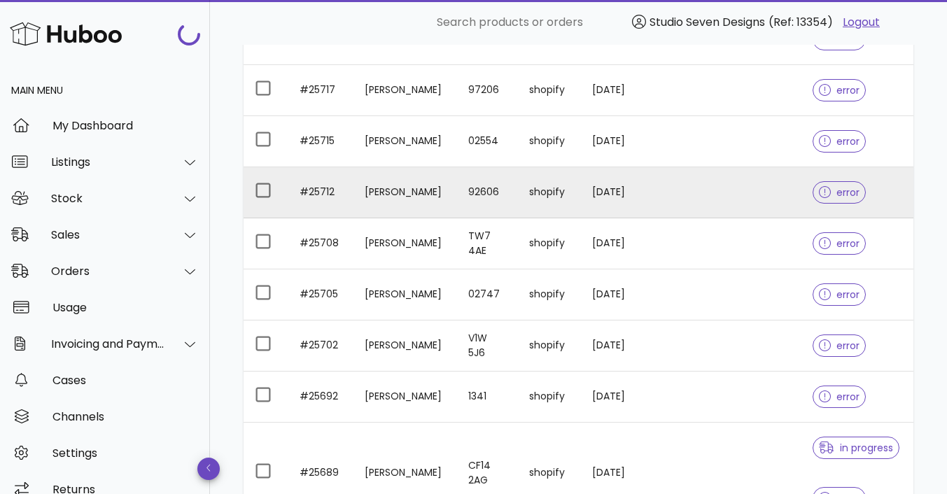
click at [743, 176] on td at bounding box center [749, 192] width 106 height 51
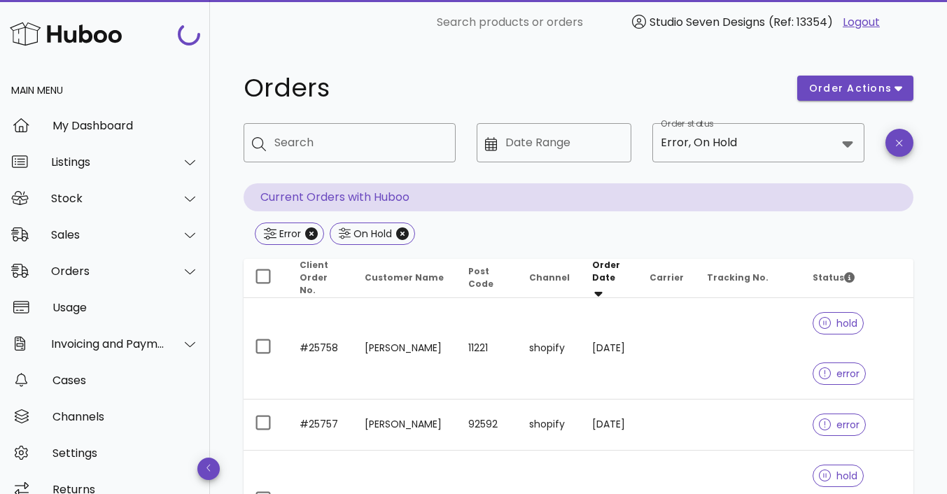
scroll to position [844, 0]
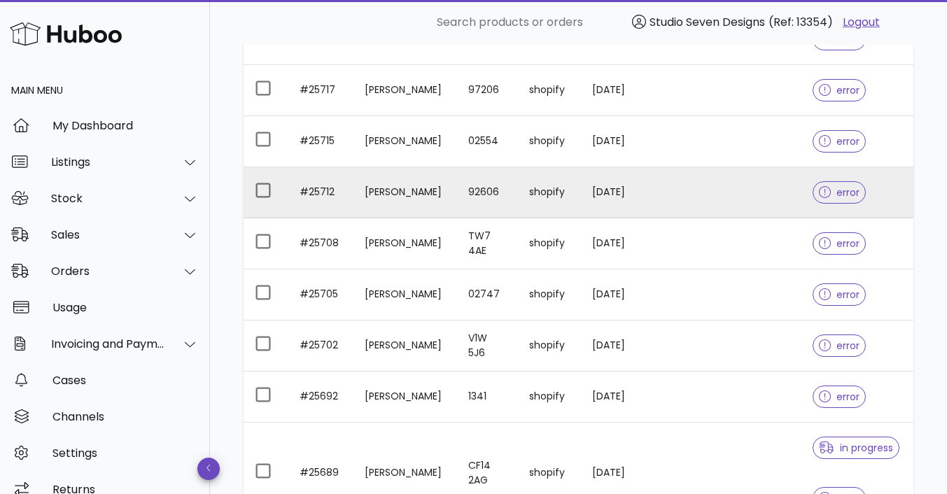
click at [744, 181] on td at bounding box center [749, 192] width 106 height 51
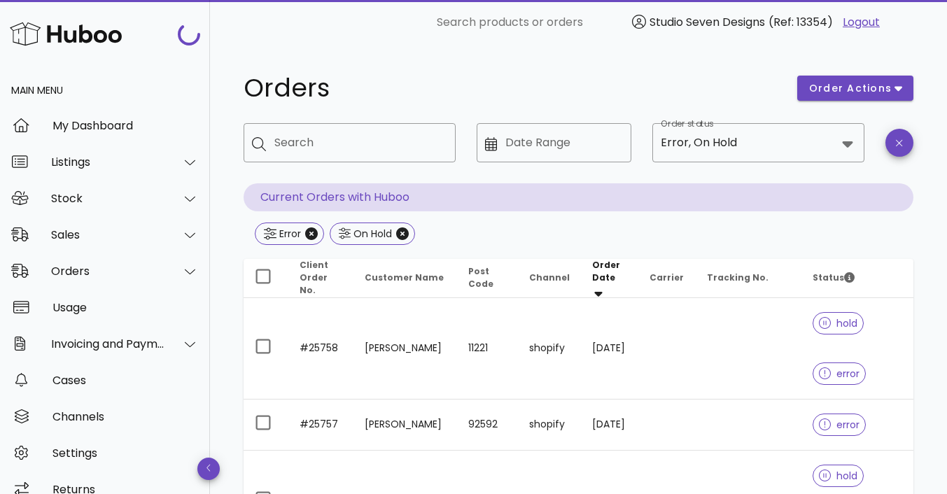
scroll to position [844, 0]
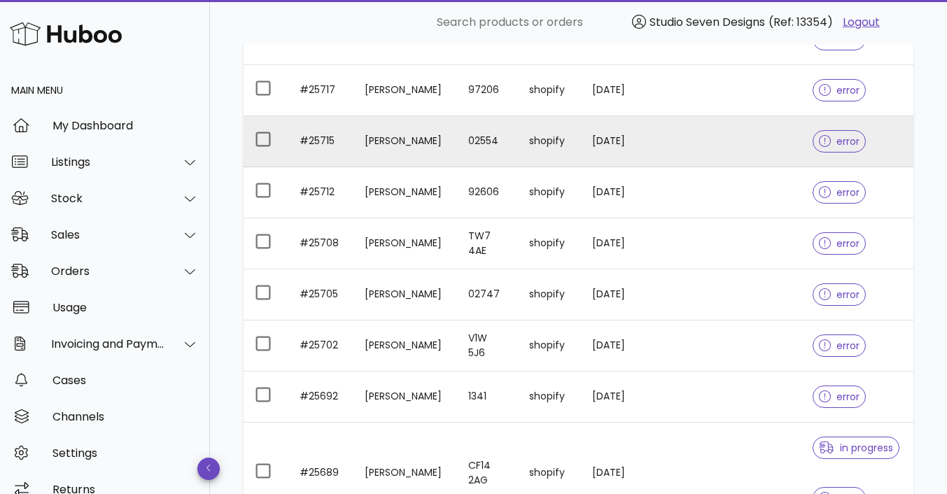
click at [729, 140] on td at bounding box center [749, 141] width 106 height 51
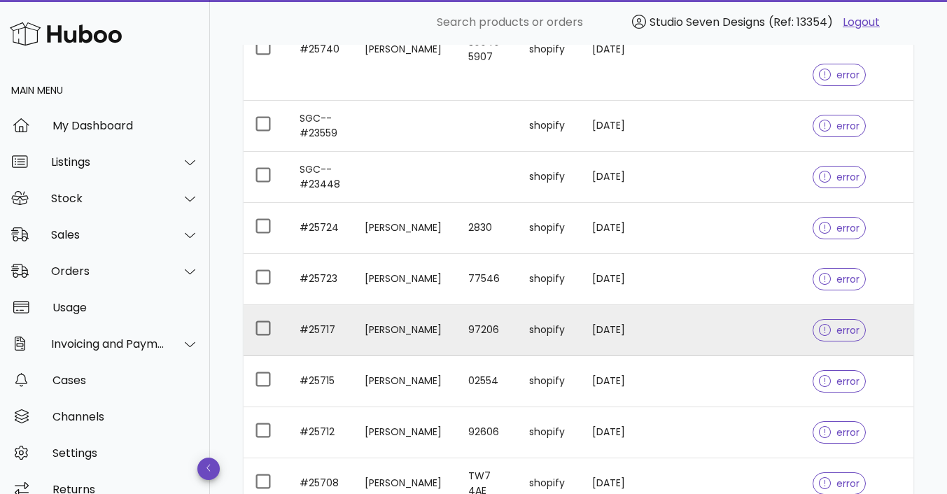
scroll to position [602, 0]
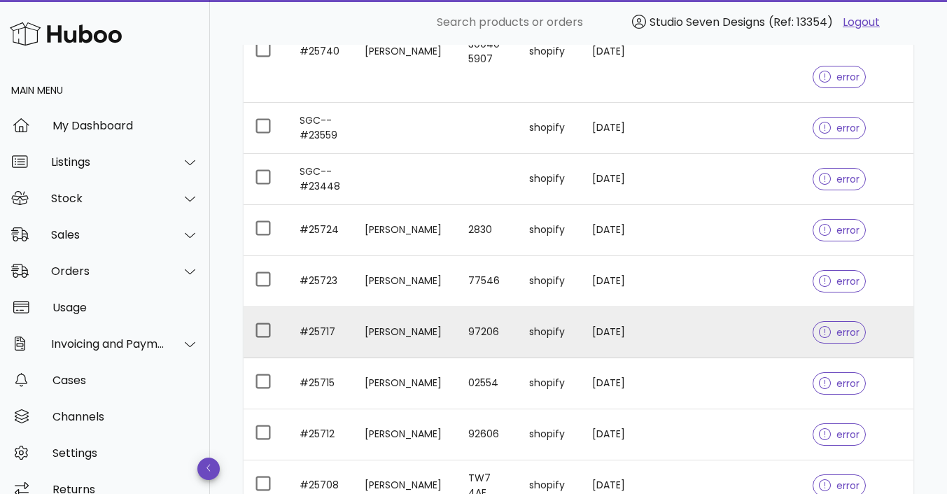
click at [734, 323] on td at bounding box center [749, 332] width 106 height 51
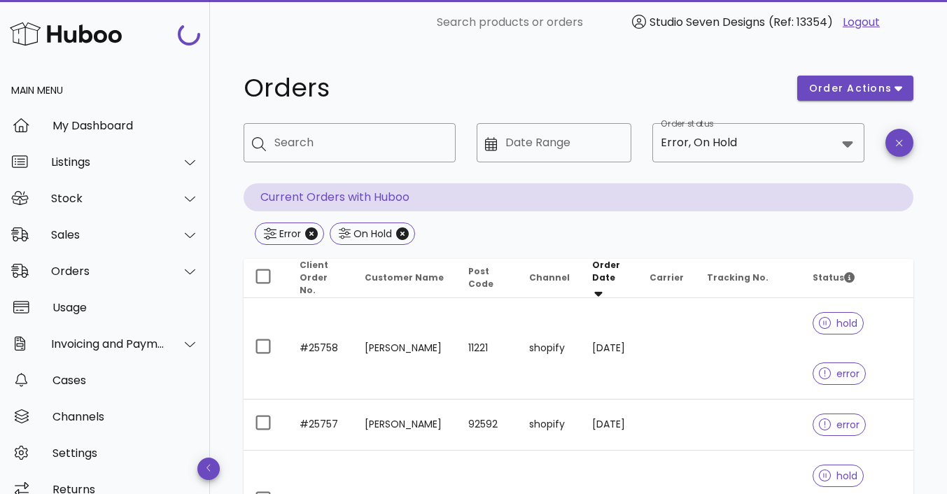
scroll to position [602, 0]
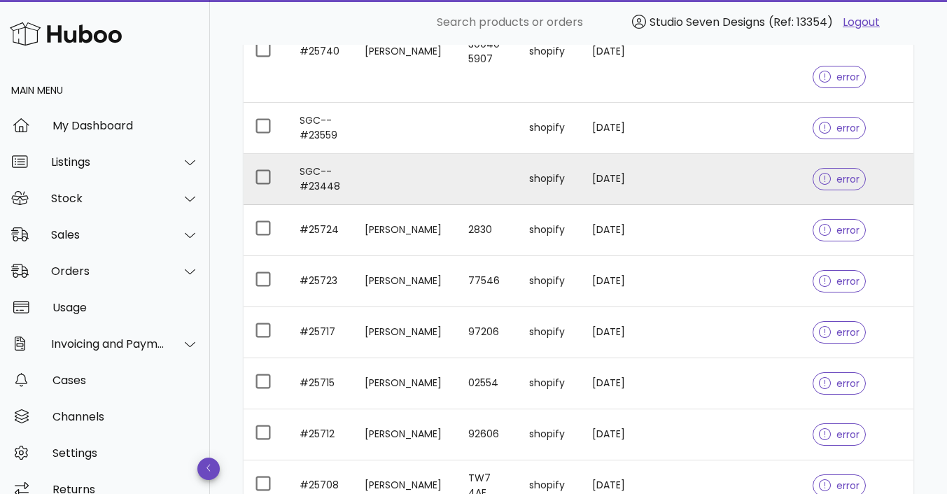
click at [753, 170] on td at bounding box center [749, 179] width 106 height 51
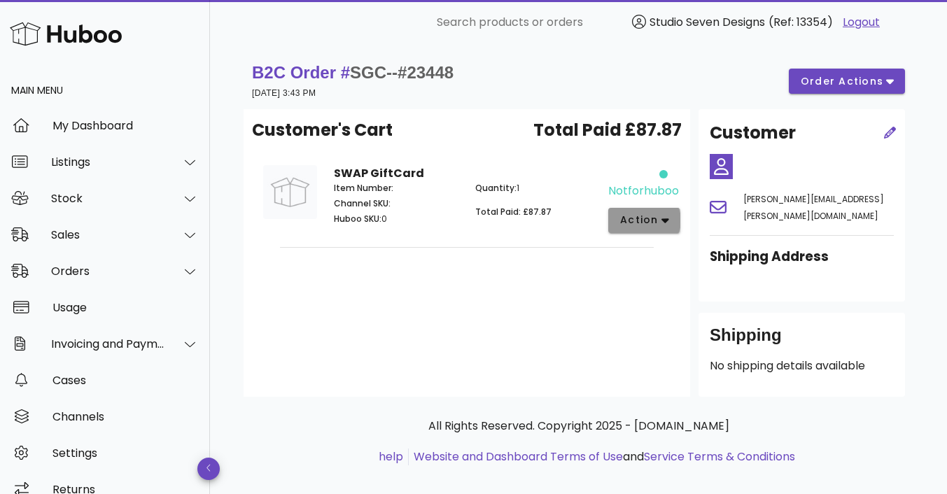
click at [662, 219] on icon "button" at bounding box center [666, 220] width 8 height 5
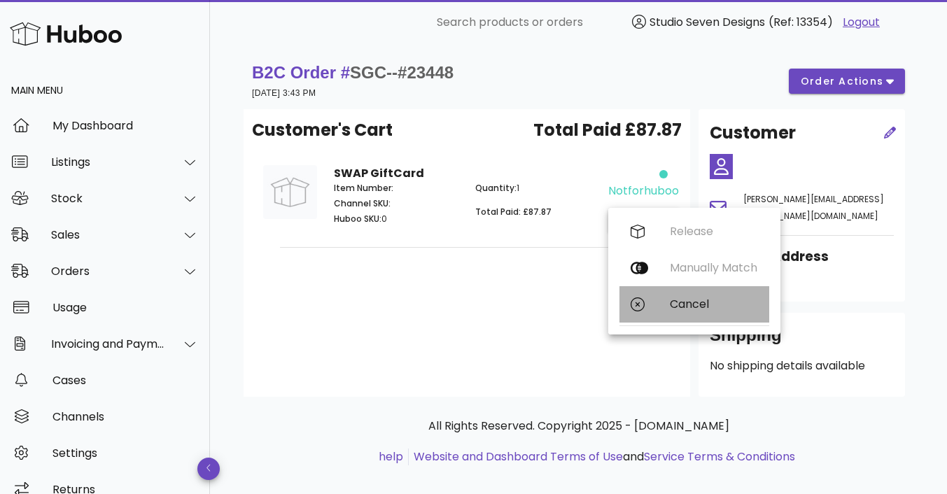
click at [688, 305] on div "Cancel" at bounding box center [714, 304] width 88 height 13
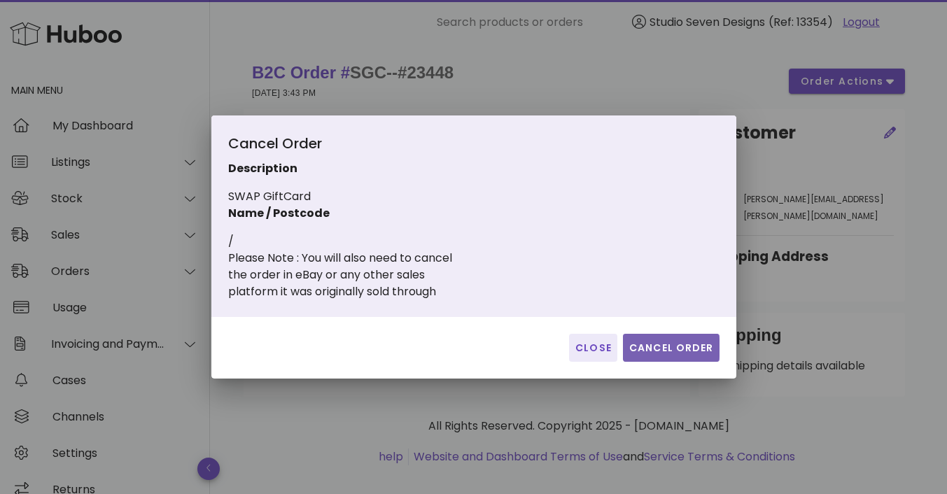
click at [684, 345] on span "Cancel Order" at bounding box center [671, 348] width 85 height 15
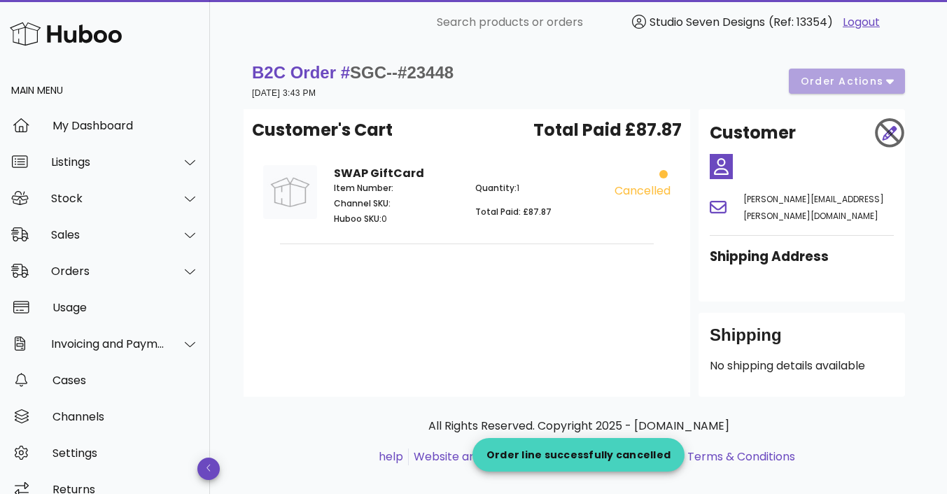
scroll to position [602, 0]
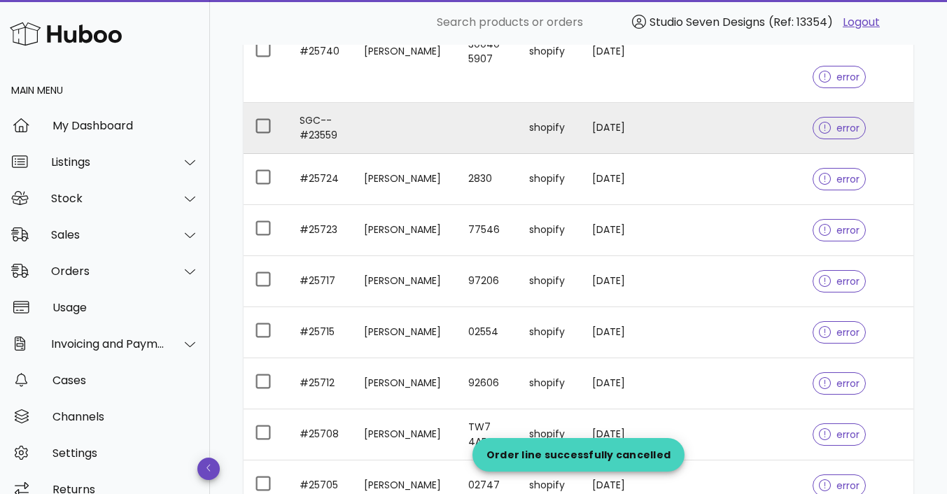
click at [762, 119] on td at bounding box center [749, 128] width 106 height 51
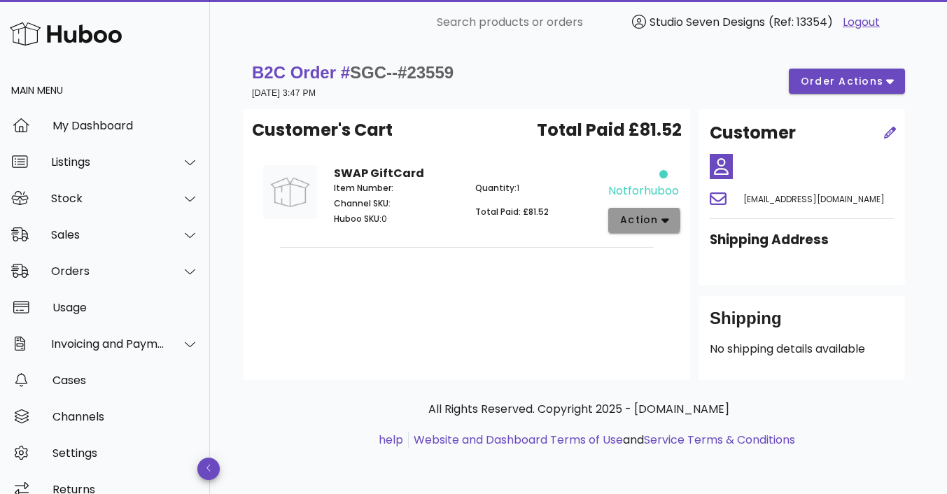
click at [672, 221] on button "action" at bounding box center [644, 220] width 72 height 25
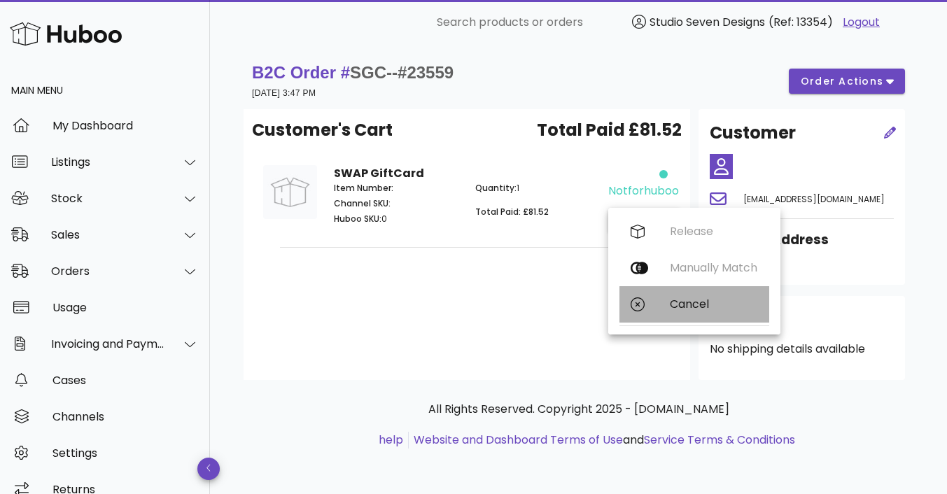
click at [690, 306] on div "Cancel" at bounding box center [714, 304] width 88 height 13
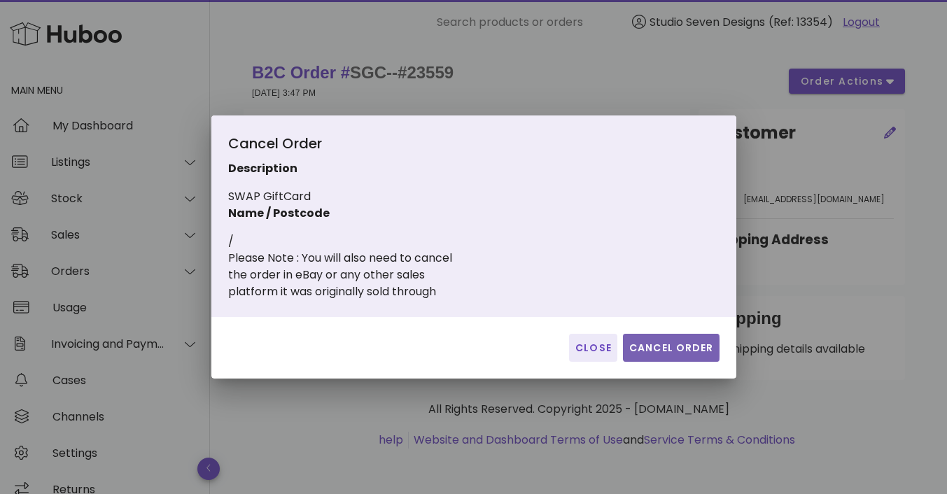
click at [676, 351] on span "Cancel Order" at bounding box center [671, 348] width 85 height 15
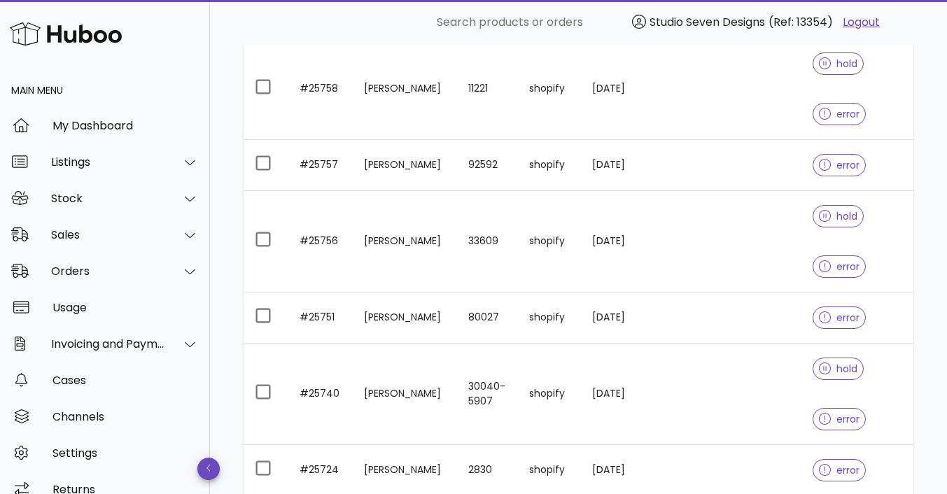
scroll to position [258, 0]
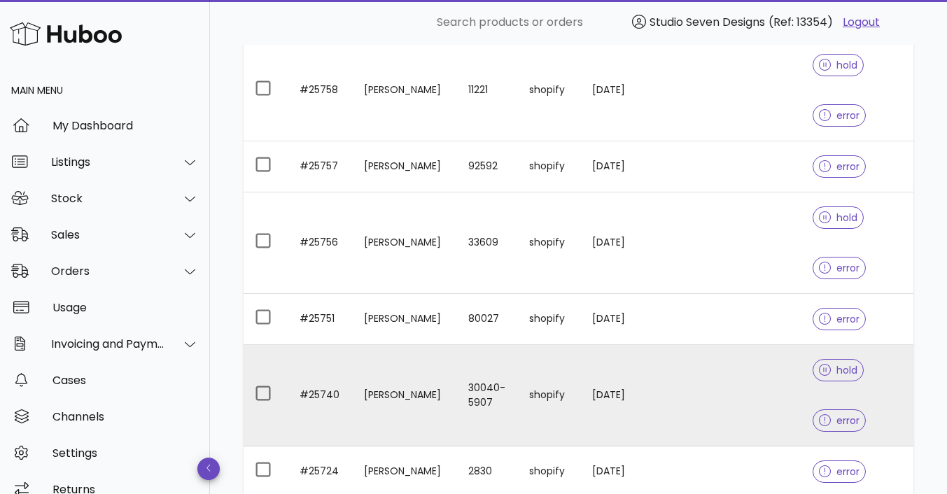
click at [736, 396] on td at bounding box center [749, 396] width 106 height 102
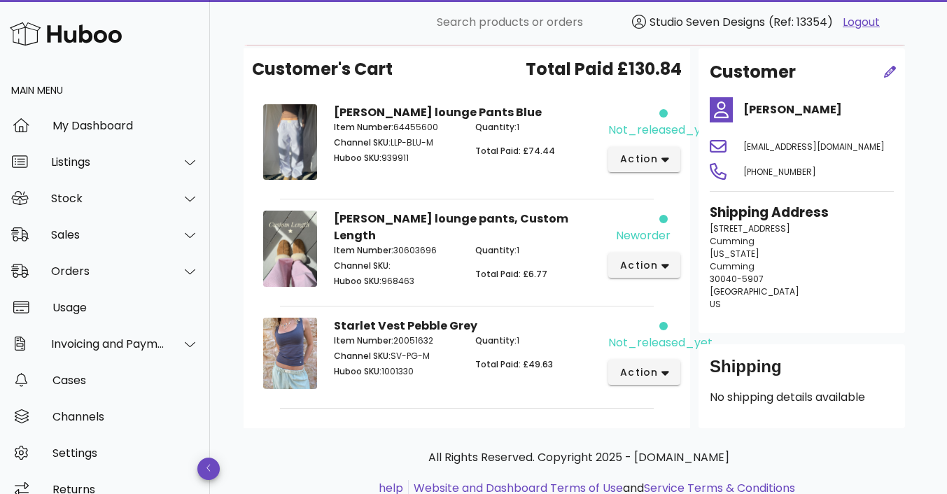
scroll to position [120, 0]
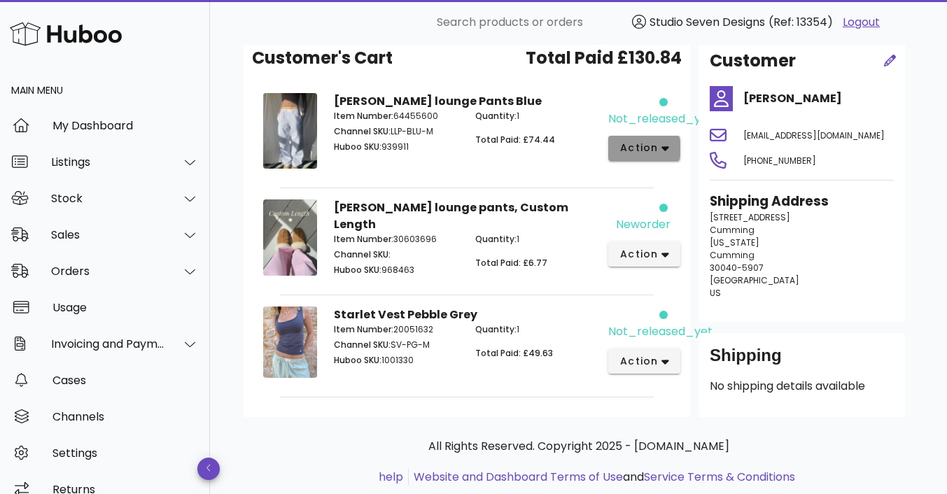
click at [664, 145] on icon "button" at bounding box center [666, 148] width 8 height 13
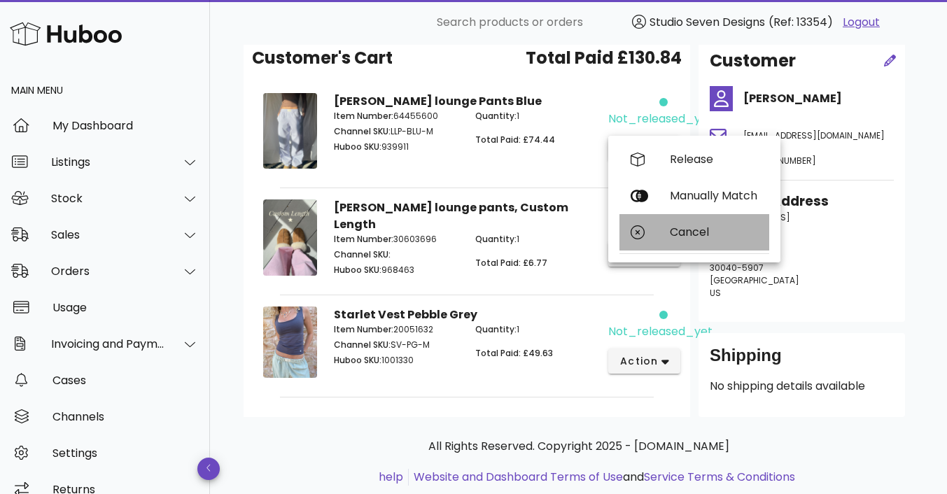
click at [685, 231] on div "Cancel" at bounding box center [714, 231] width 88 height 13
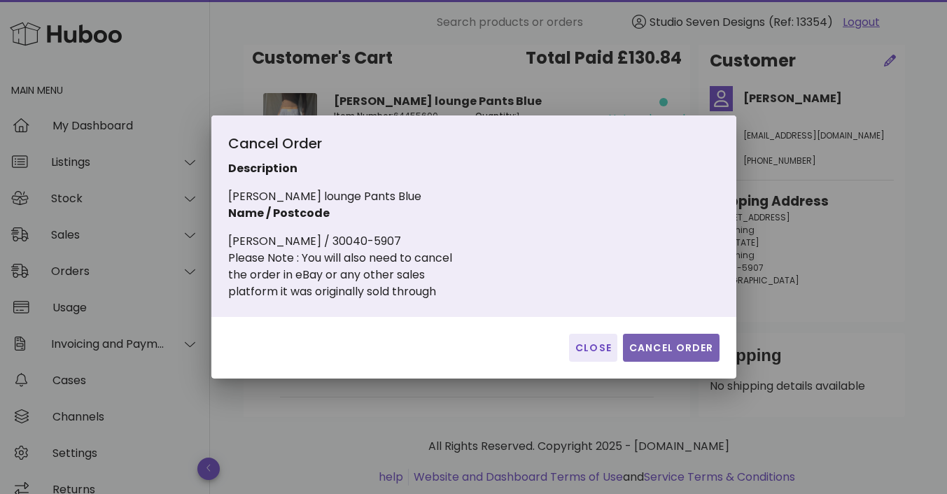
click at [678, 344] on span "Cancel Order" at bounding box center [671, 348] width 85 height 15
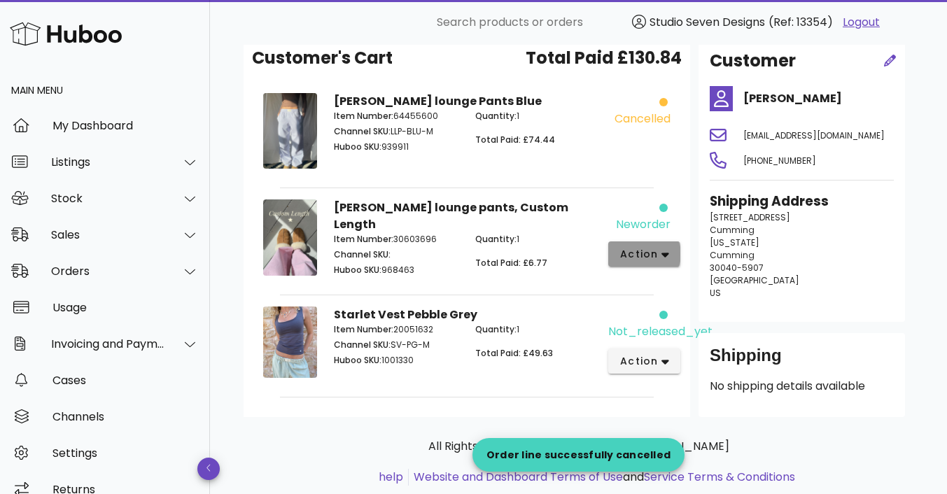
click at [668, 249] on button "action" at bounding box center [644, 254] width 72 height 25
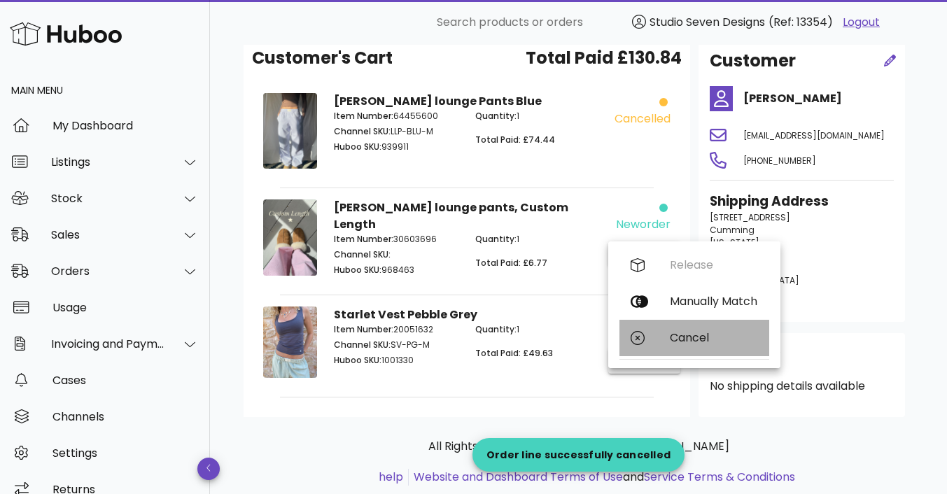
click at [694, 340] on div "Cancel" at bounding box center [714, 337] width 88 height 13
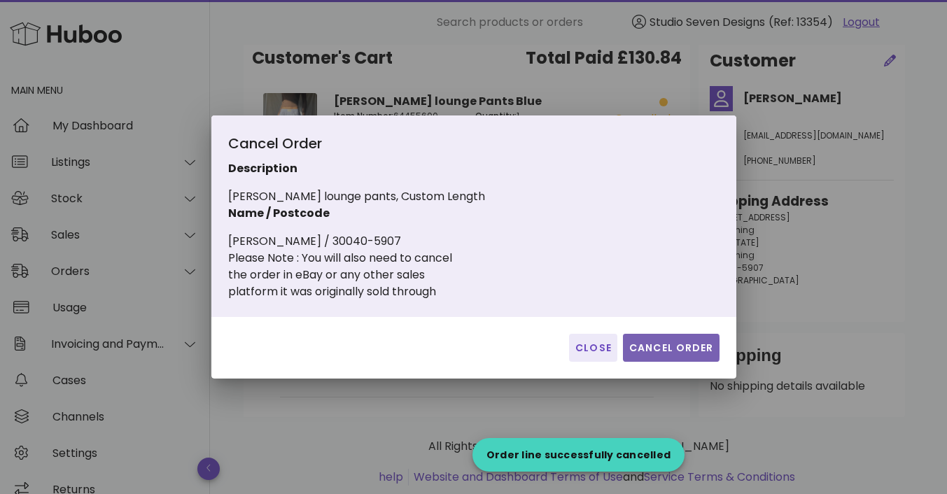
click at [680, 348] on span "Cancel Order" at bounding box center [671, 348] width 85 height 15
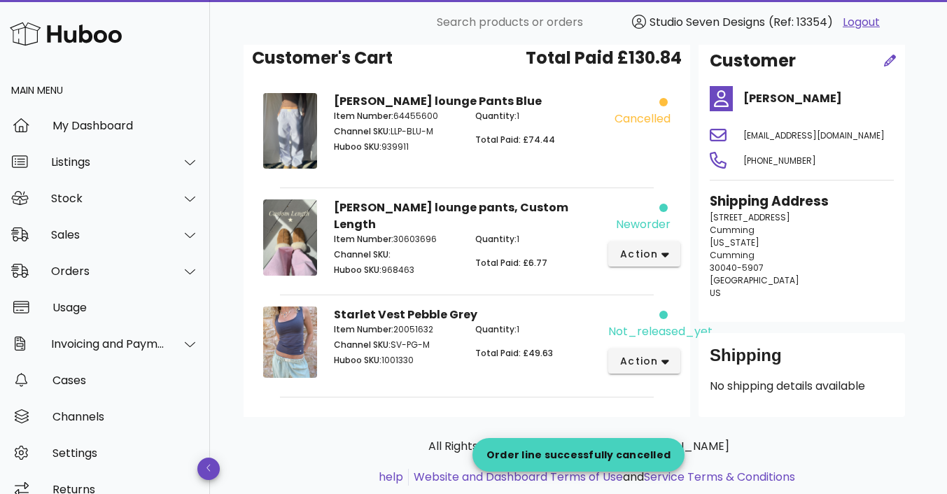
scroll to position [109, 0]
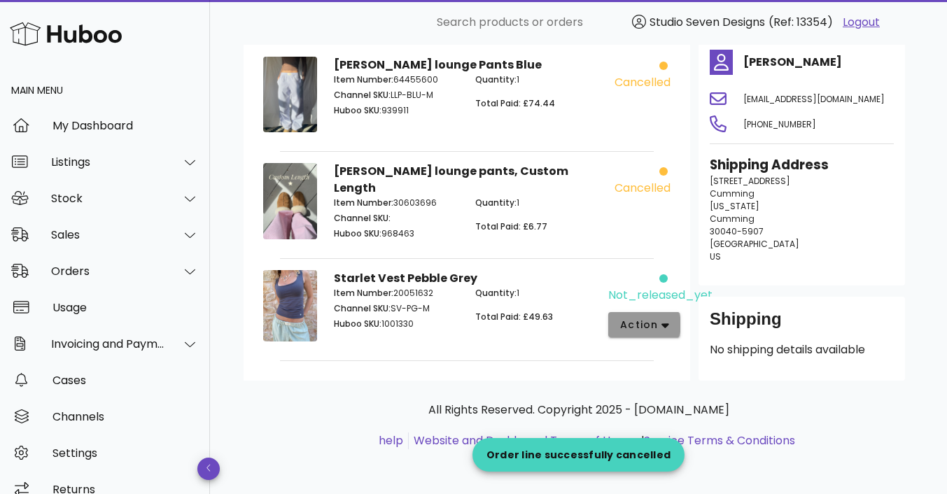
click at [658, 319] on span "action" at bounding box center [645, 325] width 50 height 15
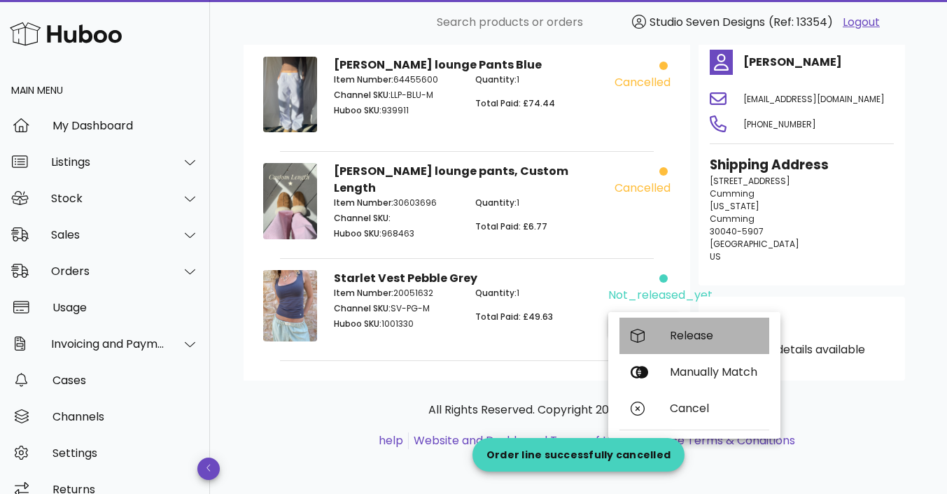
click at [694, 334] on div "Release" at bounding box center [714, 335] width 88 height 13
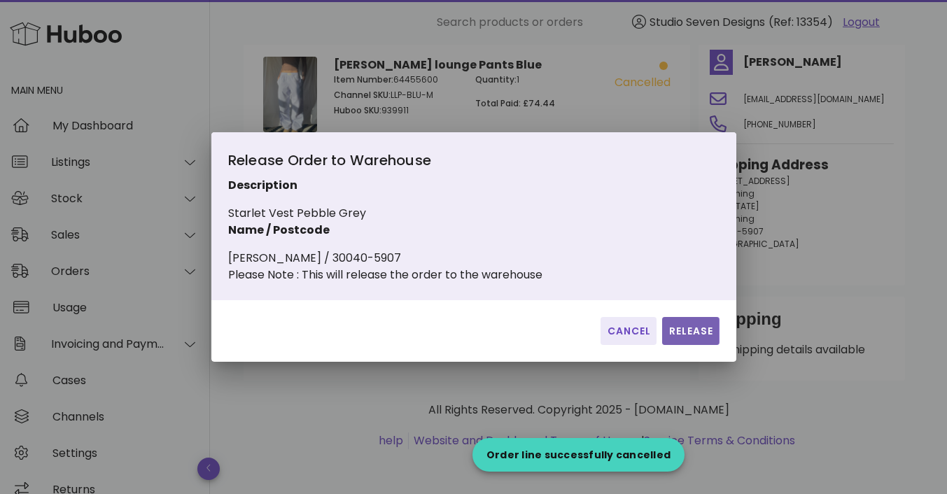
click at [694, 334] on span "Release" at bounding box center [691, 331] width 46 height 15
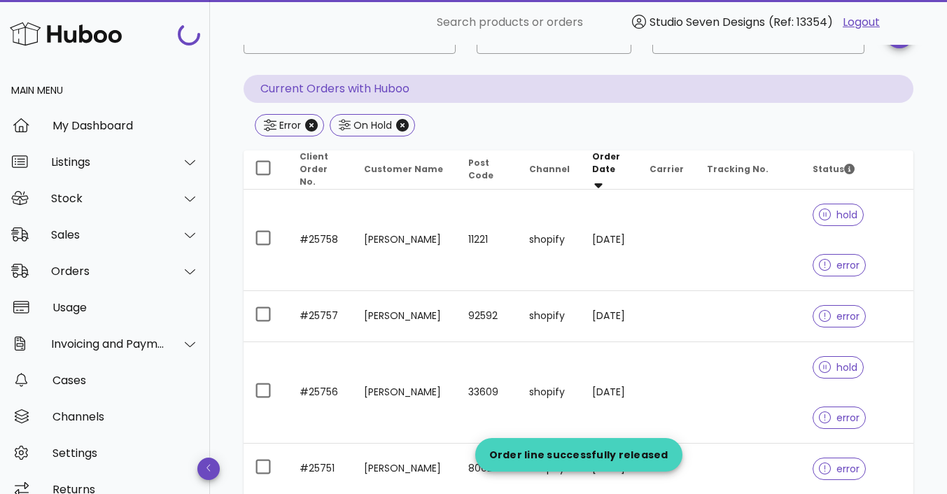
scroll to position [258, 0]
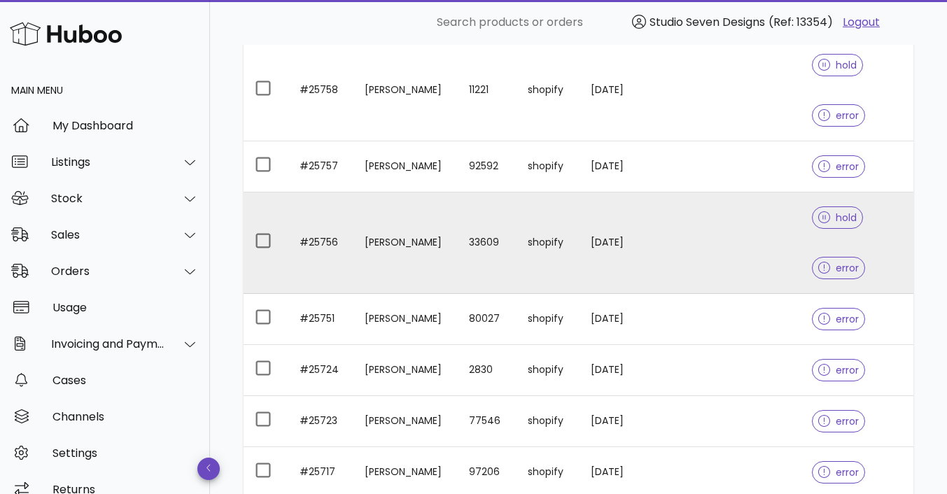
click at [729, 220] on td at bounding box center [748, 244] width 106 height 102
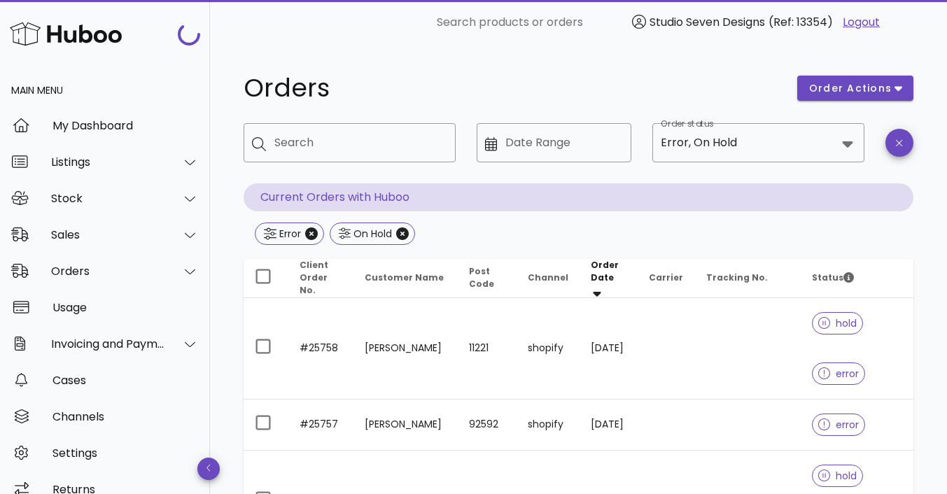
scroll to position [258, 0]
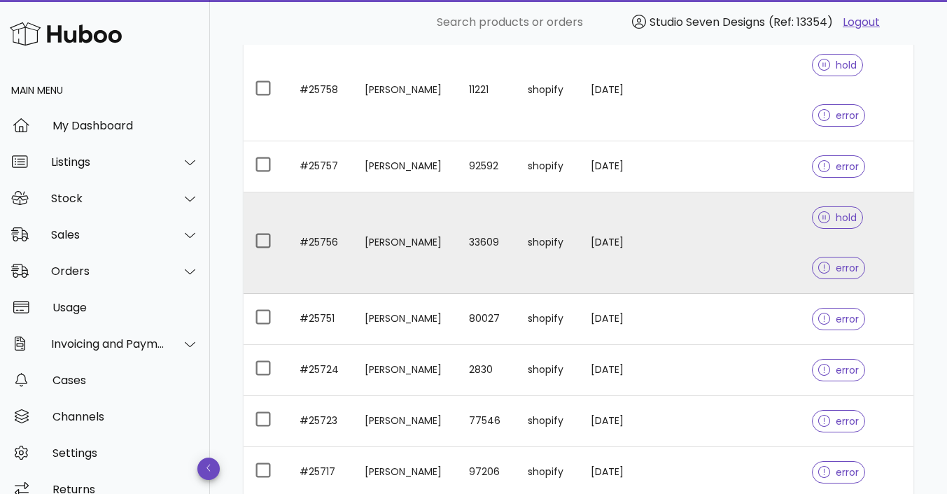
click at [748, 222] on td at bounding box center [748, 244] width 106 height 102
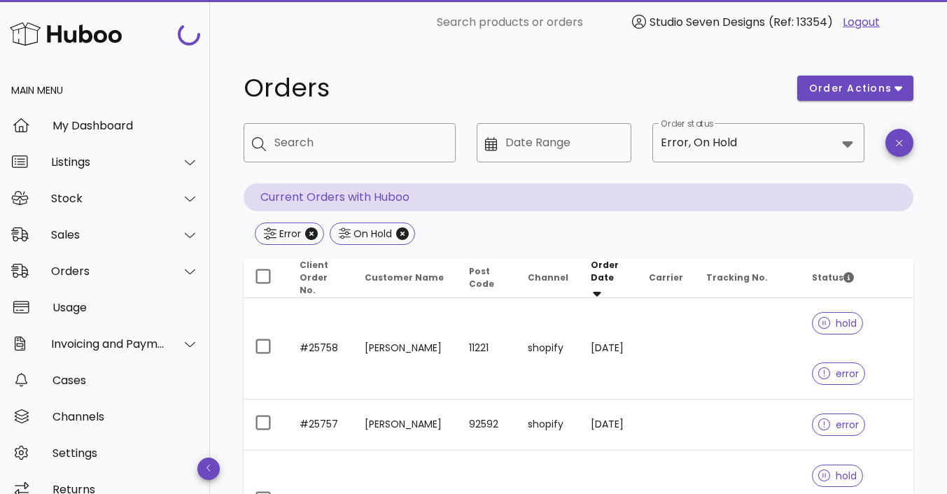
scroll to position [258, 0]
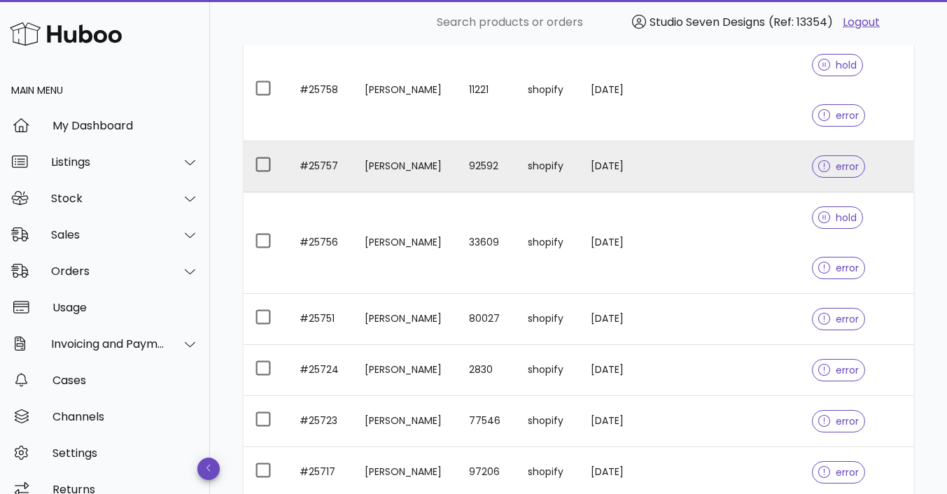
click at [696, 152] on td at bounding box center [748, 166] width 106 height 51
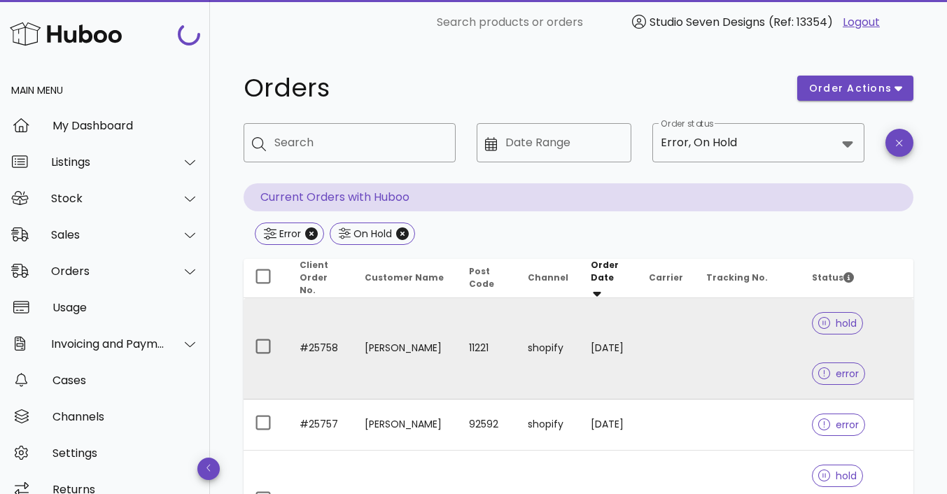
scroll to position [258, 0]
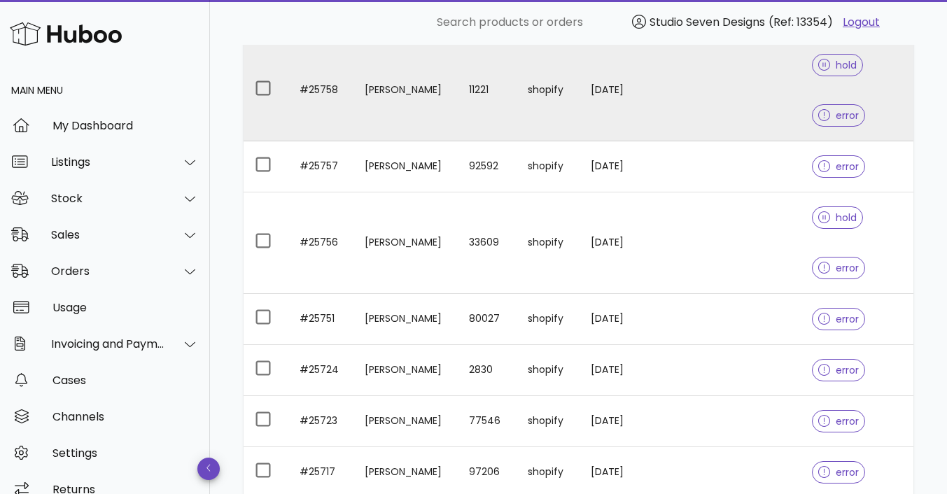
click at [715, 88] on td at bounding box center [748, 91] width 106 height 102
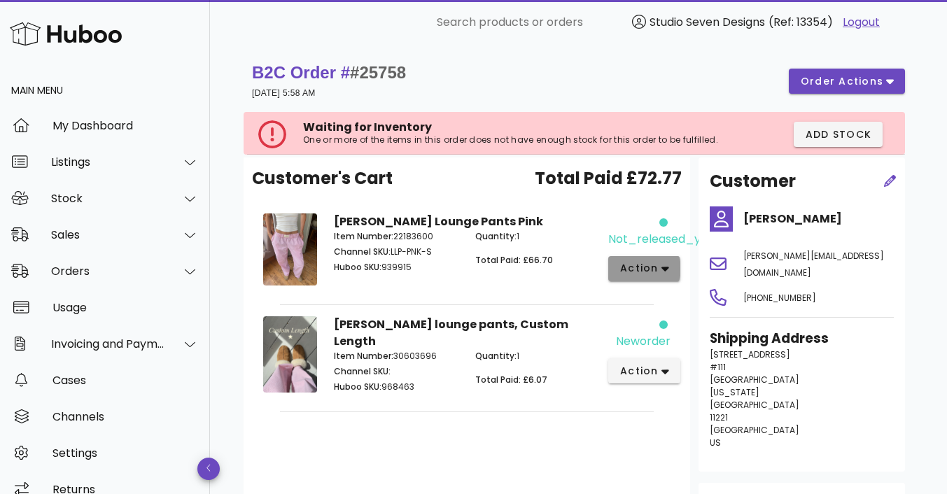
click at [669, 274] on button "action" at bounding box center [644, 268] width 72 height 25
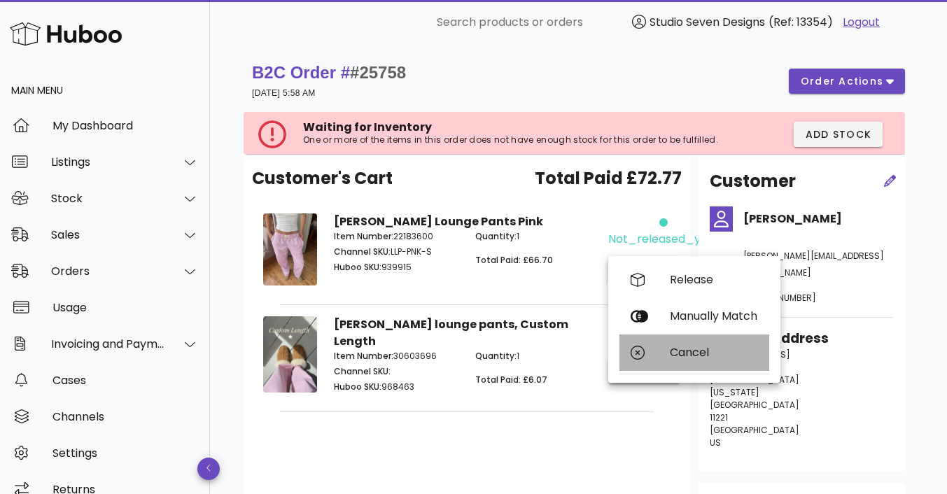
click at [683, 342] on div "Cancel" at bounding box center [695, 353] width 150 height 36
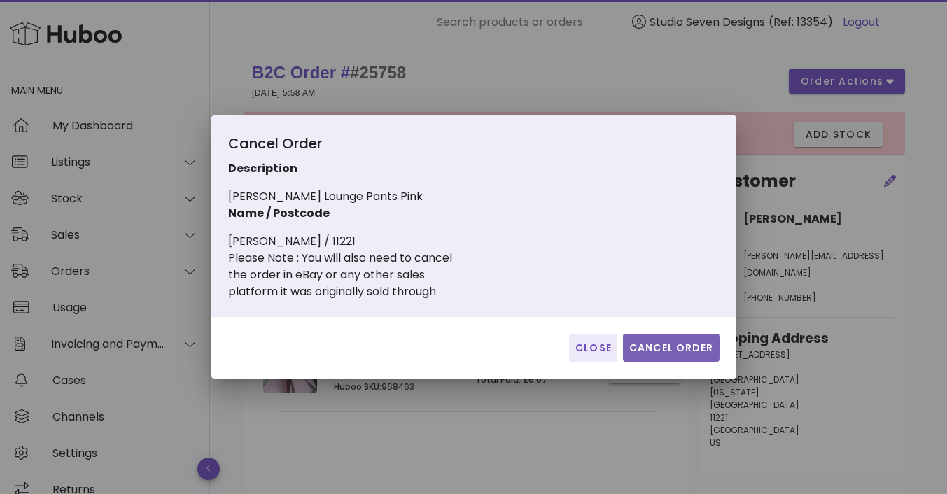
click at [683, 344] on span "Cancel Order" at bounding box center [671, 348] width 85 height 15
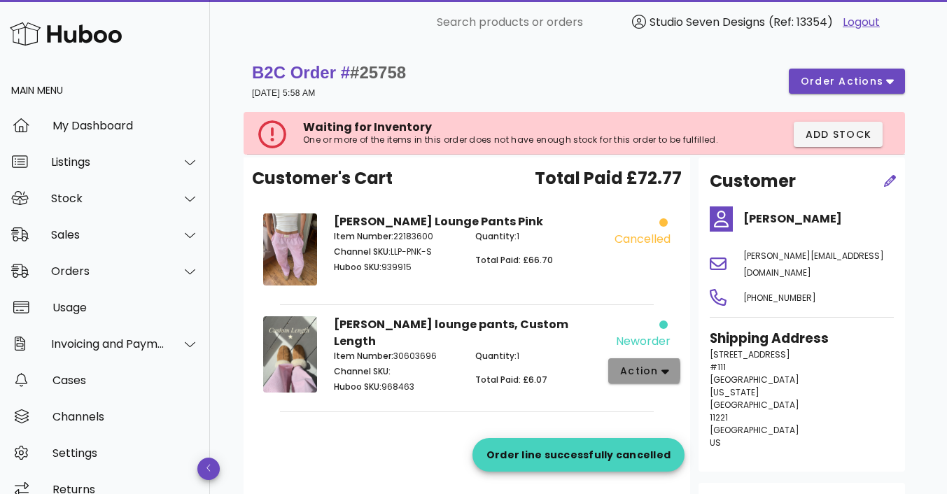
click at [652, 382] on button "action" at bounding box center [644, 370] width 72 height 25
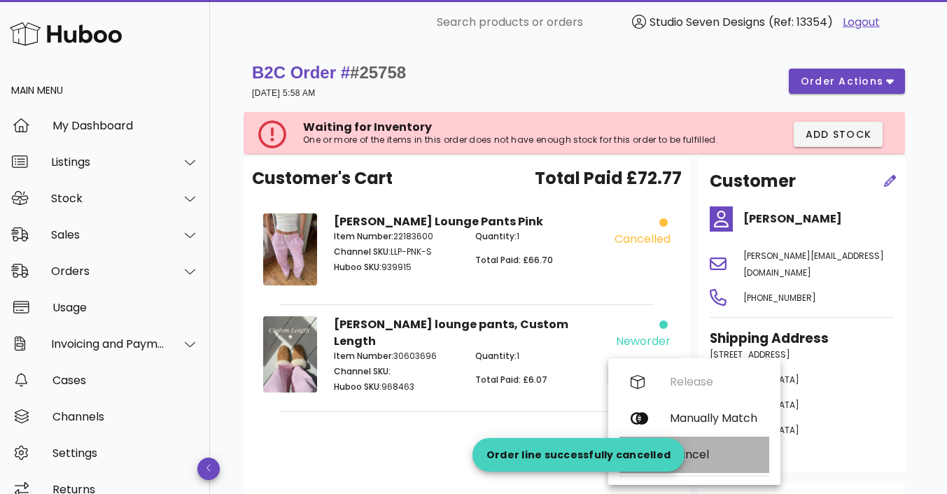
click at [693, 445] on div "Cancel" at bounding box center [695, 455] width 150 height 36
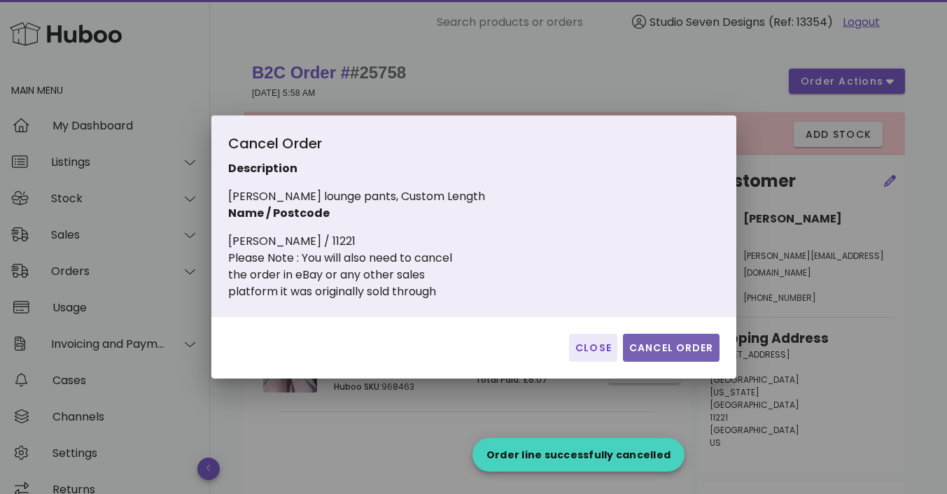
click at [664, 351] on span "Cancel Order" at bounding box center [671, 348] width 85 height 15
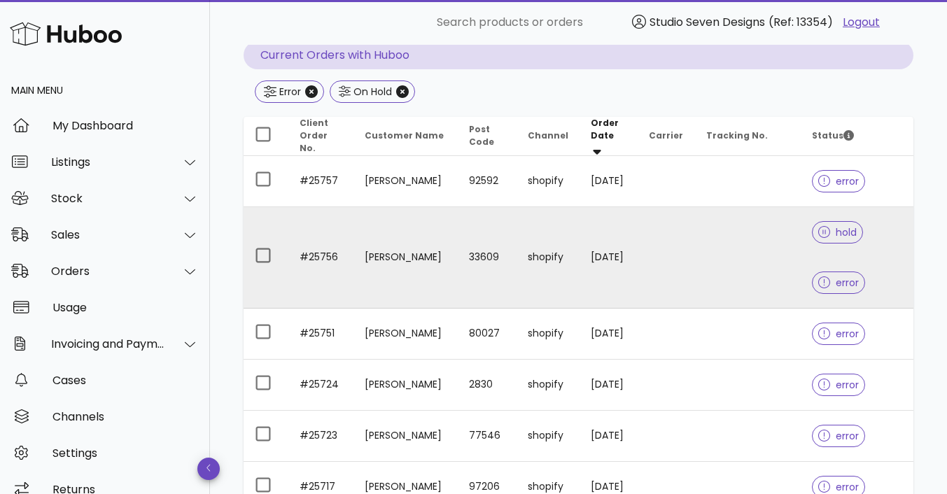
scroll to position [130, 0]
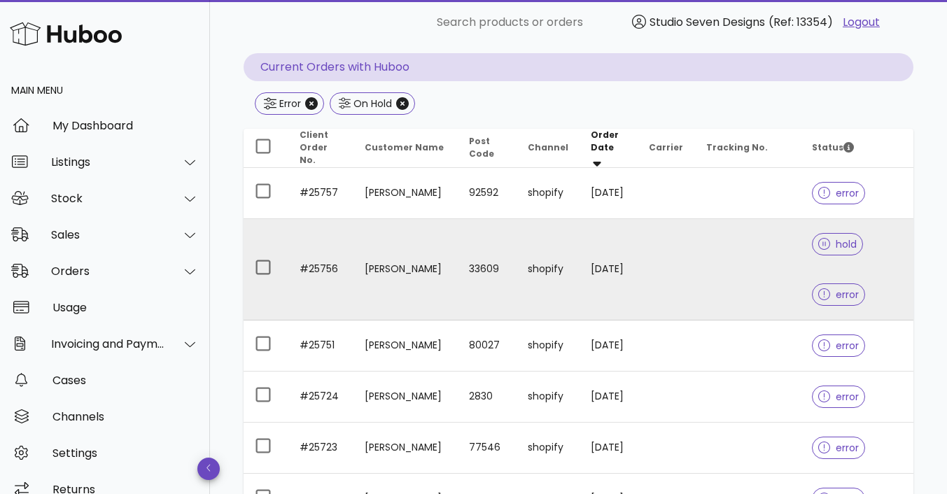
click at [742, 258] on td at bounding box center [748, 270] width 106 height 102
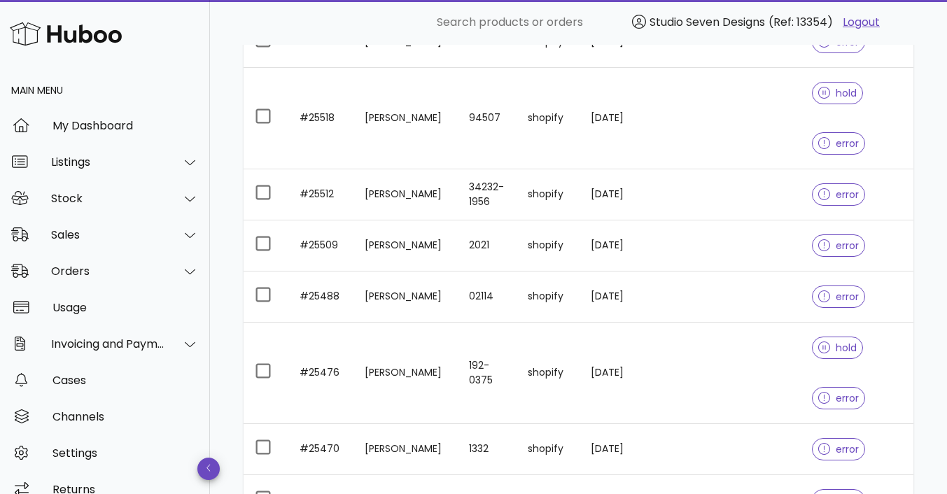
scroll to position [3314, 0]
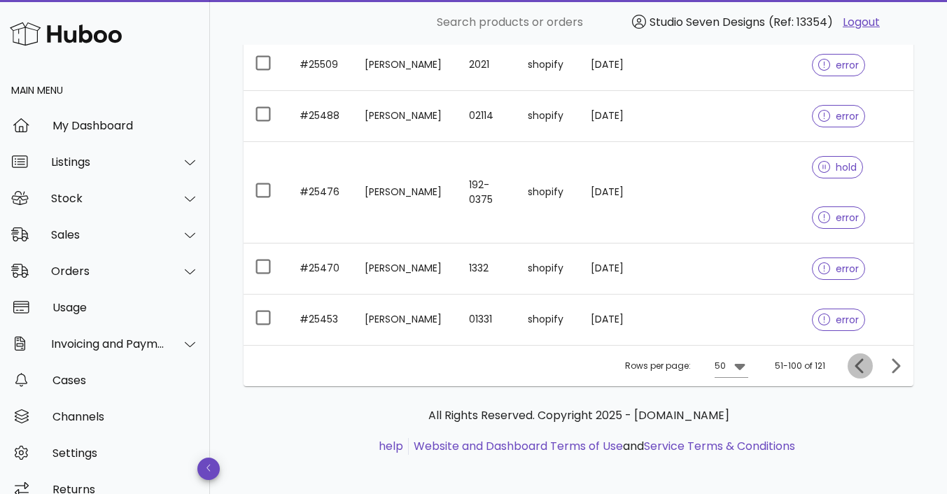
click at [863, 360] on icon "Previous page" at bounding box center [860, 366] width 17 height 17
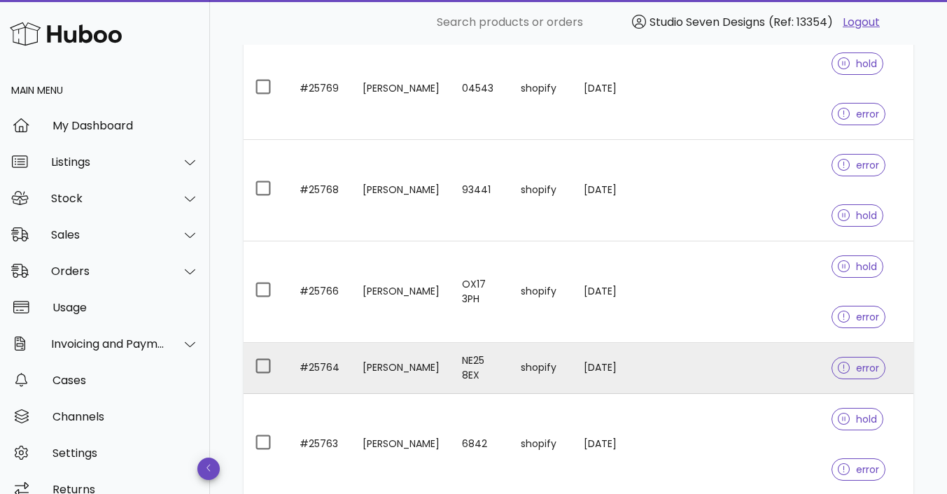
scroll to position [3632, 0]
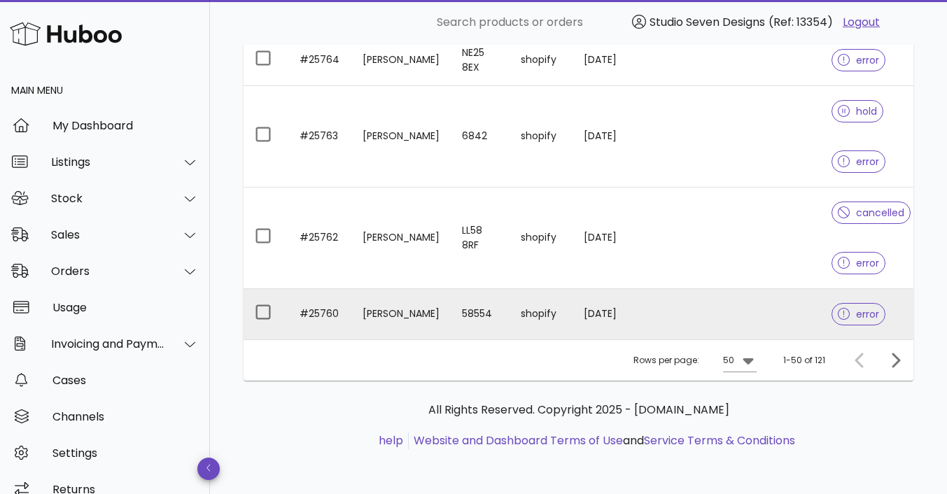
click at [750, 300] on td at bounding box center [753, 314] width 136 height 50
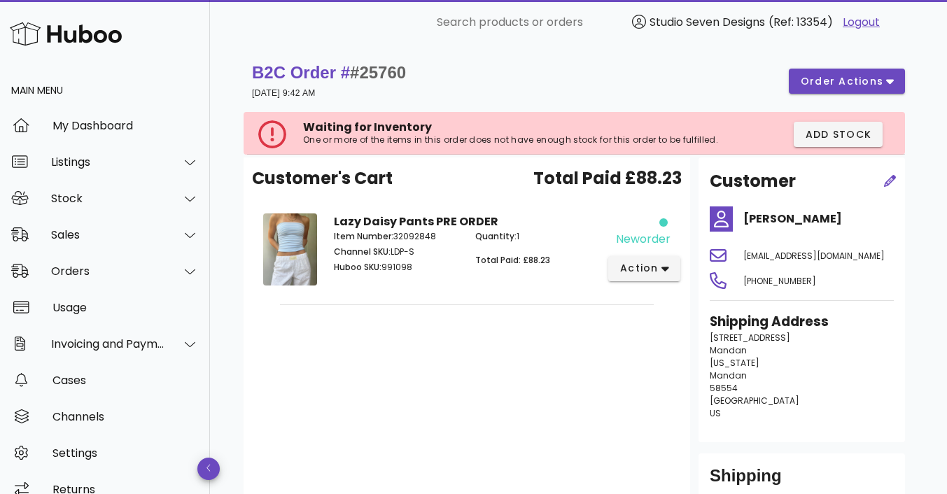
scroll to position [3632, 0]
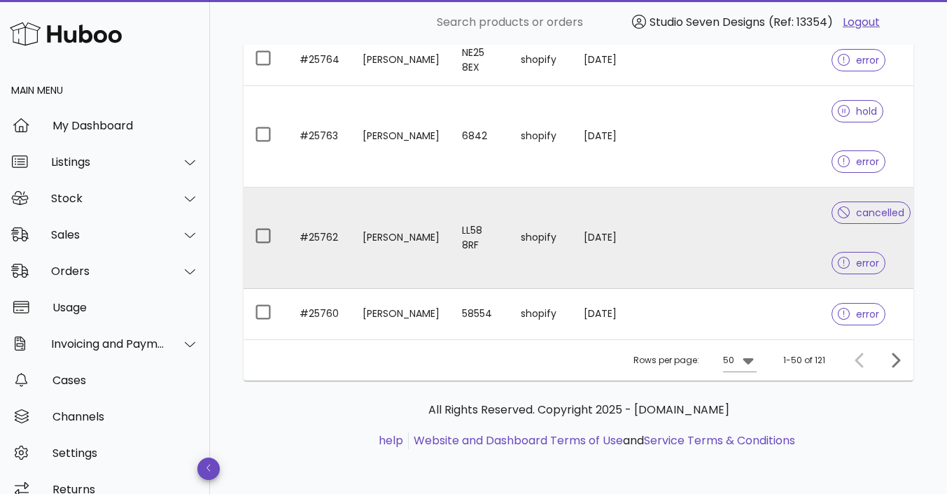
click at [748, 210] on td at bounding box center [753, 239] width 136 height 102
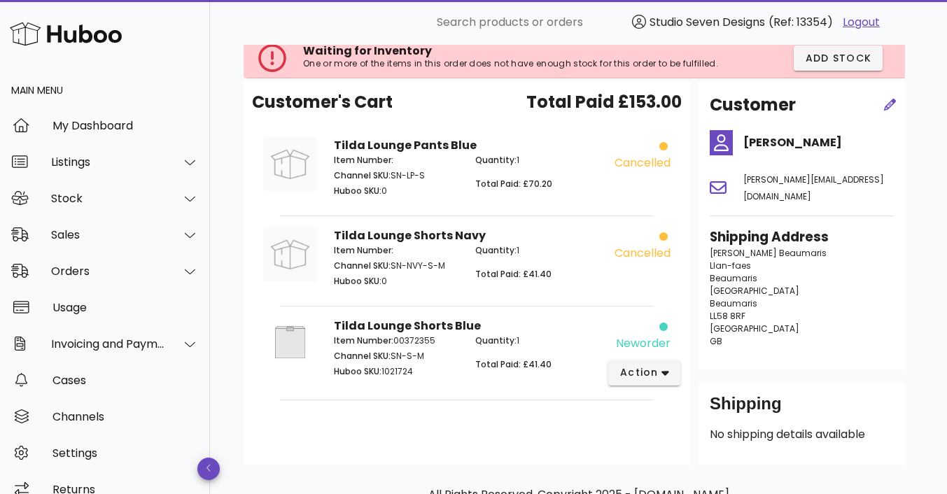
scroll to position [87, 0]
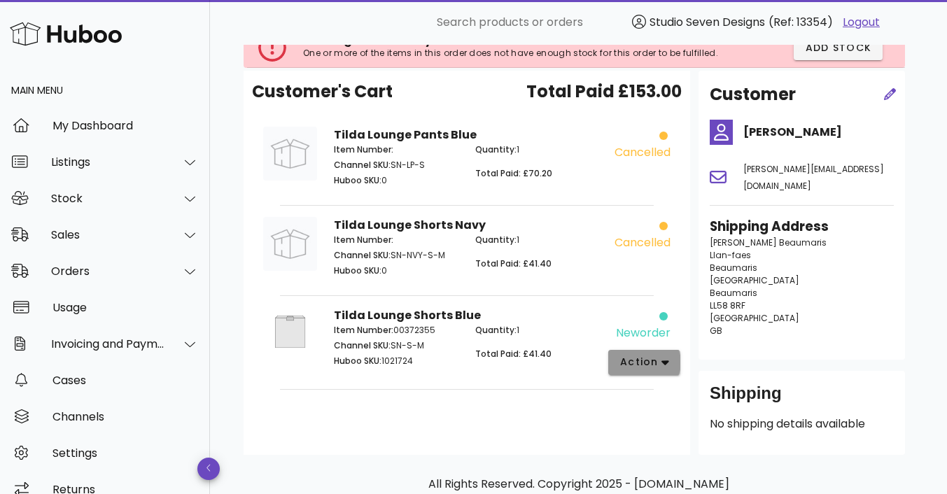
click at [670, 366] on button "action" at bounding box center [644, 362] width 72 height 25
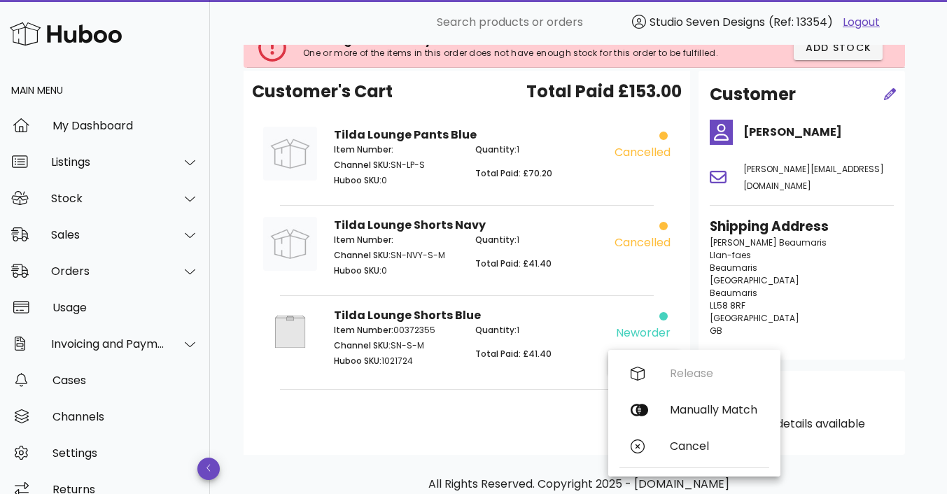
click at [587, 329] on p "Quantity: 1" at bounding box center [537, 330] width 125 height 13
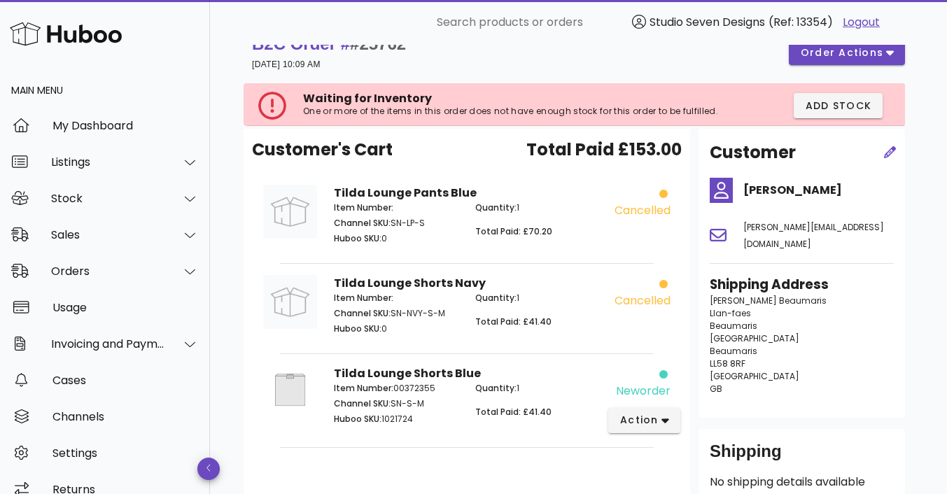
scroll to position [0, 0]
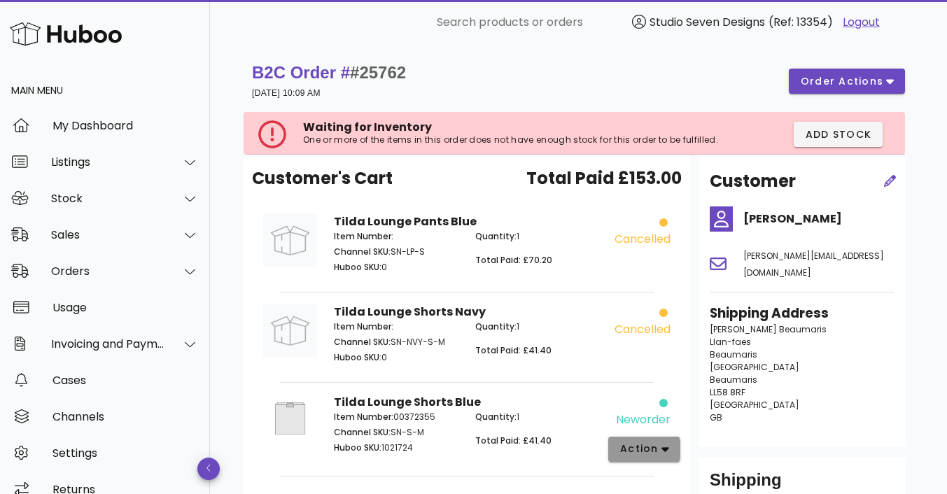
click at [662, 448] on icon "button" at bounding box center [666, 449] width 8 height 5
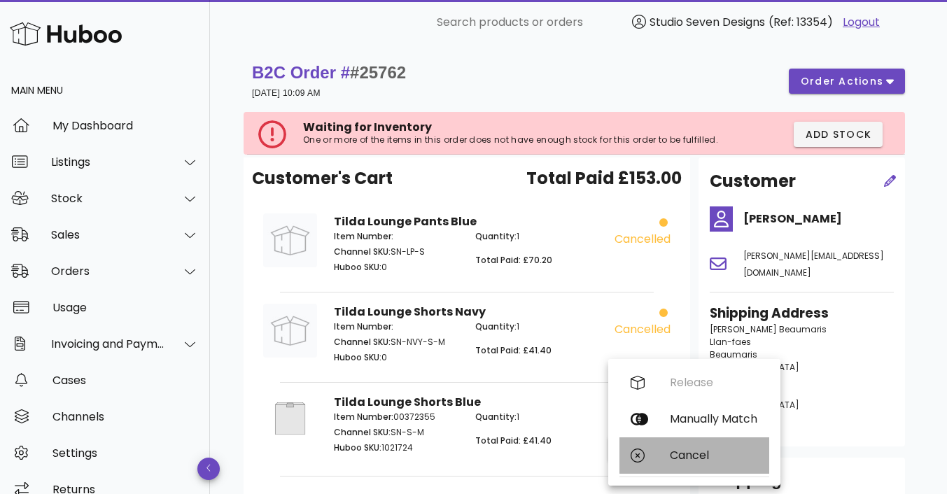
click at [691, 453] on div "Cancel" at bounding box center [714, 455] width 88 height 13
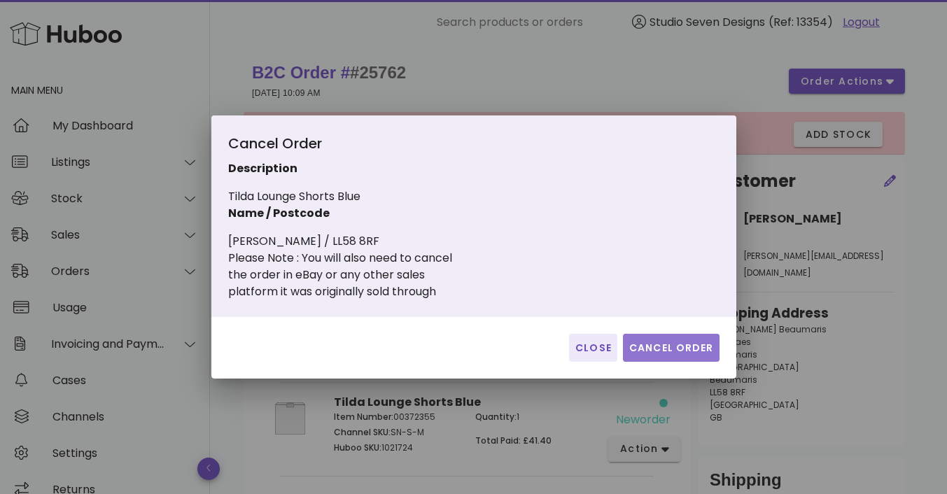
click at [670, 349] on span "Cancel Order" at bounding box center [671, 348] width 85 height 15
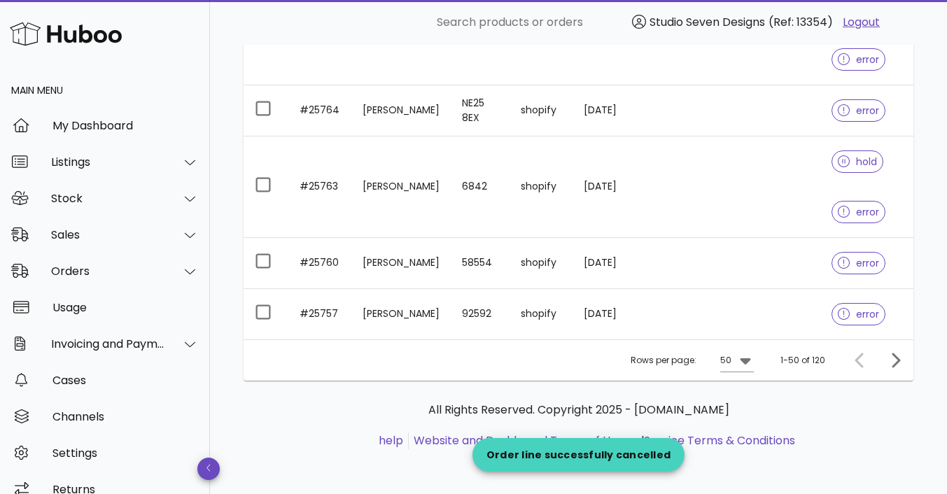
scroll to position [3571, 0]
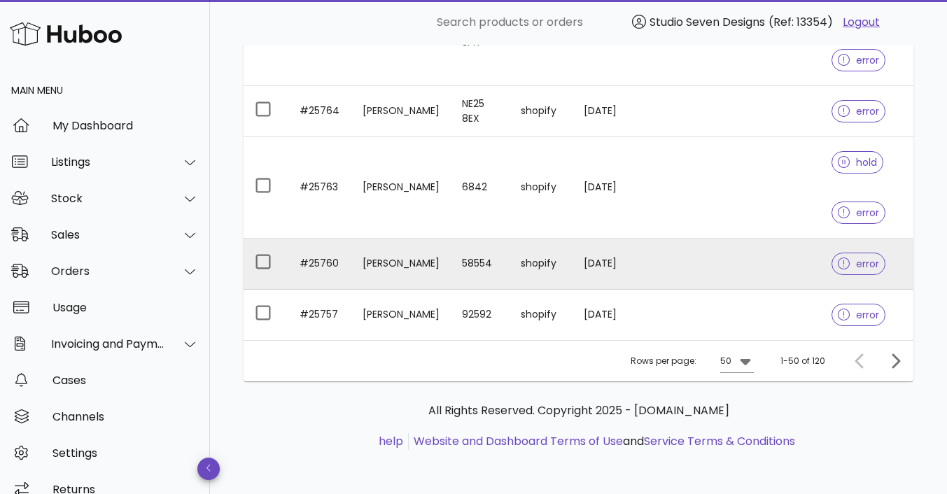
click at [714, 261] on td at bounding box center [753, 264] width 136 height 51
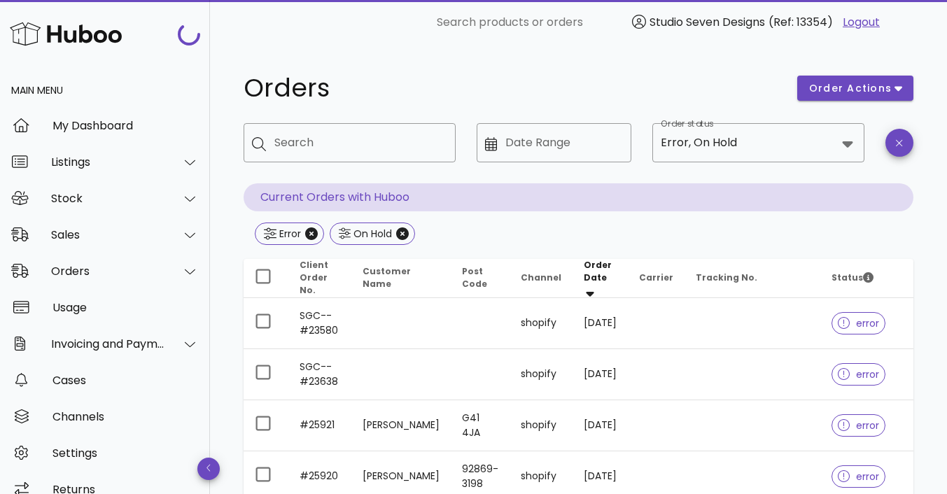
scroll to position [3571, 0]
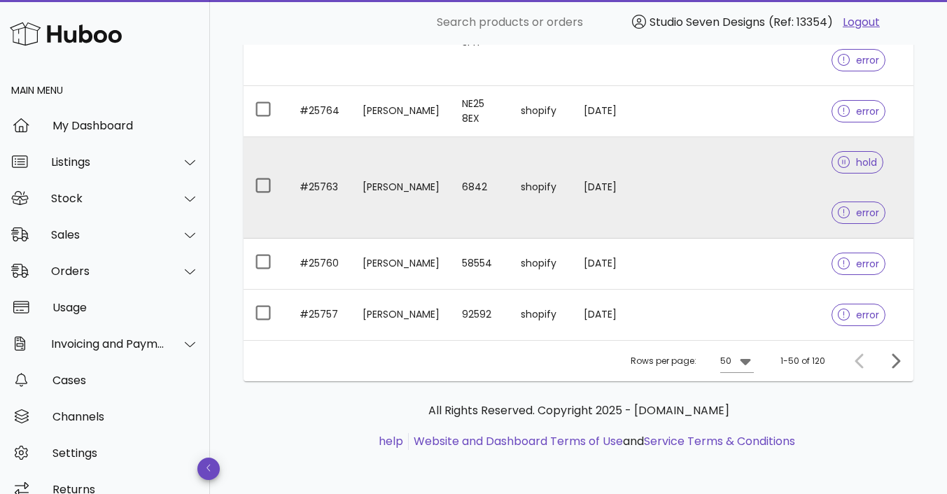
click at [768, 179] on td at bounding box center [753, 188] width 136 height 102
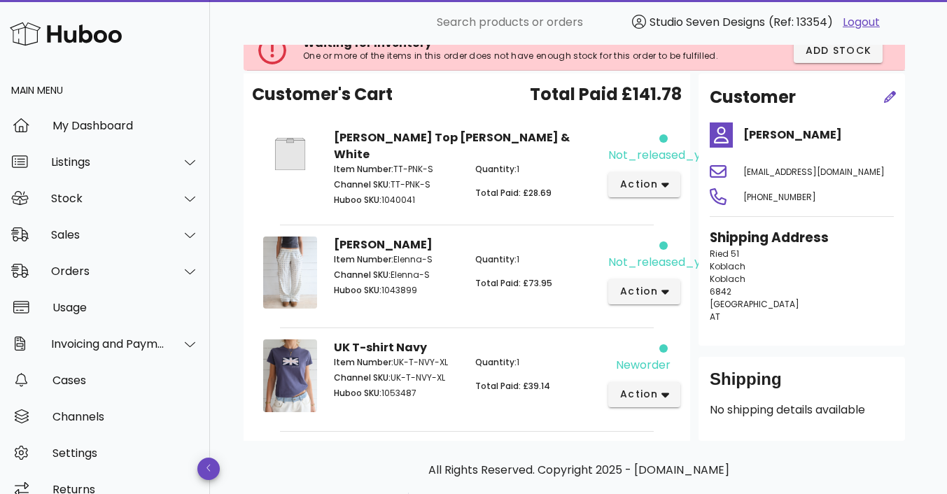
scroll to position [85, 0]
click at [667, 186] on icon "button" at bounding box center [666, 184] width 8 height 13
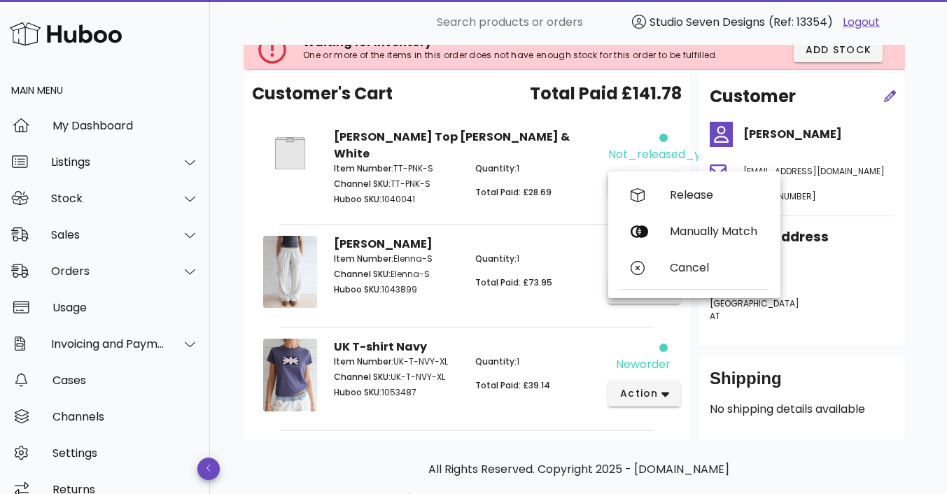
click at [569, 184] on div "Quantity: 1 Total Paid: £28.69" at bounding box center [537, 186] width 141 height 64
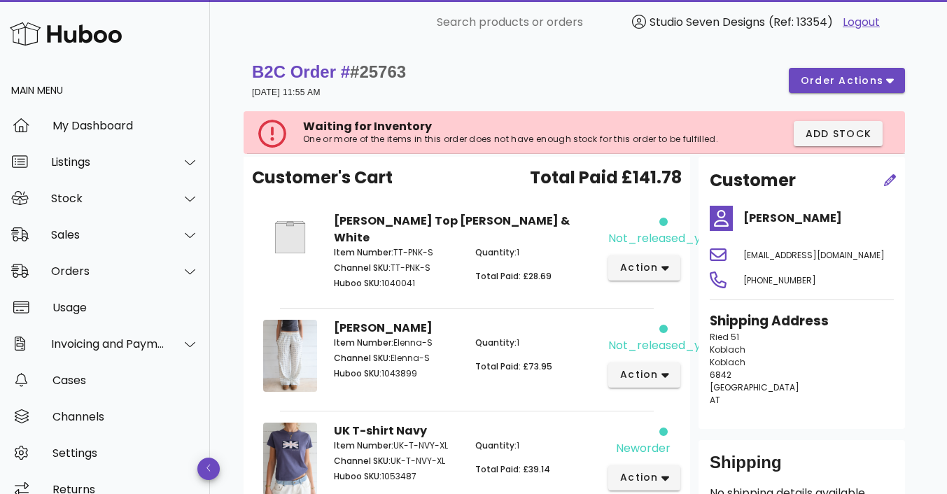
scroll to position [0, 0]
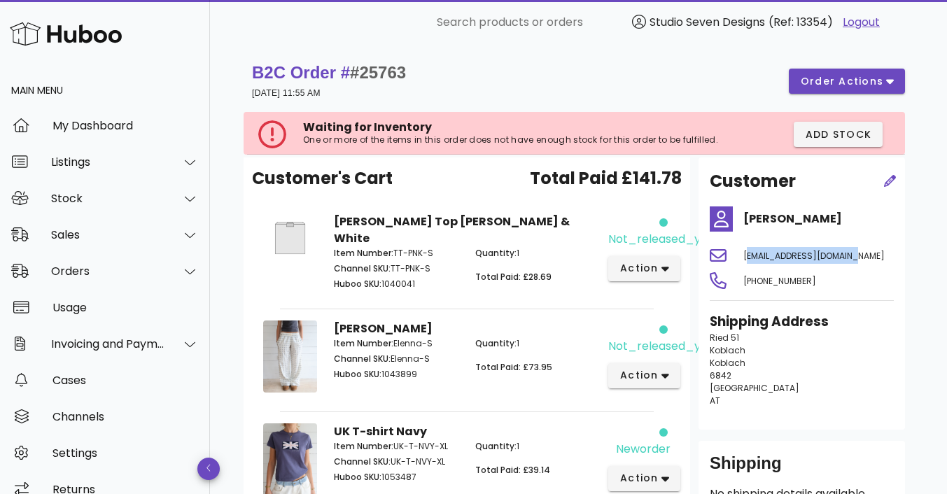
drag, startPoint x: 744, startPoint y: 259, endPoint x: 841, endPoint y: 263, distance: 96.7
click at [841, 263] on div "julija.saler@gmail.com" at bounding box center [818, 256] width 167 height 34
copy span "julija.saler@gmail.com"
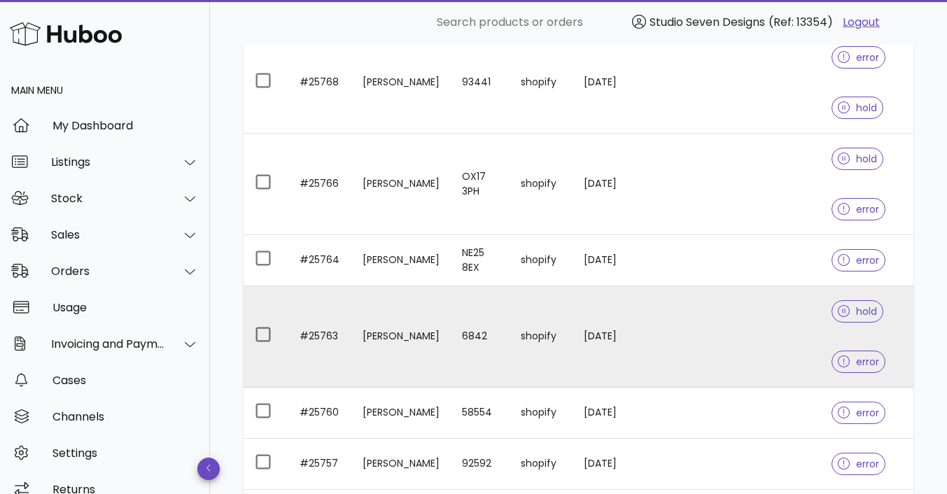
scroll to position [3419, 0]
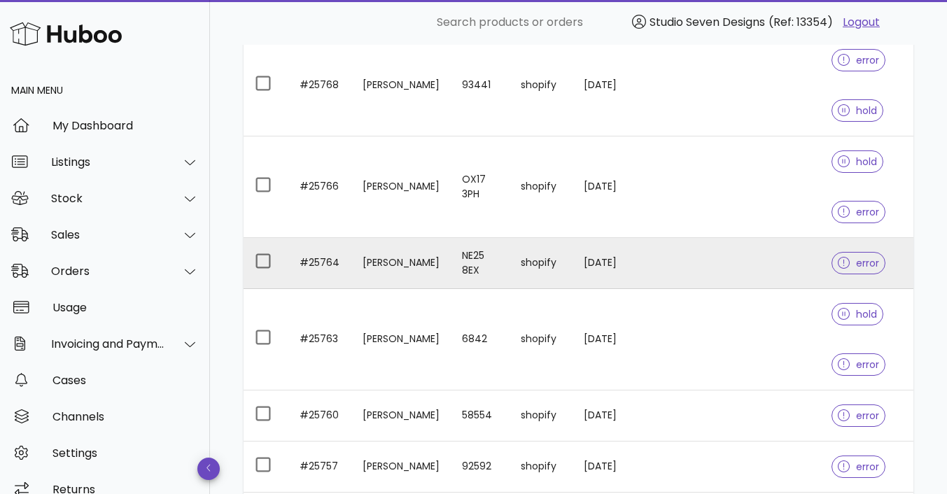
click at [715, 258] on td at bounding box center [753, 263] width 136 height 51
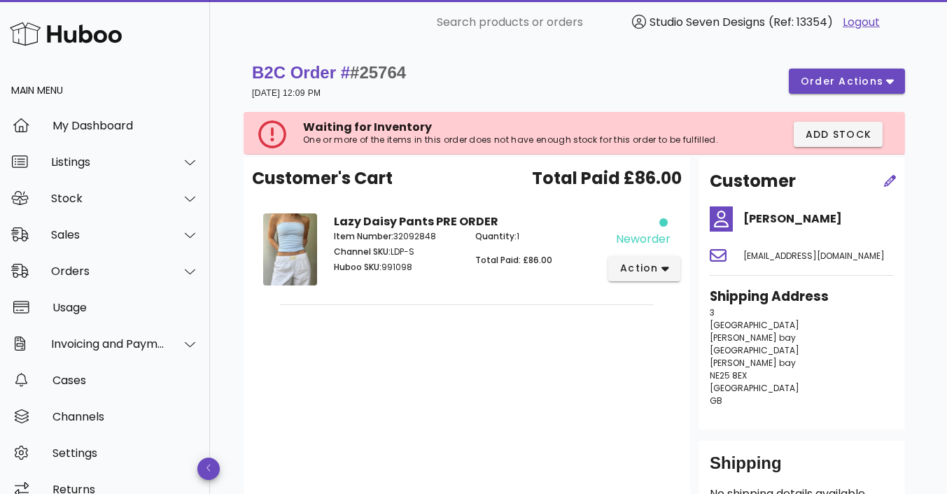
scroll to position [3419, 0]
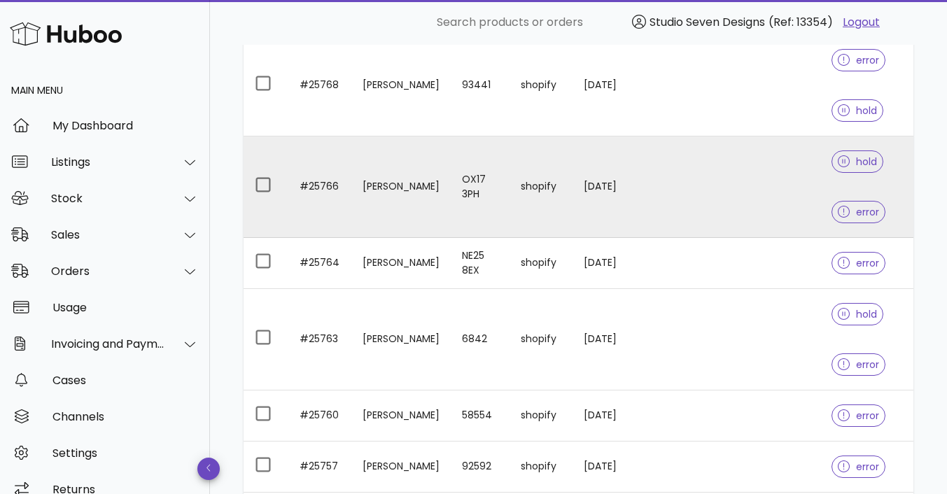
click at [739, 176] on td at bounding box center [753, 188] width 136 height 102
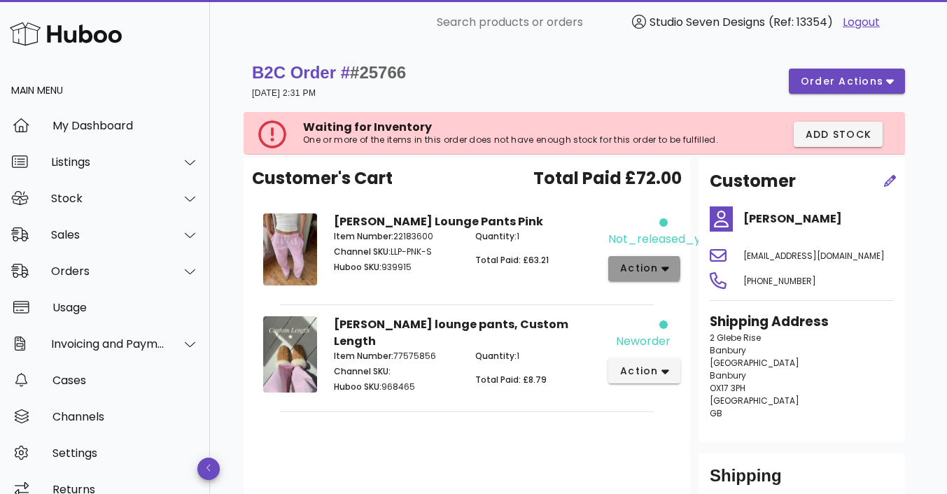
click at [663, 268] on icon "button" at bounding box center [666, 269] width 8 height 5
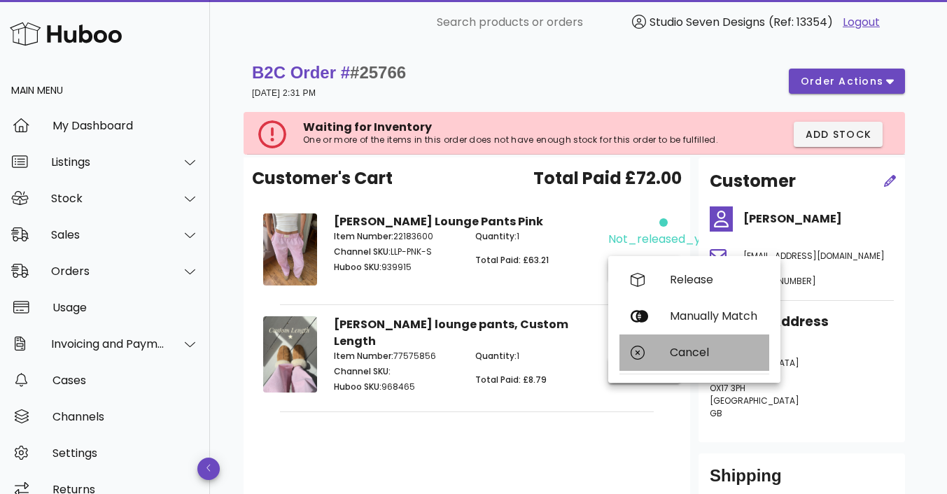
click at [699, 353] on div "Cancel" at bounding box center [714, 352] width 88 height 13
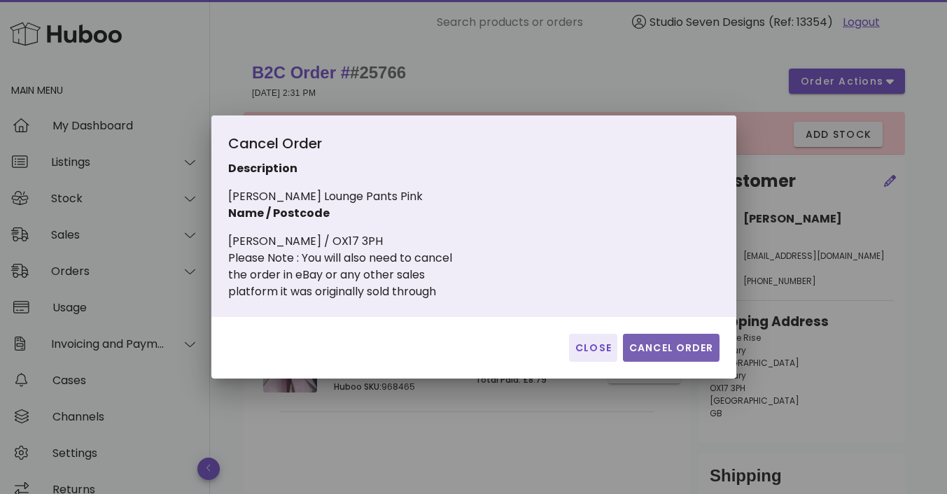
click at [673, 347] on span "Cancel Order" at bounding box center [671, 348] width 85 height 15
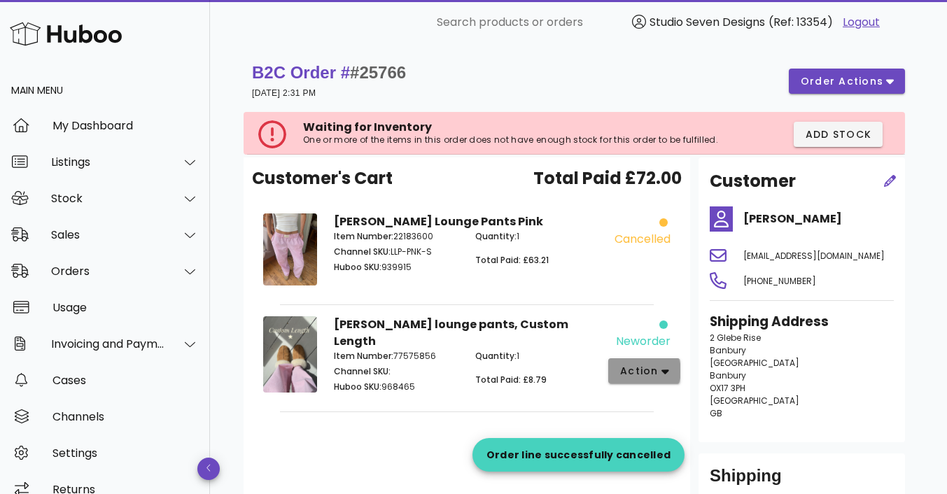
click at [665, 369] on icon "button" at bounding box center [666, 371] width 8 height 13
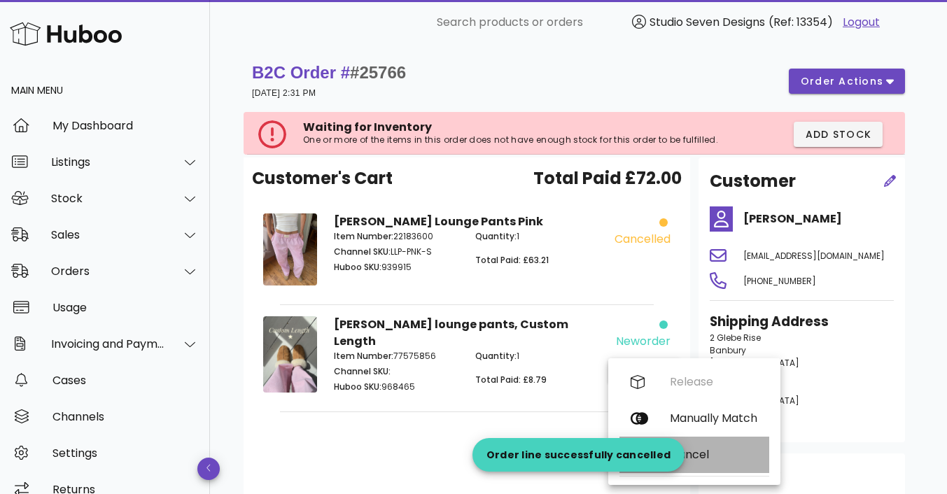
click at [706, 448] on div "Cancel" at bounding box center [714, 454] width 88 height 13
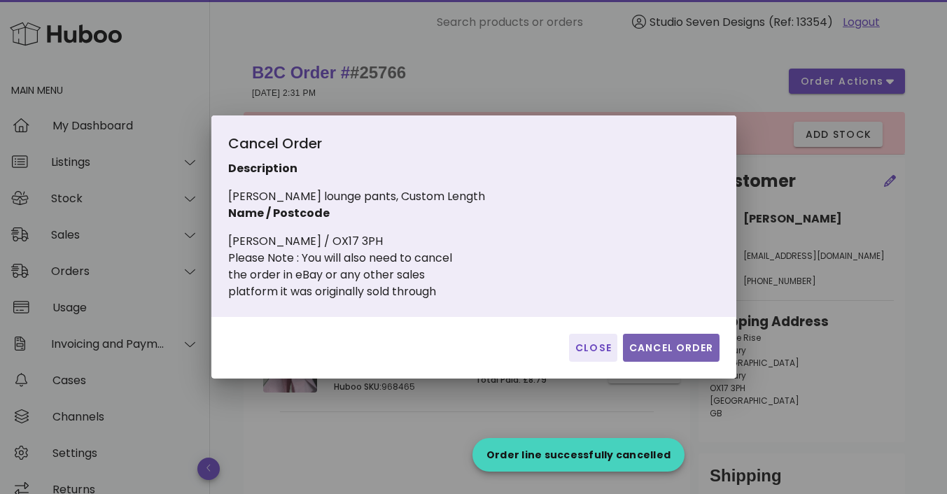
click at [676, 343] on span "Cancel Order" at bounding box center [671, 348] width 85 height 15
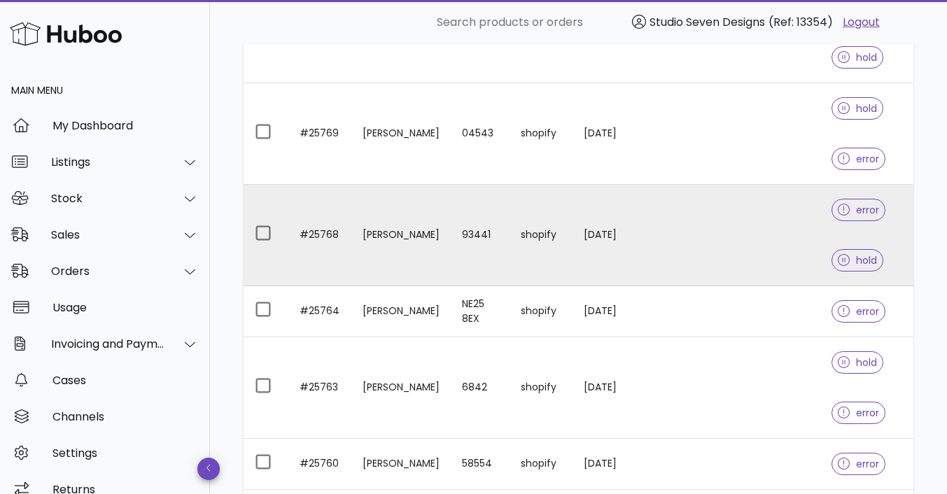
scroll to position [3269, 0]
click at [714, 216] on td at bounding box center [753, 237] width 136 height 102
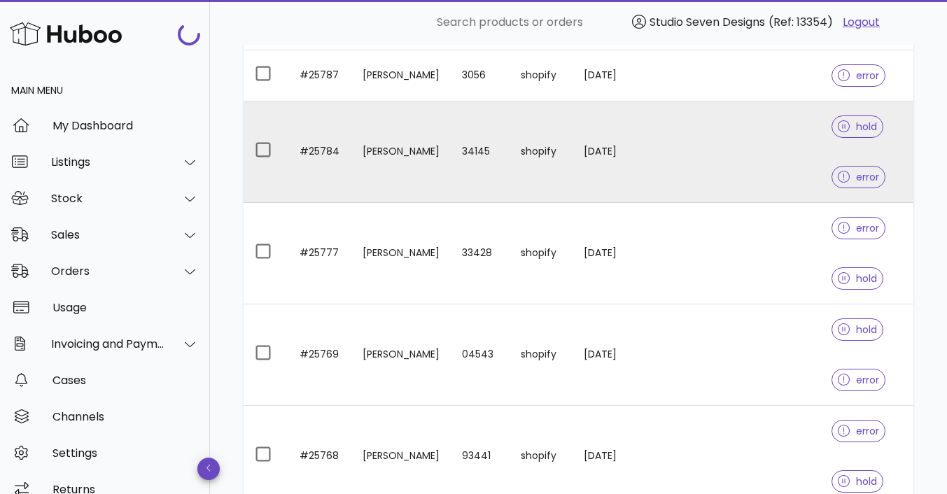
scroll to position [3048, 0]
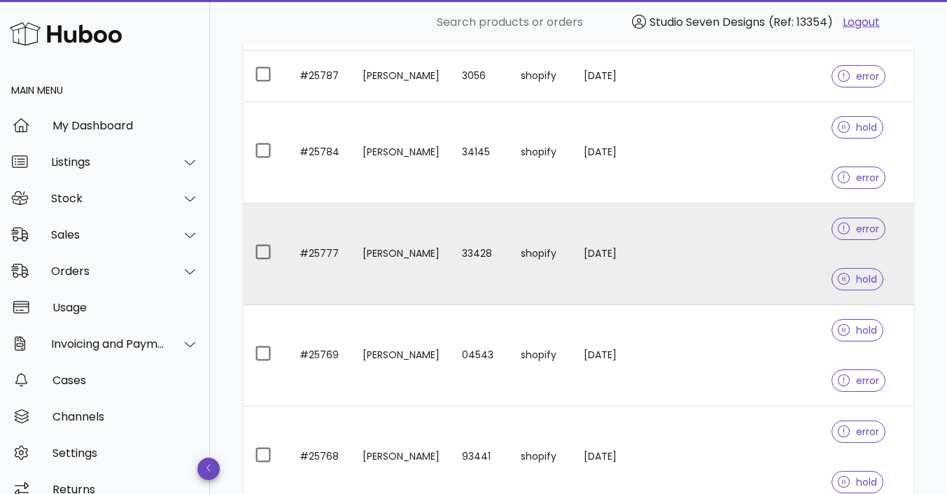
click at [734, 251] on td at bounding box center [753, 255] width 136 height 102
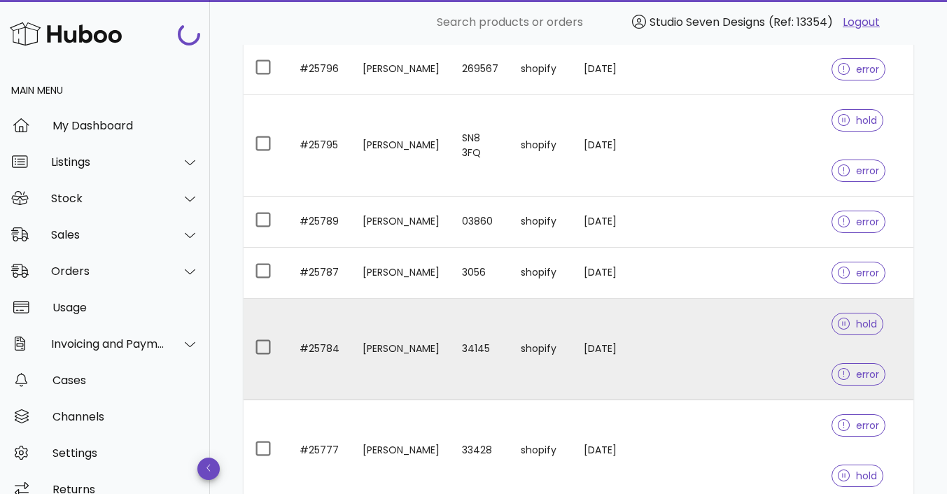
scroll to position [2850, 0]
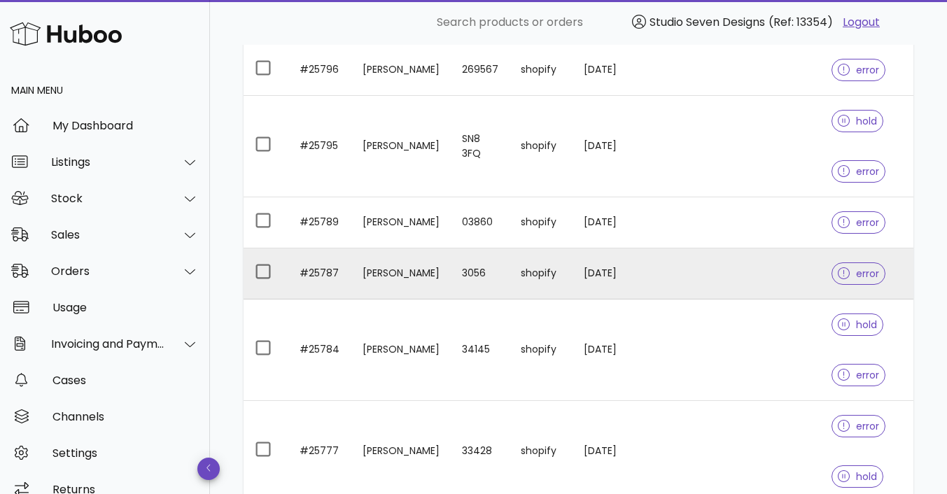
click at [735, 264] on td at bounding box center [753, 274] width 136 height 51
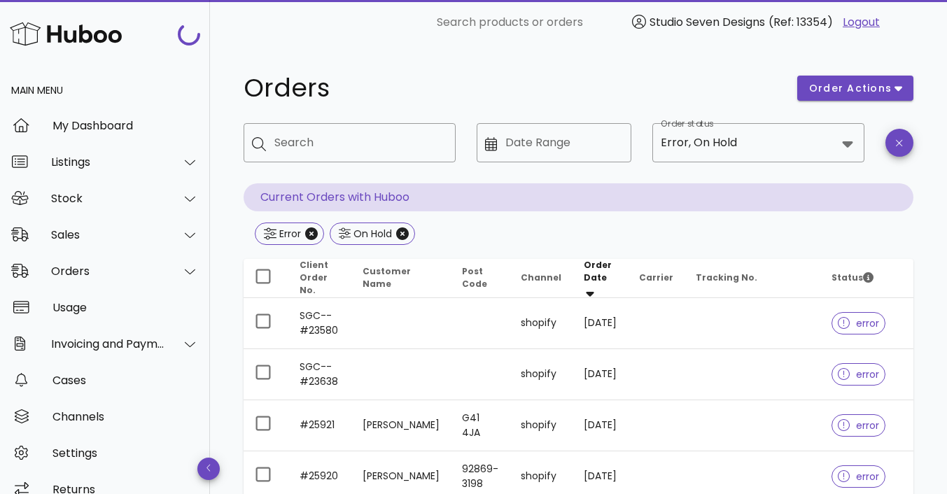
scroll to position [2850, 0]
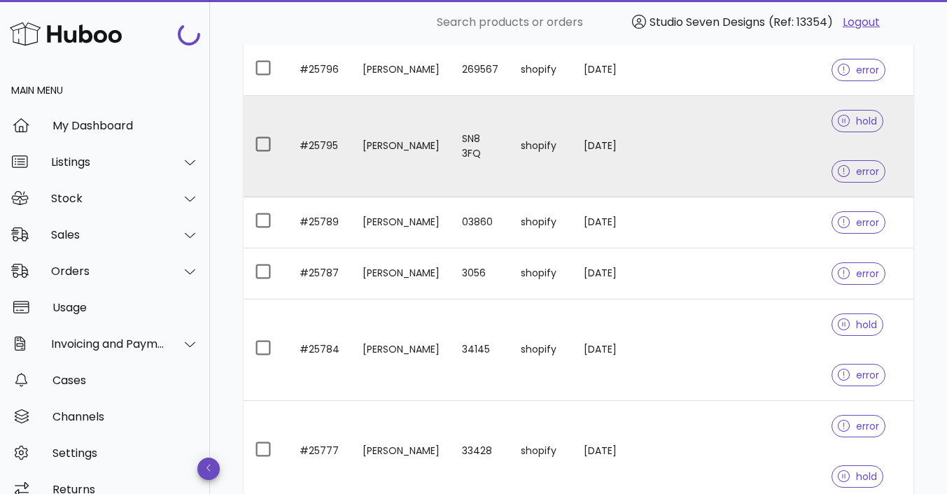
click at [741, 133] on td at bounding box center [753, 147] width 136 height 102
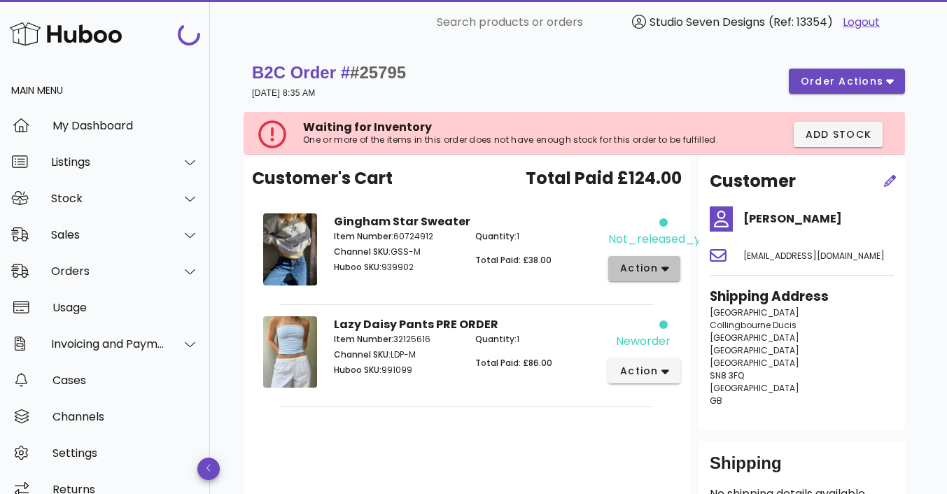
click at [665, 269] on icon "button" at bounding box center [666, 269] width 8 height 5
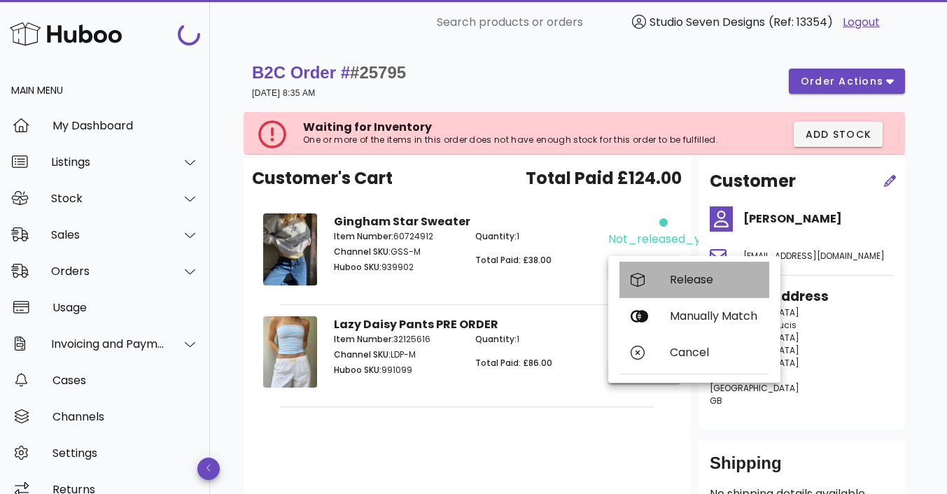
click at [704, 276] on div "Release" at bounding box center [714, 279] width 88 height 13
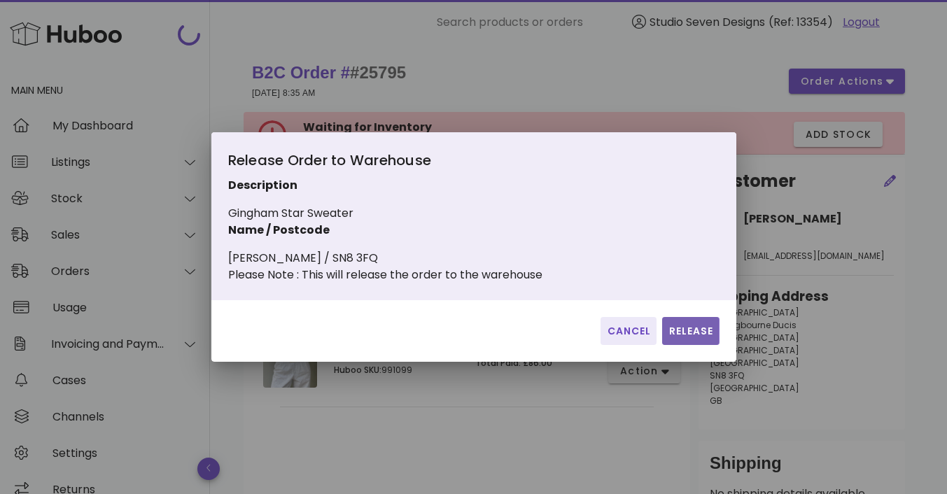
click at [700, 330] on button "Release" at bounding box center [690, 331] width 57 height 28
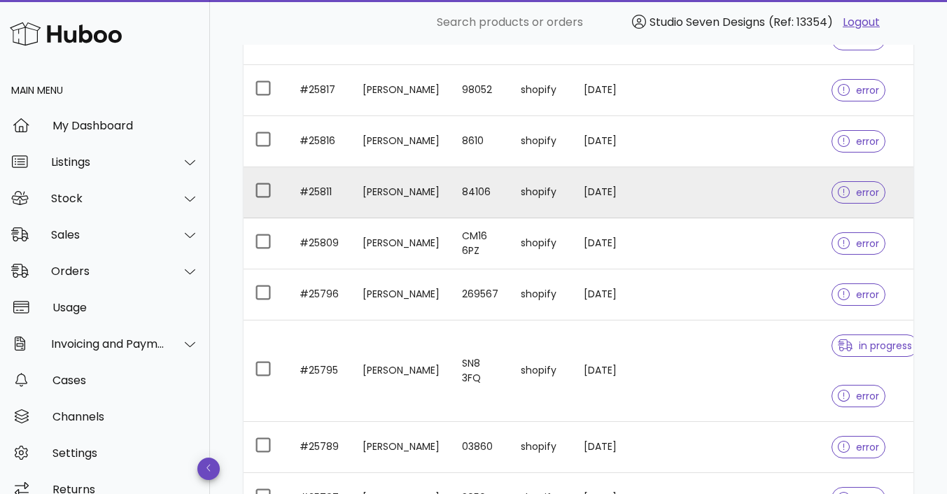
scroll to position [2624, 0]
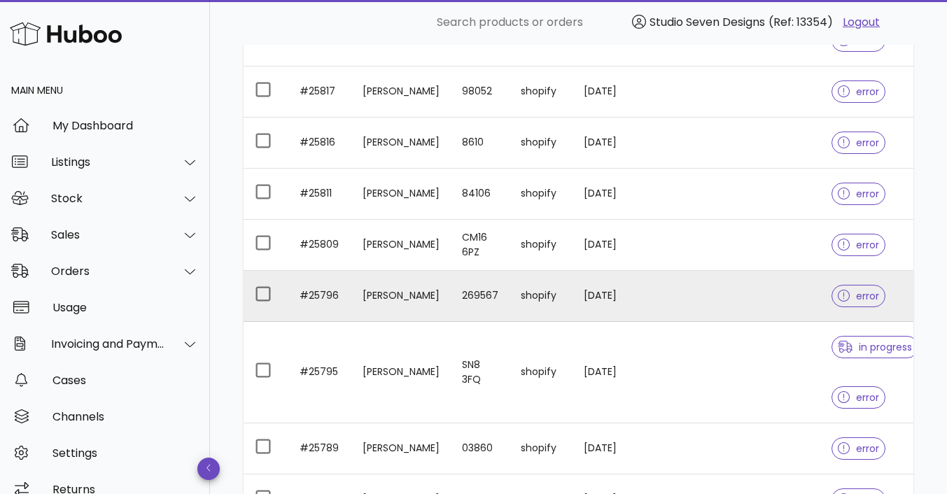
click at [744, 291] on td at bounding box center [753, 296] width 136 height 51
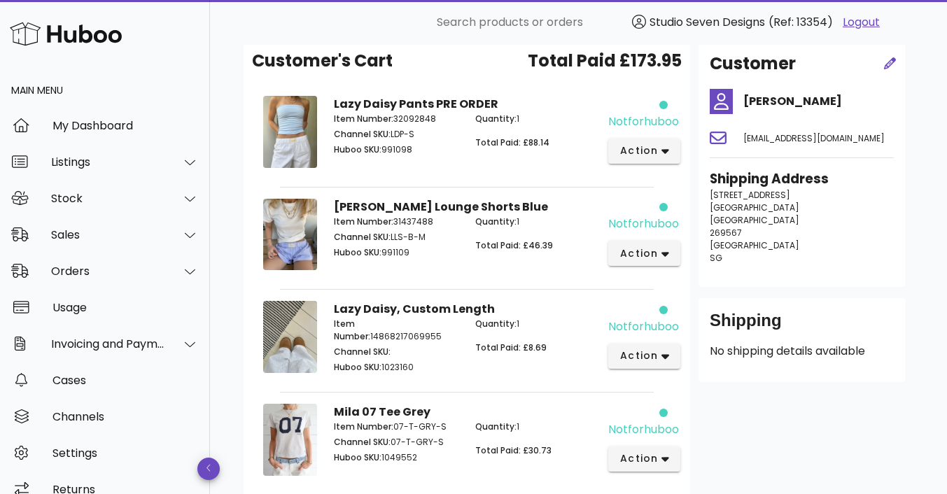
scroll to position [126, 0]
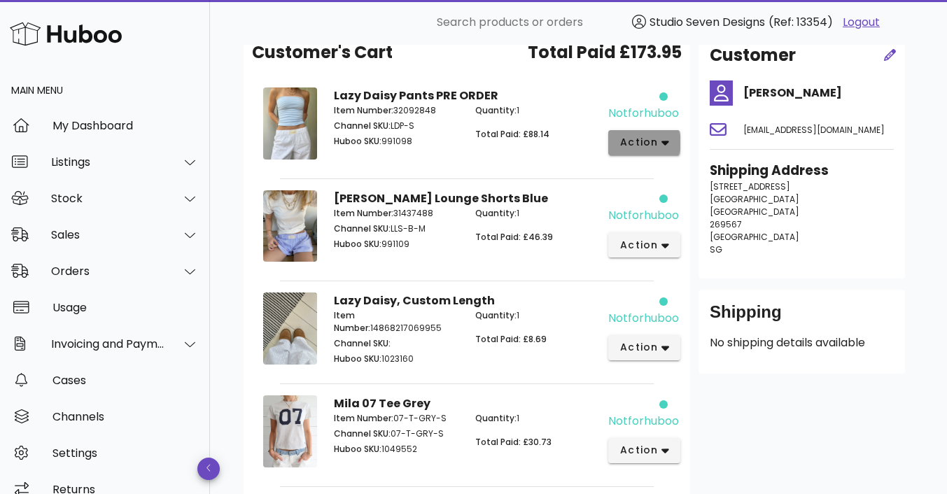
click at [666, 145] on icon "button" at bounding box center [666, 143] width 8 height 13
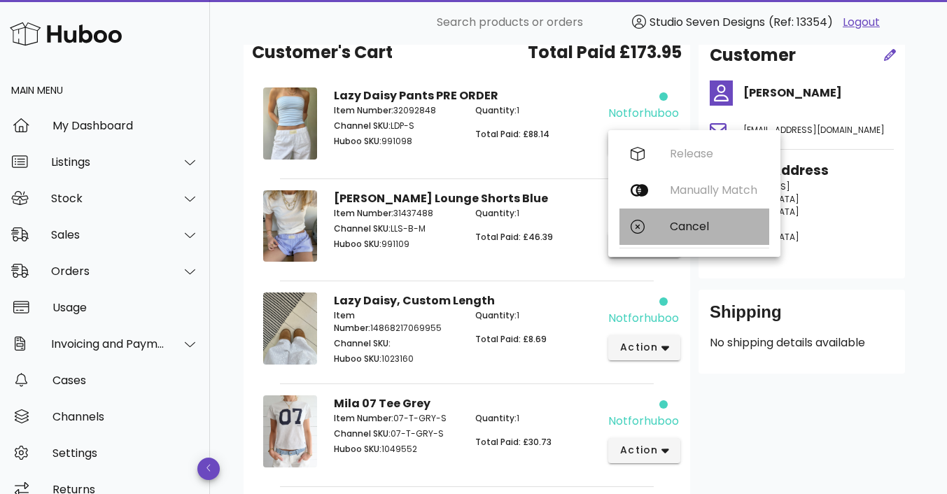
click at [685, 227] on div "Cancel" at bounding box center [714, 226] width 88 height 13
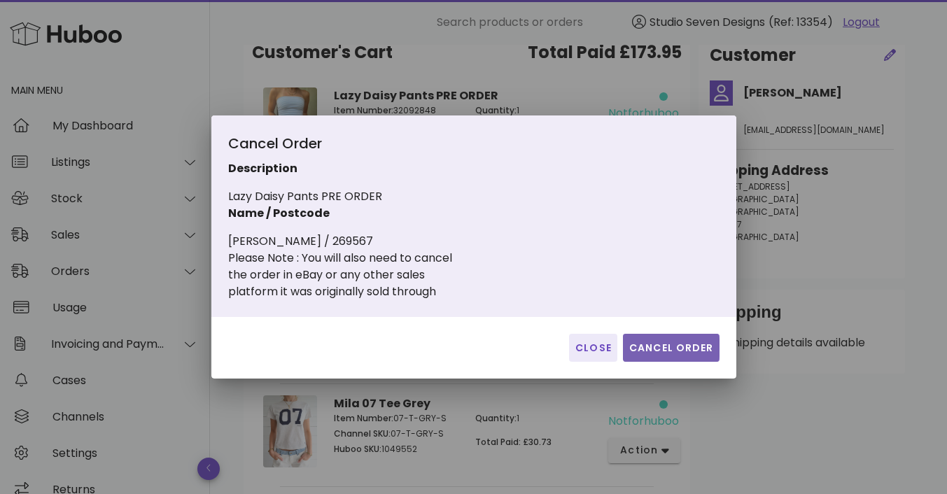
click at [671, 344] on span "Cancel Order" at bounding box center [671, 348] width 85 height 15
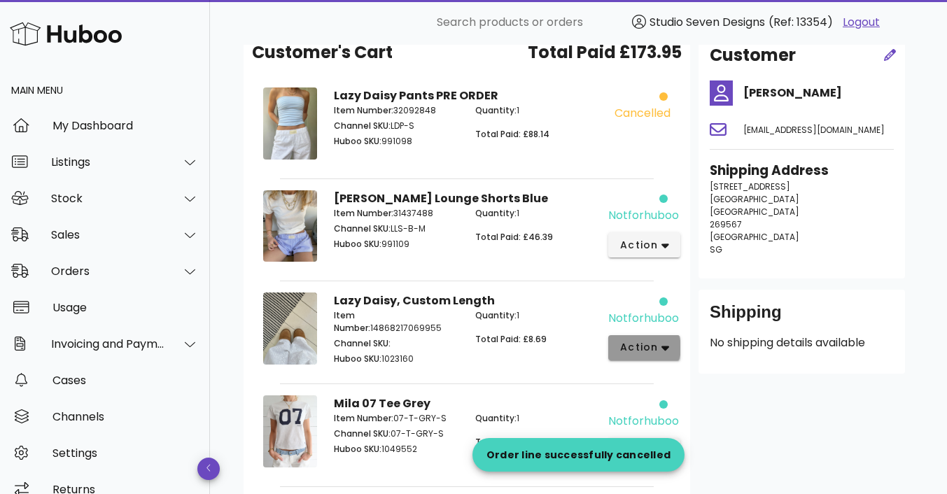
click at [640, 352] on span "action" at bounding box center [639, 347] width 39 height 15
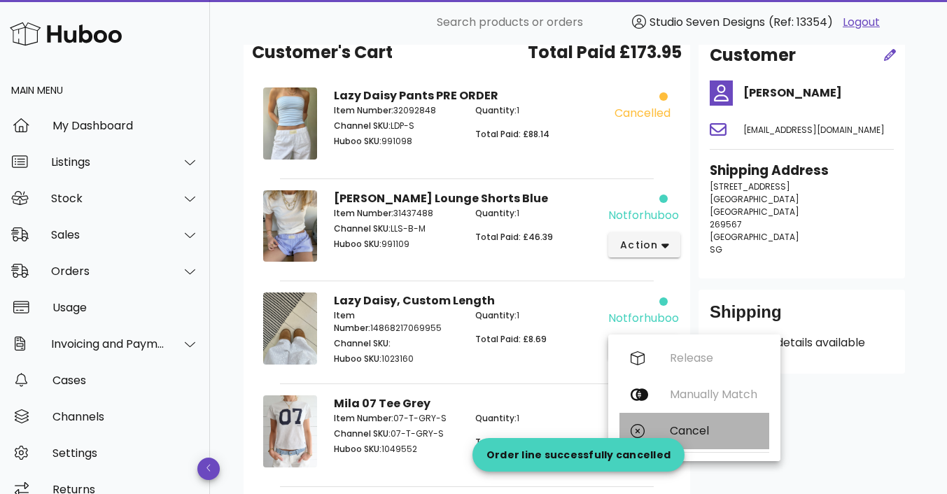
click at [702, 432] on div "Cancel" at bounding box center [714, 430] width 88 height 13
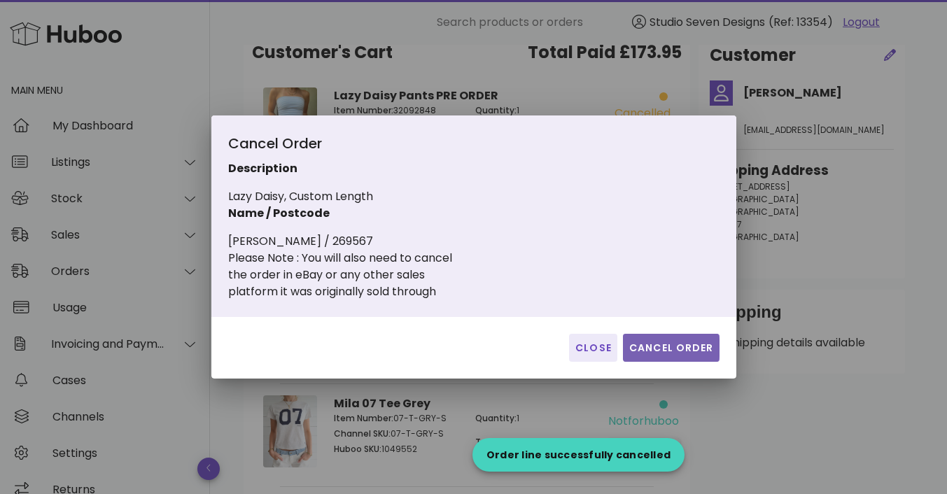
click at [674, 345] on span "Cancel Order" at bounding box center [671, 348] width 85 height 15
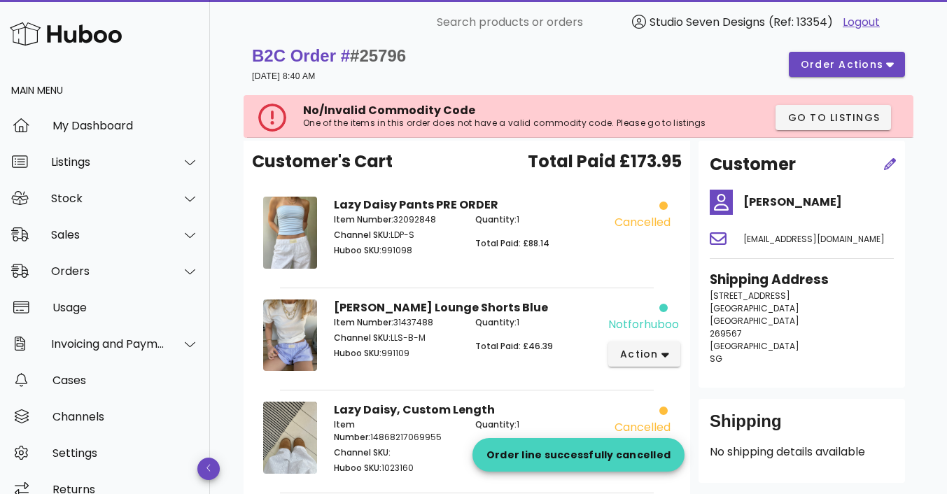
scroll to position [18, 0]
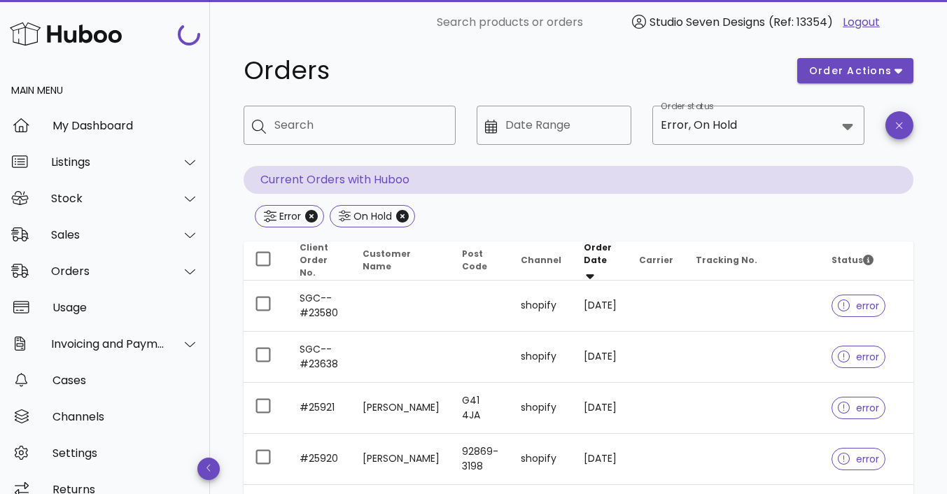
scroll to position [2624, 0]
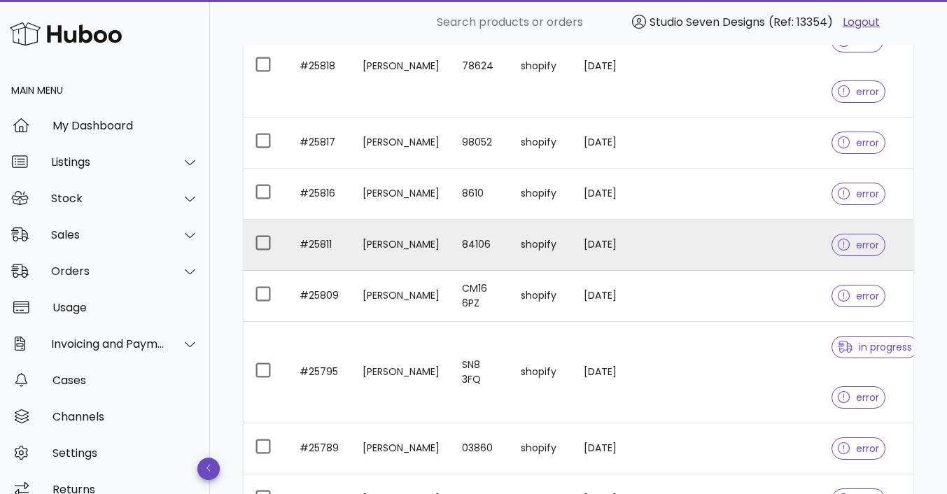
click at [755, 245] on td at bounding box center [753, 245] width 136 height 51
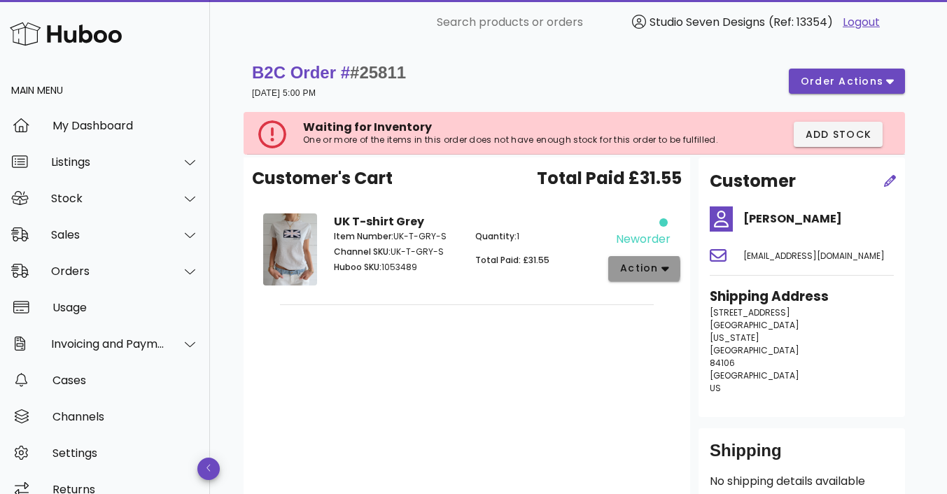
click at [664, 267] on icon "button" at bounding box center [666, 269] width 8 height 13
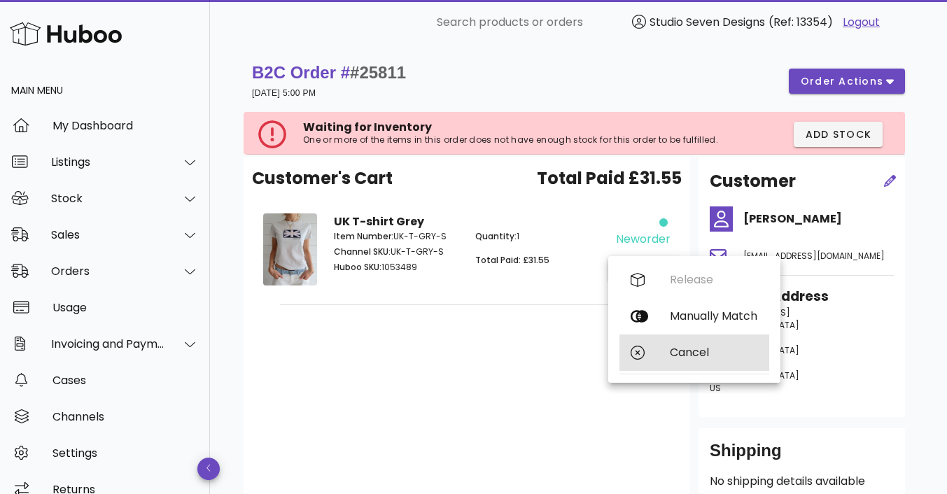
click at [690, 358] on div "Cancel" at bounding box center [714, 352] width 88 height 13
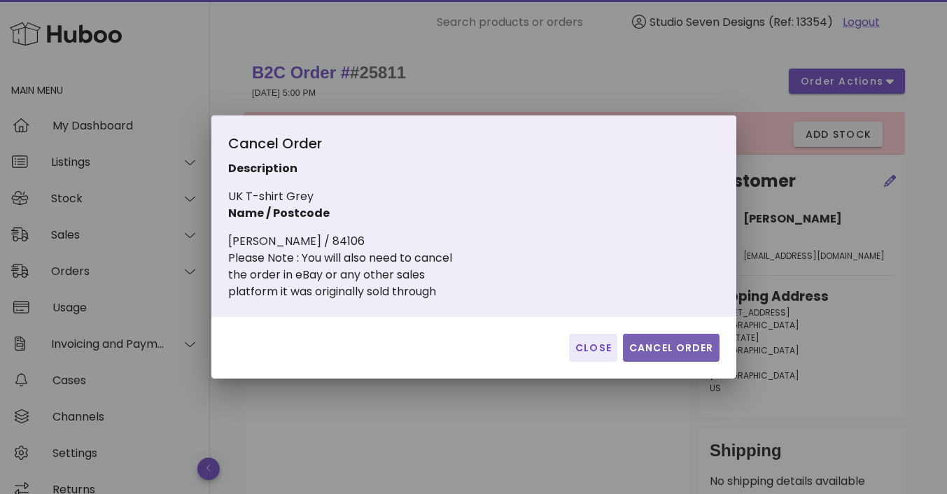
click at [677, 345] on span "Cancel Order" at bounding box center [671, 348] width 85 height 15
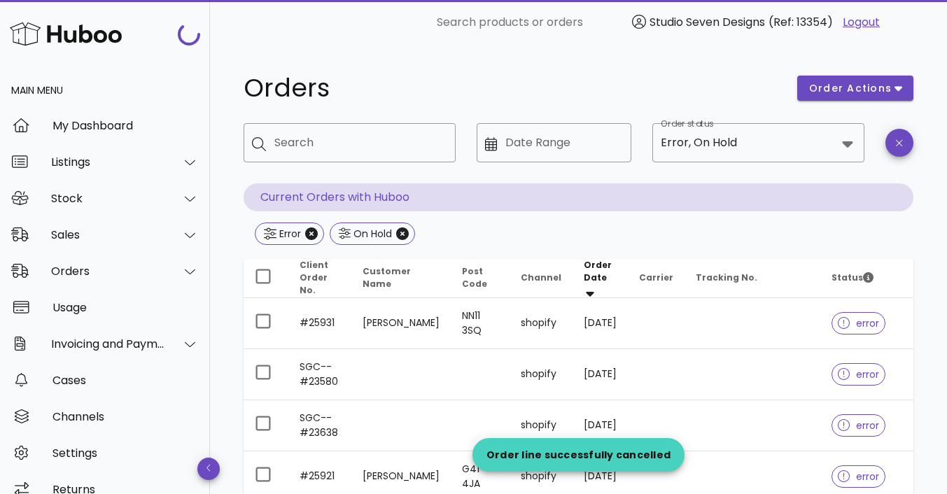
scroll to position [2624, 0]
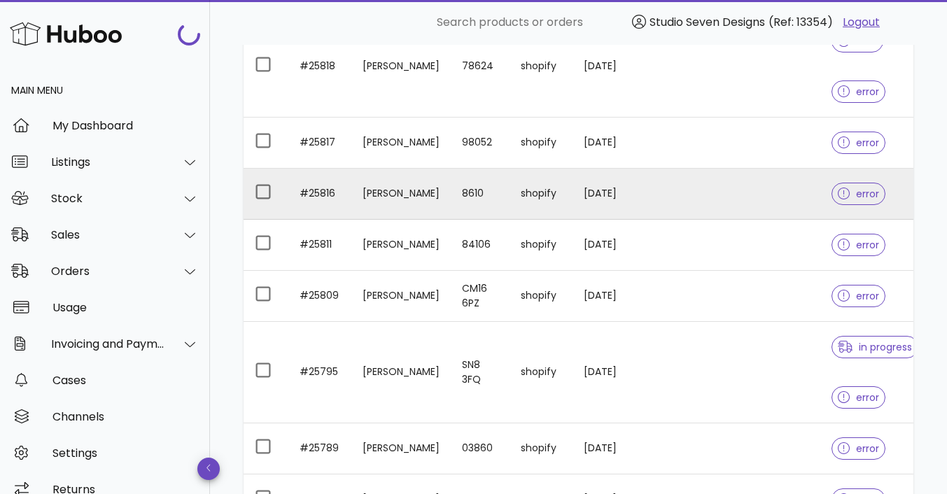
click at [767, 182] on td at bounding box center [753, 194] width 136 height 51
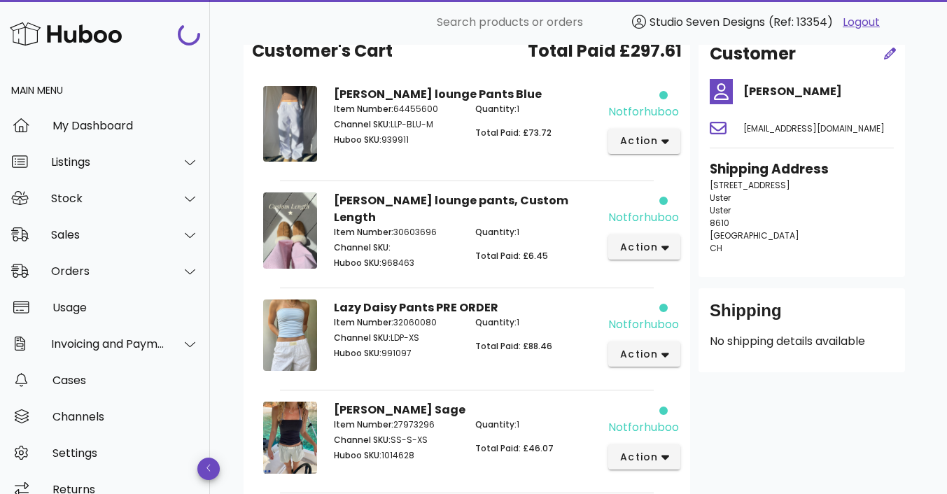
scroll to position [146, 0]
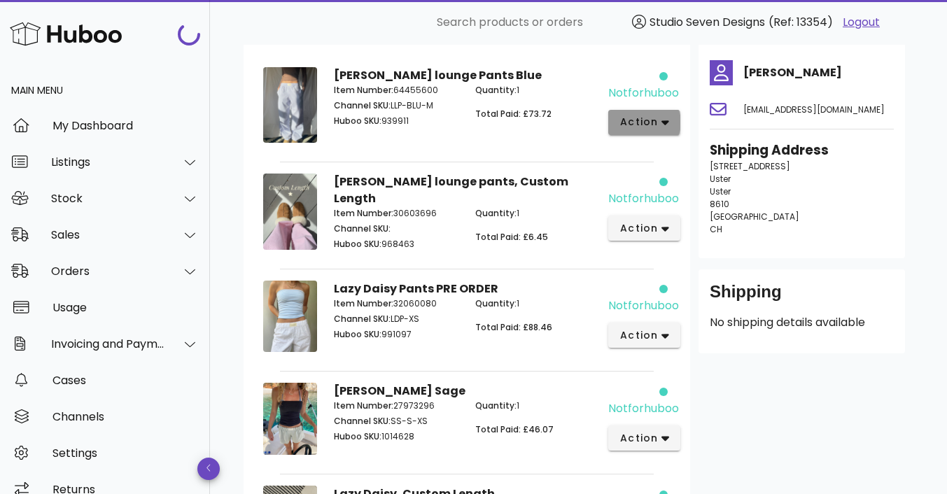
click at [666, 123] on icon "button" at bounding box center [666, 122] width 8 height 5
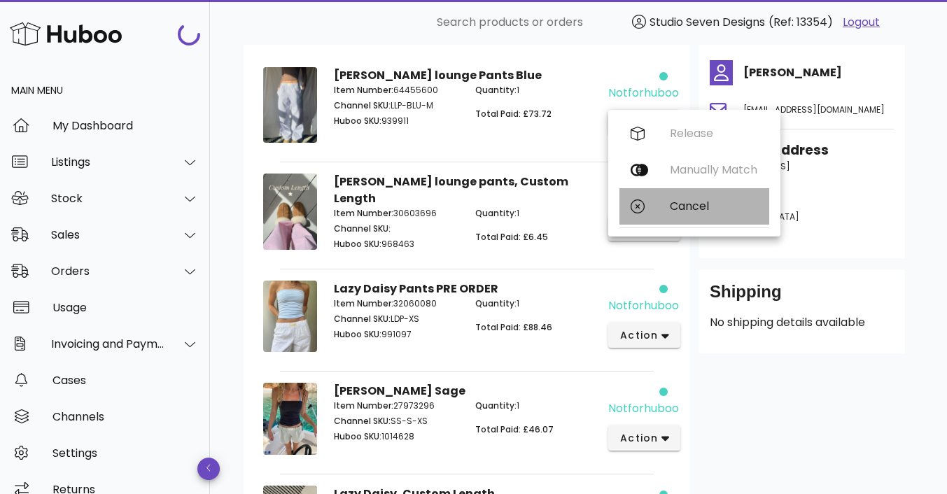
click at [697, 212] on div "Cancel" at bounding box center [714, 206] width 88 height 13
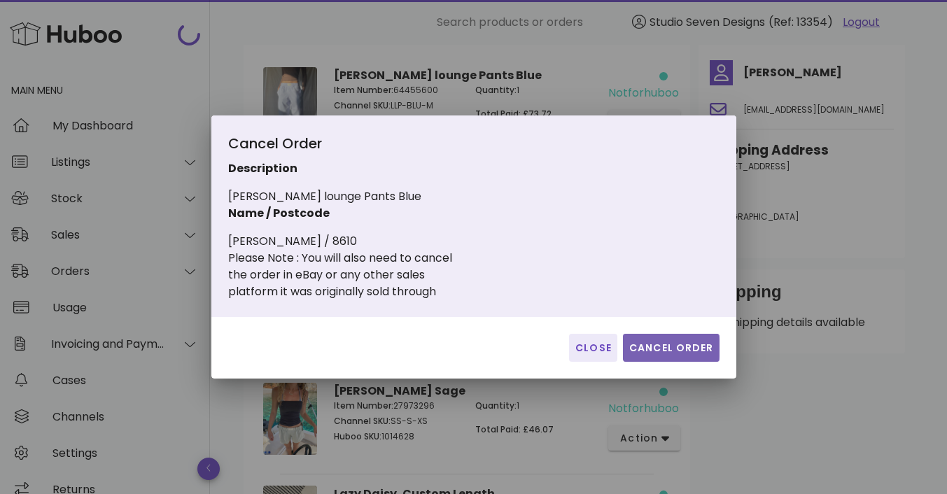
click at [685, 347] on span "Cancel Order" at bounding box center [671, 348] width 85 height 15
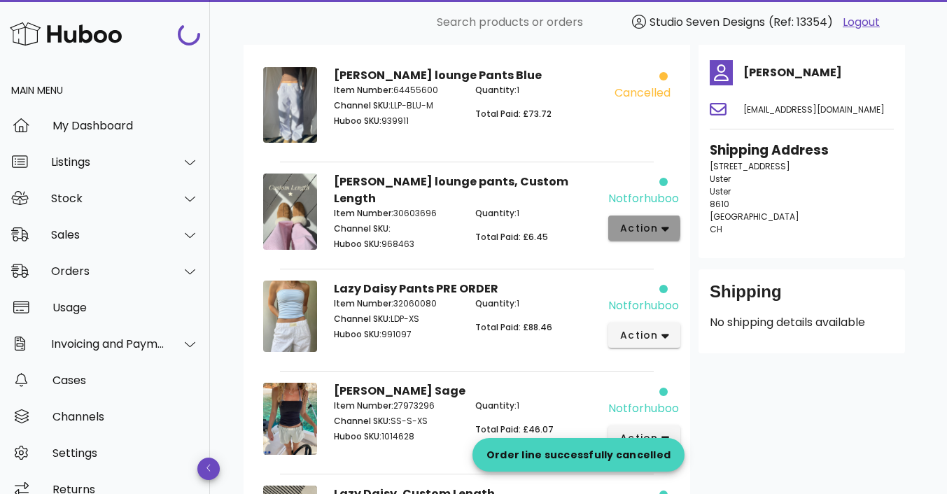
click at [652, 234] on span "action" at bounding box center [639, 228] width 39 height 15
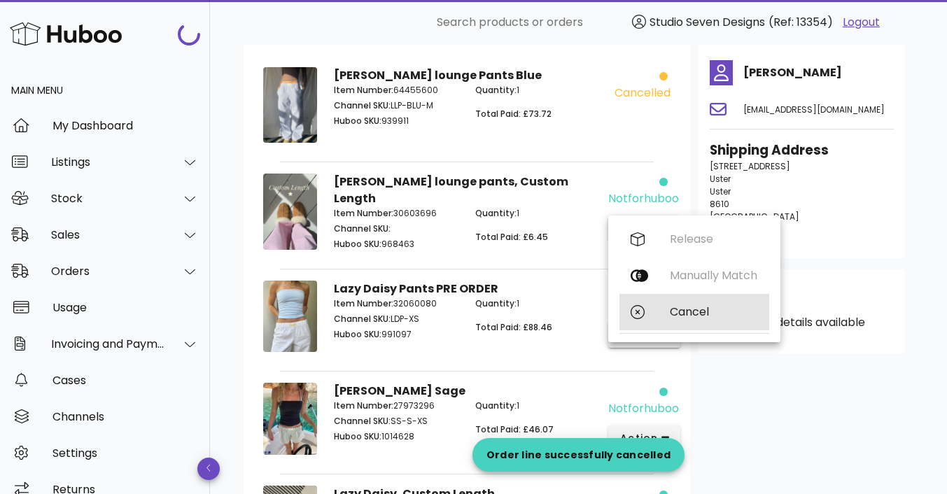
click at [701, 314] on div "Cancel" at bounding box center [714, 311] width 88 height 13
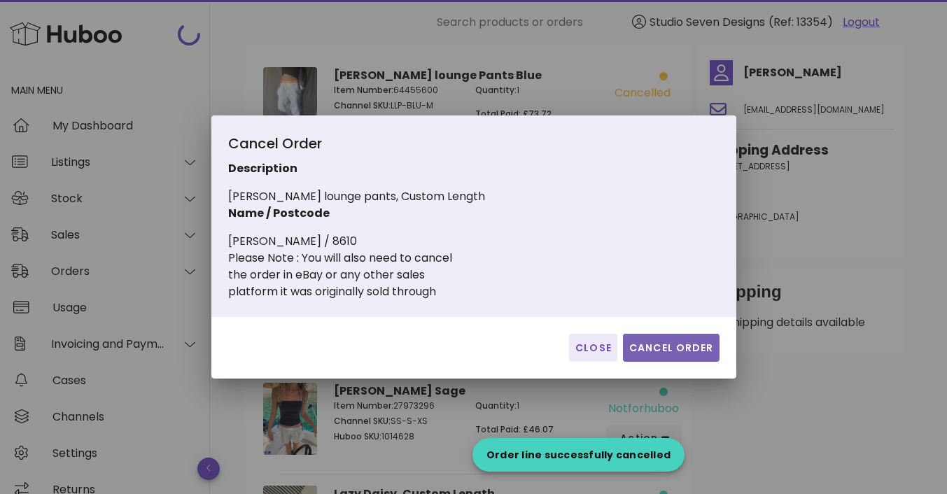
click at [664, 354] on span "Cancel Order" at bounding box center [671, 348] width 85 height 15
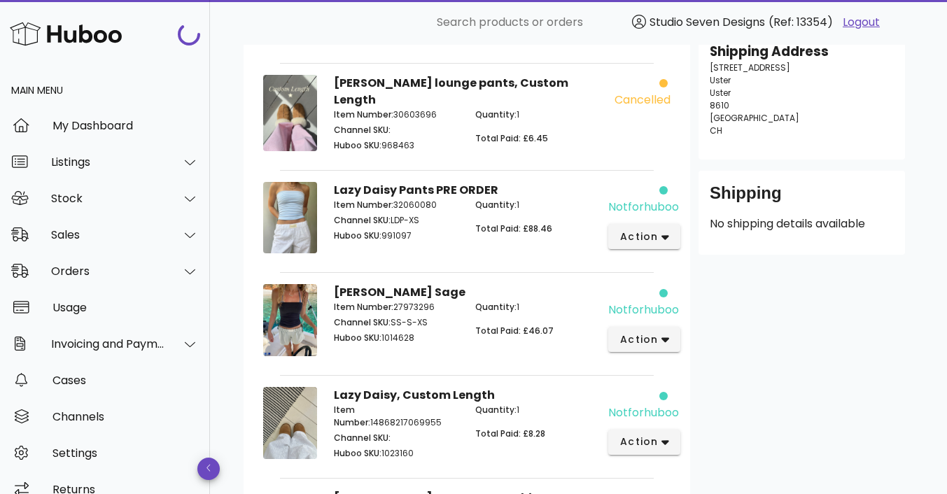
scroll to position [257, 0]
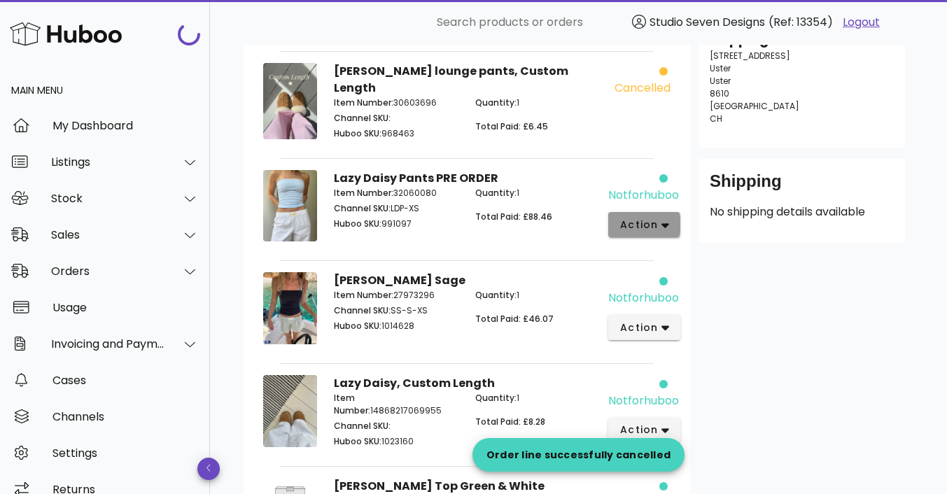
click at [642, 219] on span "action" at bounding box center [639, 225] width 39 height 15
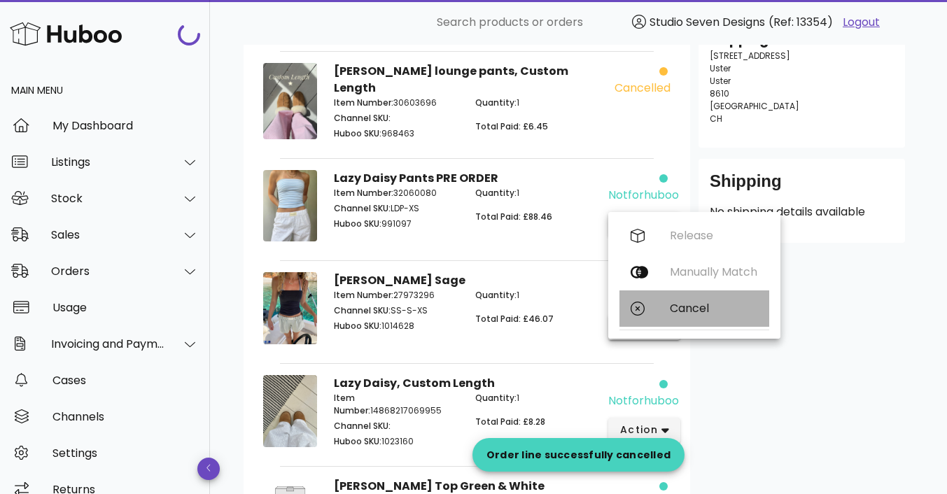
click at [680, 303] on div "Cancel" at bounding box center [714, 308] width 88 height 13
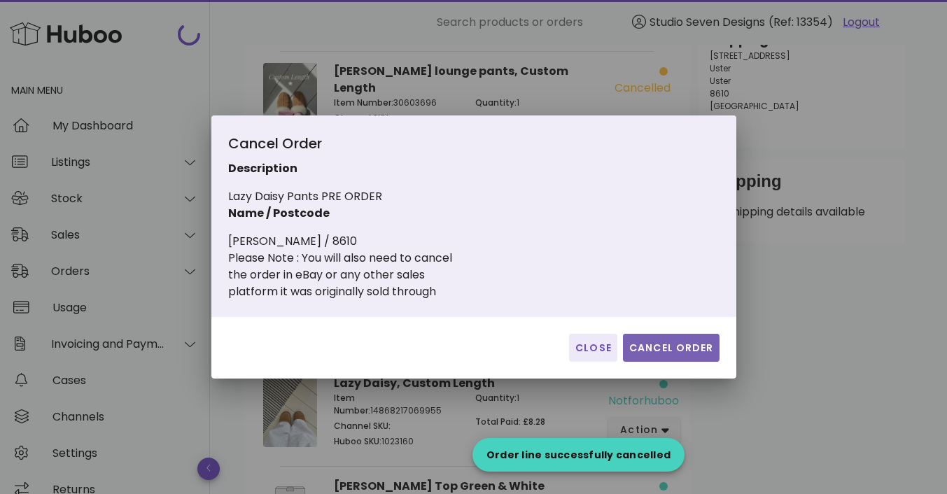
click at [672, 345] on span "Cancel Order" at bounding box center [671, 348] width 85 height 15
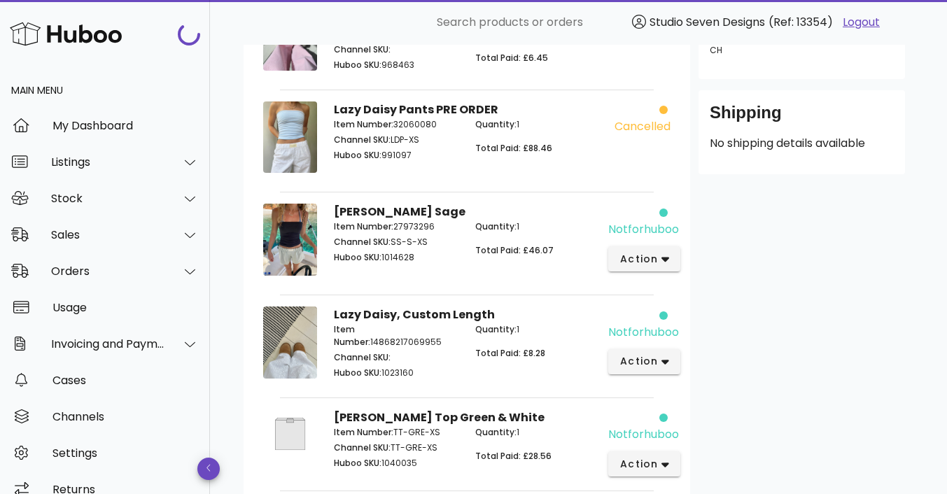
scroll to position [331, 0]
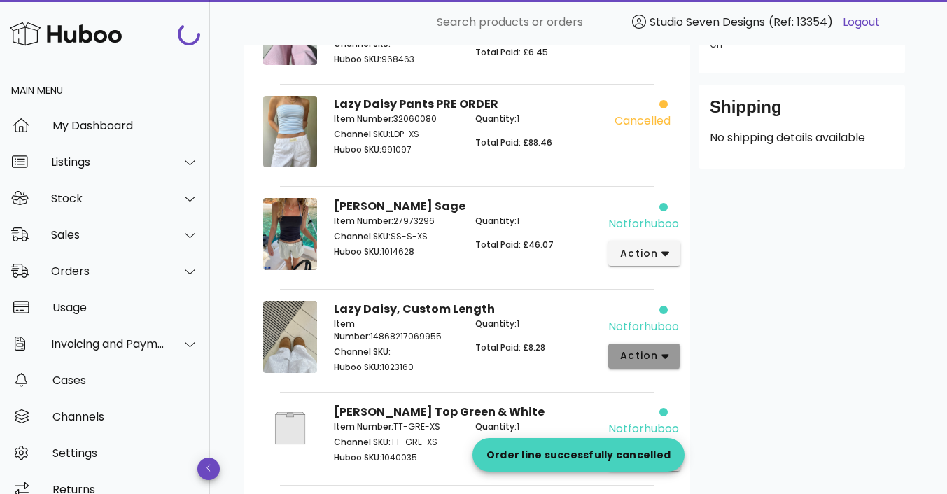
click at [644, 351] on span "action" at bounding box center [639, 356] width 39 height 15
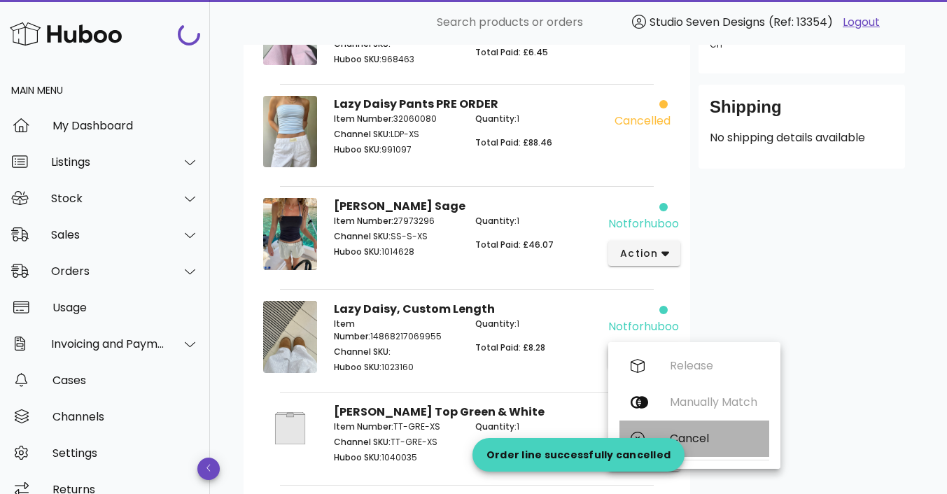
click at [697, 448] on div "Cancel" at bounding box center [695, 439] width 150 height 36
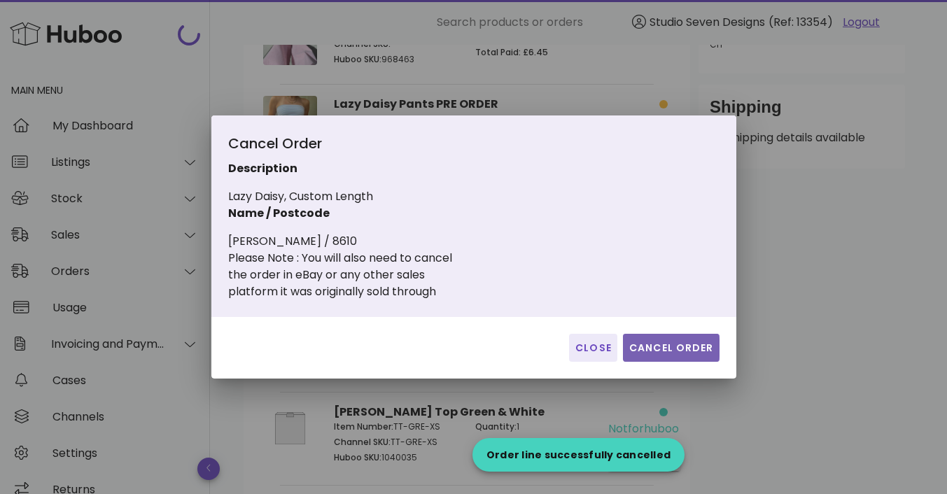
click at [690, 348] on span "Cancel Order" at bounding box center [671, 348] width 85 height 15
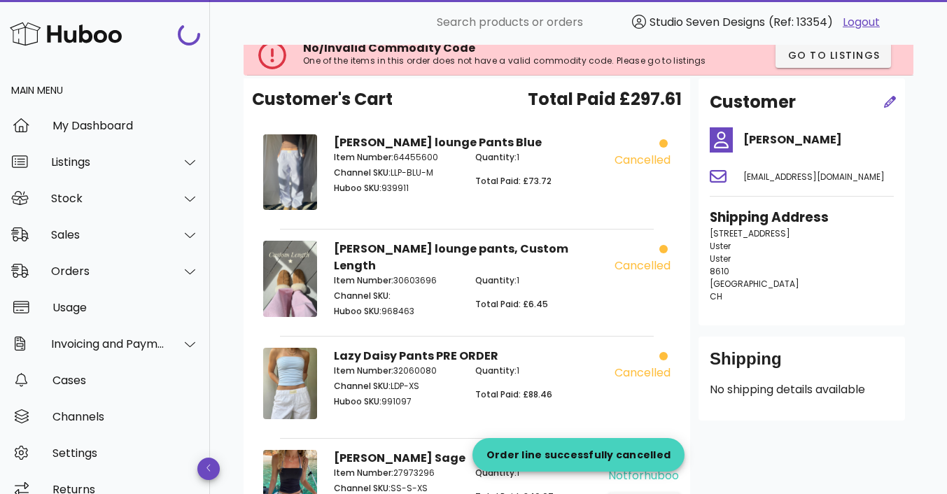
scroll to position [0, 0]
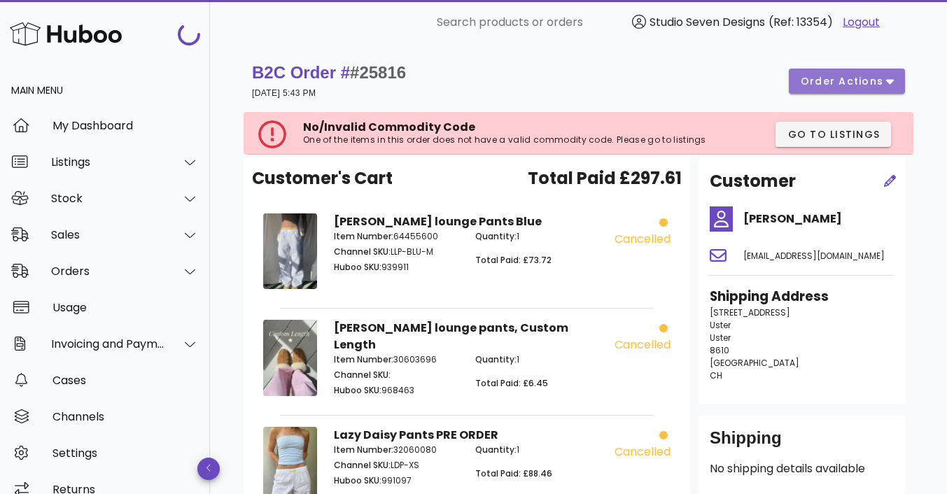
click at [823, 83] on span "order actions" at bounding box center [842, 81] width 84 height 15
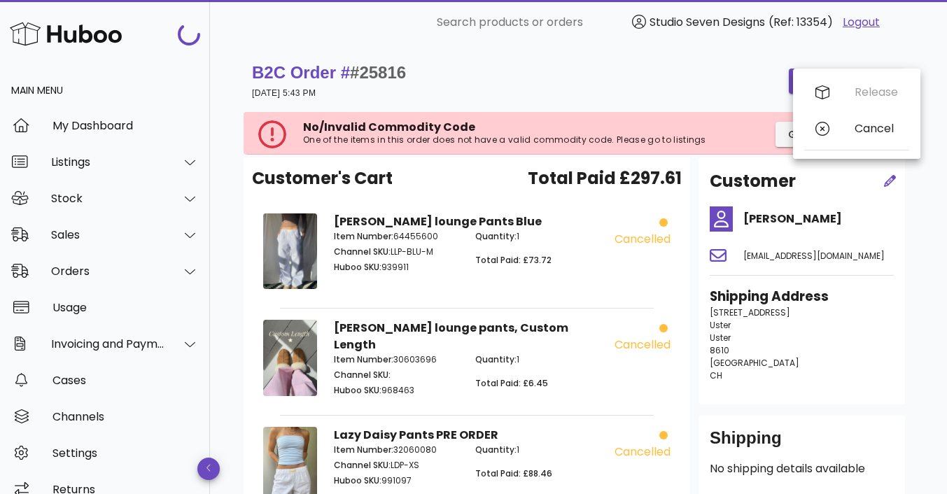
click at [717, 100] on div "B2C Order # #25816 08 August 2025 at 5:43 PM order actions" at bounding box center [578, 81] width 653 height 39
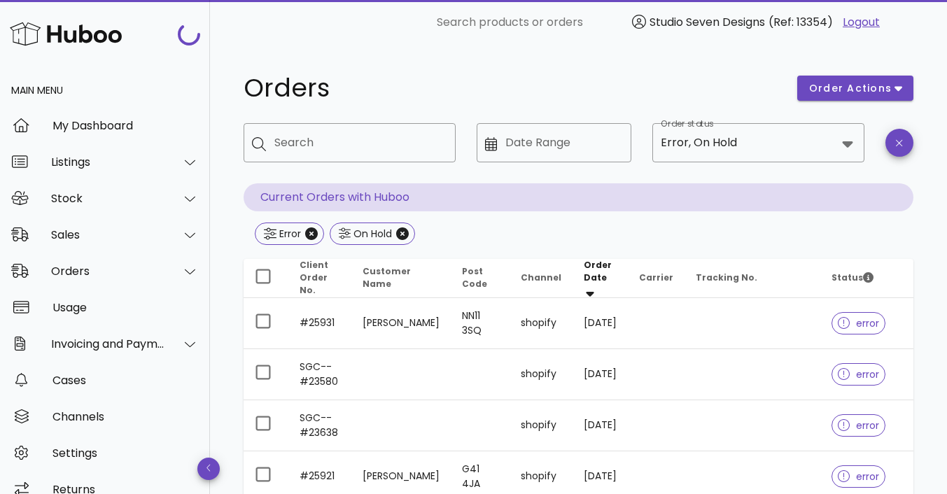
scroll to position [2624, 0]
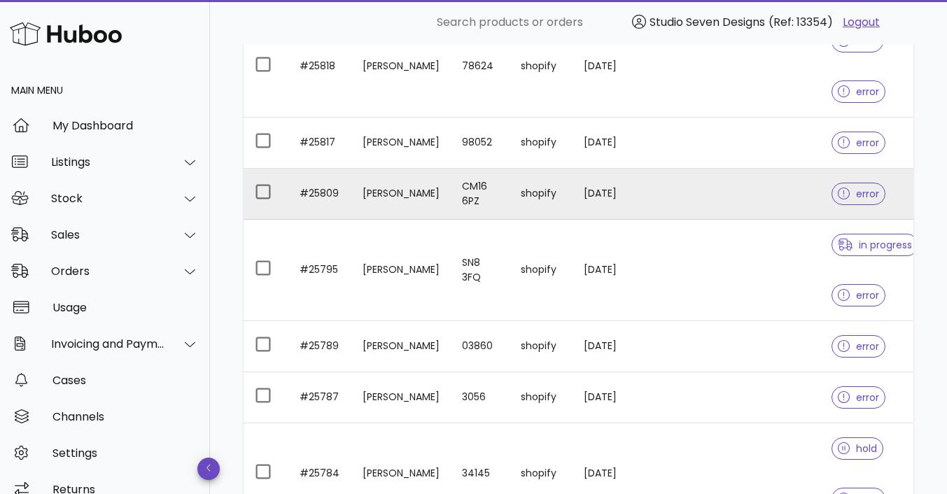
click at [734, 198] on td at bounding box center [753, 194] width 136 height 51
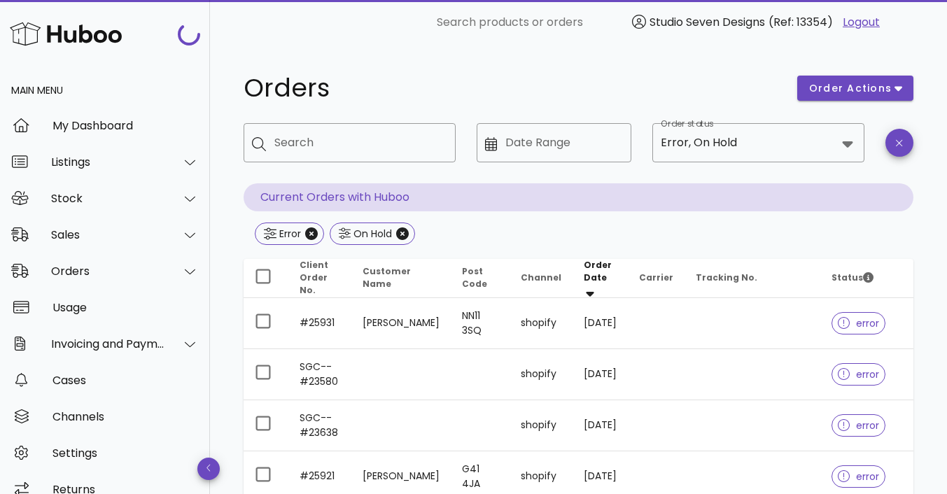
scroll to position [2624, 0]
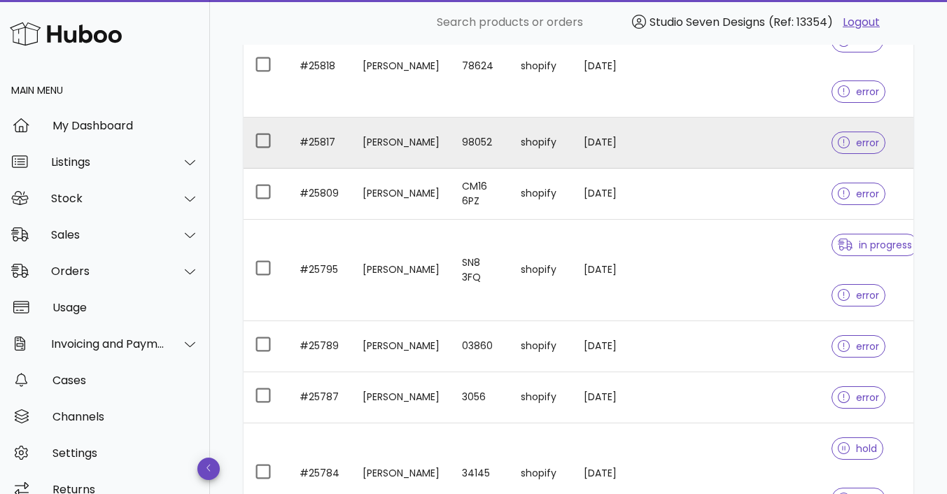
click at [726, 144] on td at bounding box center [753, 143] width 136 height 51
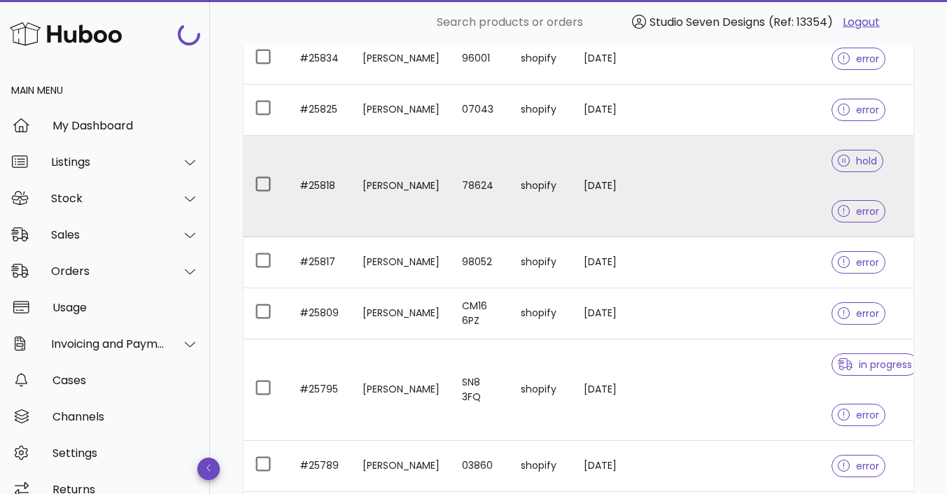
scroll to position [2499, 0]
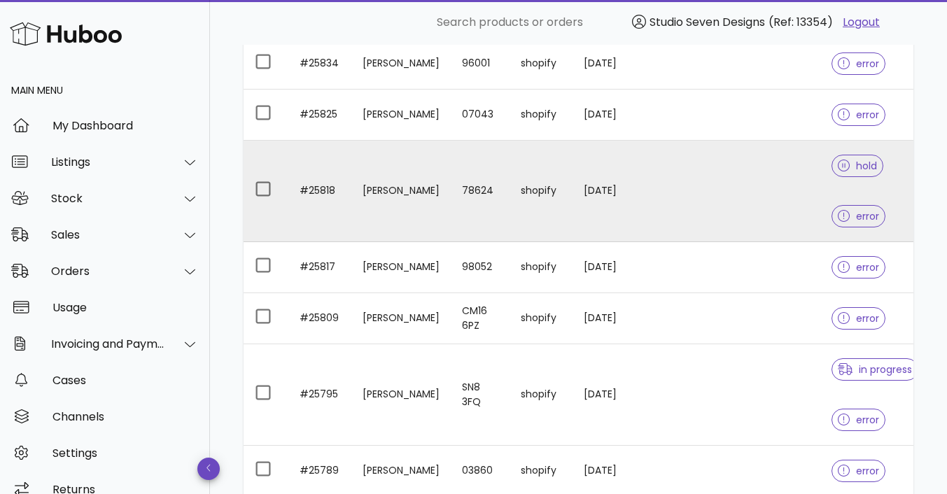
click at [748, 190] on td at bounding box center [753, 192] width 136 height 102
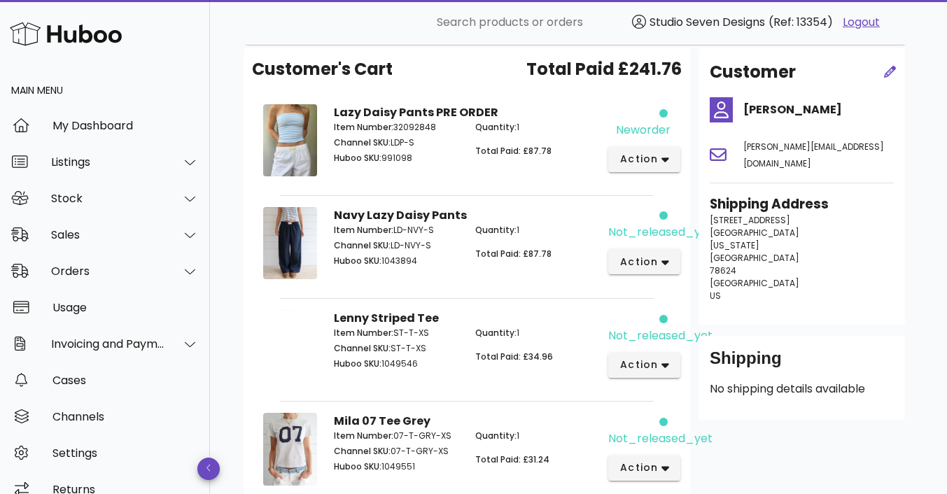
scroll to position [109, 0]
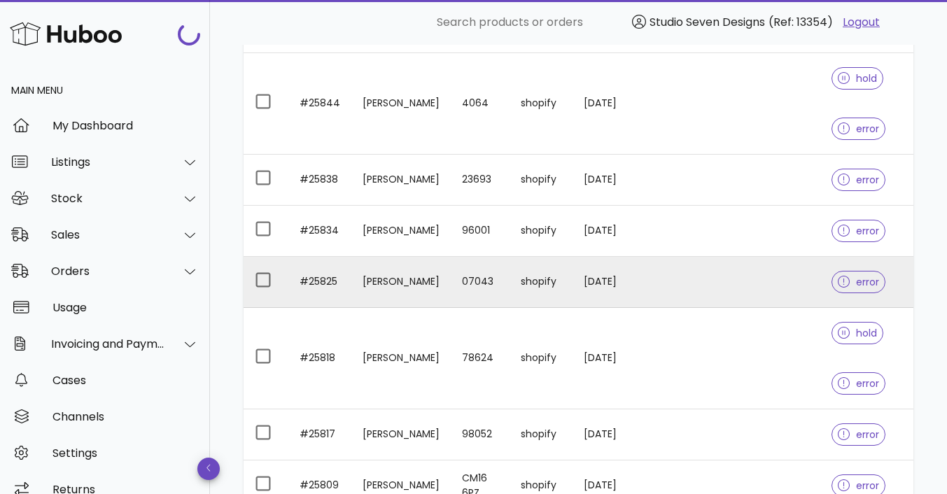
scroll to position [2331, 0]
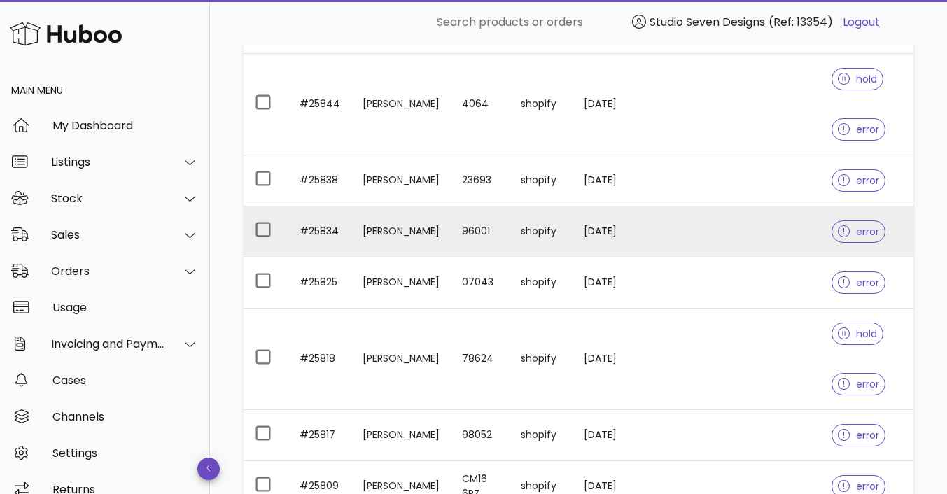
click at [724, 235] on td at bounding box center [753, 232] width 136 height 51
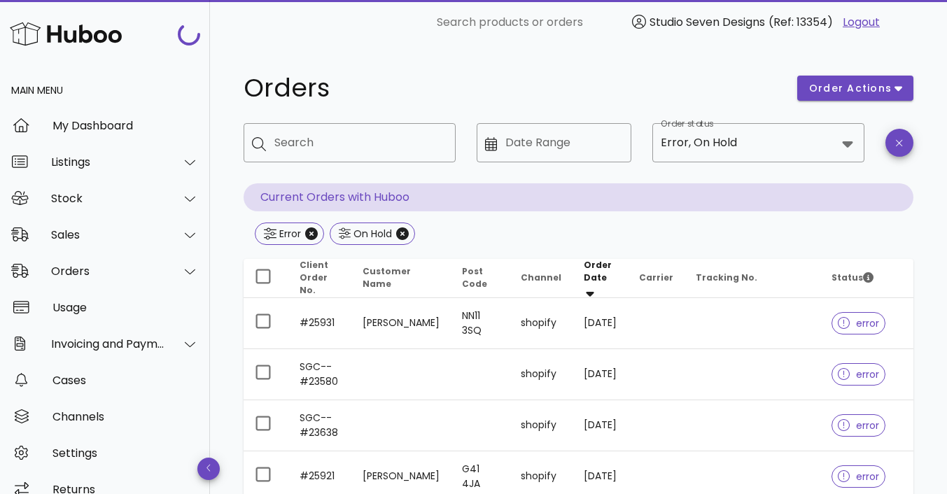
scroll to position [2331, 0]
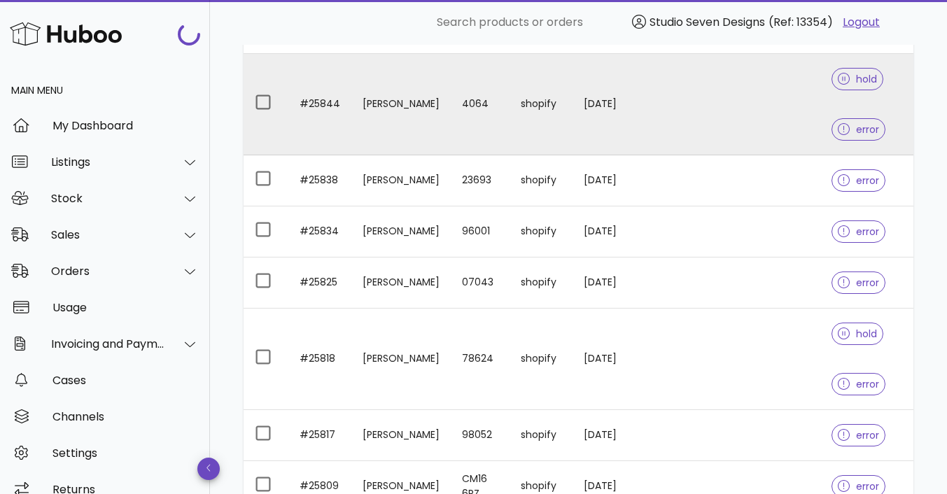
click at [734, 92] on td at bounding box center [753, 105] width 136 height 102
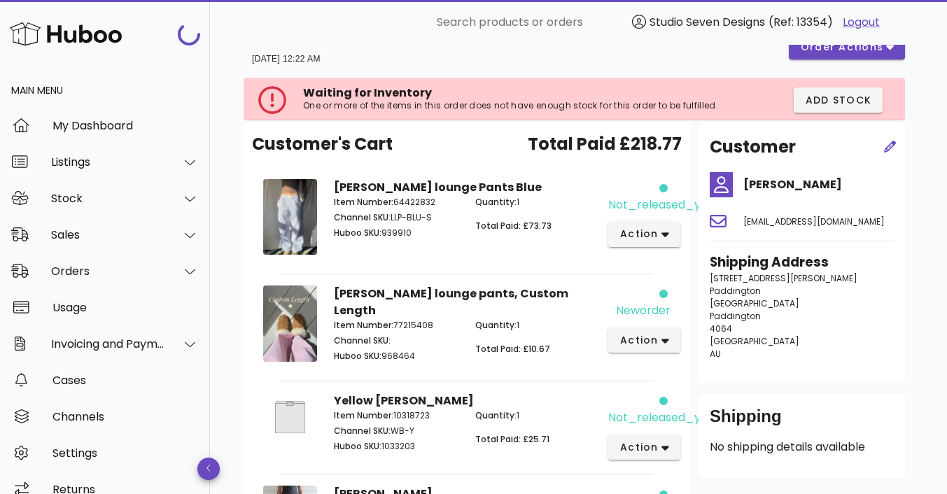
scroll to position [34, 0]
click at [657, 235] on span "action" at bounding box center [645, 235] width 50 height 15
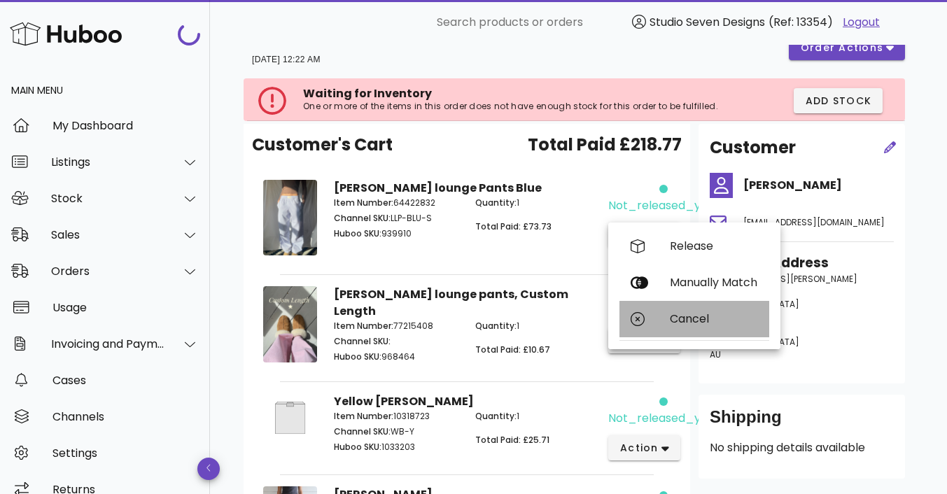
click at [689, 319] on div "Cancel" at bounding box center [714, 318] width 88 height 13
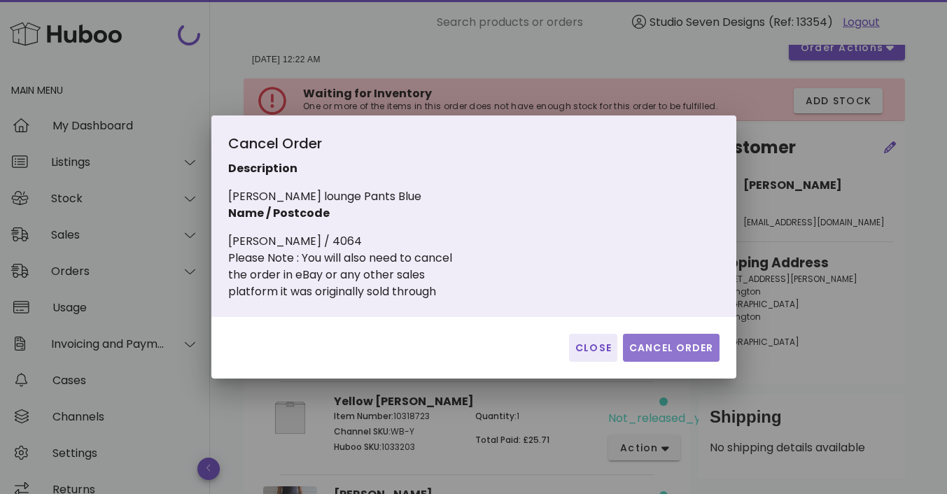
click at [673, 345] on span "Cancel Order" at bounding box center [671, 348] width 85 height 15
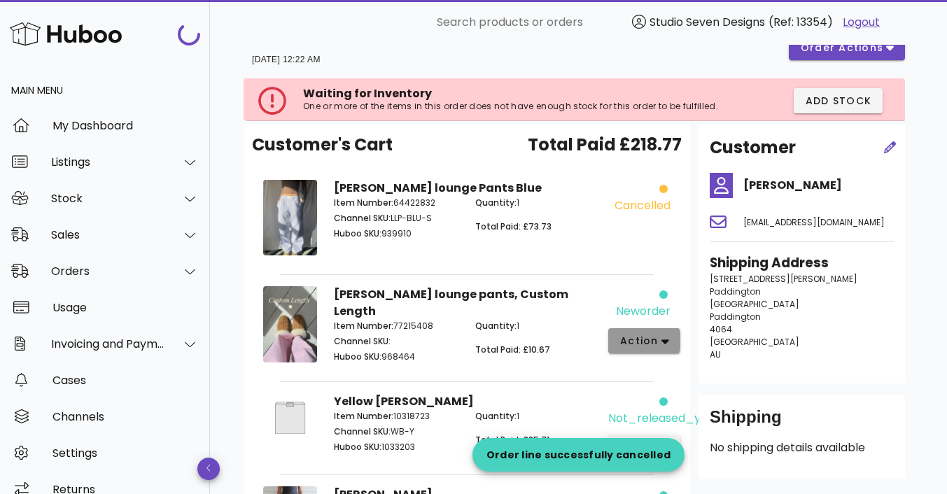
click at [641, 340] on span "action" at bounding box center [639, 341] width 39 height 15
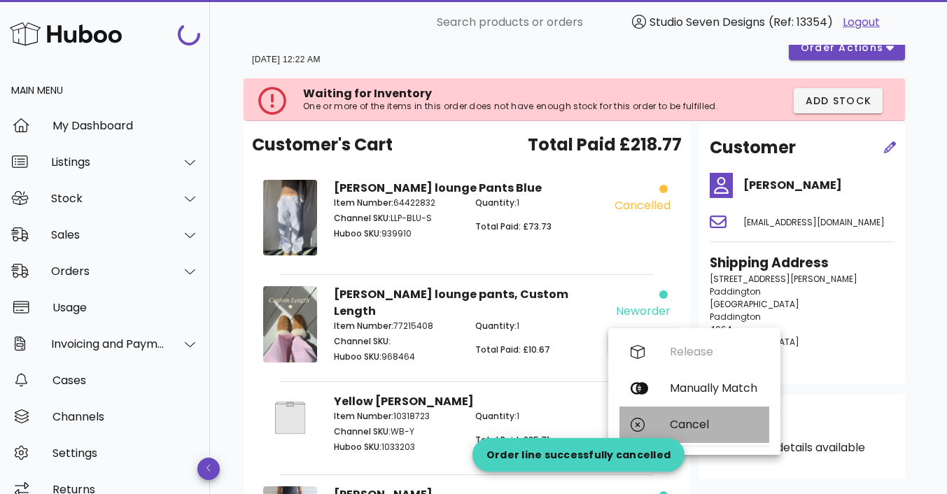
click at [694, 422] on div "Cancel" at bounding box center [714, 424] width 88 height 13
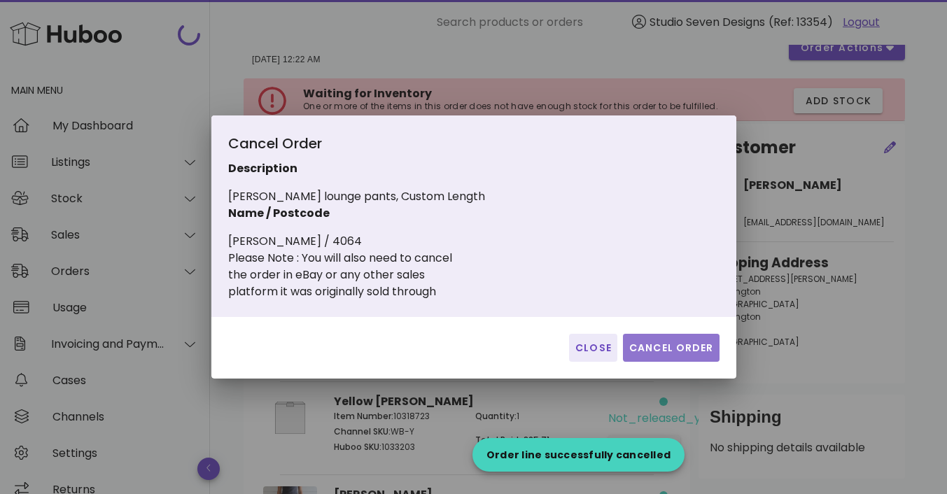
click at [668, 349] on span "Cancel Order" at bounding box center [671, 348] width 85 height 15
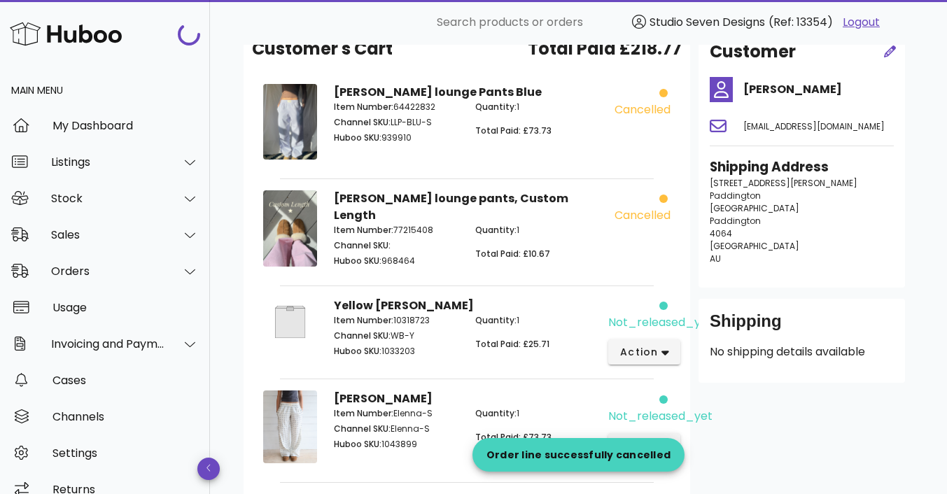
scroll to position [0, 0]
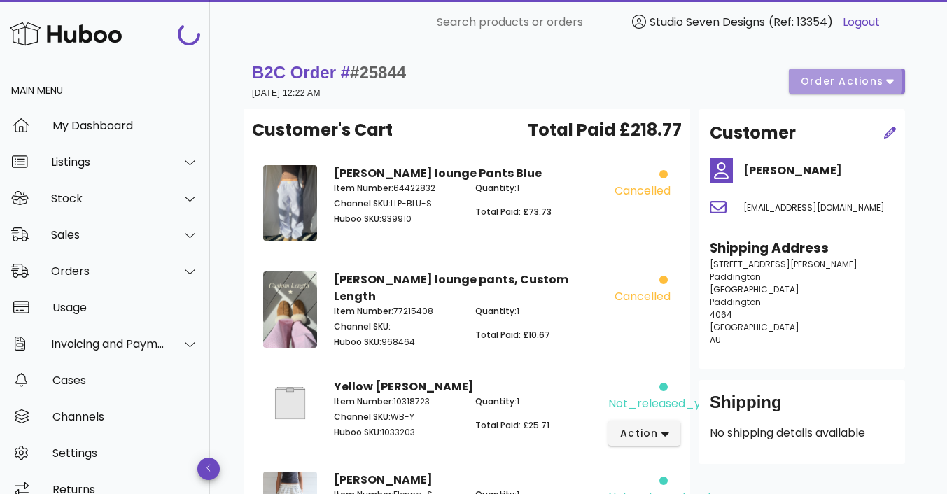
click at [832, 81] on span "order actions" at bounding box center [842, 81] width 84 height 15
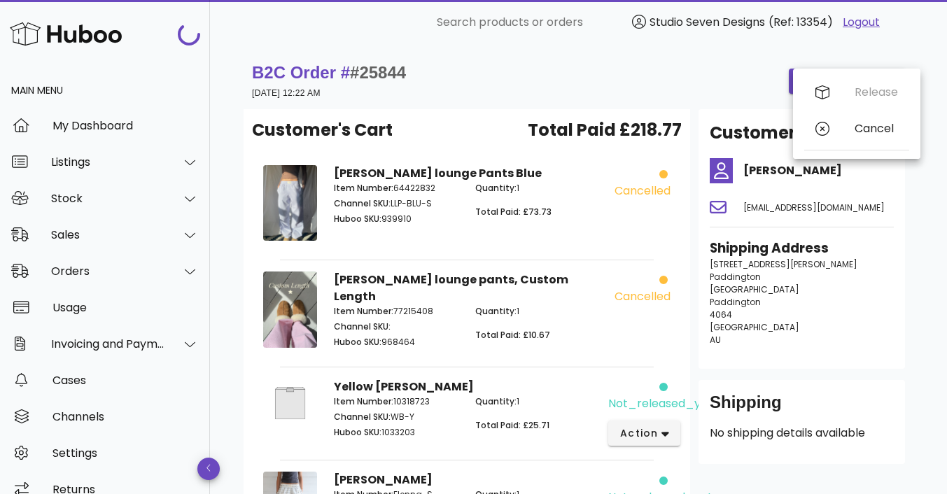
click at [712, 80] on div "B2C Order # #25844 09 August 2025 at 12:22 AM order actions" at bounding box center [578, 81] width 653 height 39
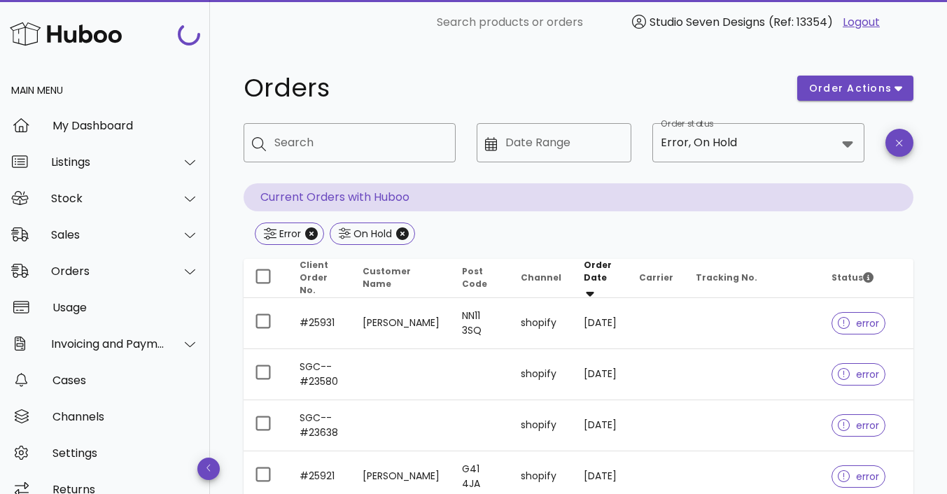
scroll to position [2331, 0]
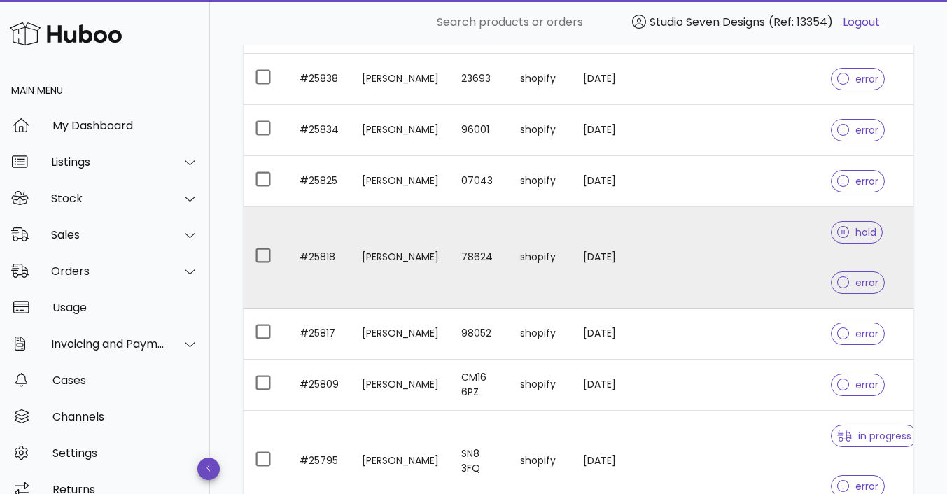
click at [716, 247] on td at bounding box center [752, 258] width 136 height 102
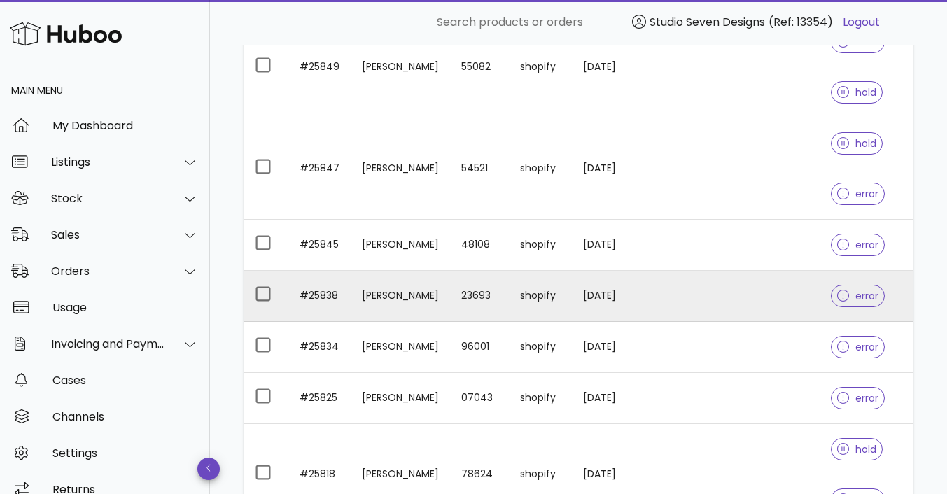
scroll to position [2112, 0]
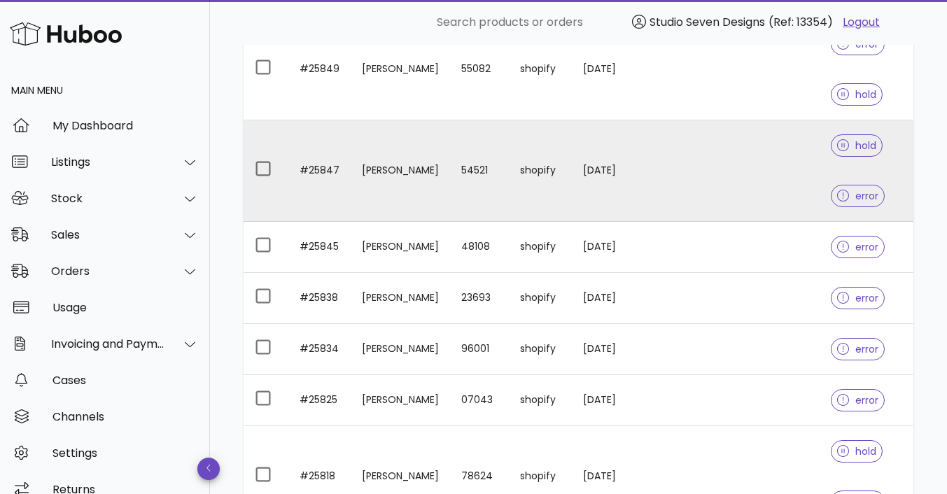
click at [735, 167] on td at bounding box center [752, 171] width 136 height 102
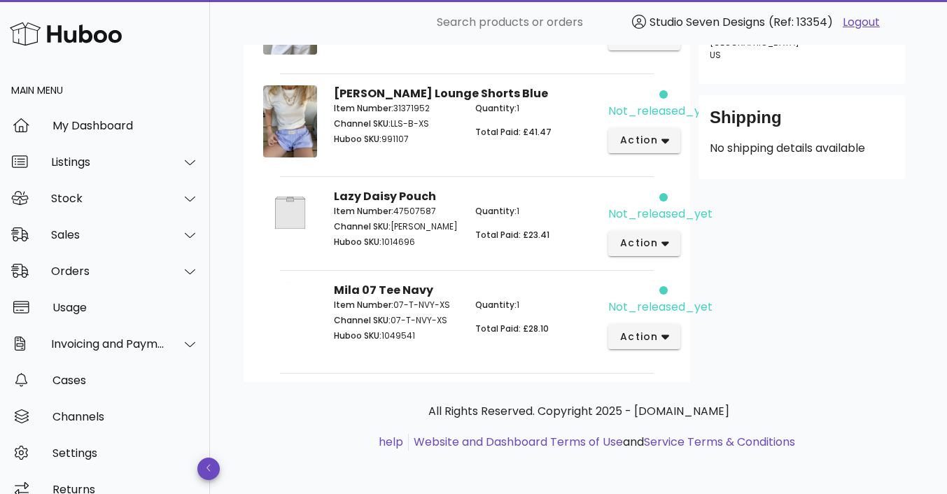
scroll to position [333, 0]
click at [113, 50] on div at bounding box center [105, 34] width 210 height 68
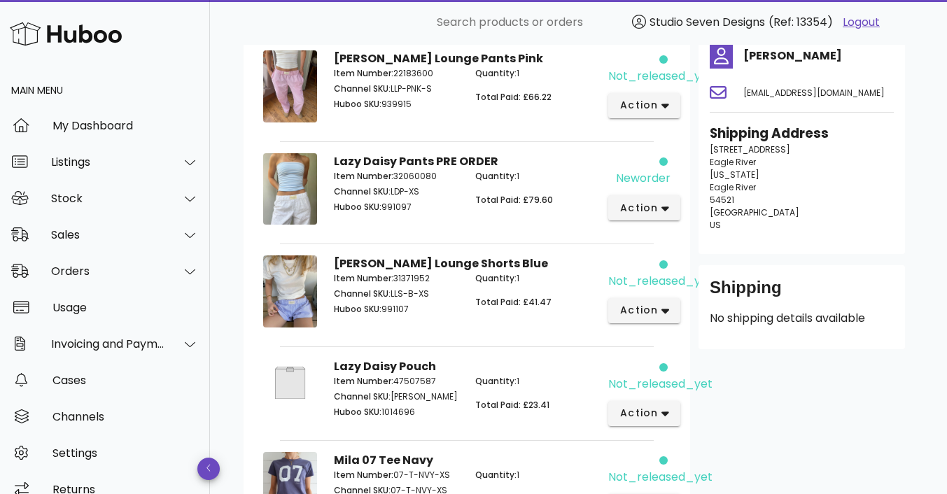
scroll to position [0, 0]
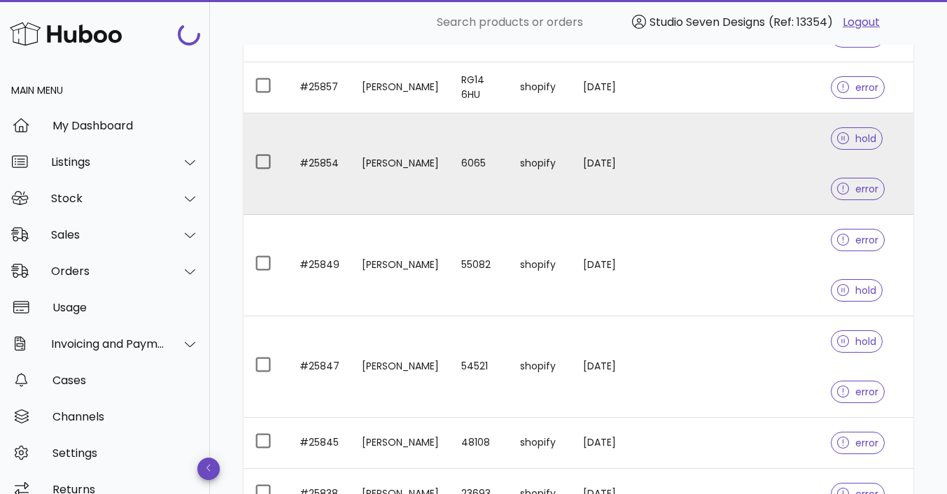
scroll to position [1915, 0]
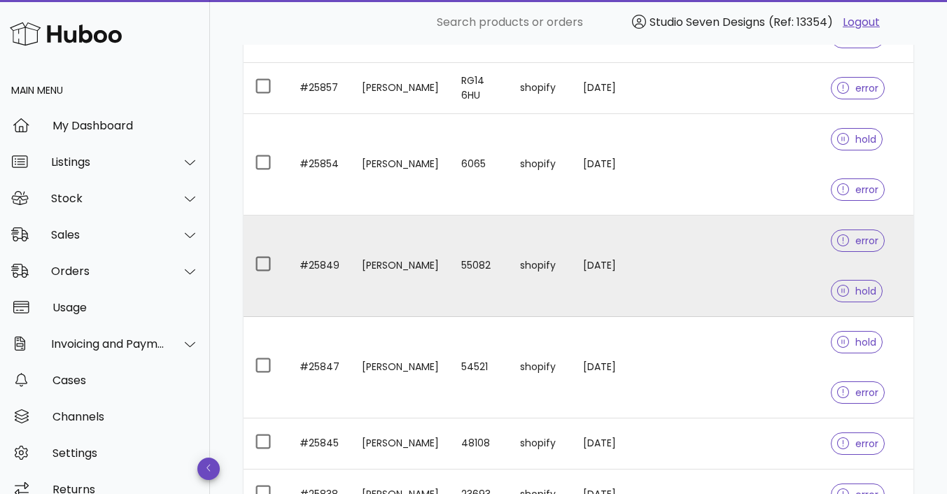
click at [715, 269] on td at bounding box center [752, 267] width 136 height 102
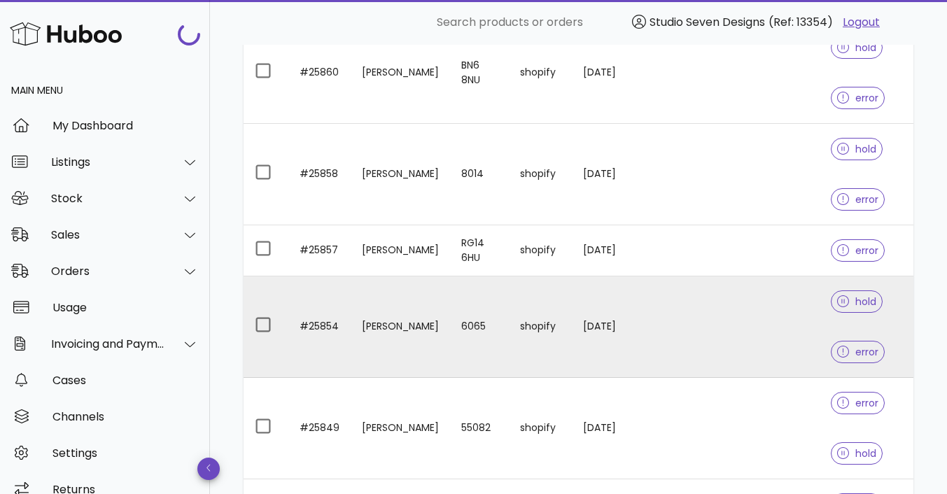
scroll to position [1751, 0]
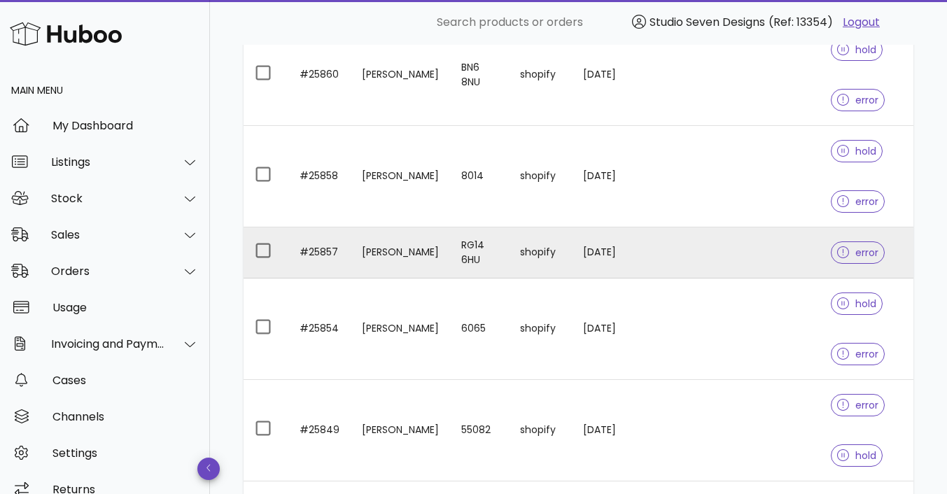
click at [738, 261] on td at bounding box center [752, 253] width 136 height 51
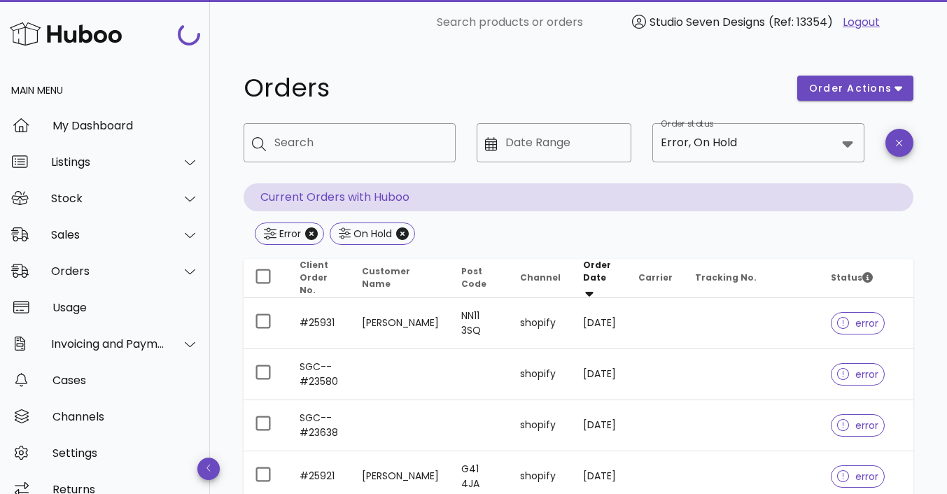
scroll to position [1751, 0]
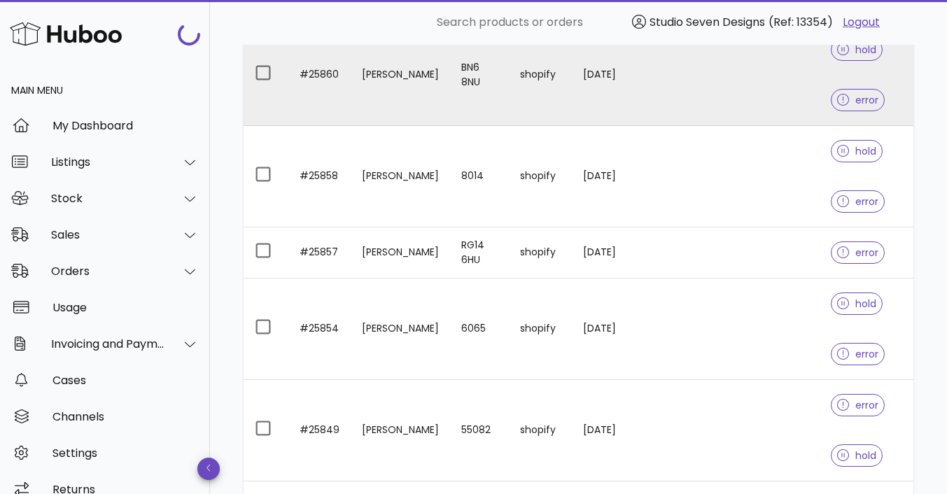
click at [753, 68] on td at bounding box center [752, 76] width 136 height 102
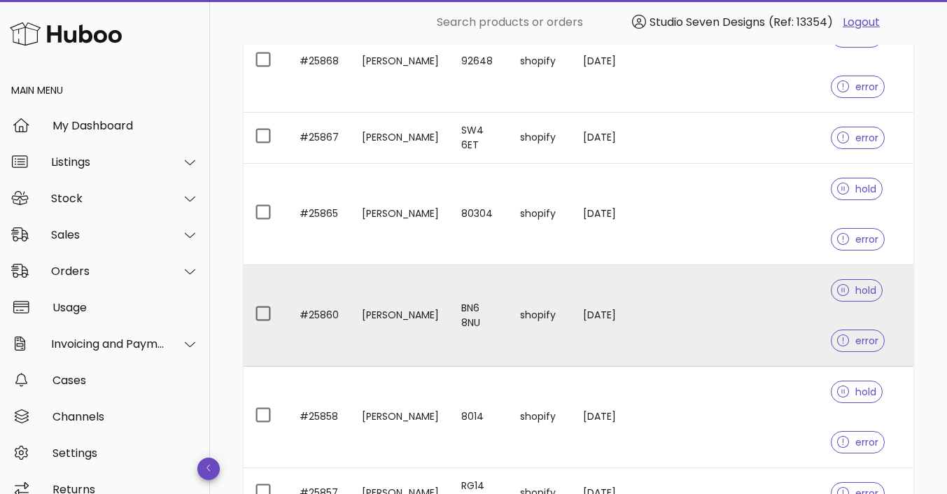
scroll to position [1511, 0]
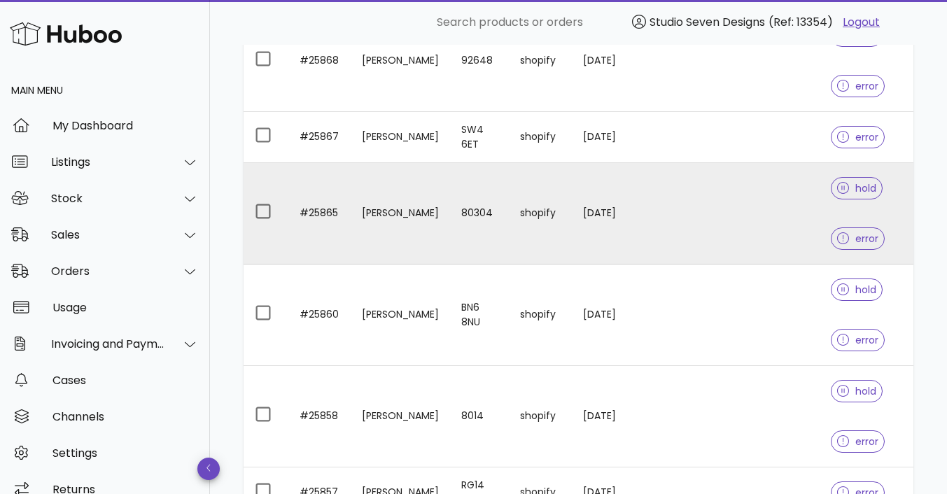
click at [737, 204] on td at bounding box center [752, 214] width 136 height 102
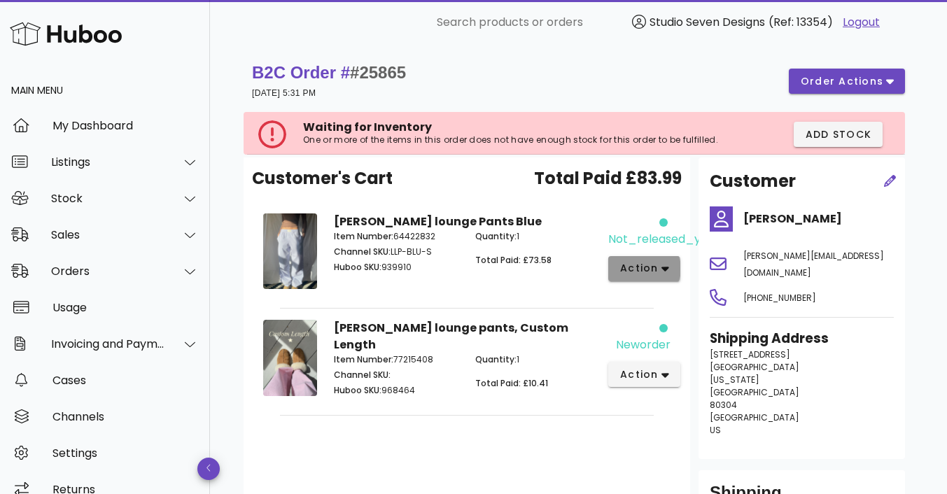
click at [671, 270] on button "action" at bounding box center [644, 268] width 72 height 25
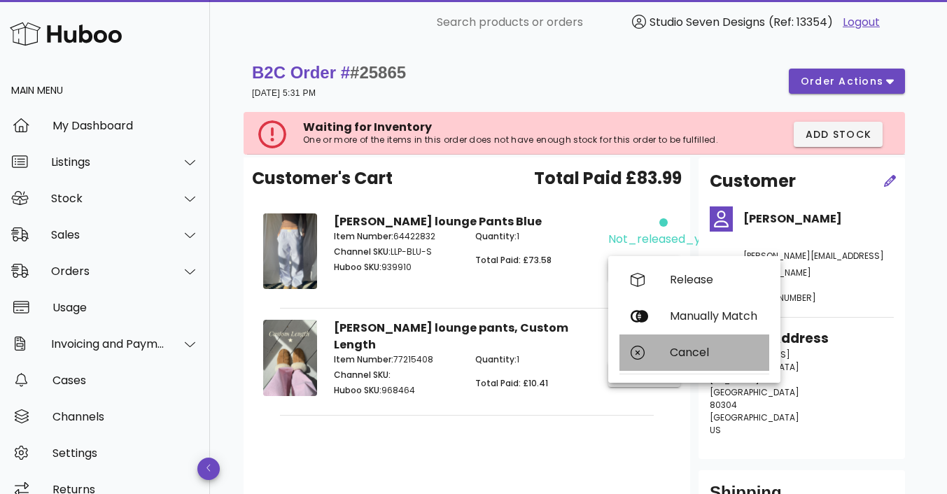
click at [692, 360] on div "Cancel" at bounding box center [695, 353] width 150 height 36
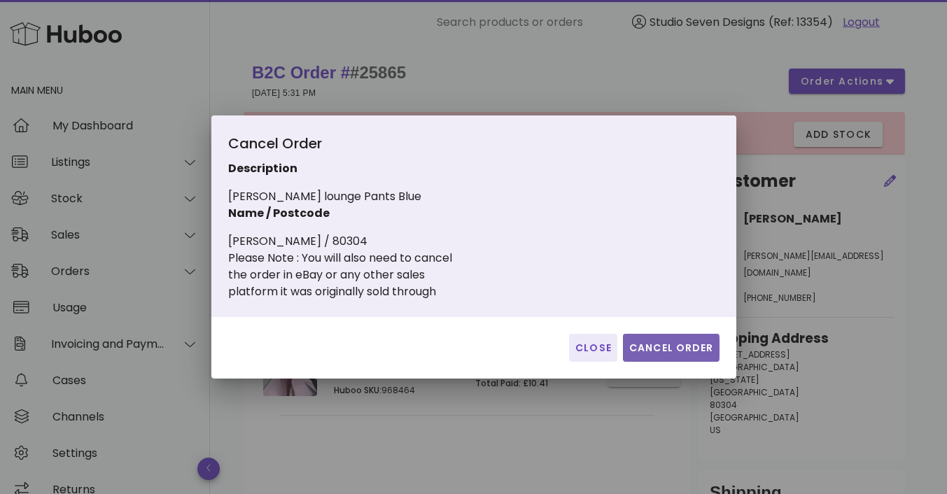
click at [673, 349] on span "Cancel Order" at bounding box center [671, 348] width 85 height 15
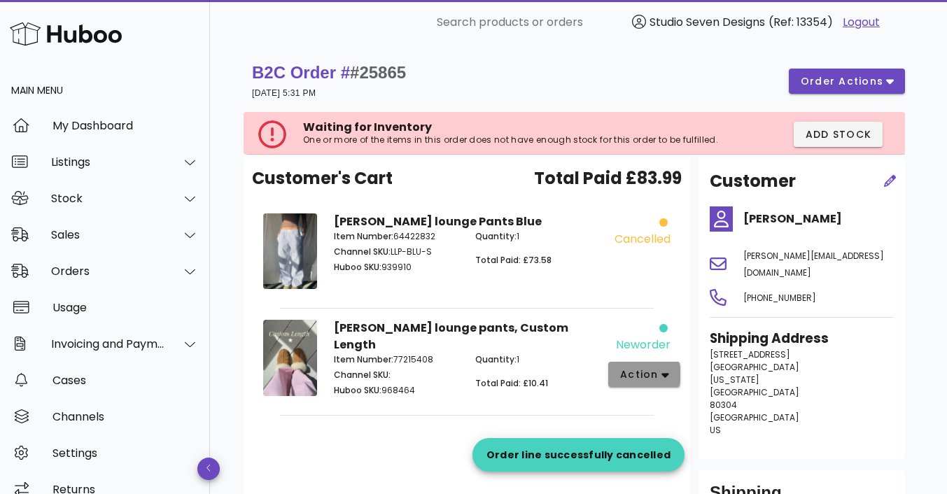
click at [664, 375] on icon "button" at bounding box center [666, 375] width 8 height 5
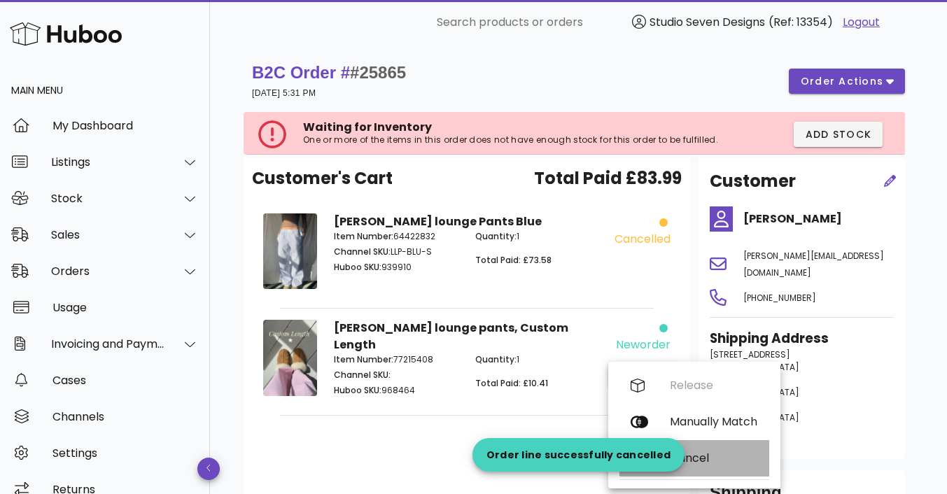
click at [702, 456] on div "Cancel" at bounding box center [714, 458] width 88 height 13
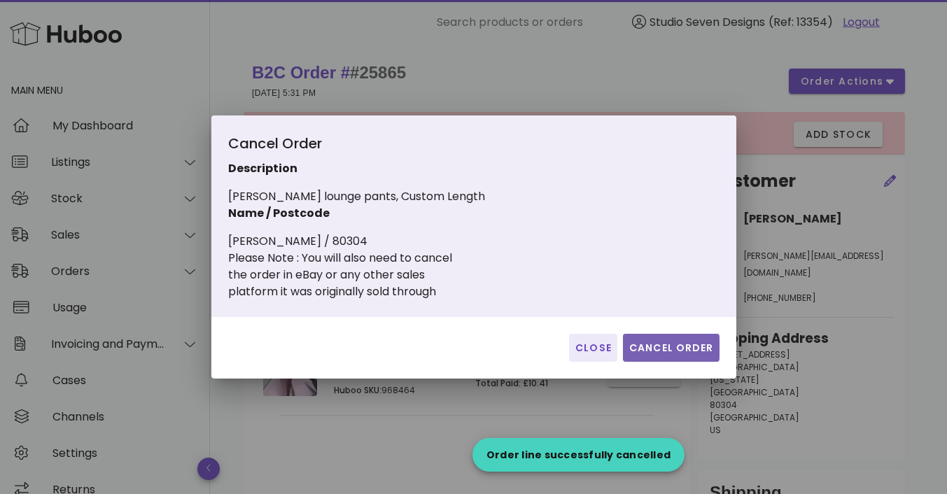
click at [668, 349] on span "Cancel Order" at bounding box center [671, 348] width 85 height 15
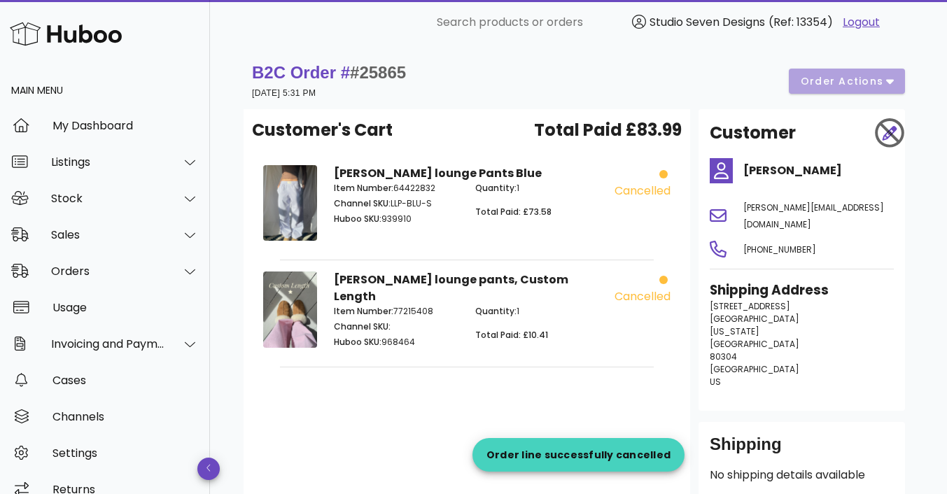
scroll to position [1511, 0]
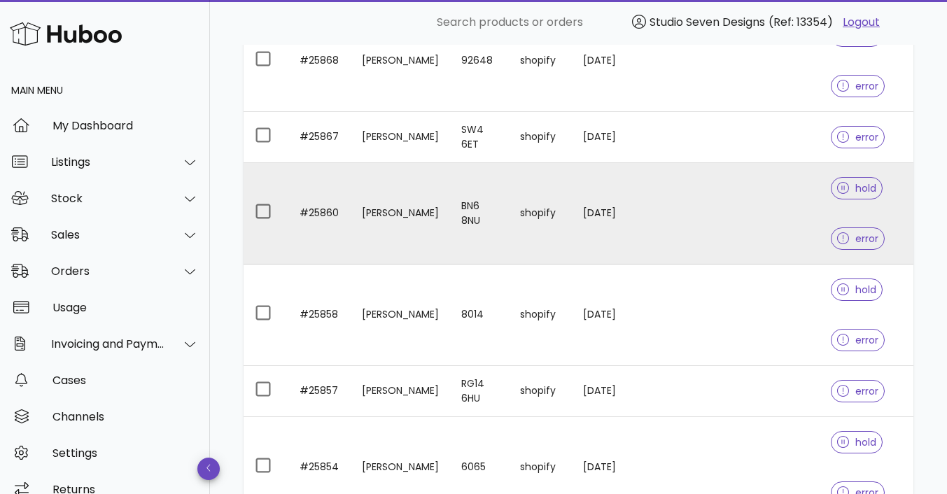
click at [725, 212] on td at bounding box center [752, 214] width 136 height 102
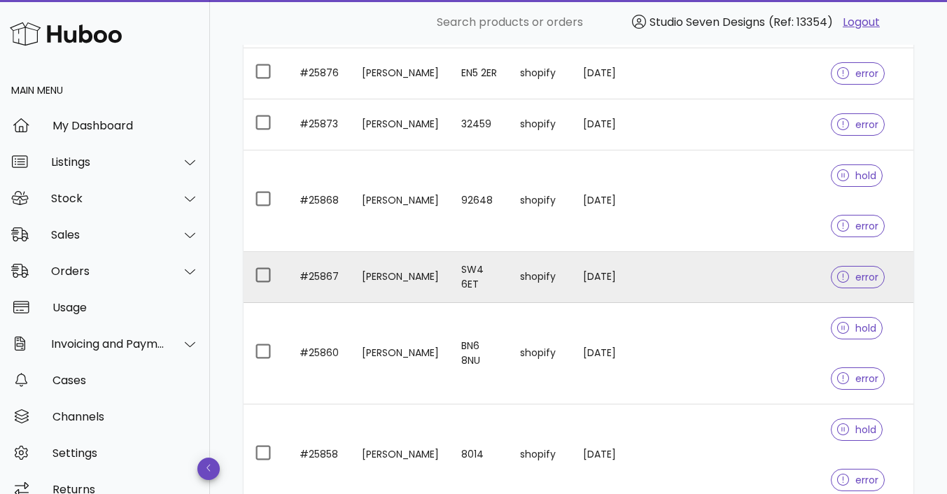
scroll to position [1369, 0]
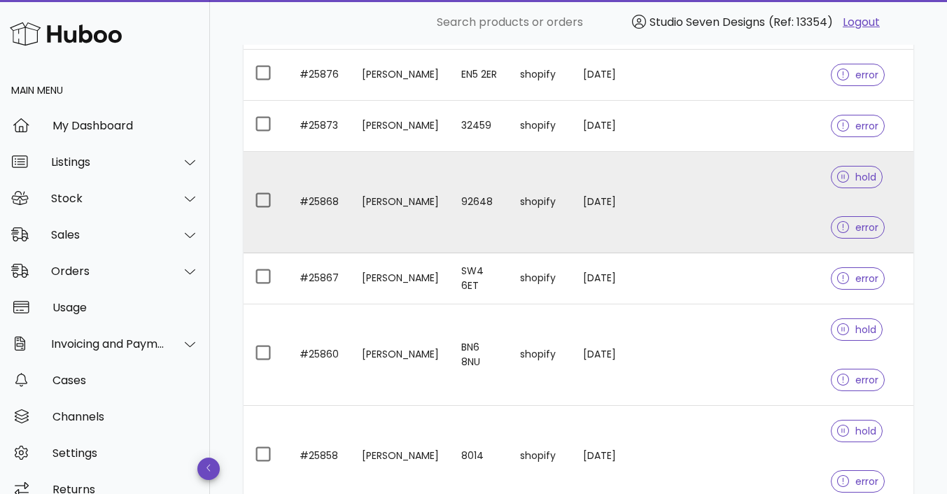
click at [750, 195] on td at bounding box center [752, 203] width 136 height 102
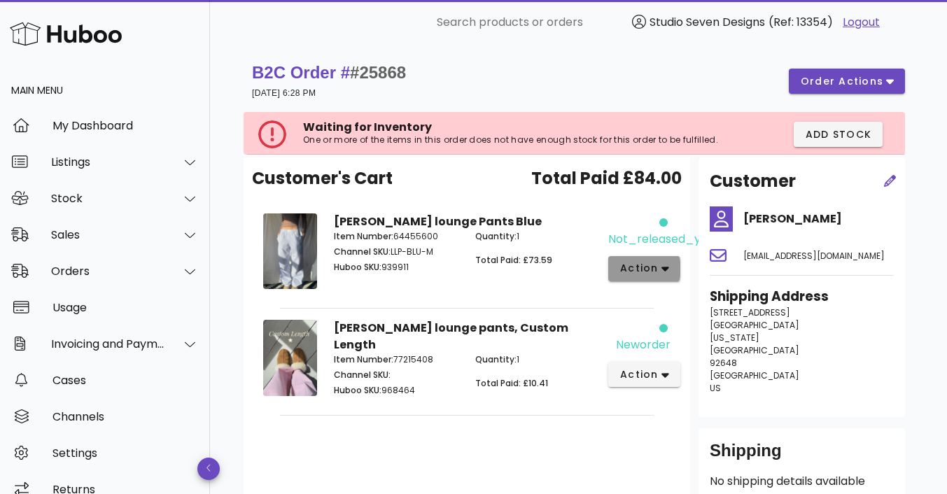
click at [668, 272] on button "action" at bounding box center [644, 268] width 72 height 25
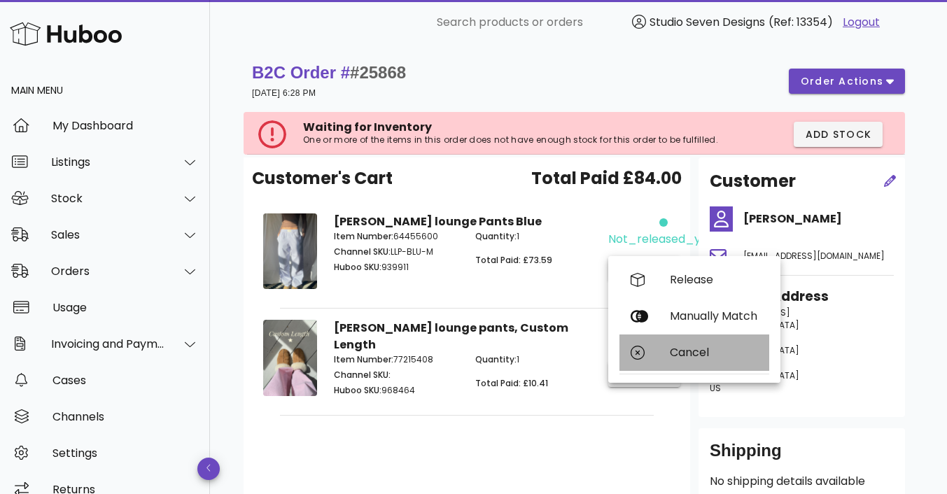
click at [708, 354] on div "Cancel" at bounding box center [714, 352] width 88 height 13
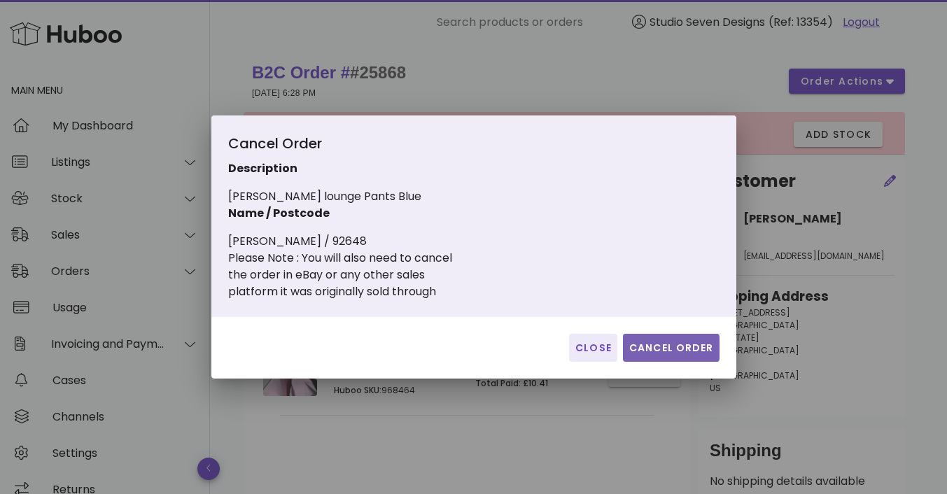
click at [683, 354] on span "Cancel Order" at bounding box center [671, 348] width 85 height 15
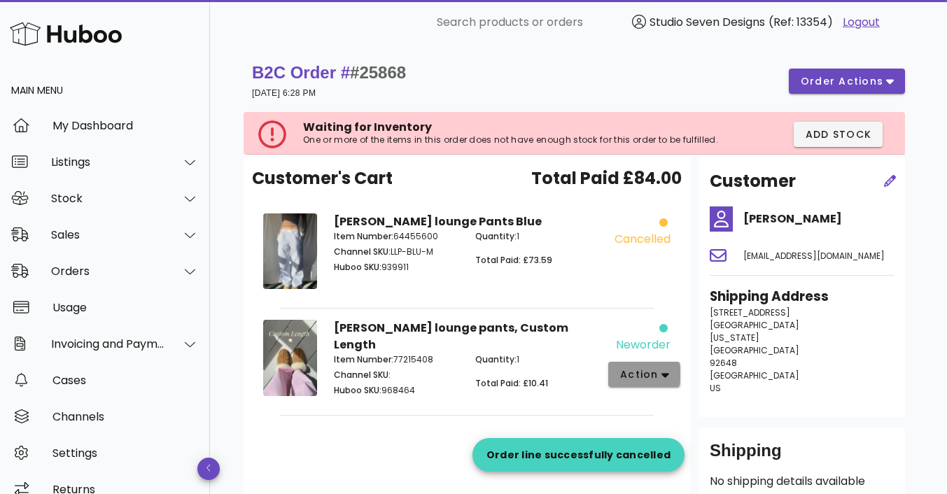
click at [651, 369] on span "action" at bounding box center [639, 375] width 39 height 15
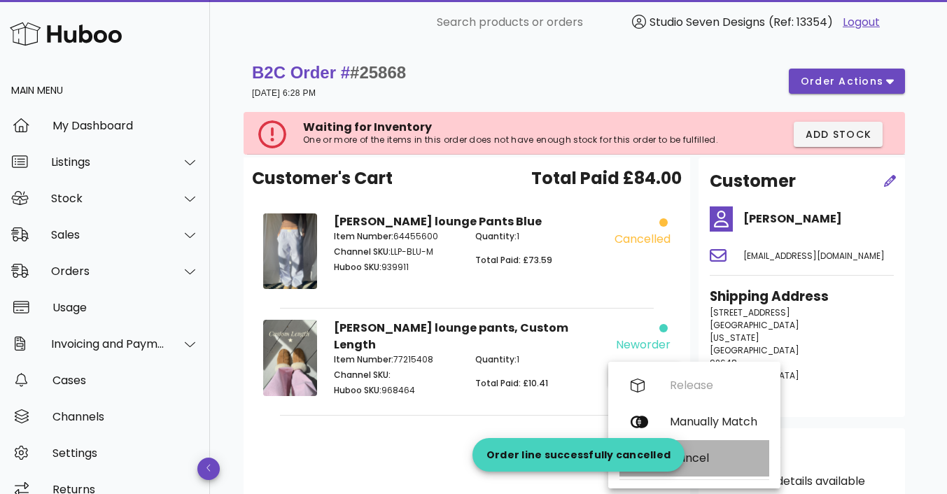
click at [704, 456] on div "Cancel" at bounding box center [714, 458] width 88 height 13
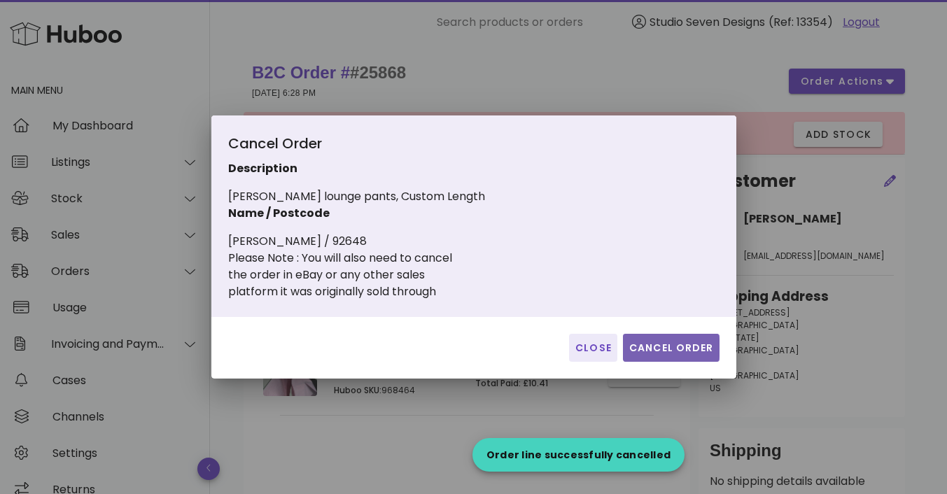
click at [668, 347] on span "Cancel Order" at bounding box center [671, 348] width 85 height 15
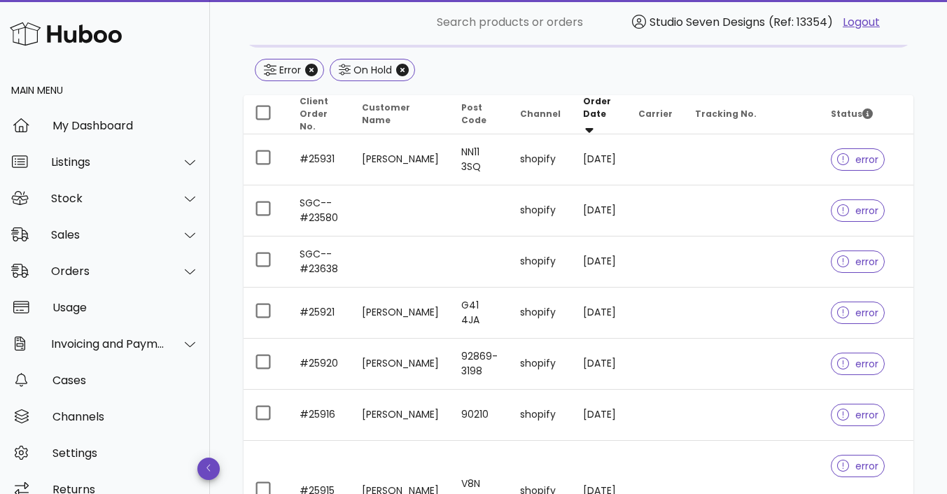
scroll to position [163, 0]
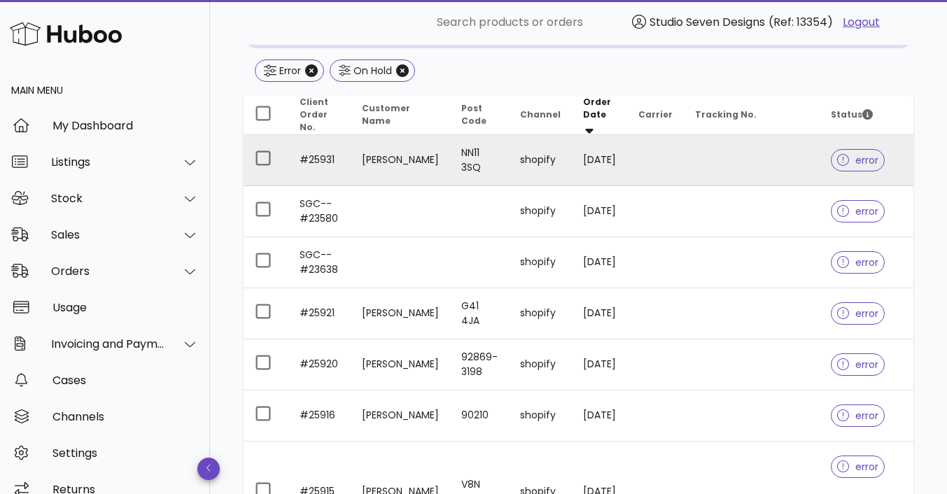
click at [732, 144] on td at bounding box center [752, 160] width 136 height 51
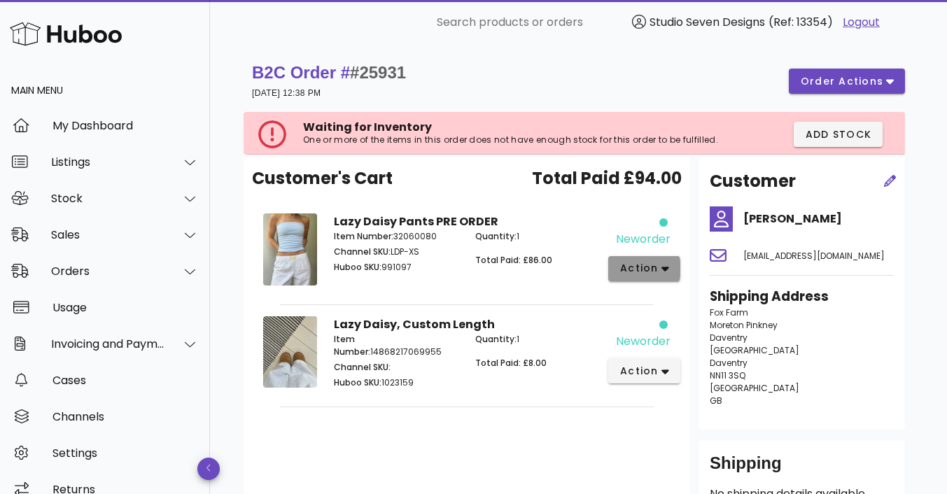
click at [664, 270] on icon "button" at bounding box center [666, 269] width 8 height 5
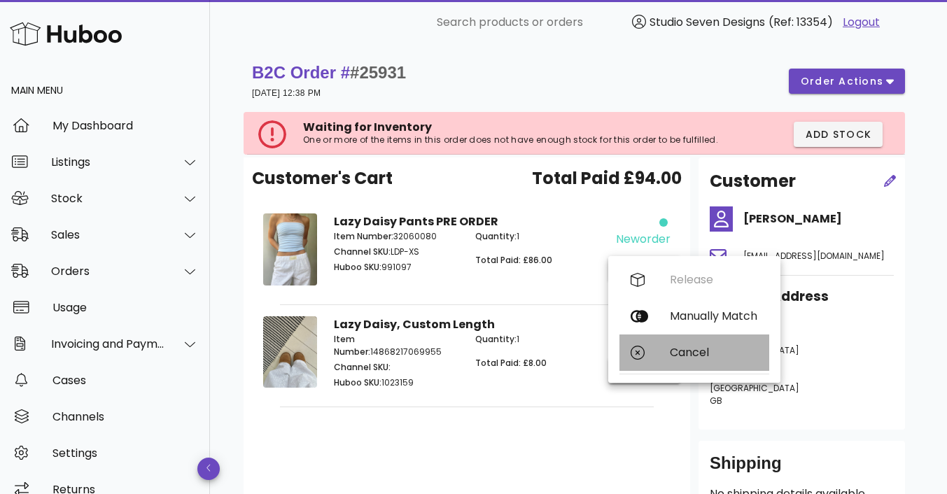
click at [701, 349] on div "Cancel" at bounding box center [714, 352] width 88 height 13
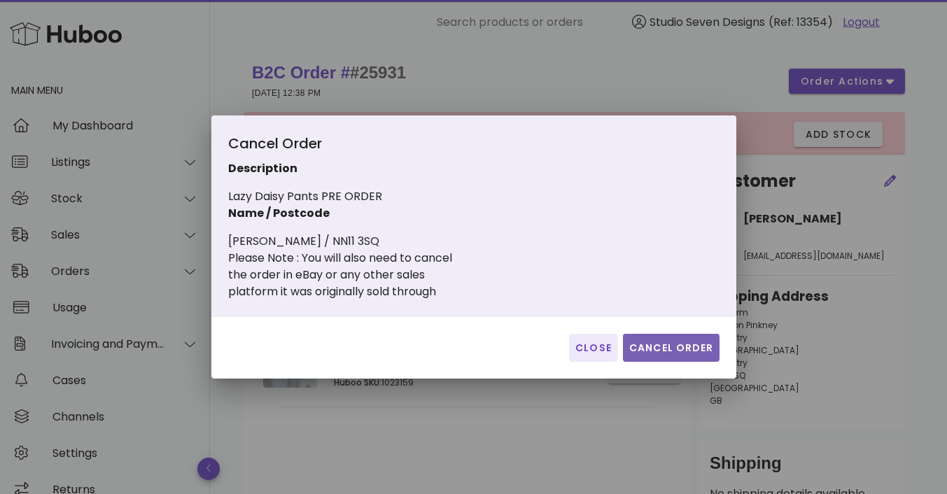
click at [666, 349] on span "Cancel Order" at bounding box center [671, 348] width 85 height 15
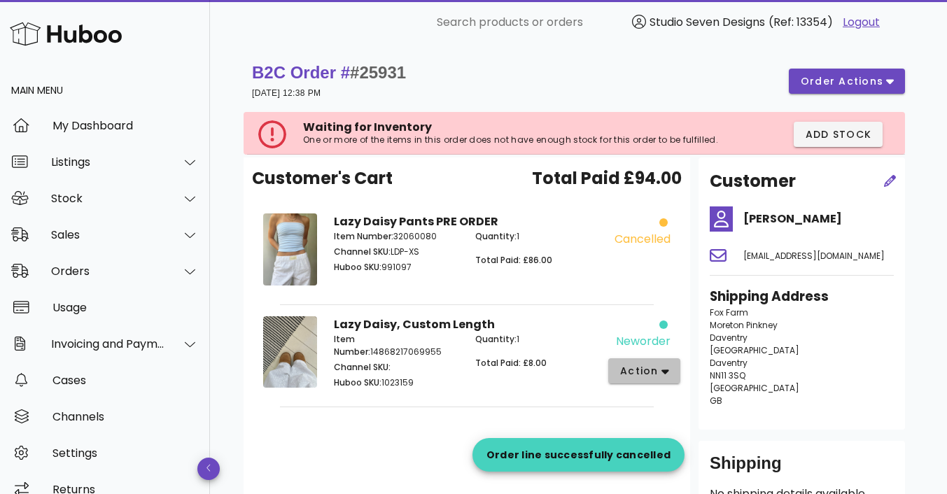
click at [652, 377] on span "action" at bounding box center [639, 371] width 39 height 15
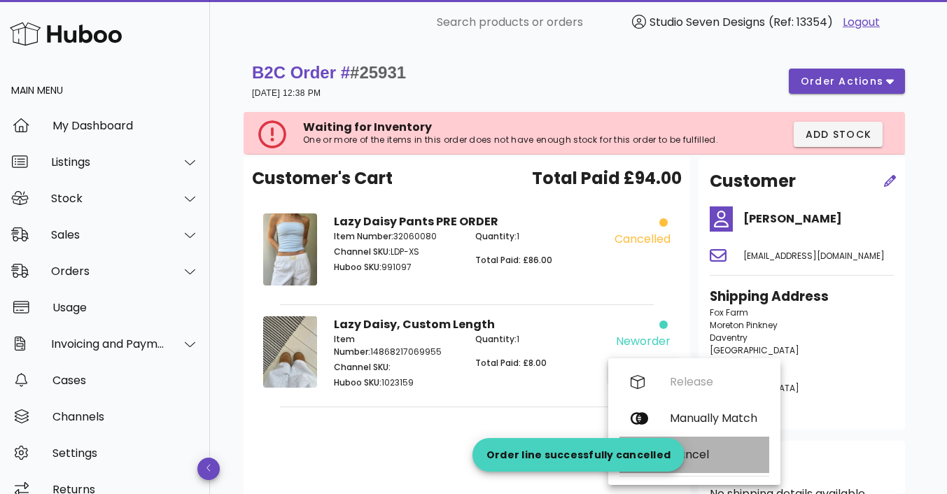
click at [699, 452] on div "Cancel" at bounding box center [714, 454] width 88 height 13
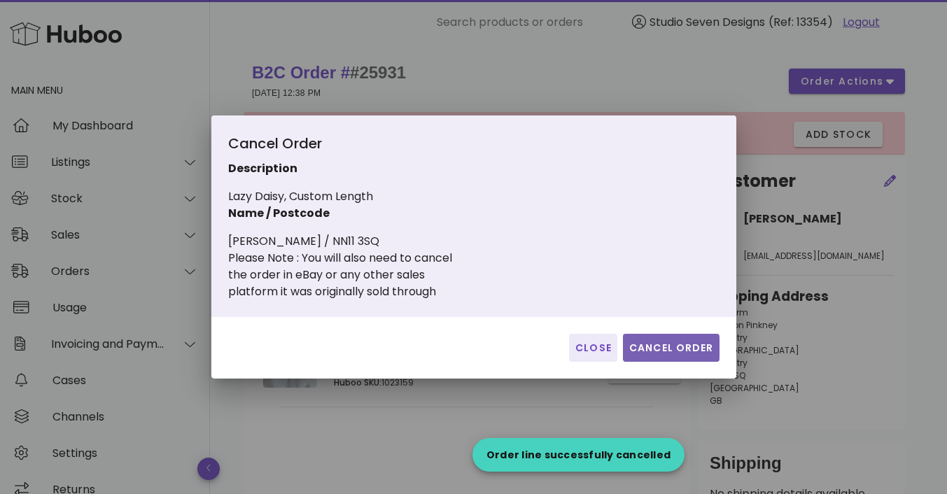
click at [673, 357] on button "Cancel Order" at bounding box center [671, 348] width 97 height 28
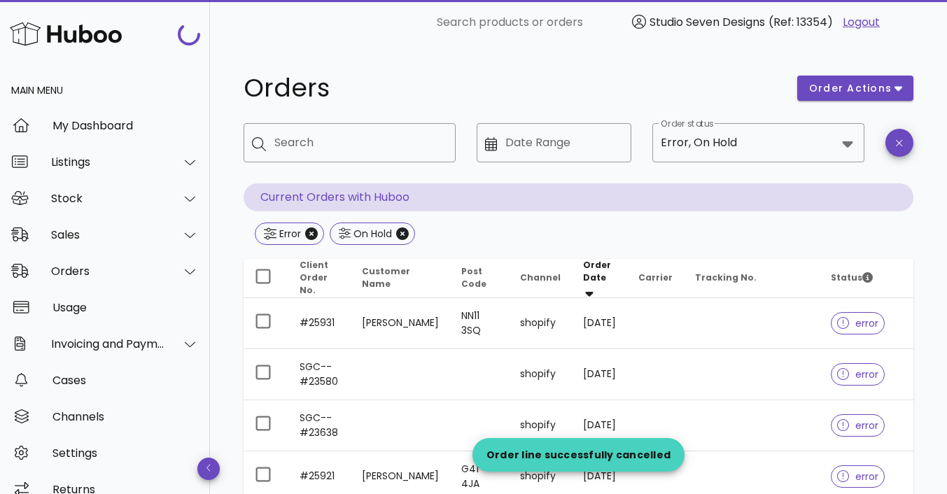
scroll to position [163, 0]
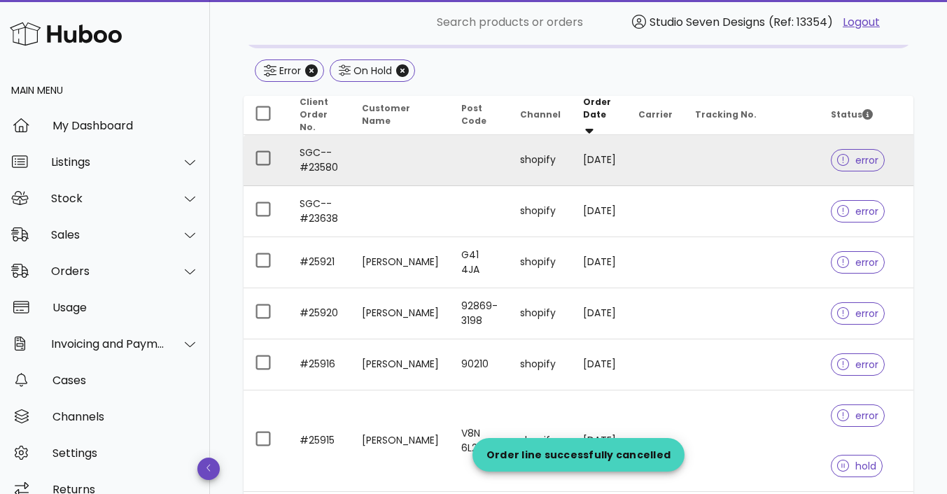
click at [773, 153] on td at bounding box center [752, 160] width 136 height 51
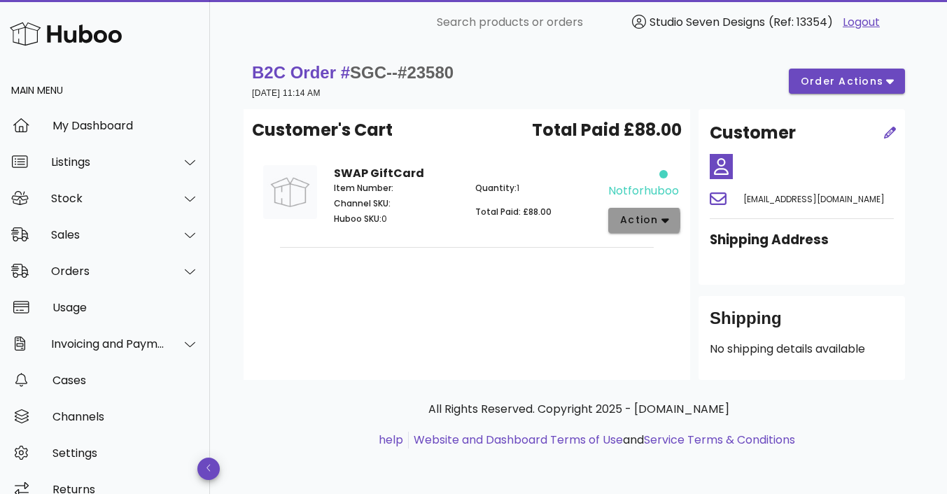
click at [652, 218] on span "action" at bounding box center [639, 220] width 39 height 15
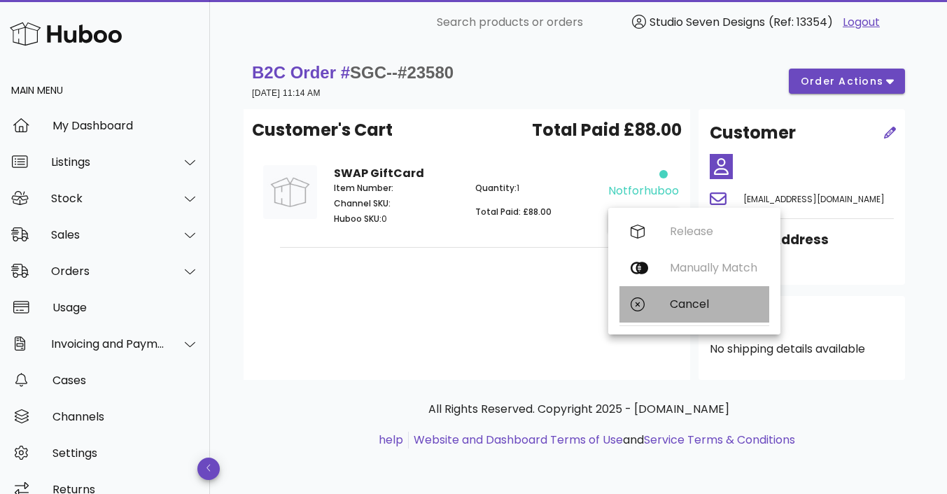
click at [697, 301] on div "Cancel" at bounding box center [714, 304] width 88 height 13
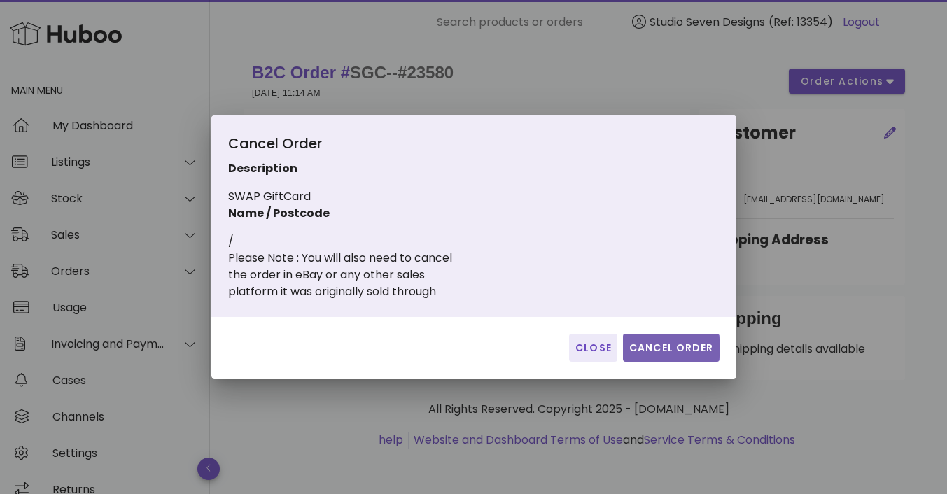
click at [685, 347] on span "Cancel Order" at bounding box center [671, 348] width 85 height 15
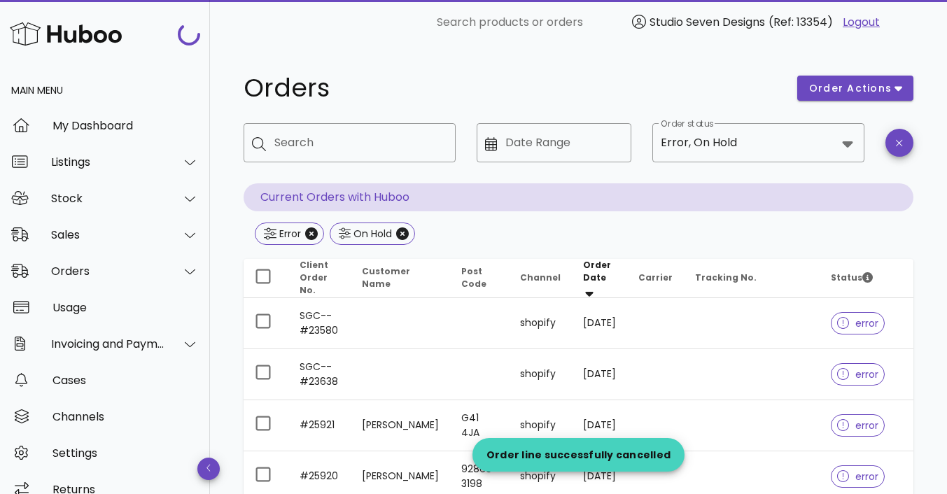
scroll to position [163, 0]
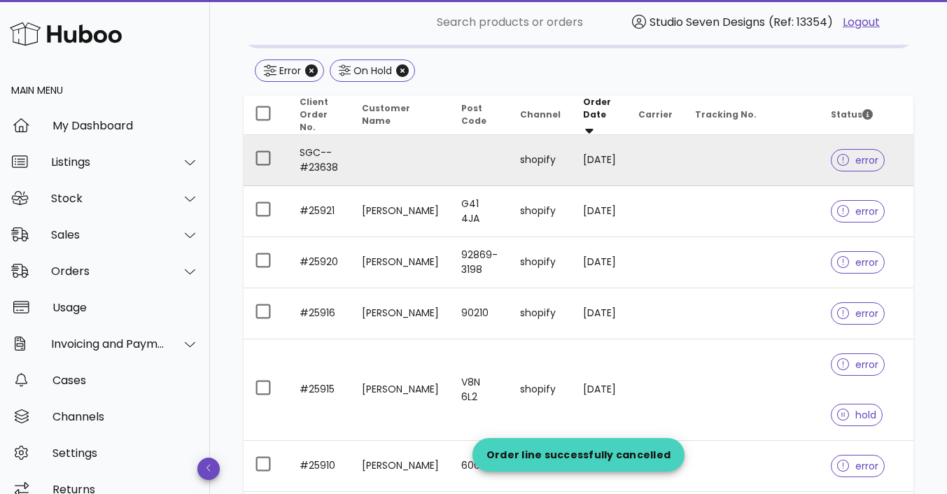
click at [736, 161] on td at bounding box center [752, 160] width 136 height 51
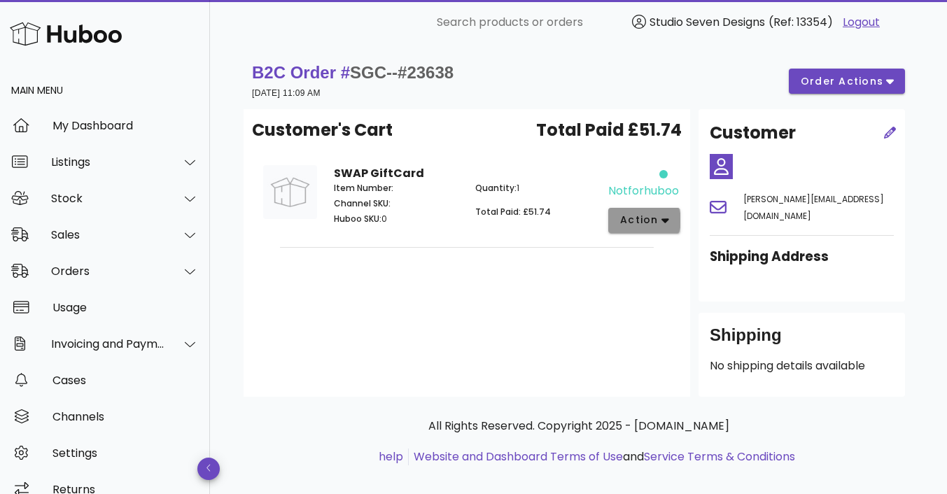
click at [645, 223] on span "action" at bounding box center [639, 220] width 39 height 15
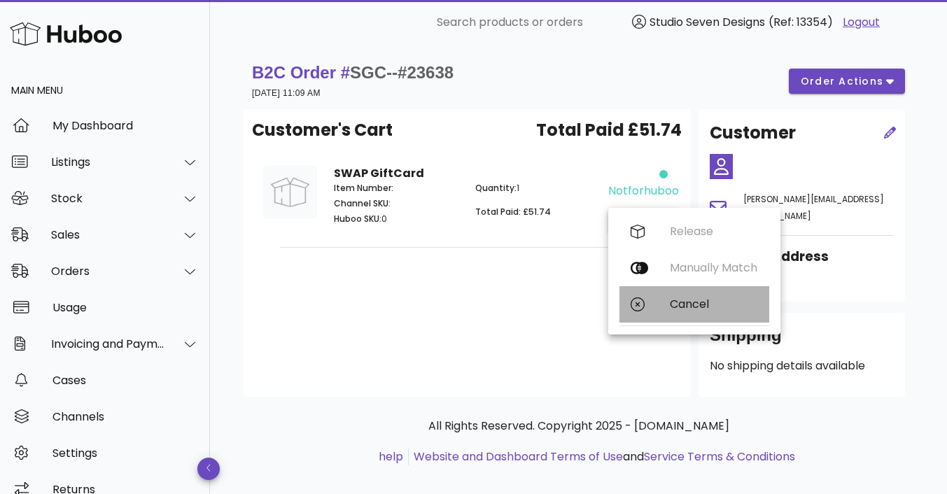
click at [700, 305] on div "Cancel" at bounding box center [714, 304] width 88 height 13
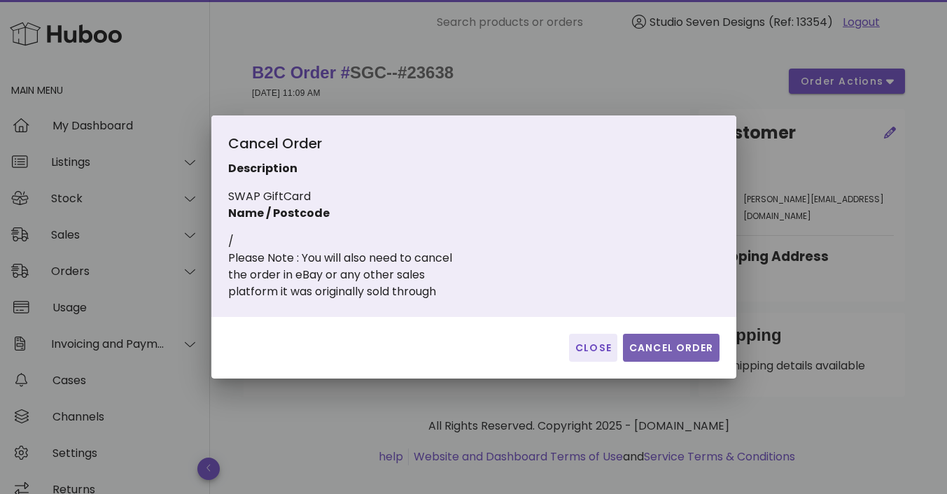
click at [674, 349] on span "Cancel Order" at bounding box center [671, 348] width 85 height 15
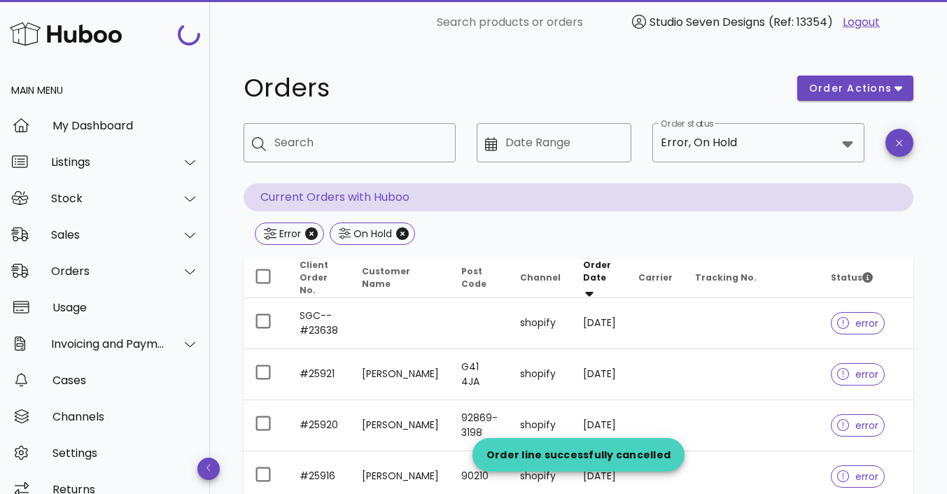
scroll to position [163, 0]
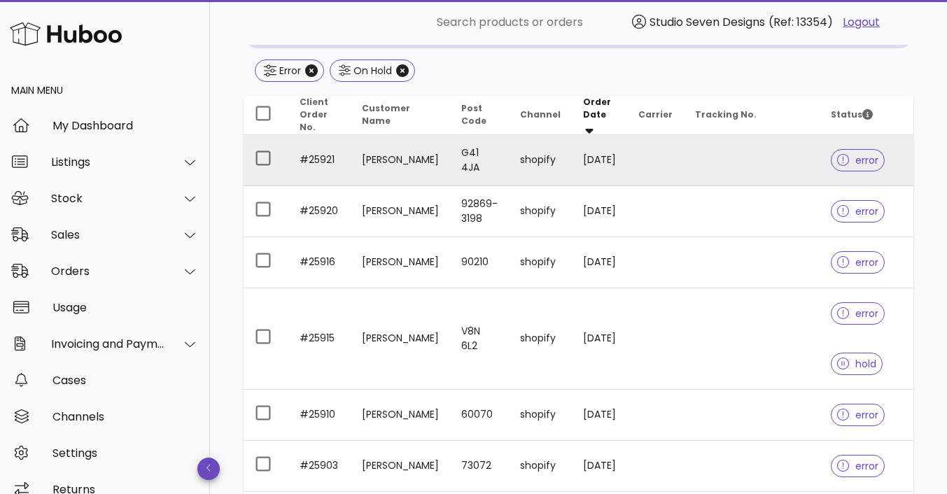
click at [754, 156] on td at bounding box center [752, 160] width 136 height 51
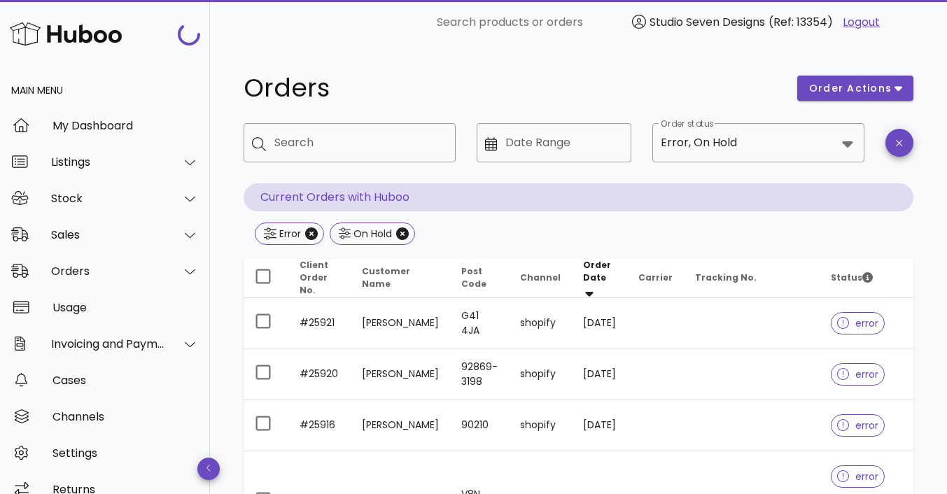
scroll to position [163, 0]
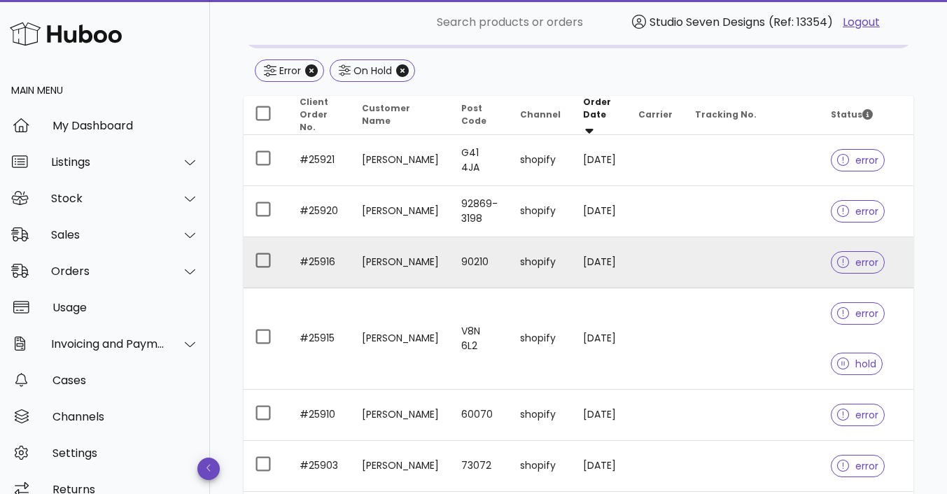
click at [746, 266] on td at bounding box center [752, 262] width 136 height 51
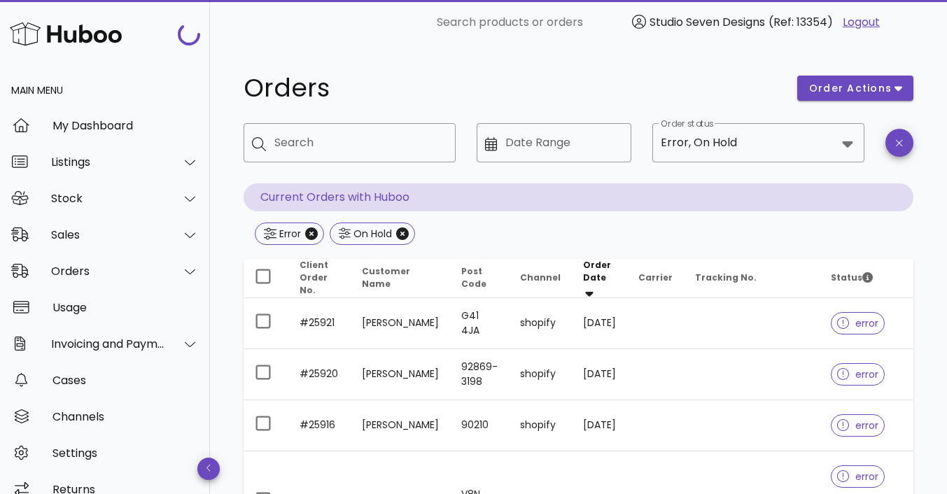
scroll to position [163, 0]
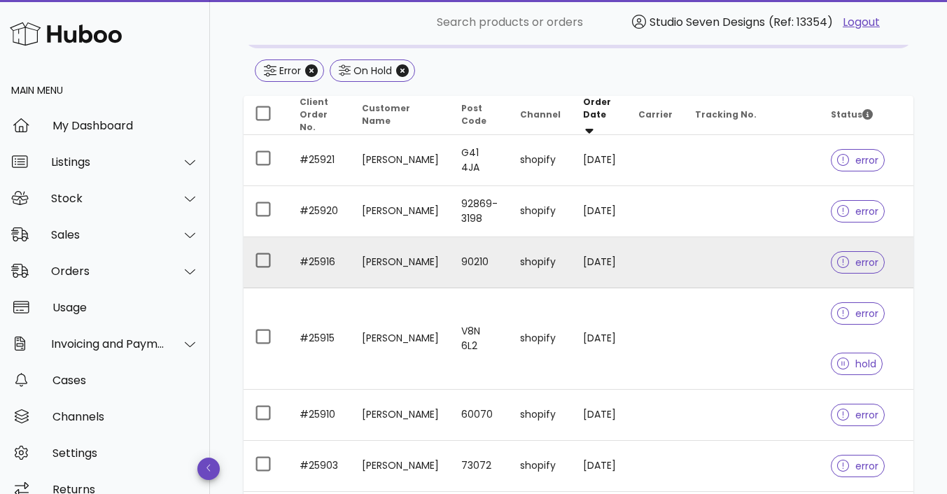
click at [767, 256] on td at bounding box center [752, 262] width 136 height 51
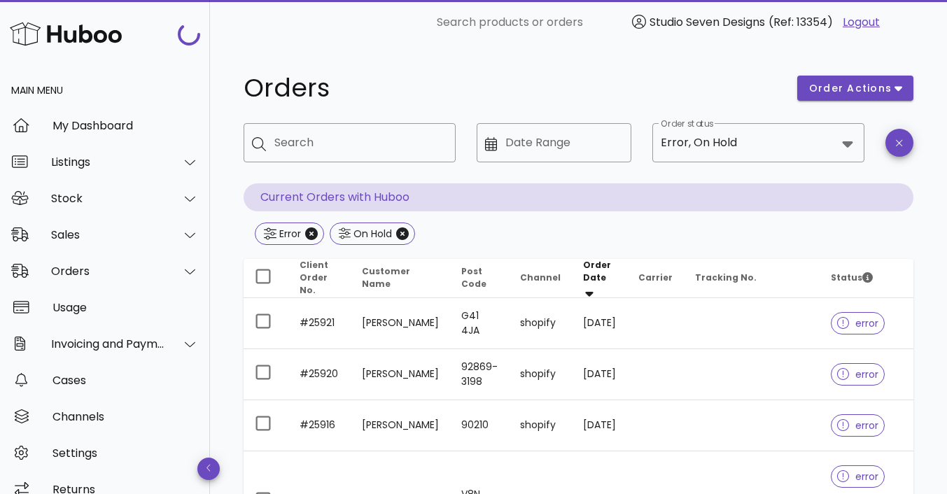
scroll to position [163, 0]
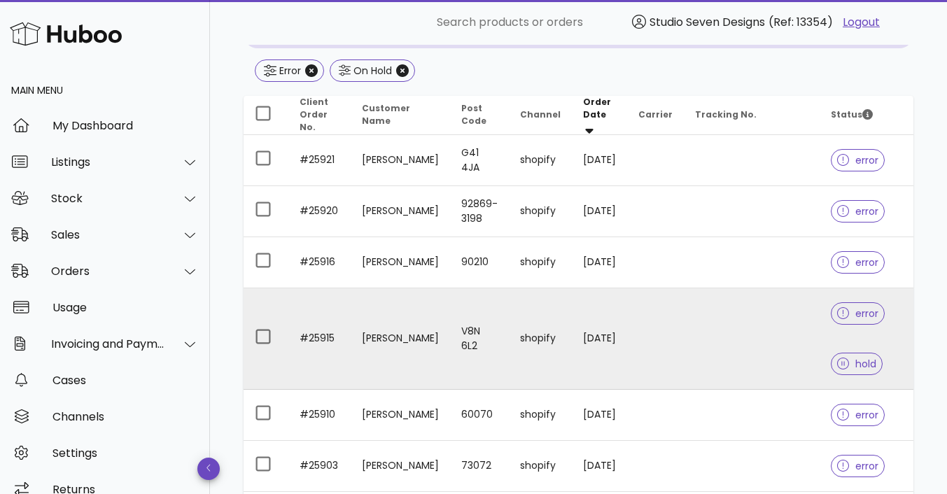
click at [778, 340] on td at bounding box center [752, 339] width 136 height 102
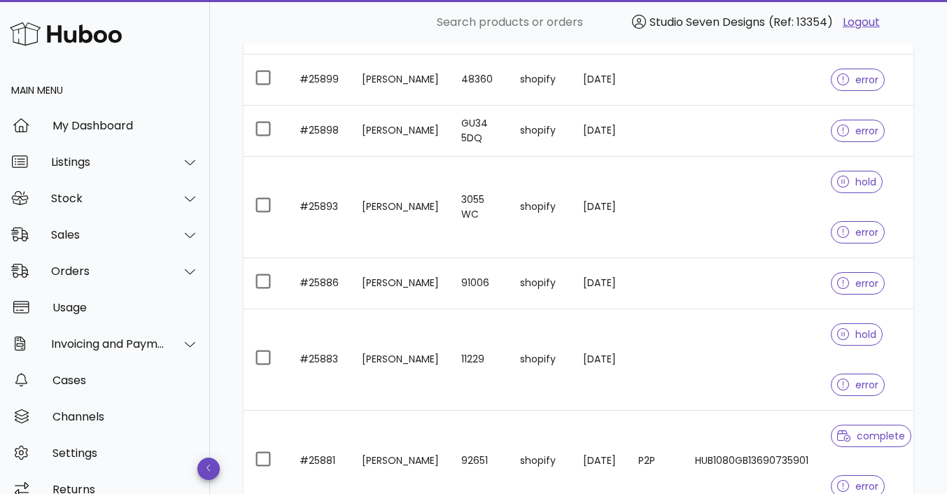
scroll to position [652, 0]
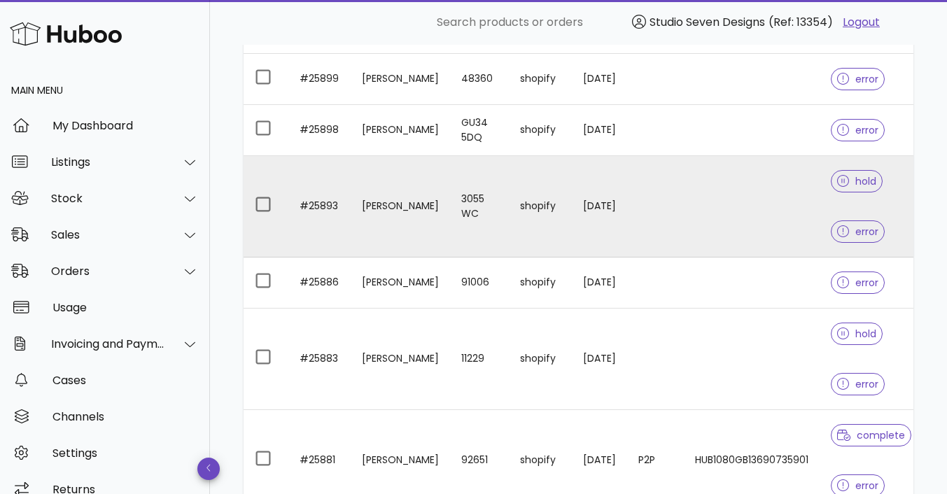
click at [721, 211] on td at bounding box center [752, 207] width 136 height 102
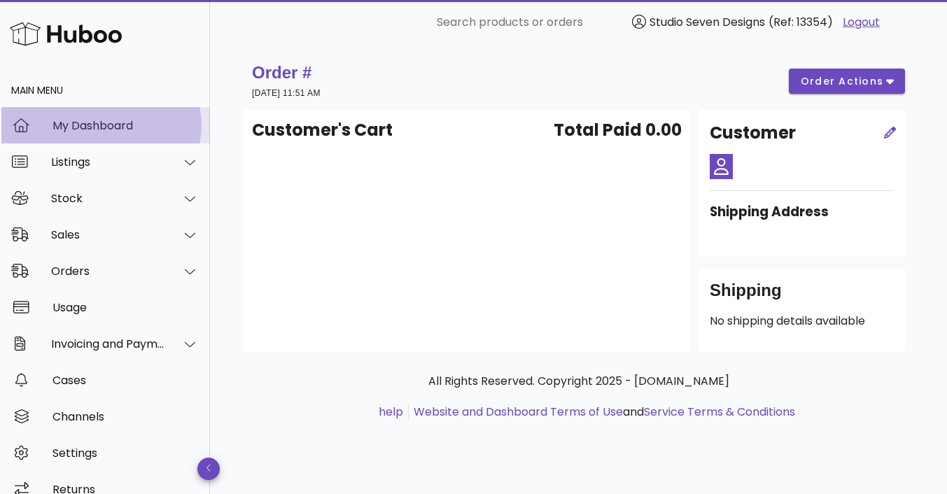
click at [117, 118] on div "My Dashboard" at bounding box center [126, 126] width 146 height 30
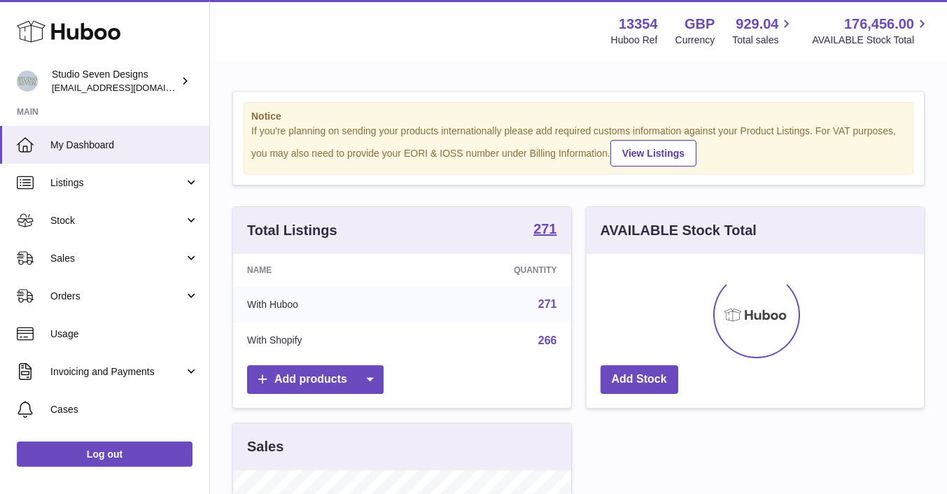
scroll to position [218, 337]
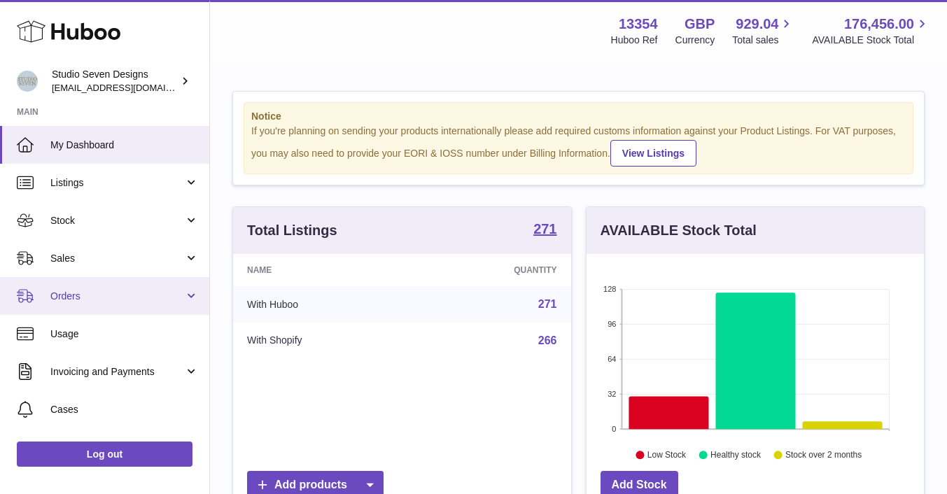
click at [99, 305] on link "Orders" at bounding box center [104, 296] width 209 height 38
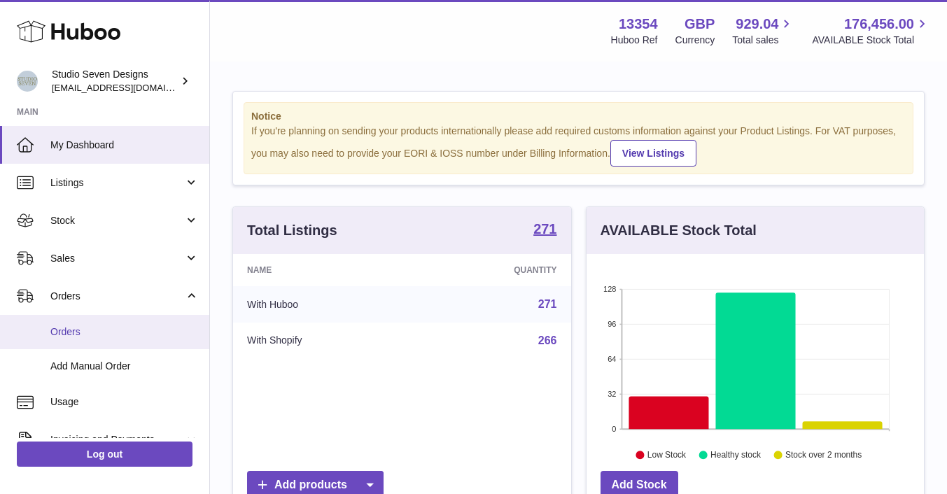
click at [74, 337] on span "Orders" at bounding box center [124, 332] width 148 height 13
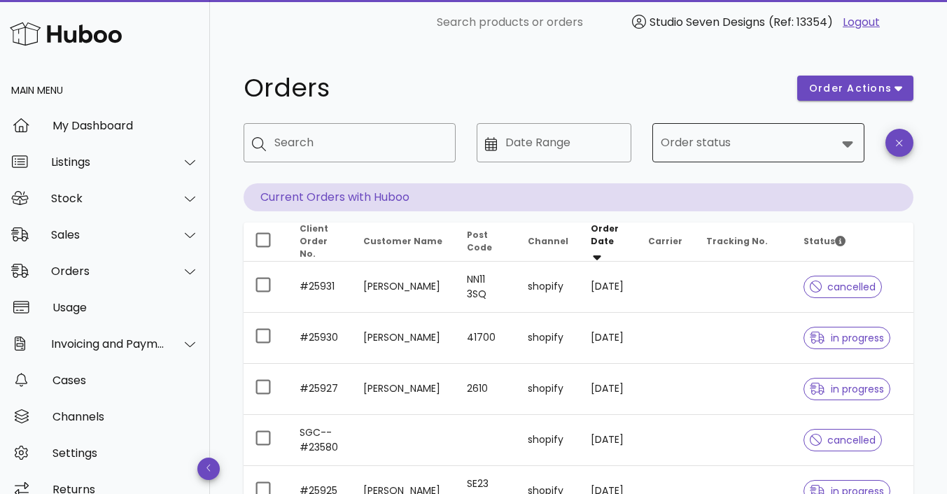
click at [856, 148] on icon at bounding box center [847, 143] width 17 height 17
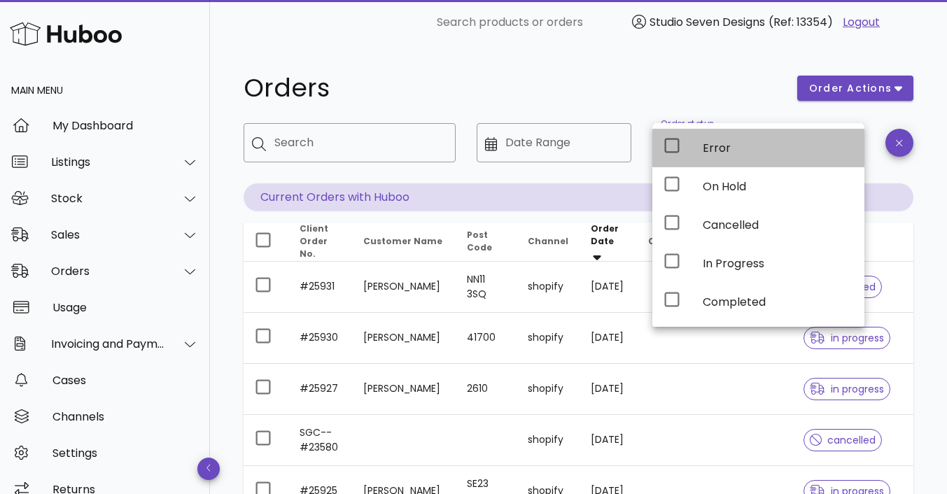
click at [667, 146] on icon at bounding box center [672, 145] width 17 height 17
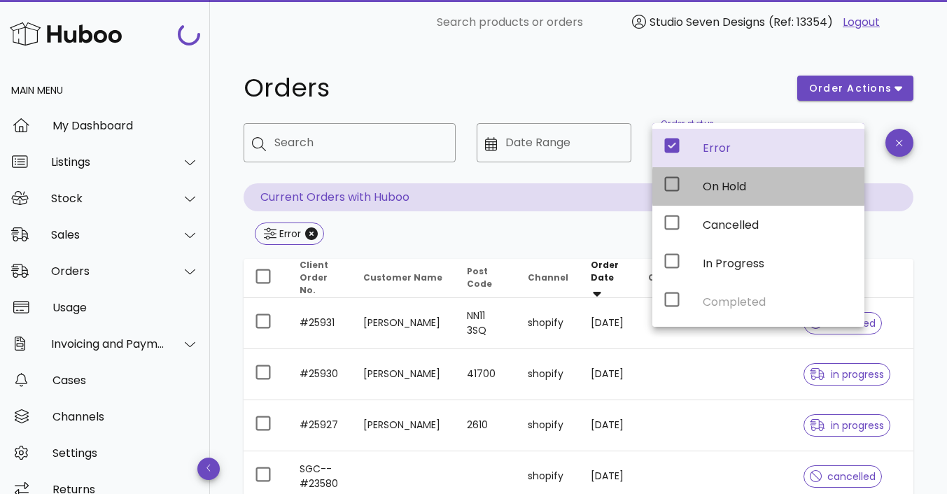
click at [675, 178] on icon at bounding box center [672, 184] width 17 height 17
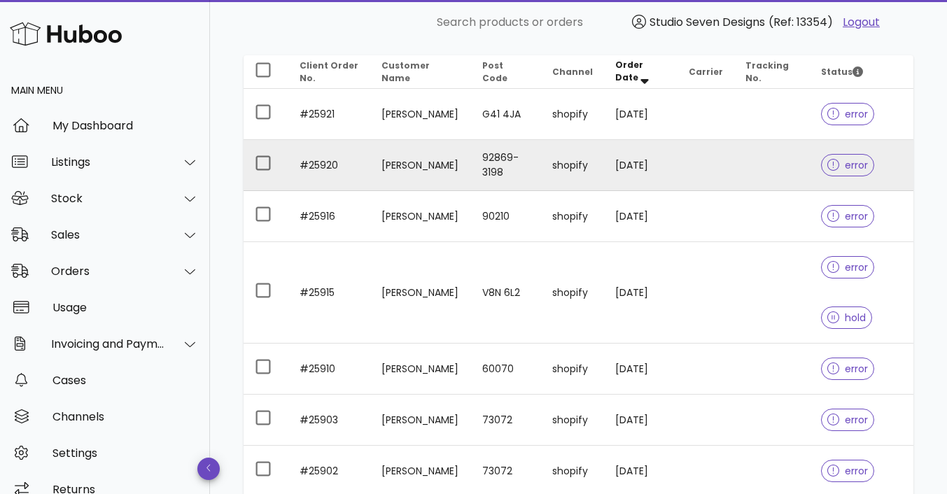
scroll to position [210, 0]
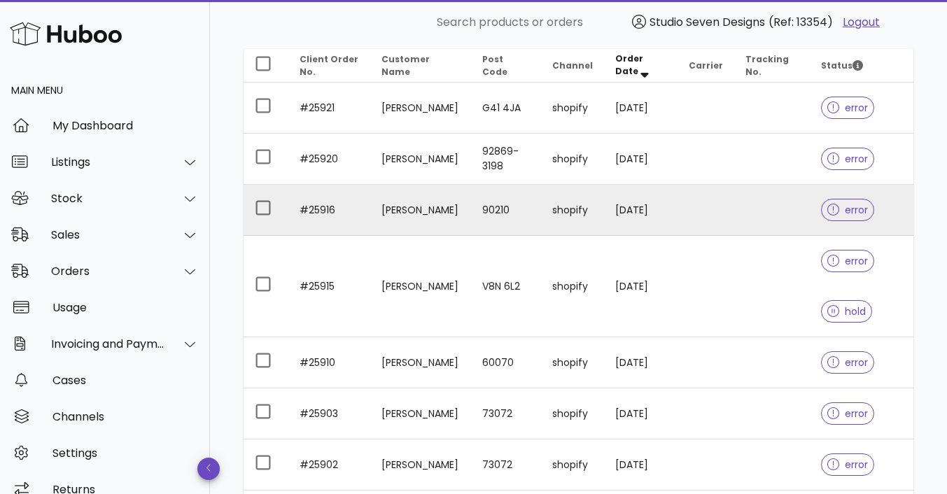
click at [746, 208] on td at bounding box center [772, 210] width 76 height 51
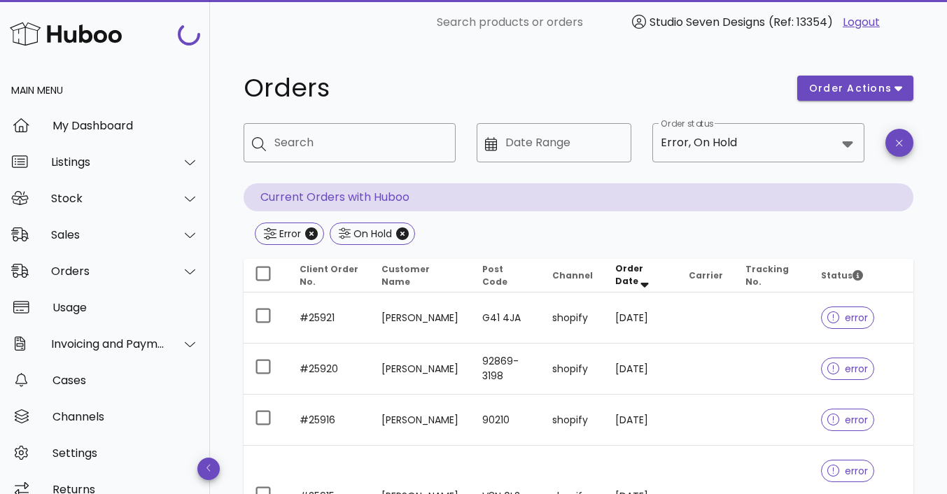
scroll to position [210, 0]
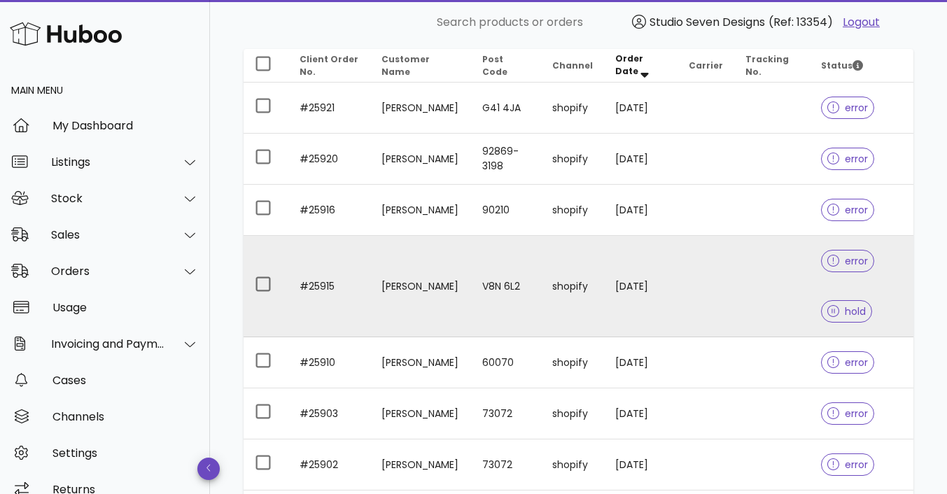
click at [748, 284] on td at bounding box center [772, 287] width 76 height 102
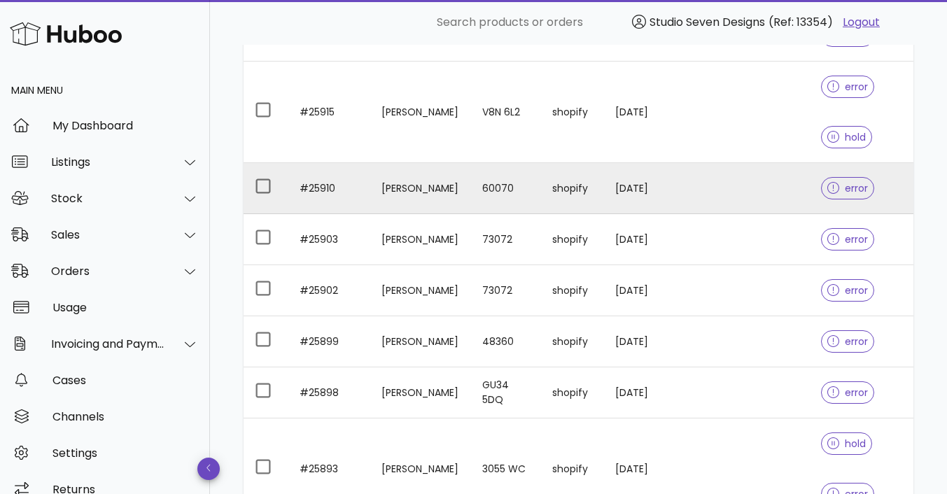
scroll to position [388, 0]
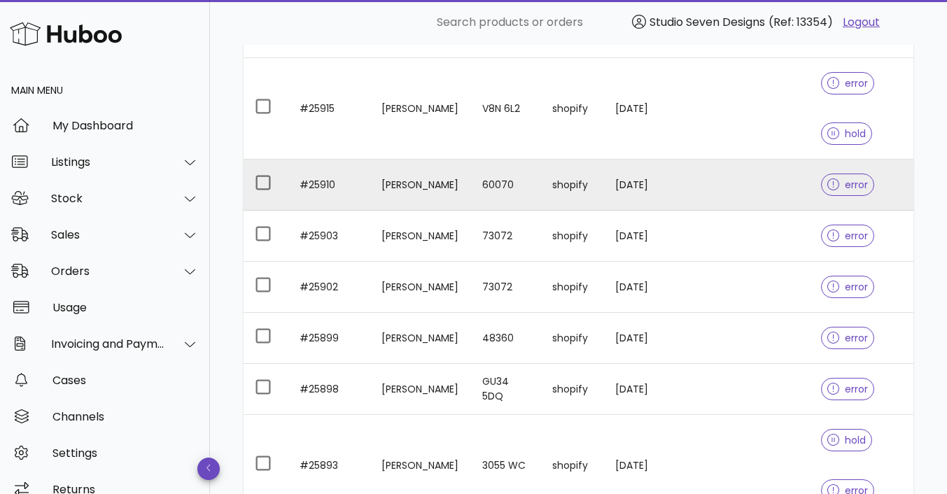
click at [765, 184] on td at bounding box center [772, 185] width 76 height 51
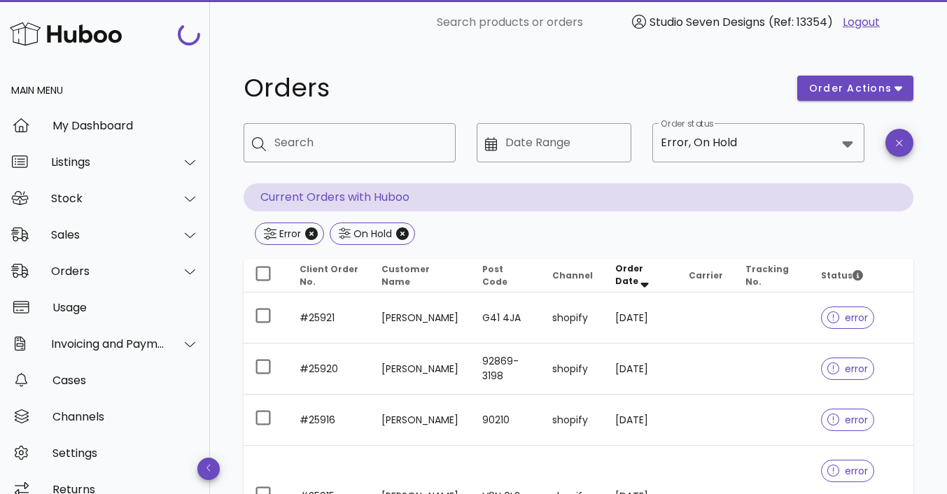
scroll to position [388, 0]
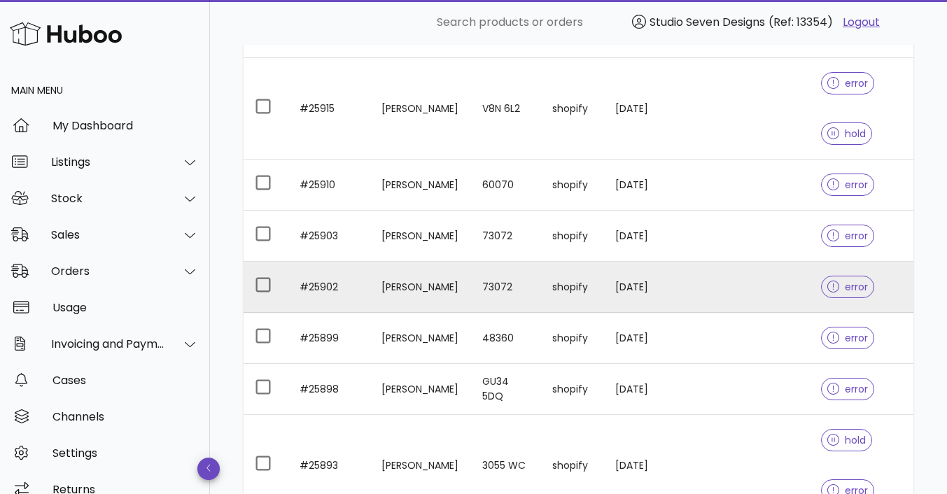
click at [751, 289] on td at bounding box center [772, 287] width 76 height 51
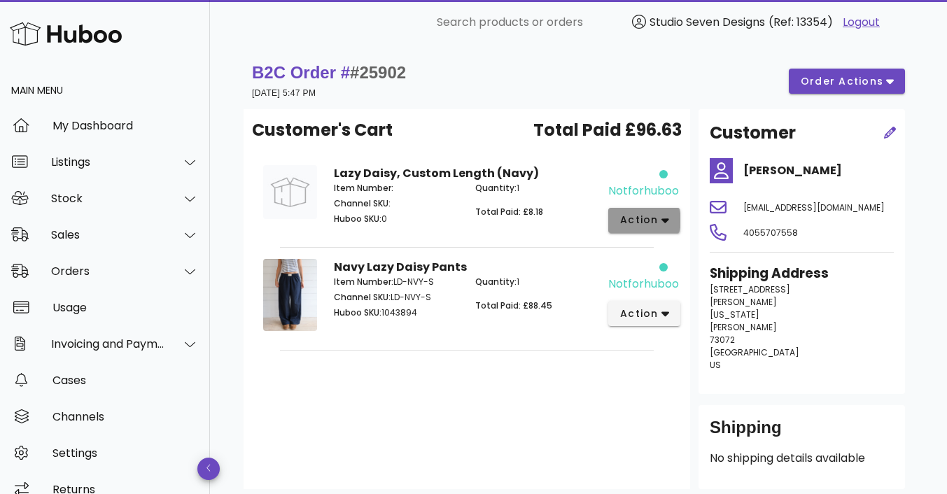
click at [671, 213] on button "action" at bounding box center [644, 220] width 72 height 25
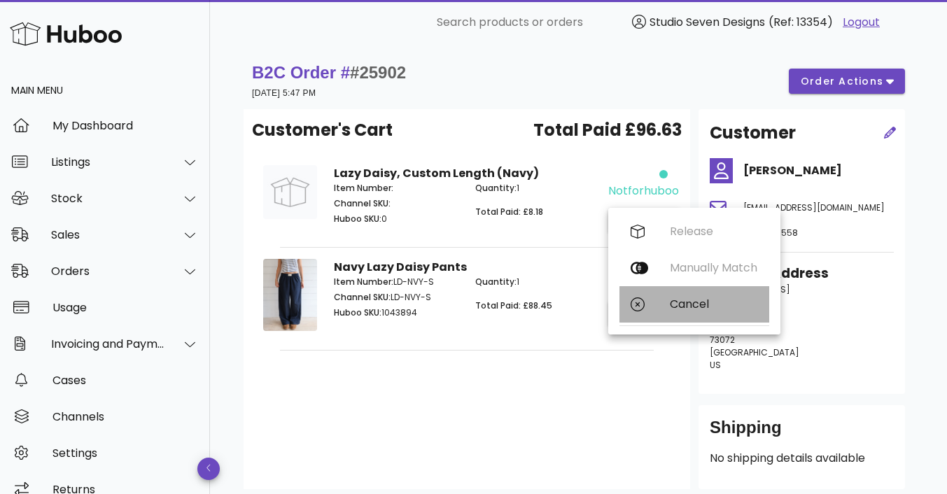
click at [685, 300] on div "Cancel" at bounding box center [714, 304] width 88 height 13
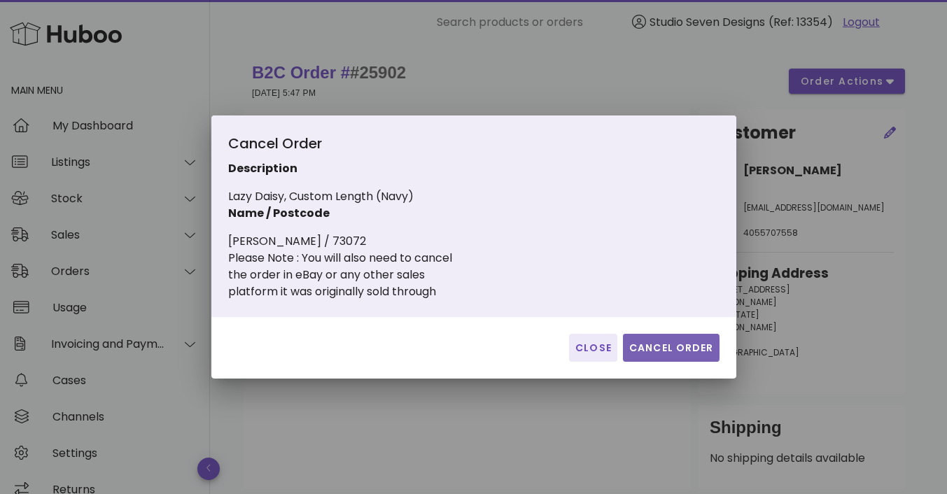
click at [691, 344] on span "Cancel Order" at bounding box center [671, 348] width 85 height 15
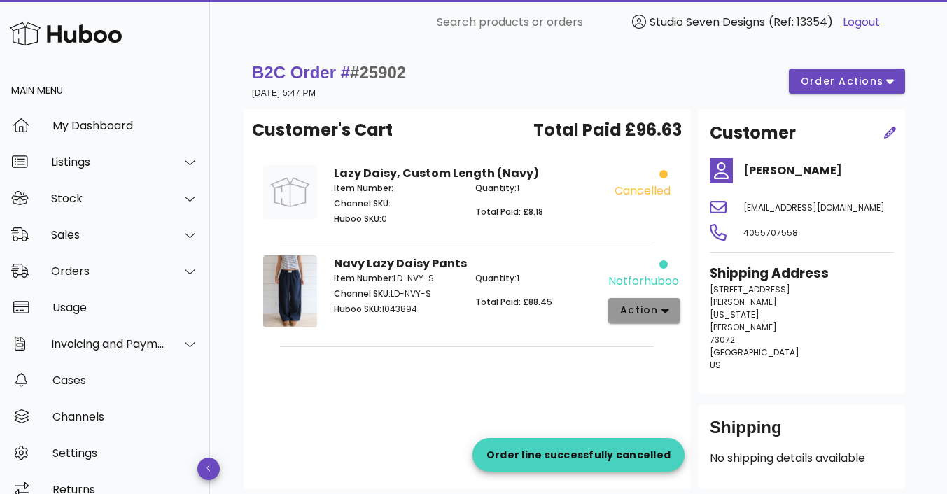
click at [669, 307] on button "action" at bounding box center [644, 310] width 72 height 25
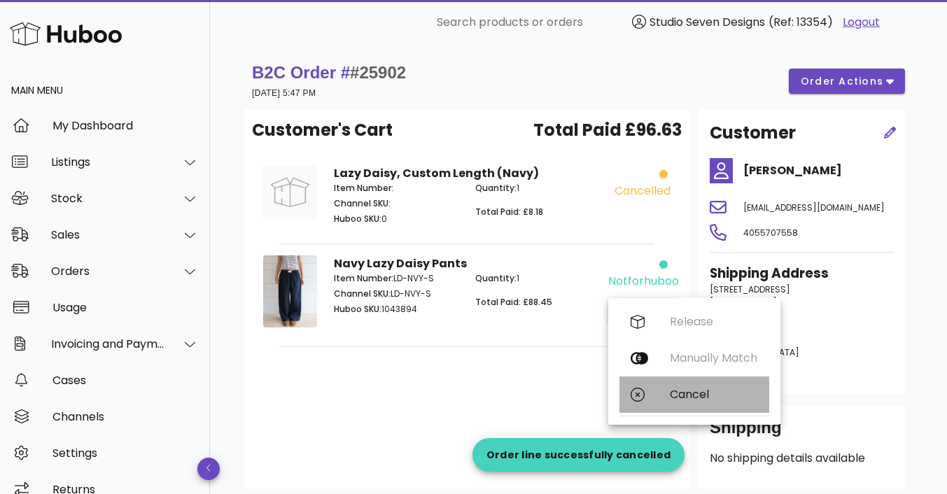
click at [701, 391] on div "Cancel" at bounding box center [714, 394] width 88 height 13
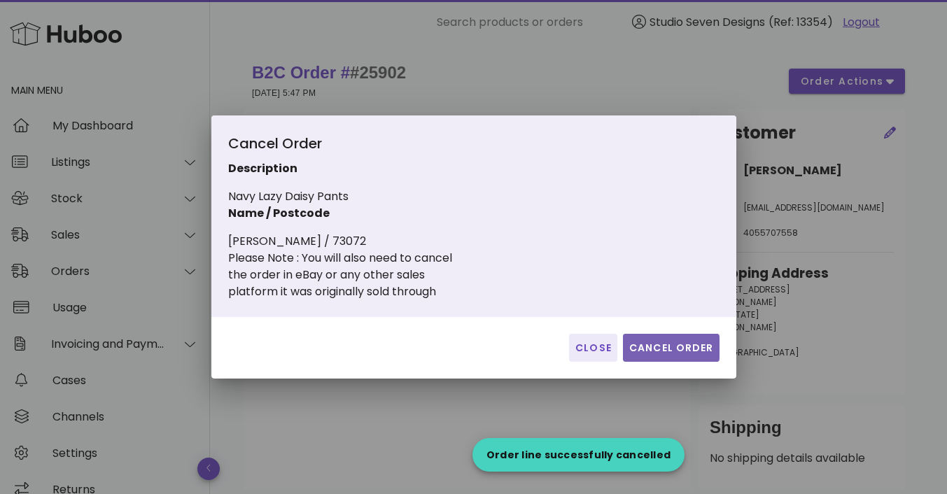
click at [672, 344] on span "Cancel Order" at bounding box center [671, 348] width 85 height 15
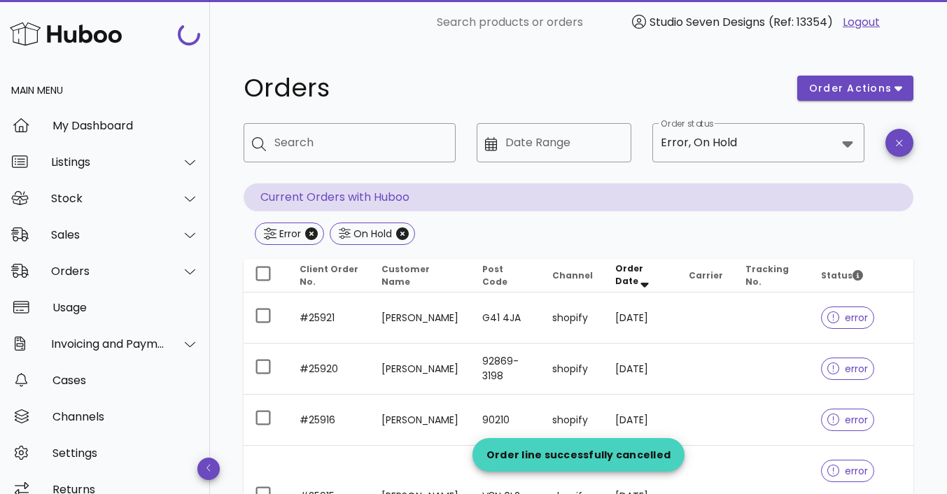
scroll to position [388, 0]
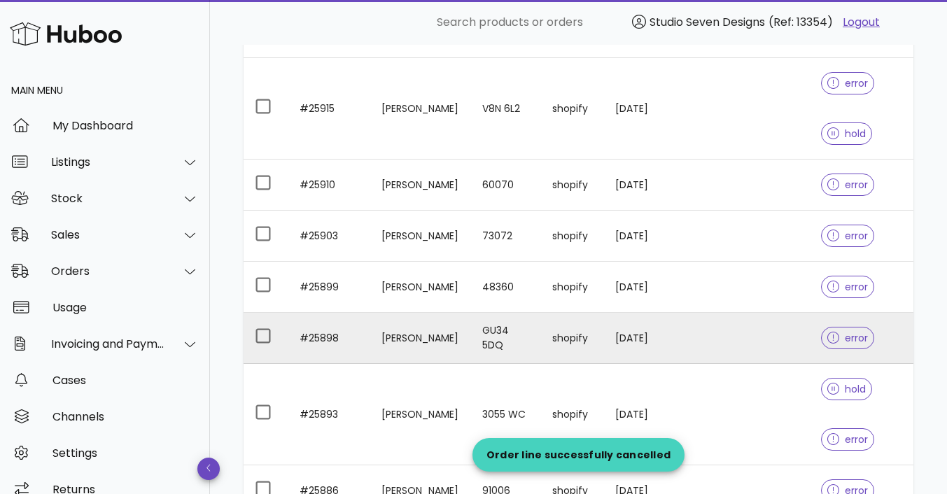
click at [727, 342] on td at bounding box center [706, 338] width 57 height 51
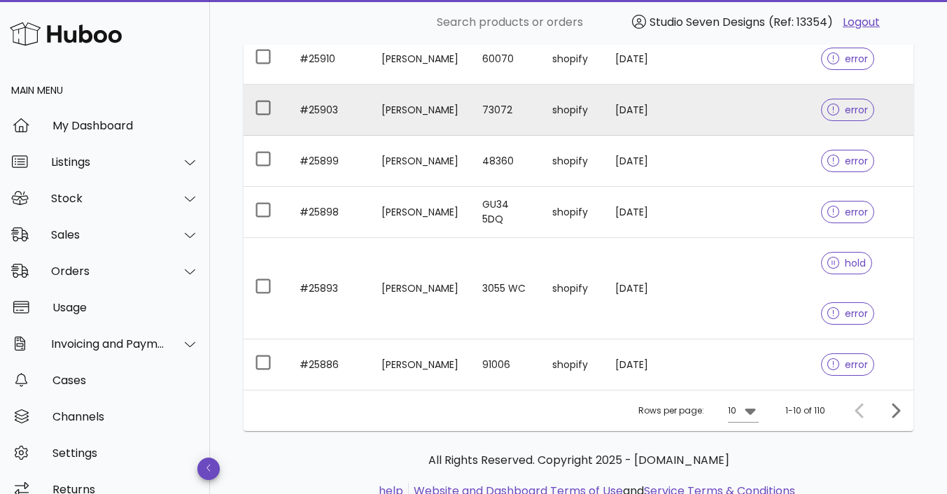
scroll to position [516, 0]
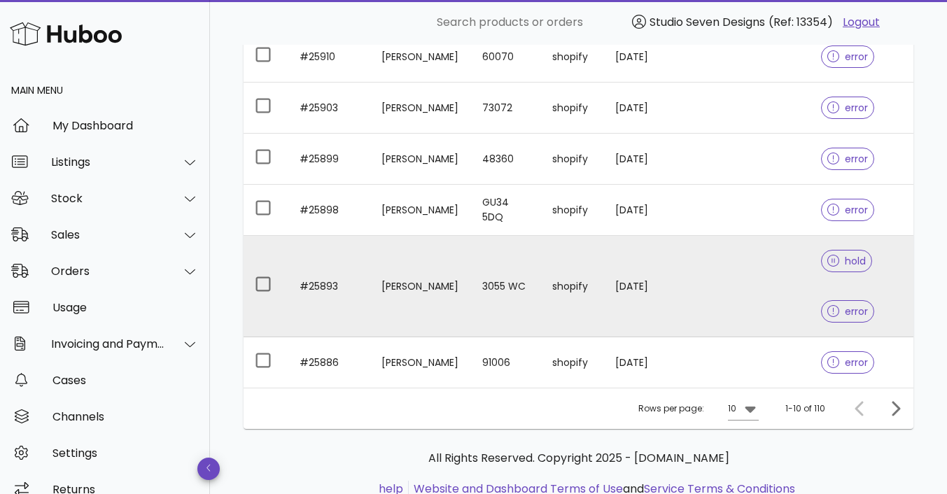
click at [762, 281] on td at bounding box center [772, 287] width 76 height 102
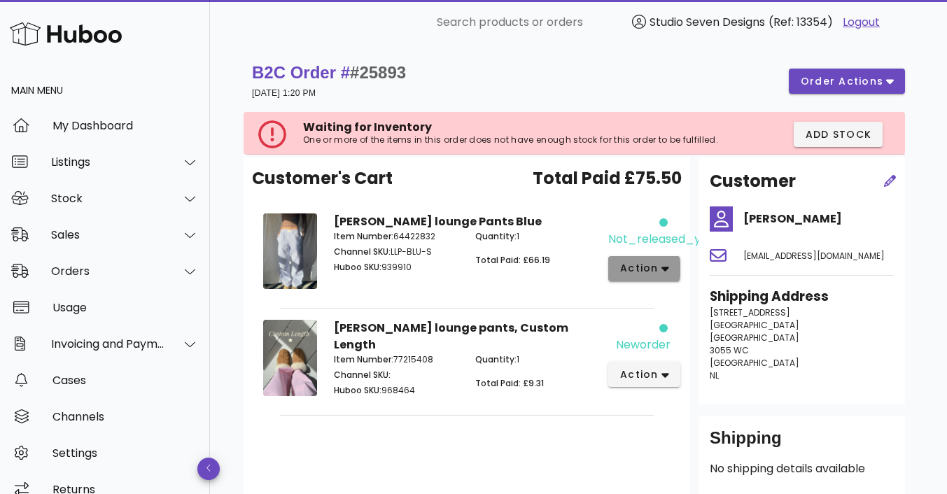
click at [664, 270] on icon "button" at bounding box center [666, 269] width 8 height 5
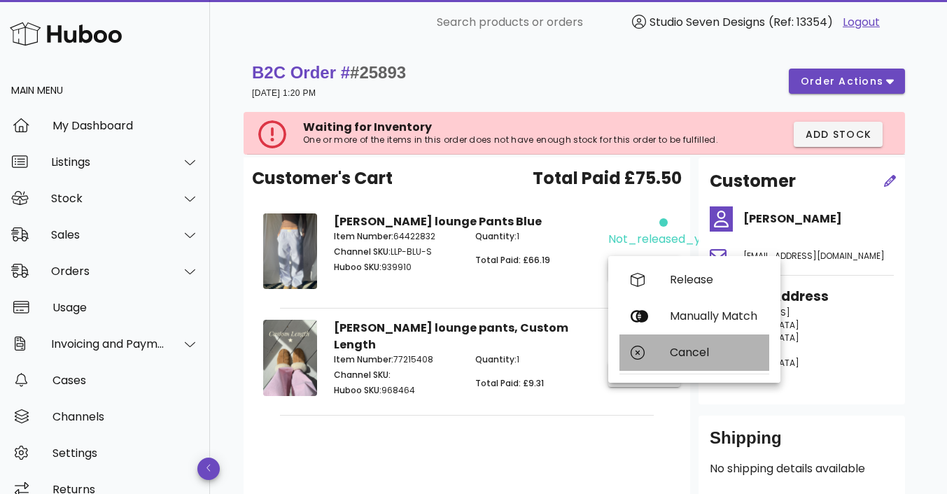
click at [697, 348] on div "Cancel" at bounding box center [714, 352] width 88 height 13
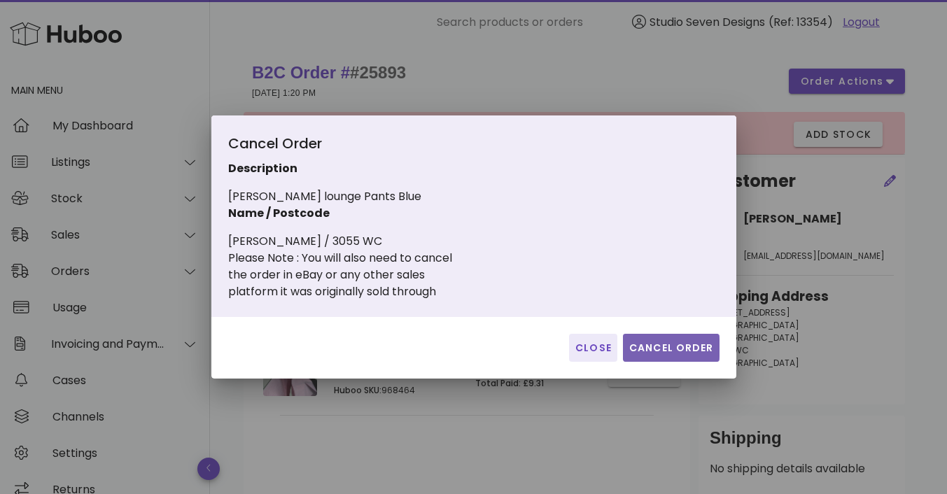
click at [683, 347] on span "Cancel Order" at bounding box center [671, 348] width 85 height 15
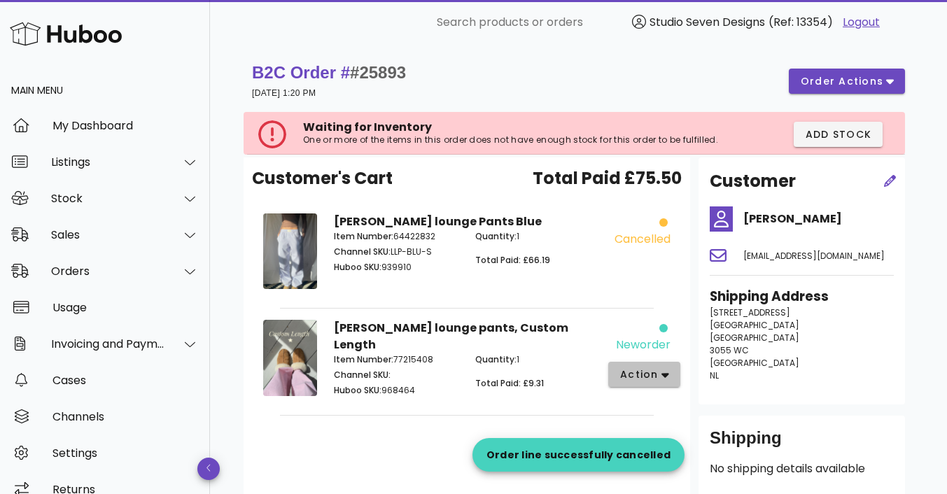
click at [664, 373] on icon "button" at bounding box center [666, 375] width 8 height 5
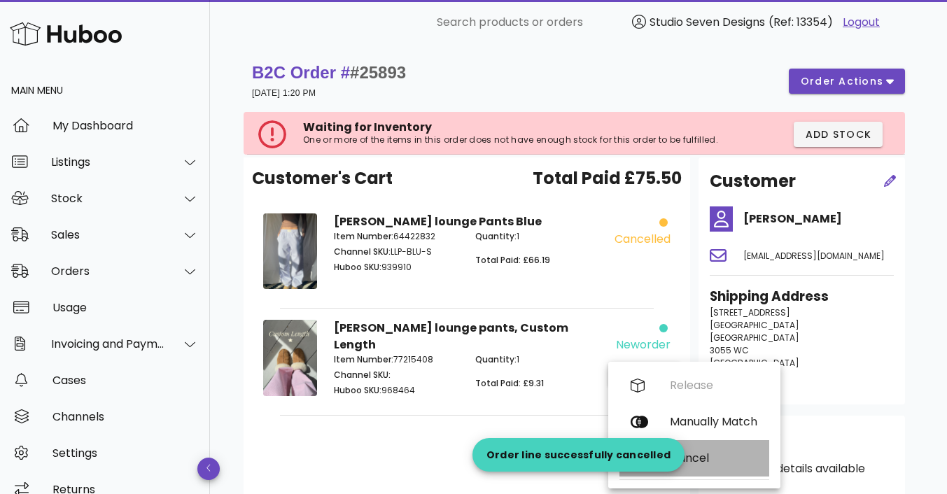
click at [702, 449] on div "Cancel" at bounding box center [695, 458] width 150 height 36
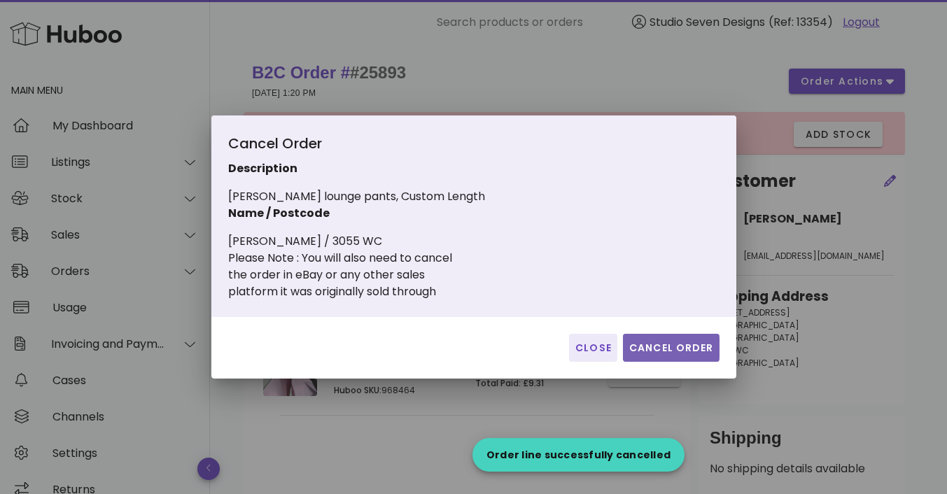
click at [685, 341] on span "Cancel Order" at bounding box center [671, 348] width 85 height 15
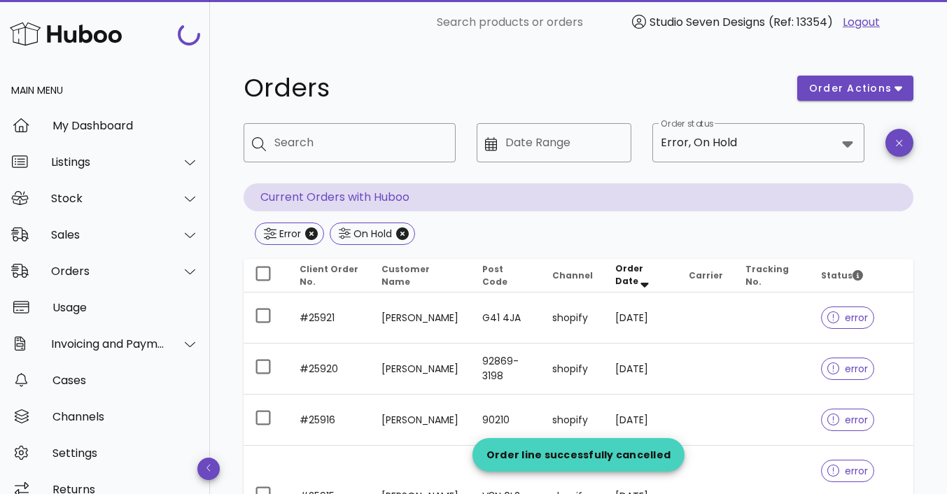
scroll to position [516, 0]
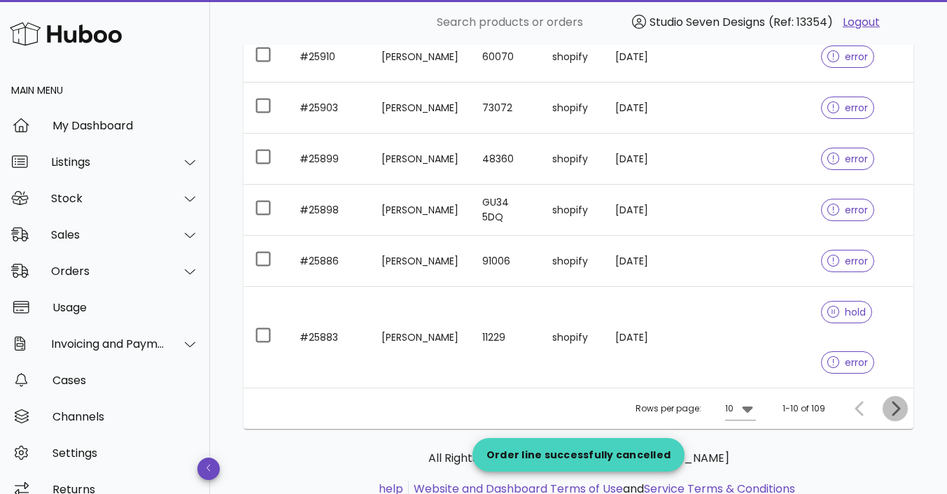
click at [895, 412] on icon "Next page" at bounding box center [896, 408] width 8 height 15
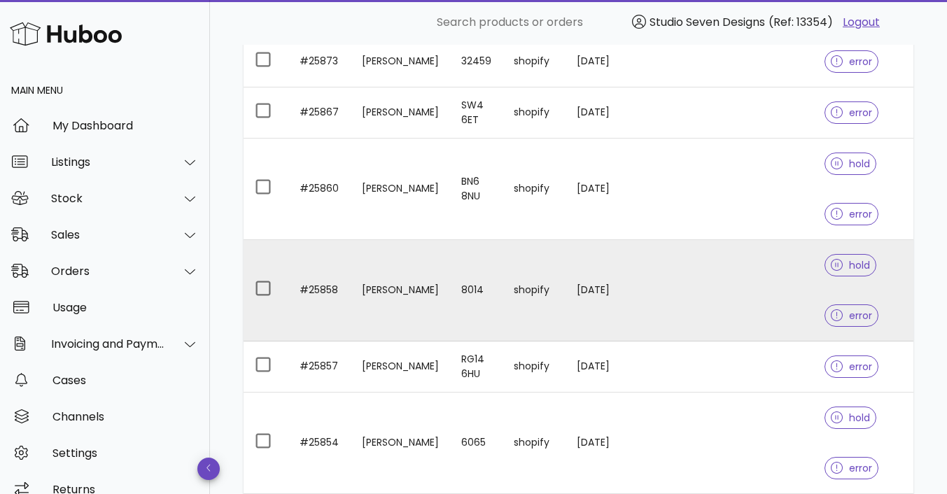
click at [774, 274] on td at bounding box center [746, 291] width 136 height 102
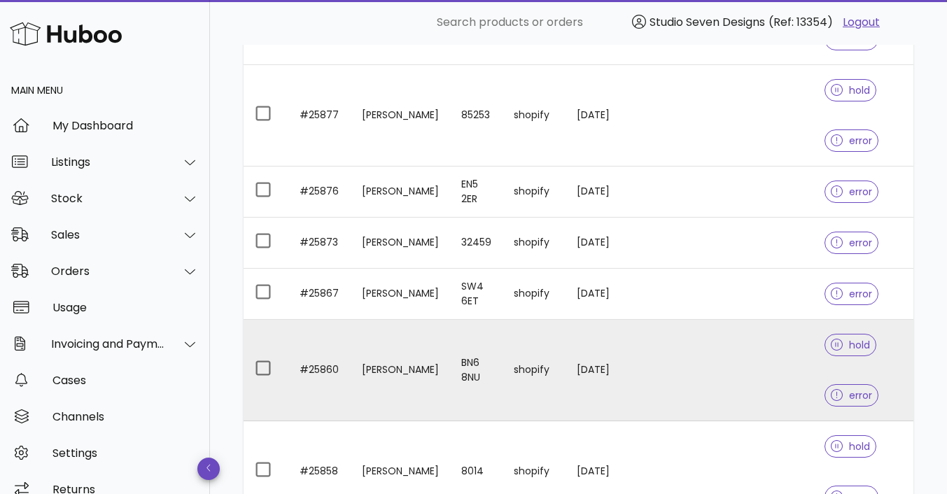
scroll to position [335, 0]
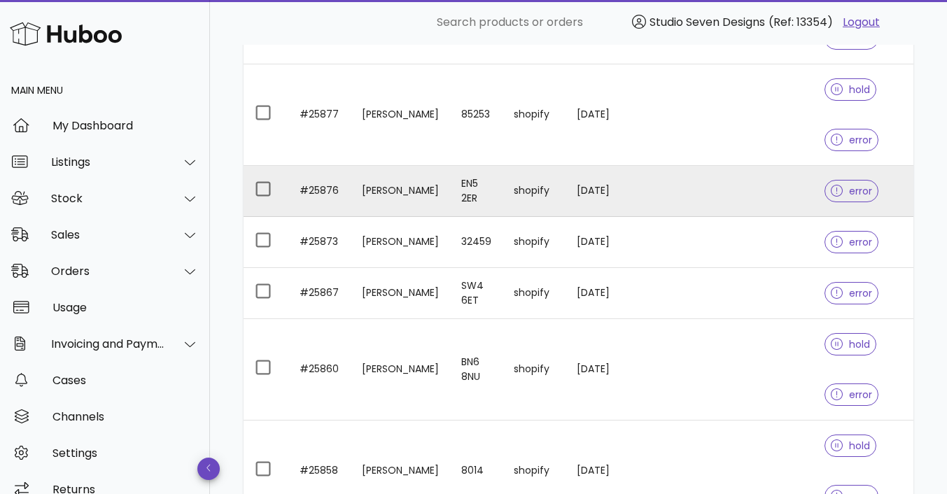
click at [774, 193] on td at bounding box center [746, 191] width 136 height 51
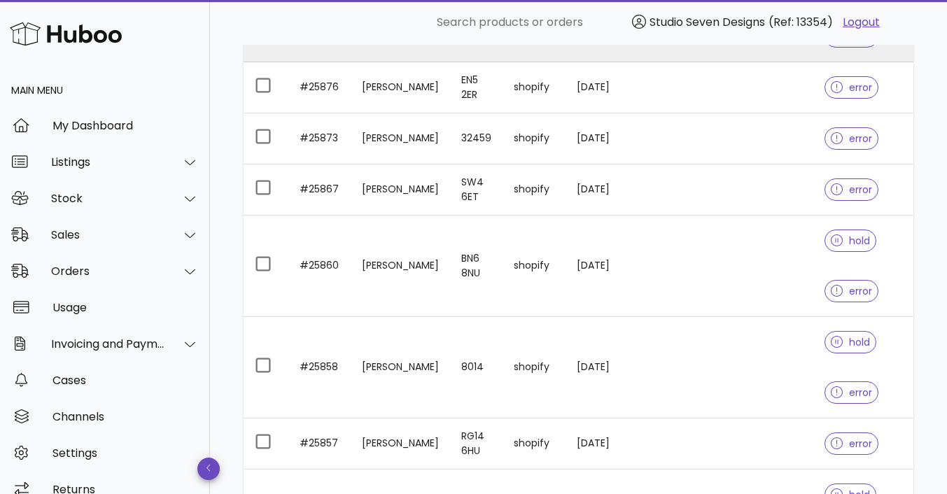
scroll to position [438, 0]
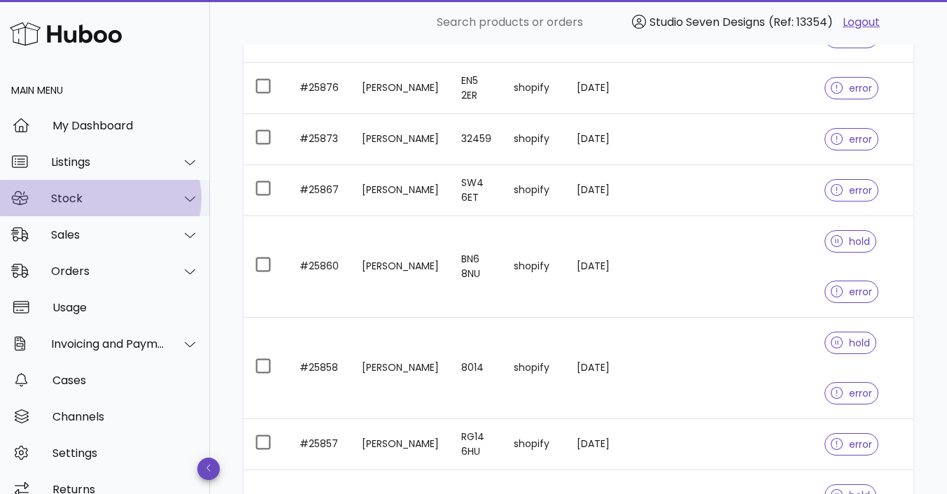
click at [86, 195] on div "Stock" at bounding box center [108, 198] width 114 height 13
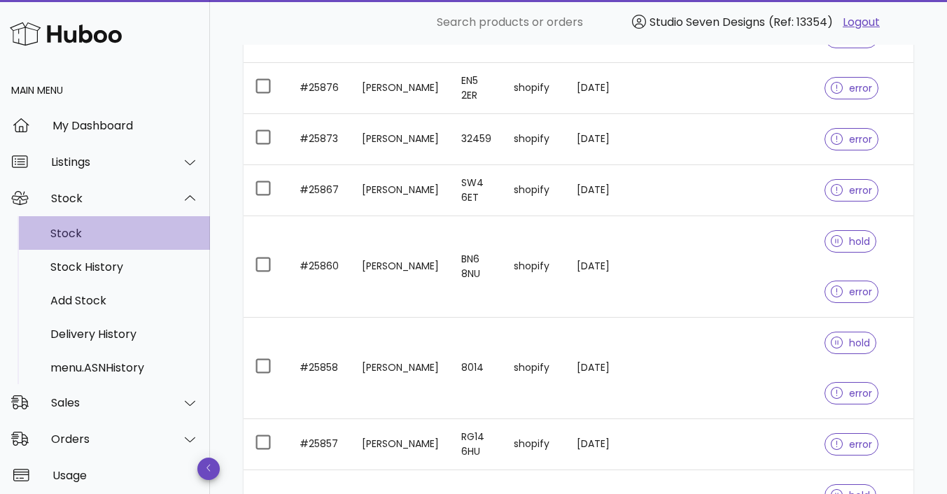
click at [77, 232] on div "Stock" at bounding box center [124, 233] width 148 height 13
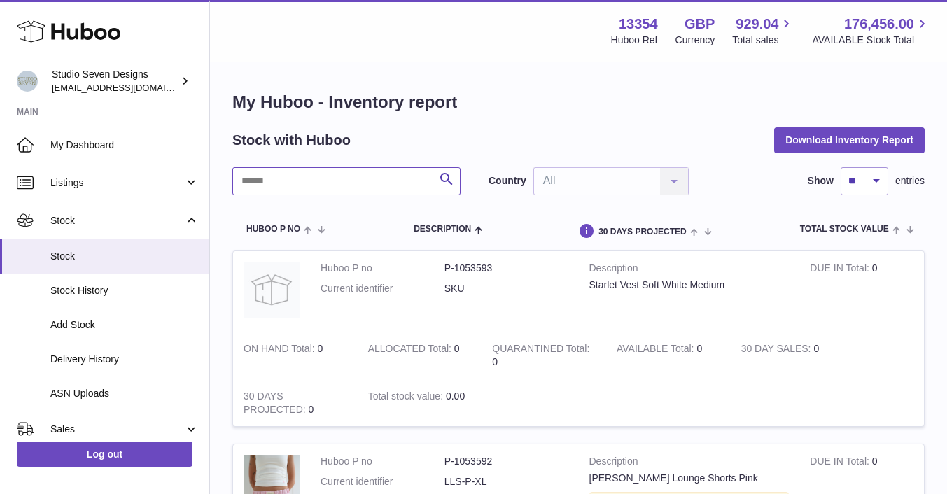
click at [303, 186] on input "text" at bounding box center [346, 181] width 228 height 28
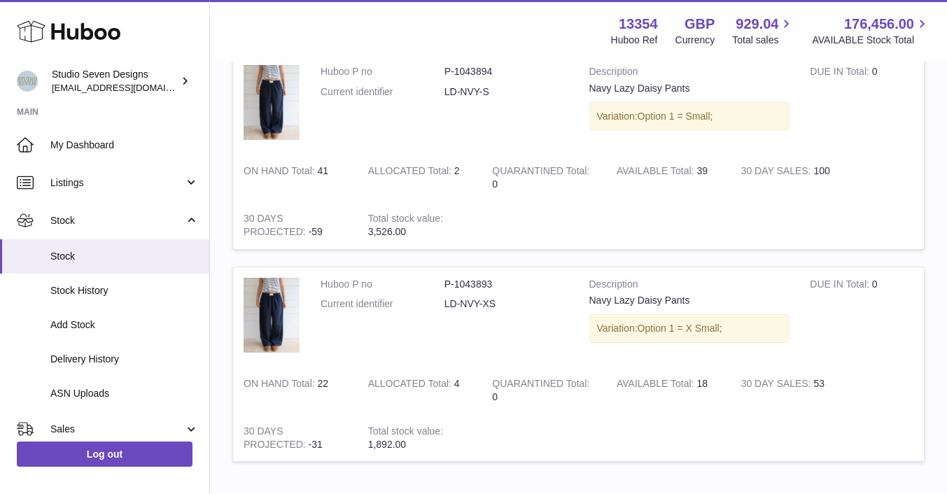
scroll to position [1883, 0]
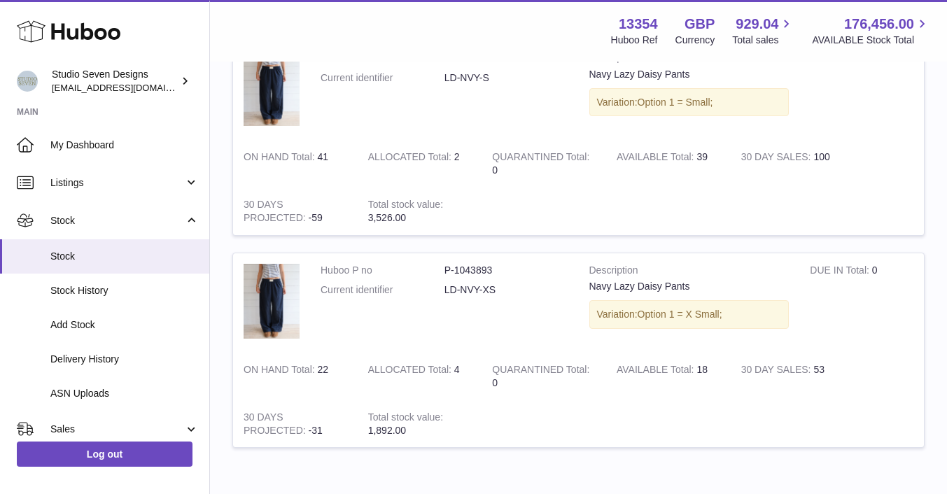
type input "********"
